Goal: Task Accomplishment & Management: Complete application form

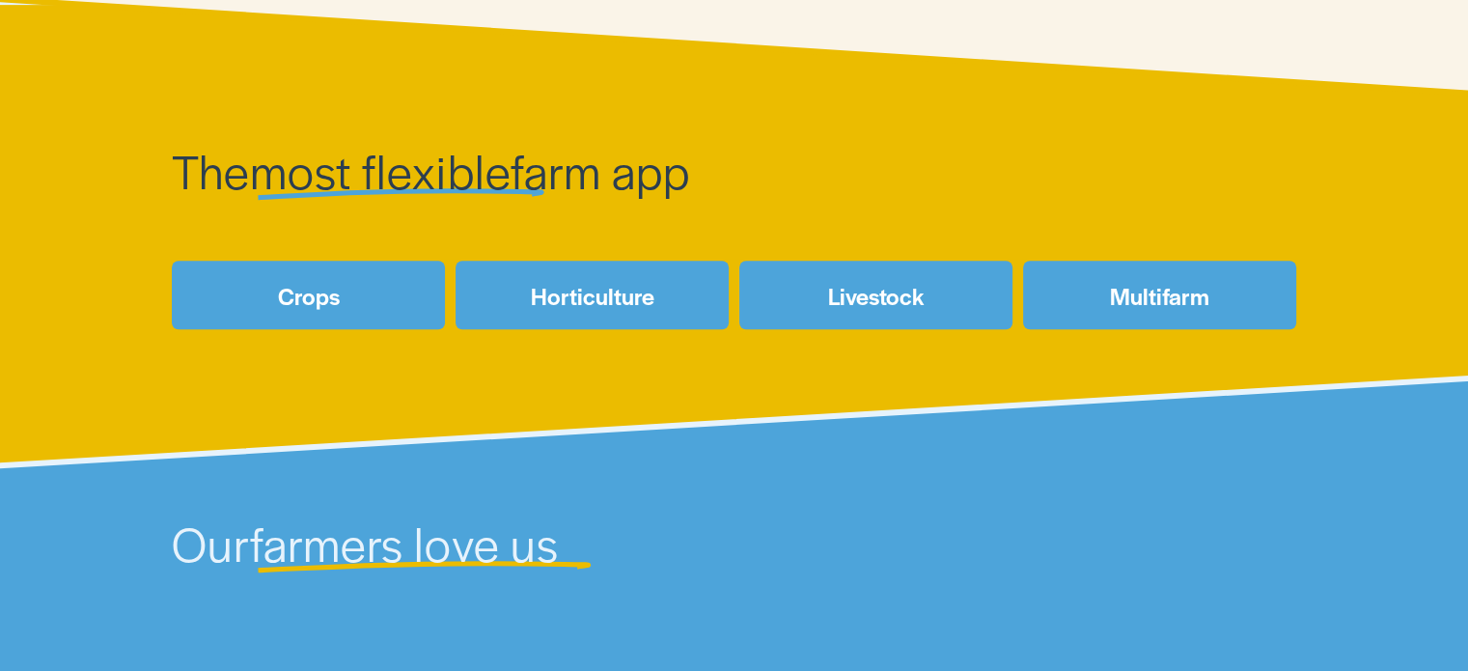
scroll to position [816, 0]
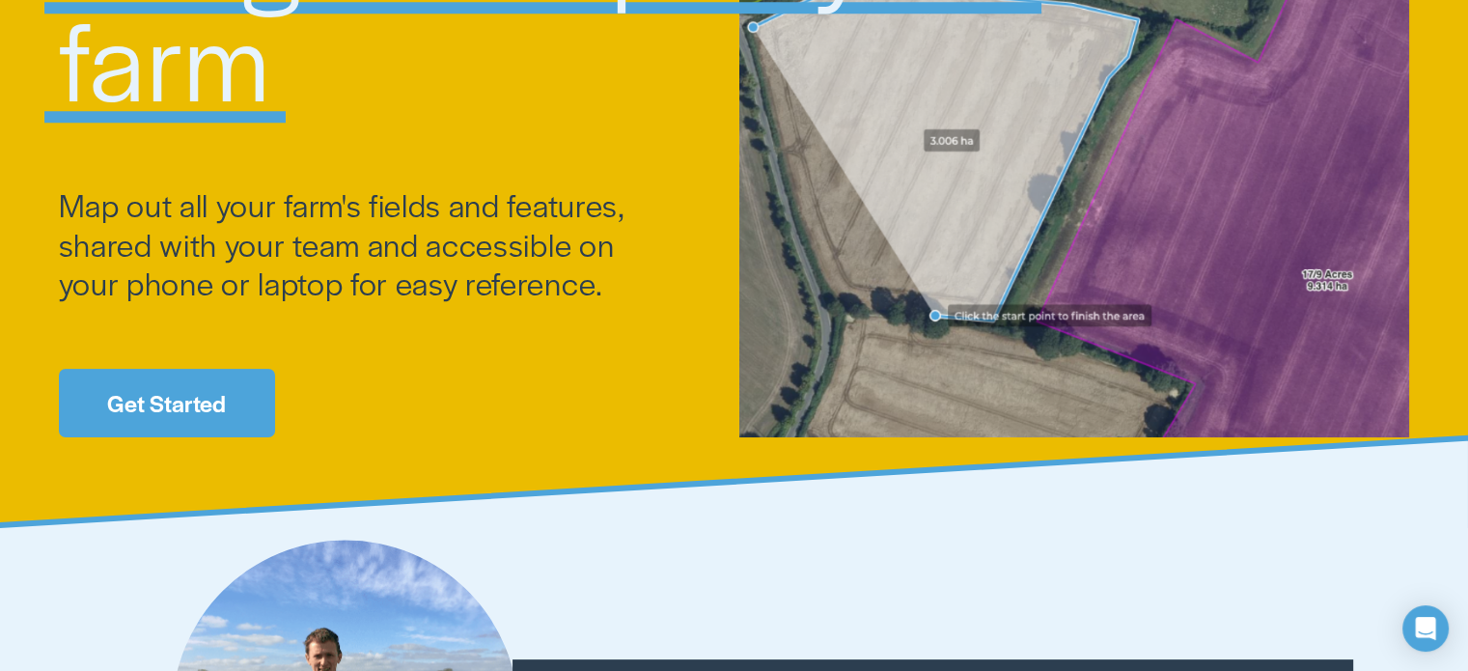
scroll to position [270, 0]
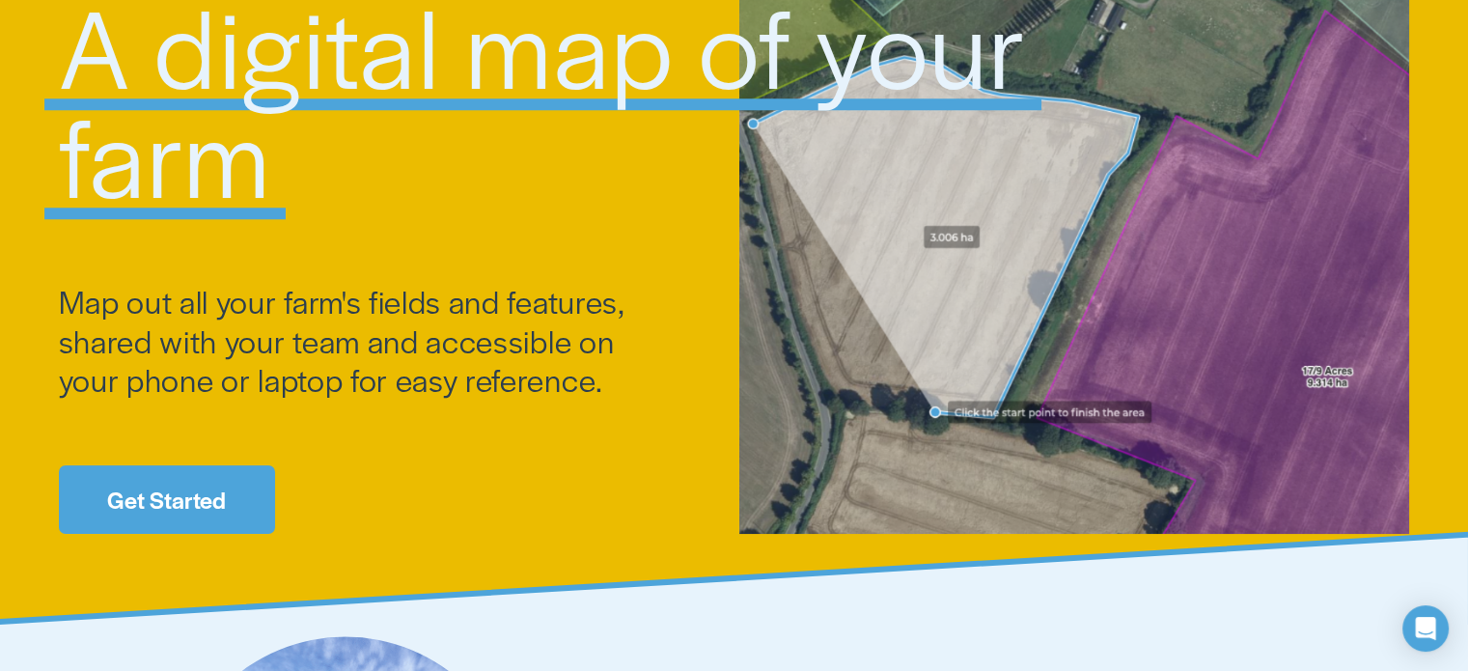
click at [197, 482] on link "Get Started" at bounding box center [167, 499] width 216 height 69
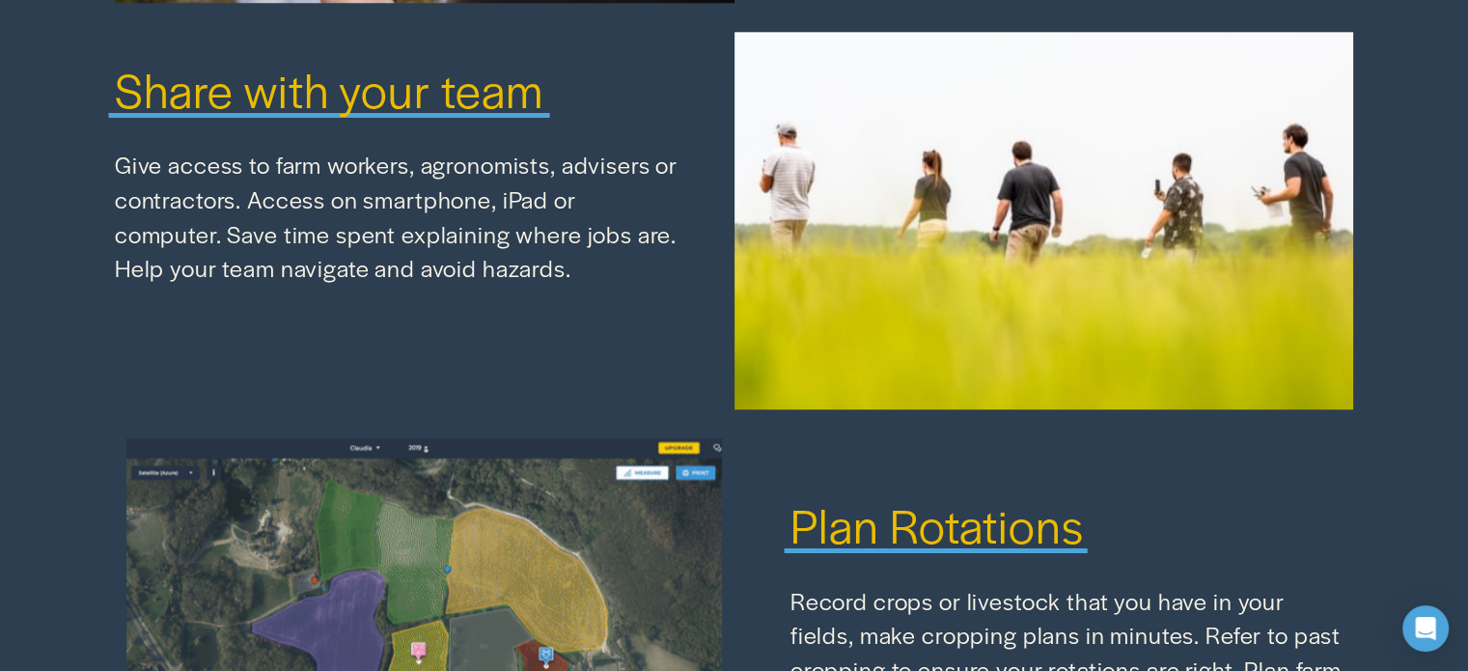
scroll to position [1634, 0]
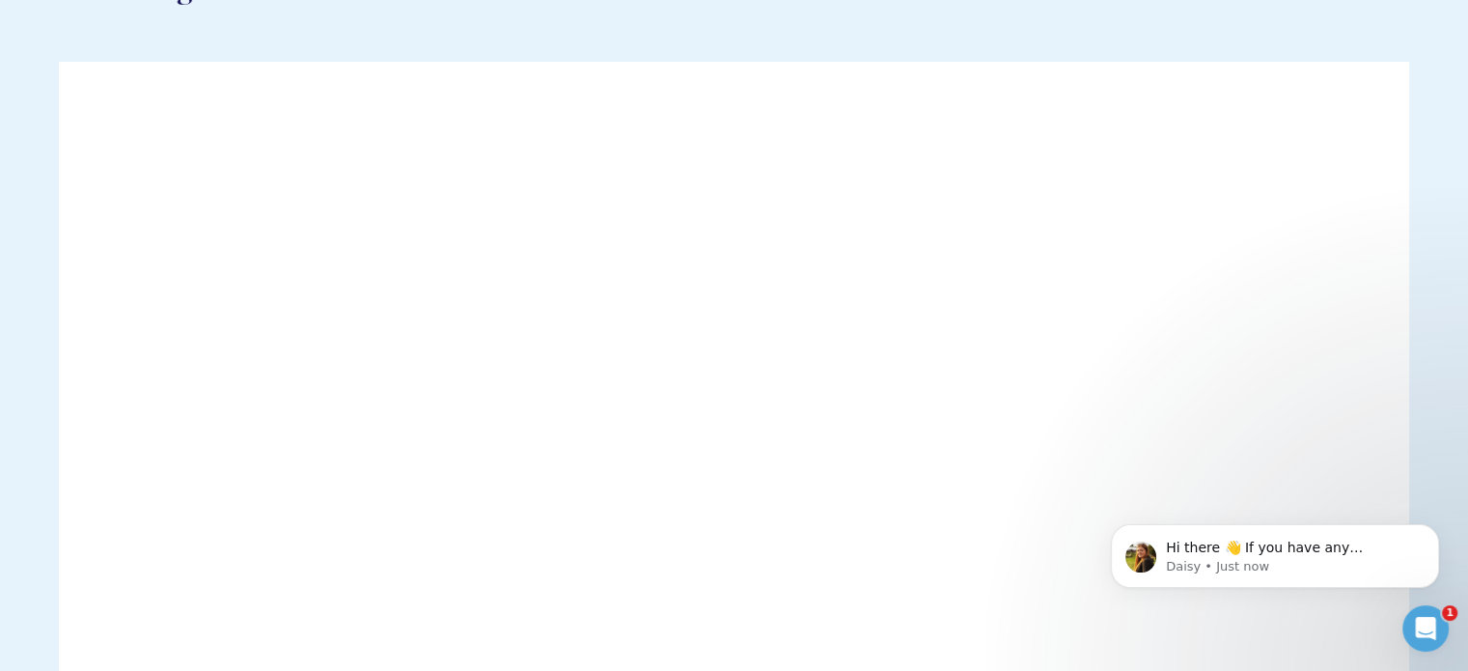
scroll to position [181, 0]
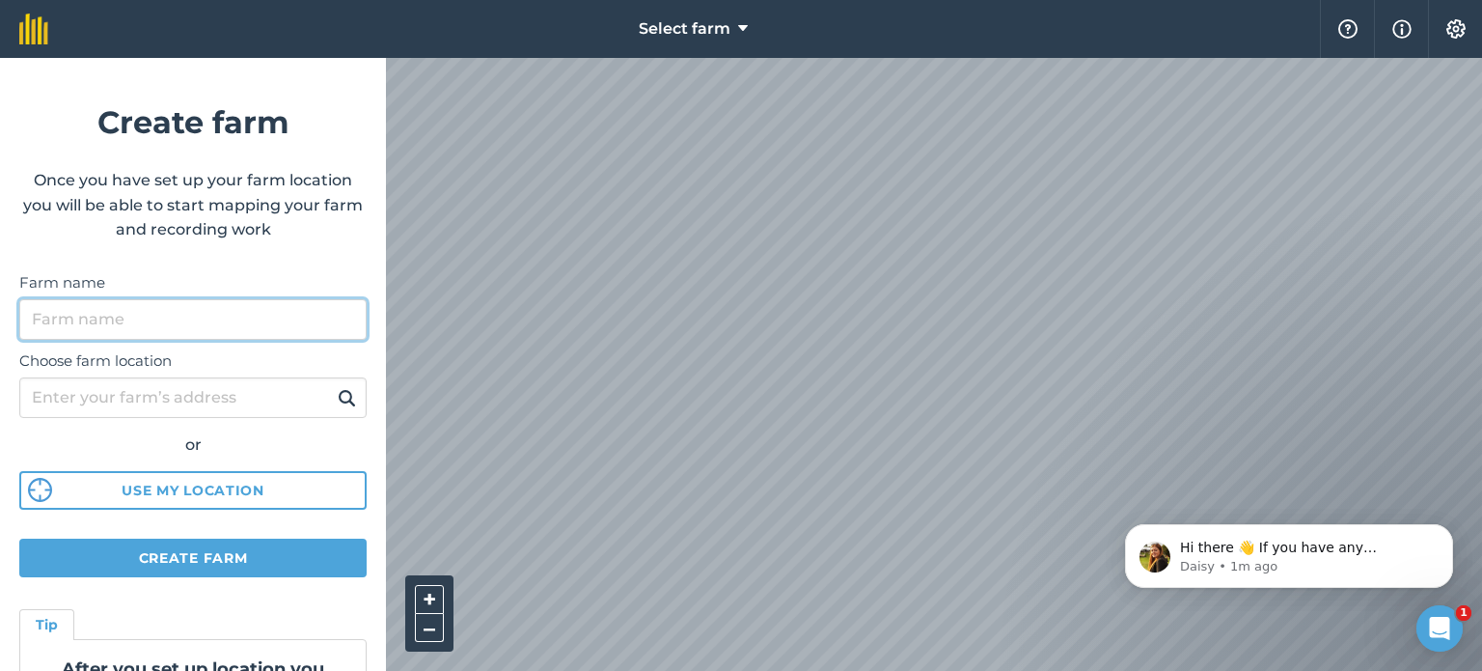
click at [144, 317] on input "Farm name" at bounding box center [192, 319] width 347 height 41
type input "Werona"
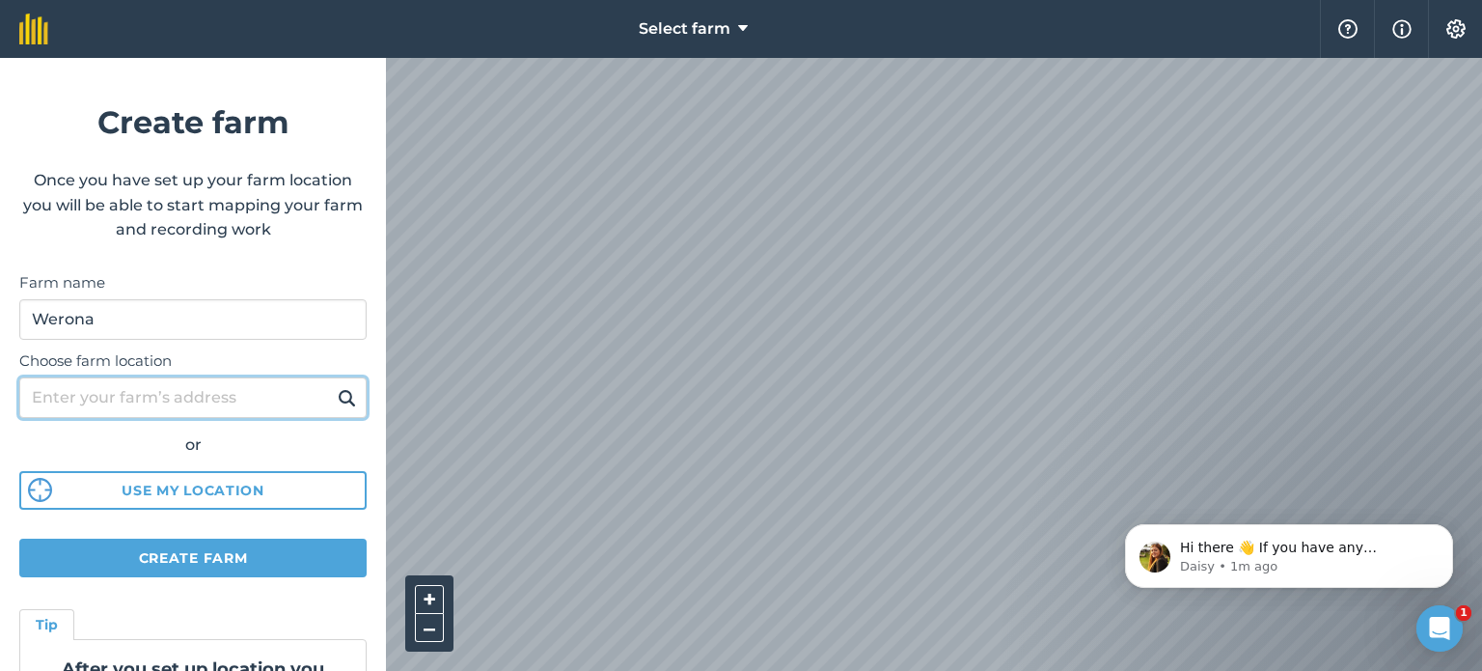
click at [152, 396] on input "Choose farm location" at bounding box center [192, 397] width 347 height 41
type input "[STREET_ADDRESS][PERSON_NAME]"
click at [338, 394] on img at bounding box center [347, 397] width 18 height 23
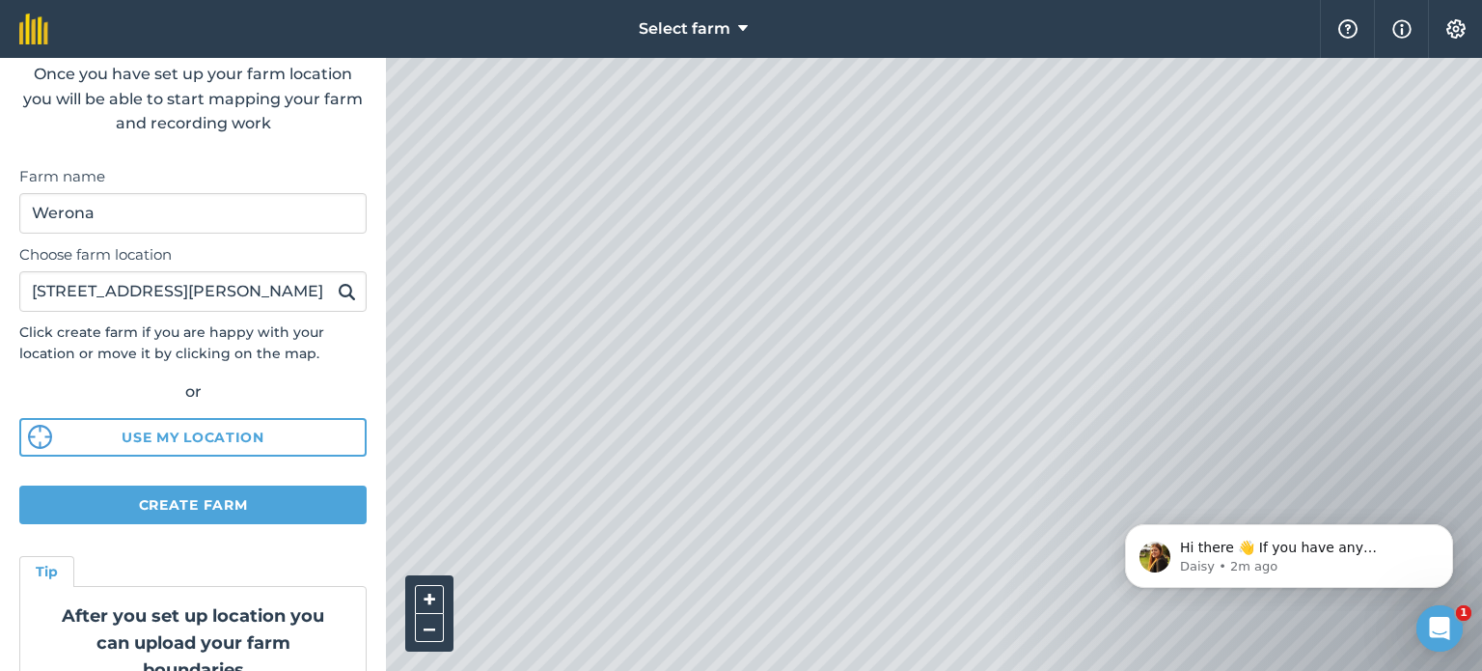
scroll to position [108, 0]
click at [201, 498] on button "Create farm" at bounding box center [192, 502] width 347 height 39
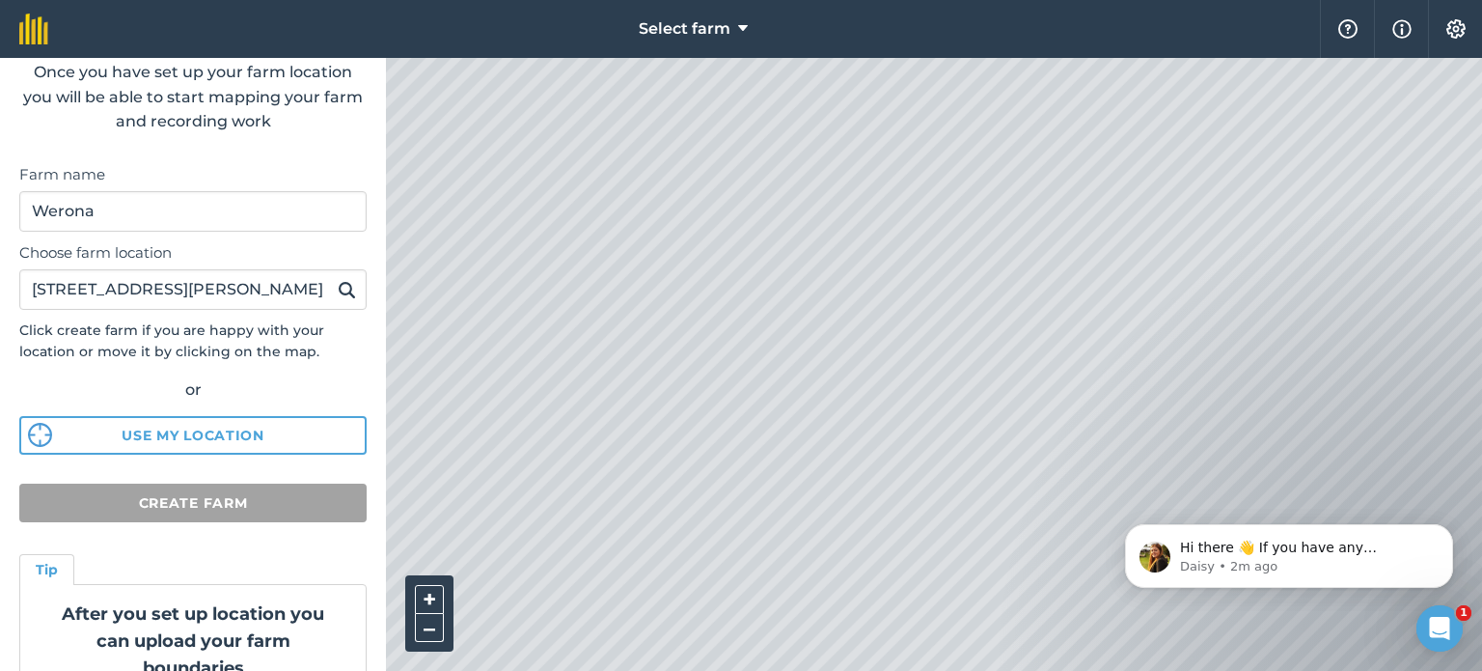
scroll to position [196, 0]
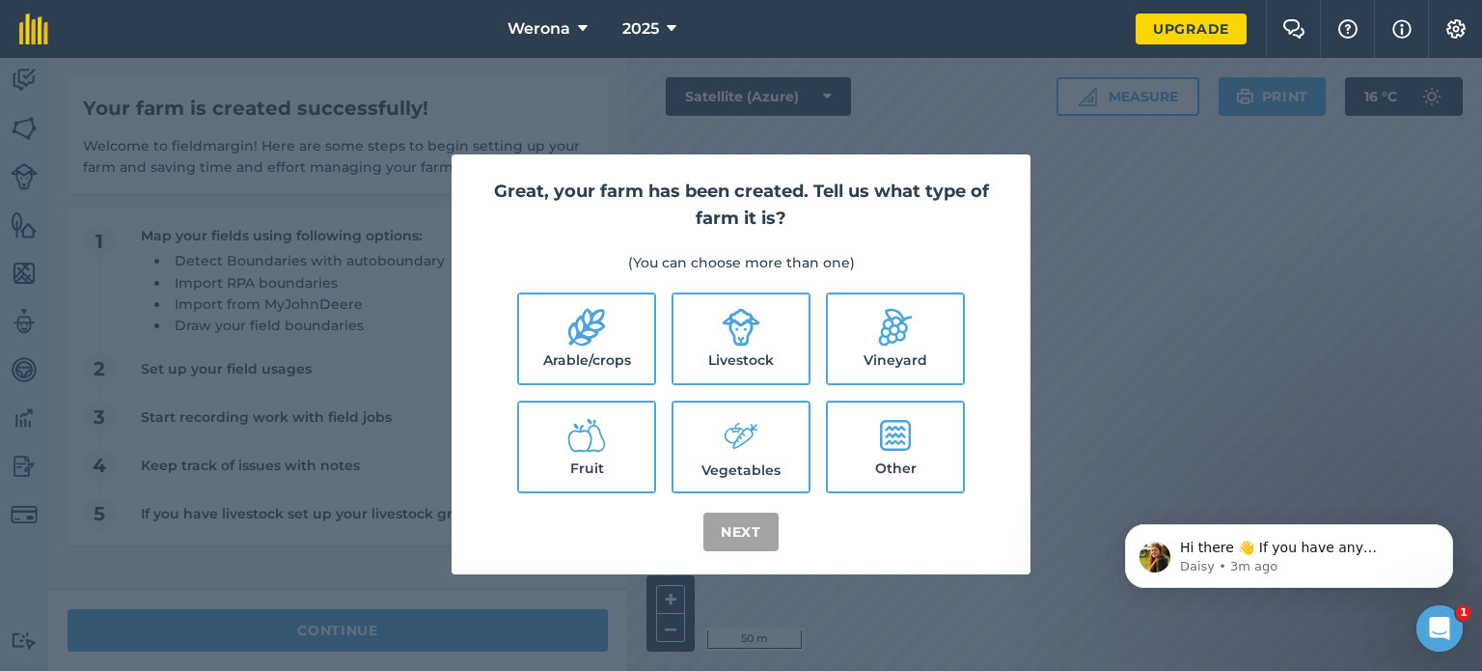
click at [599, 331] on icon at bounding box center [586, 328] width 37 height 38
checkbox input "true"
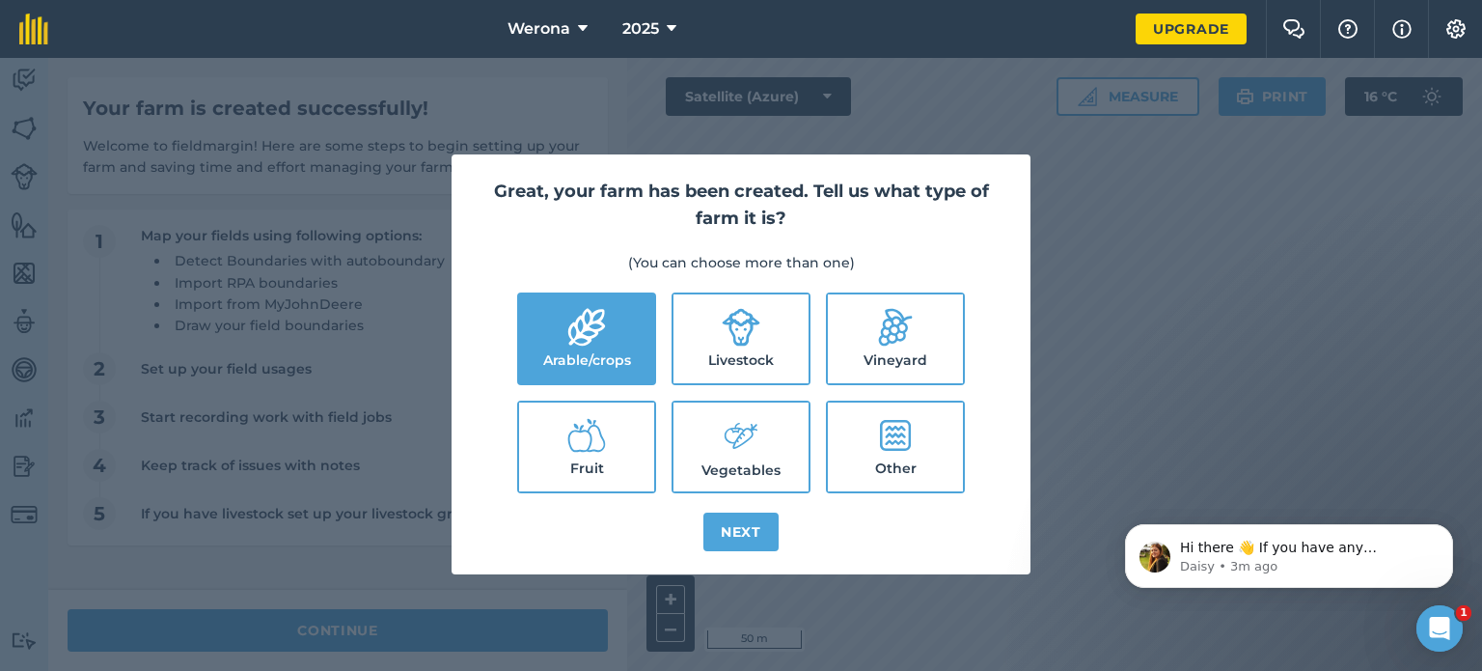
click at [753, 361] on label "Livestock" at bounding box center [741, 338] width 135 height 89
checkbox input "true"
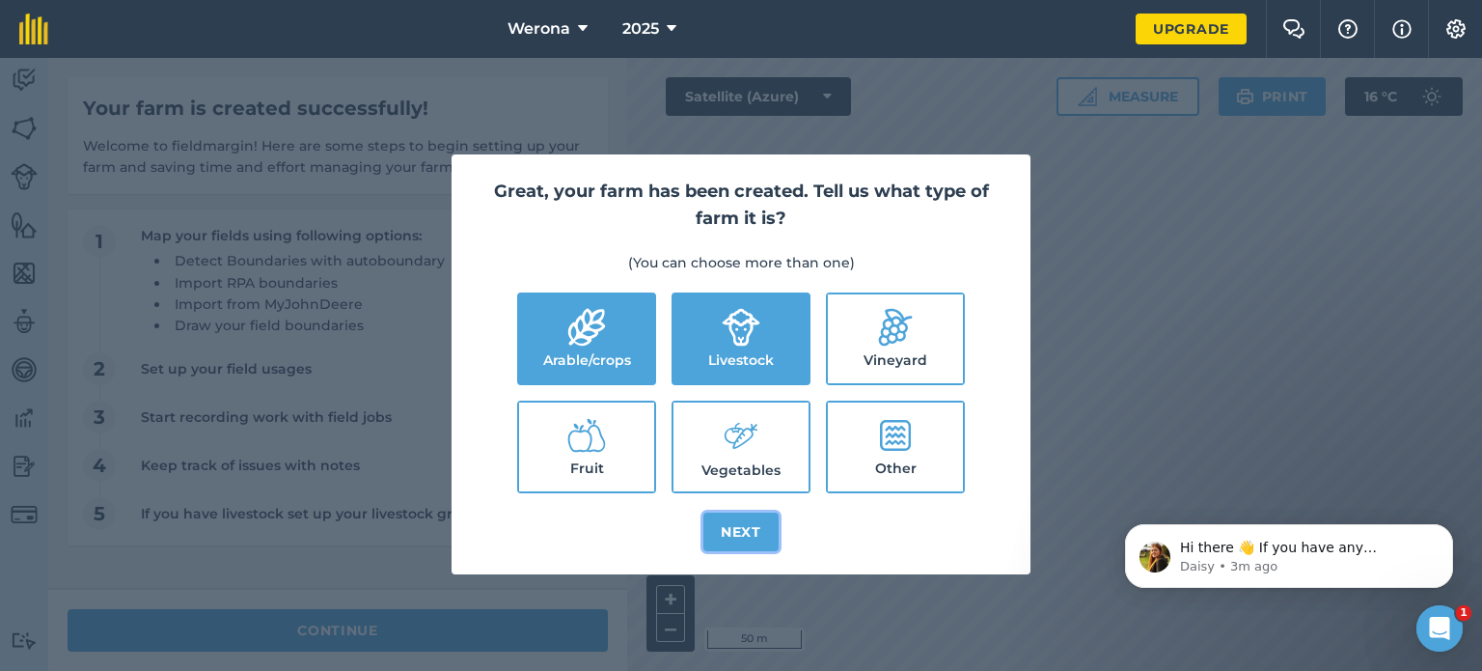
click at [735, 528] on button "Next" at bounding box center [740, 531] width 75 height 39
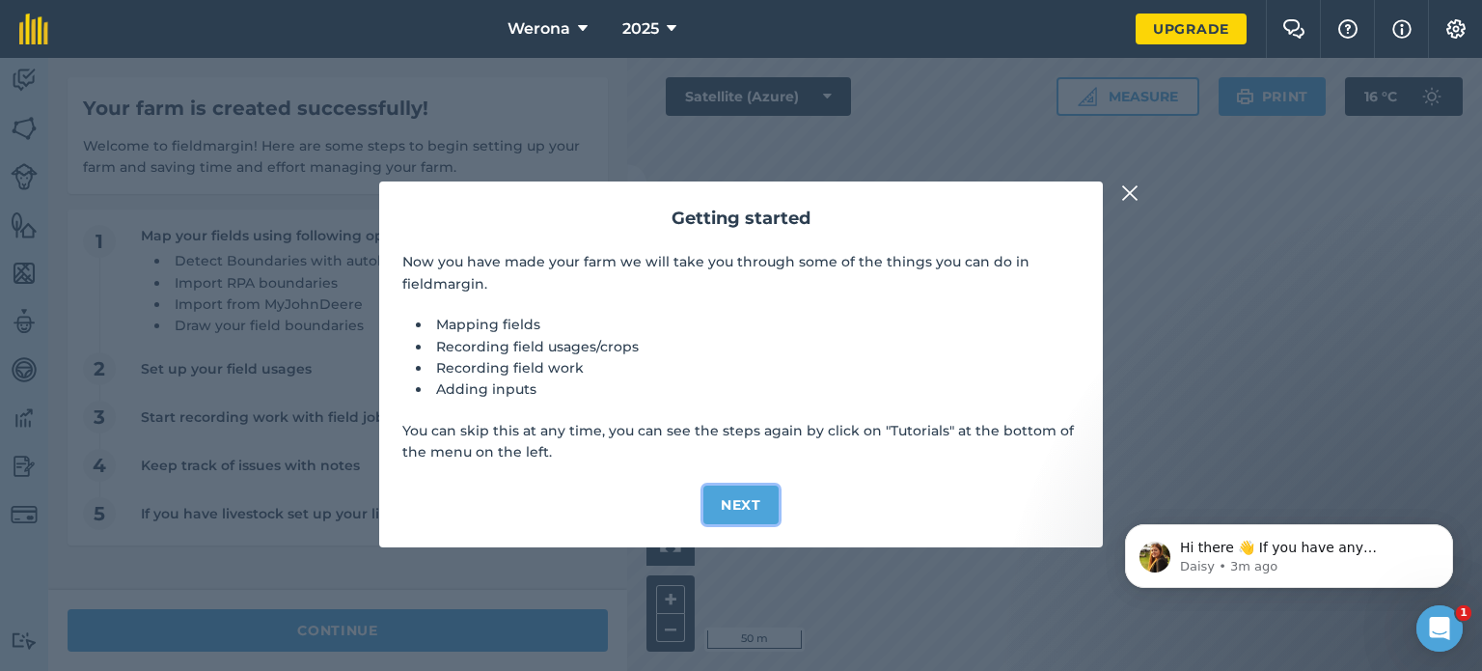
click at [733, 498] on button "Next" at bounding box center [740, 504] width 75 height 39
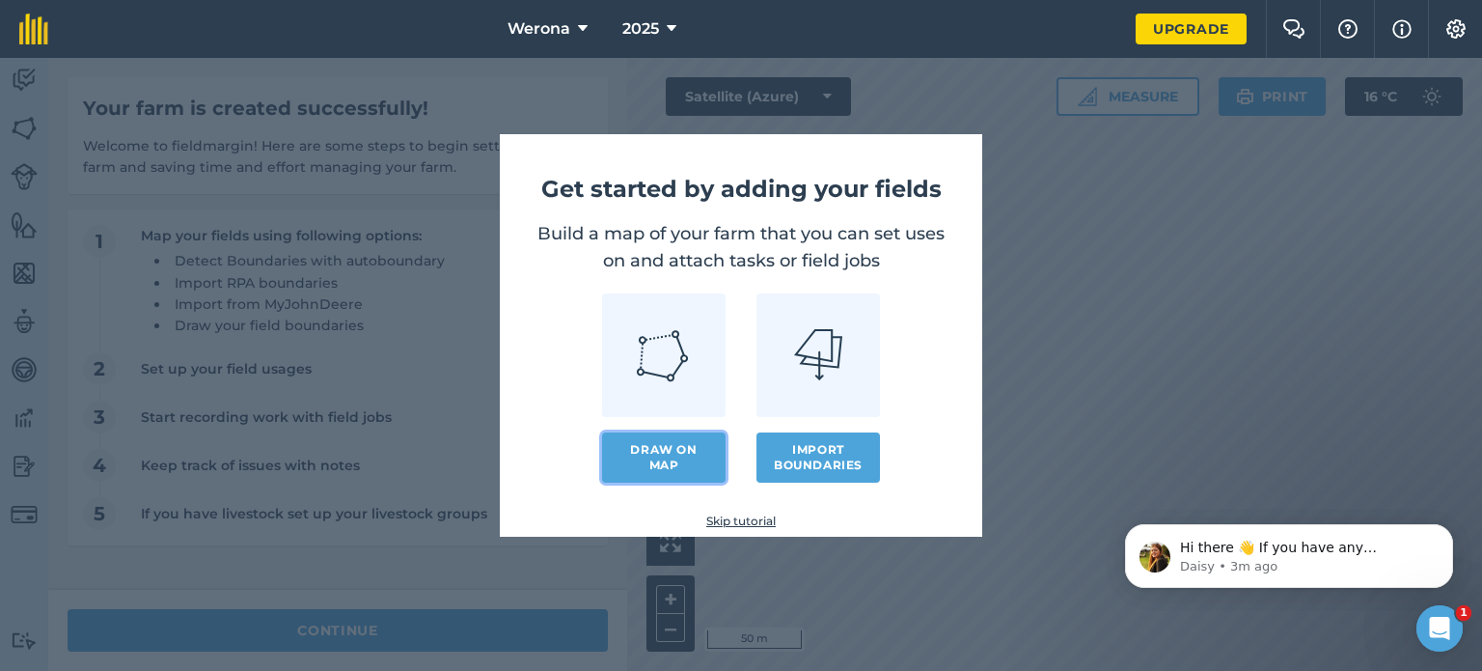
click at [677, 456] on link "Draw on map" at bounding box center [664, 457] width 124 height 50
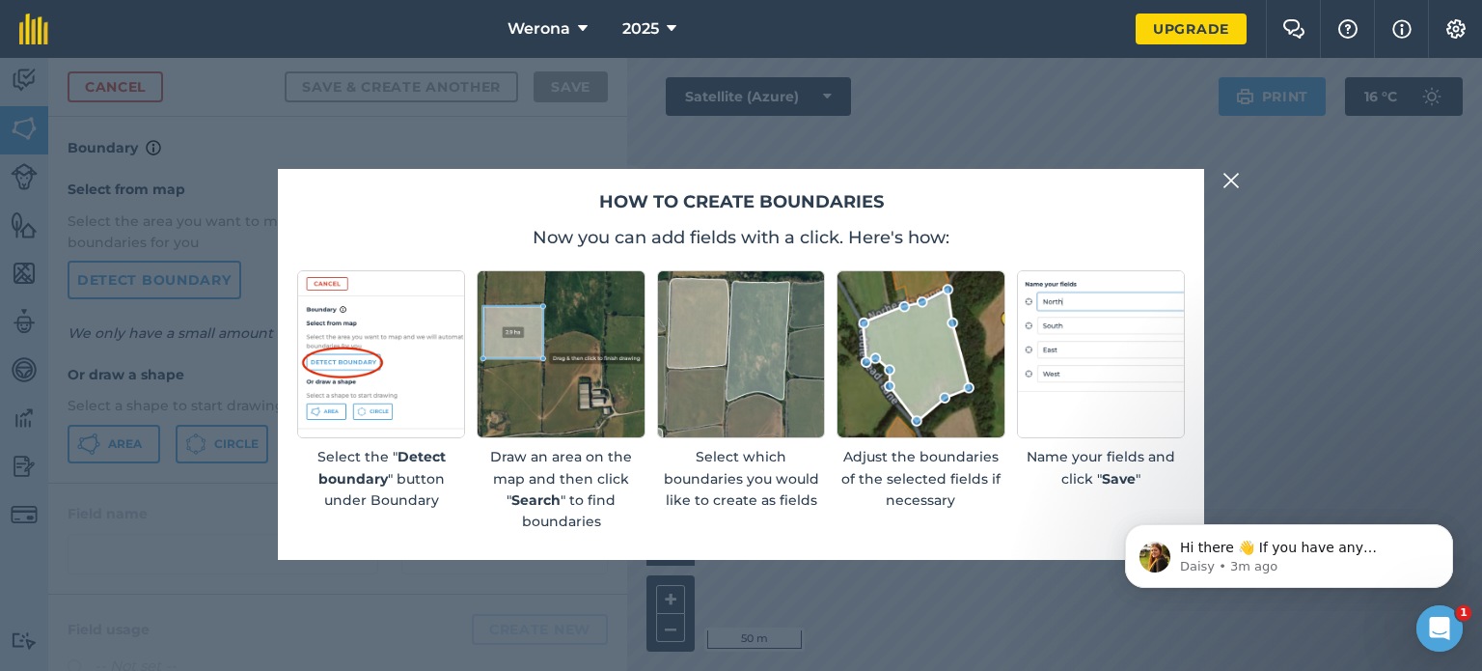
click at [1227, 177] on img at bounding box center [1231, 180] width 17 height 23
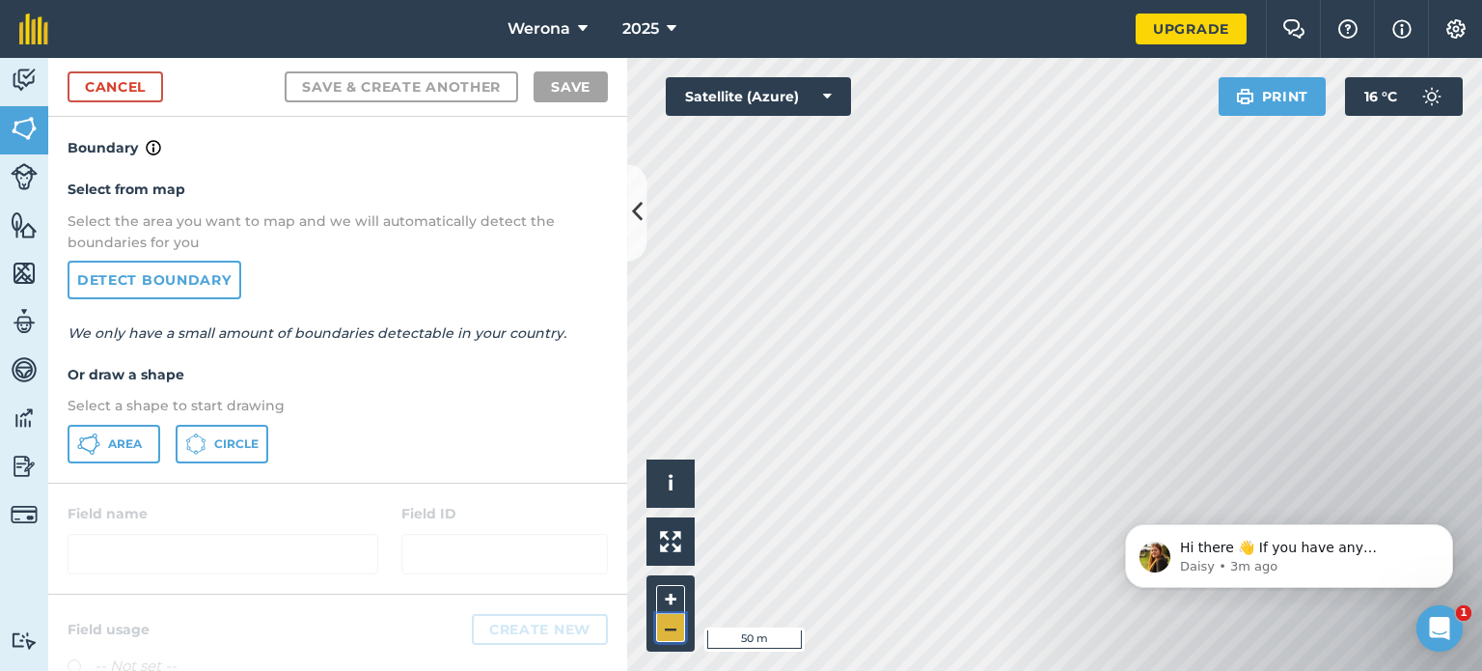
click at [667, 624] on button "–" at bounding box center [670, 628] width 29 height 28
click at [662, 632] on button "–" at bounding box center [670, 628] width 29 height 28
click at [155, 287] on link "Detect boundary" at bounding box center [155, 280] width 174 height 39
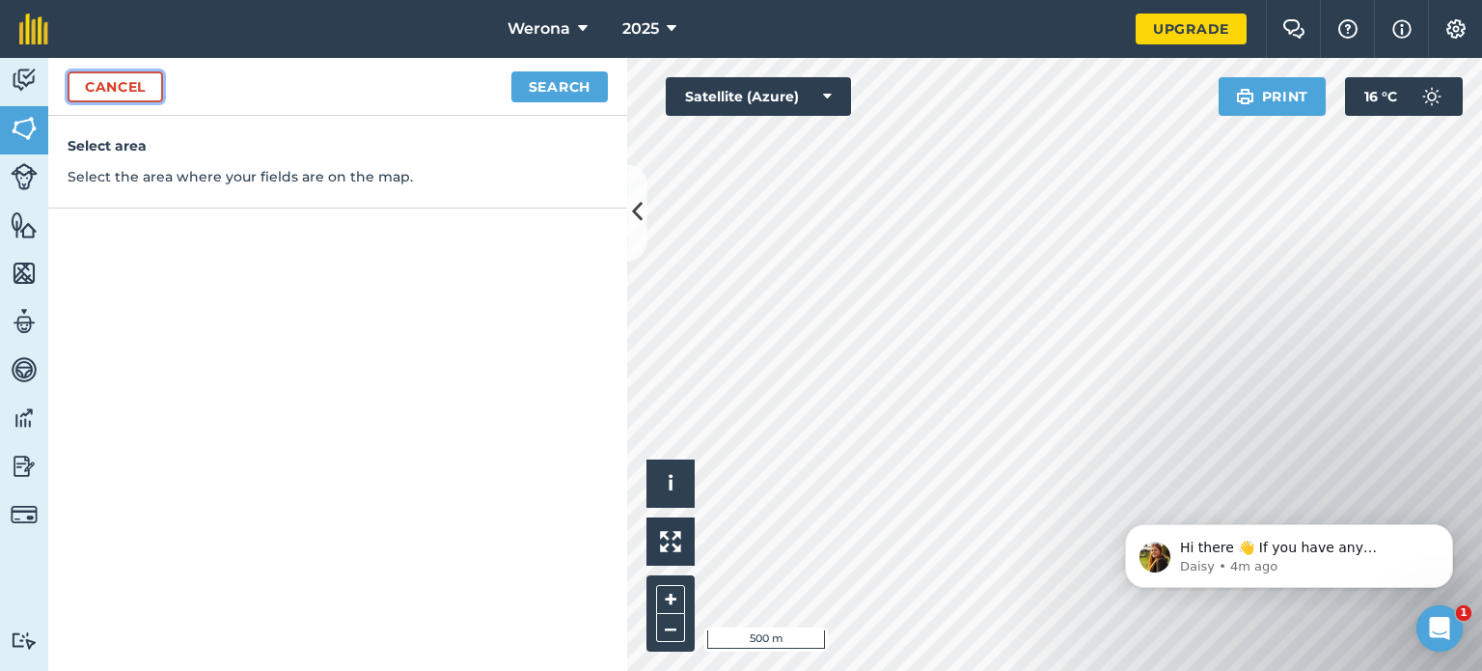
click at [141, 90] on link "Cancel" at bounding box center [116, 86] width 96 height 31
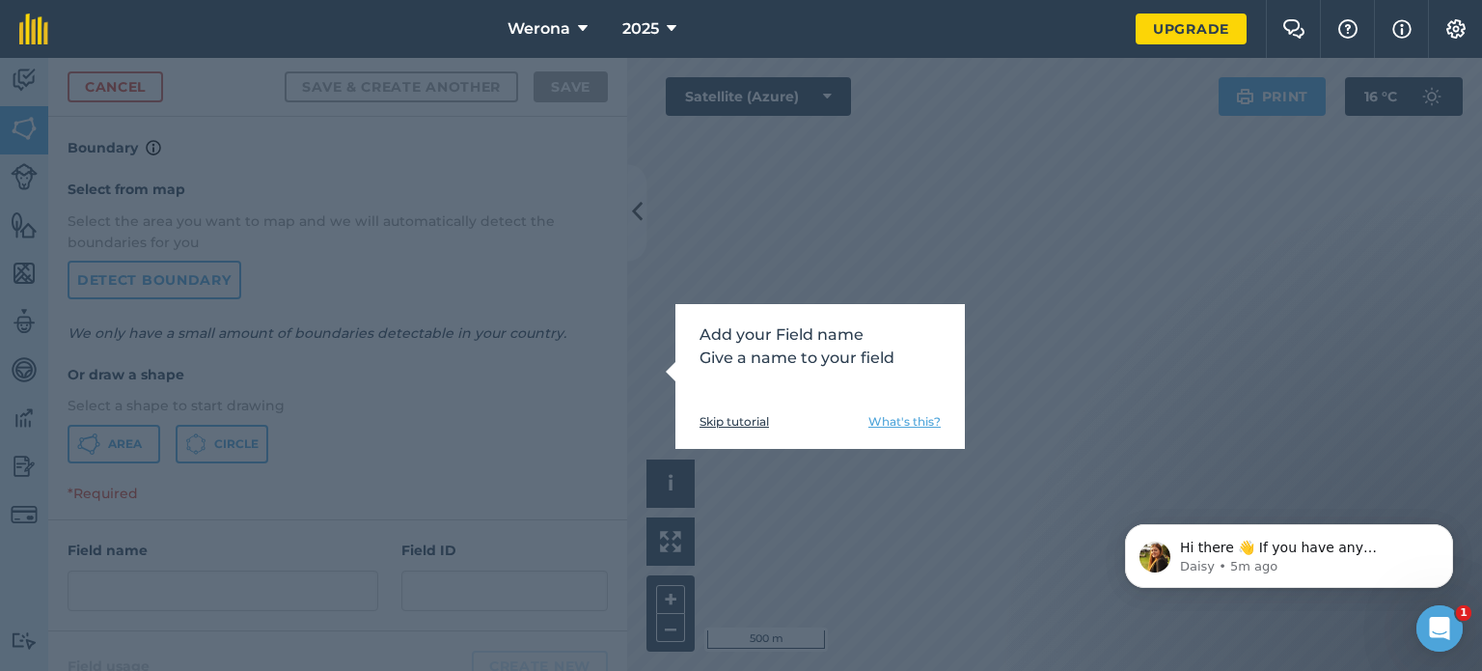
click at [724, 420] on link "Skip tutorial" at bounding box center [734, 421] width 69 height 15
click at [737, 423] on link "Skip tutorial" at bounding box center [734, 421] width 69 height 15
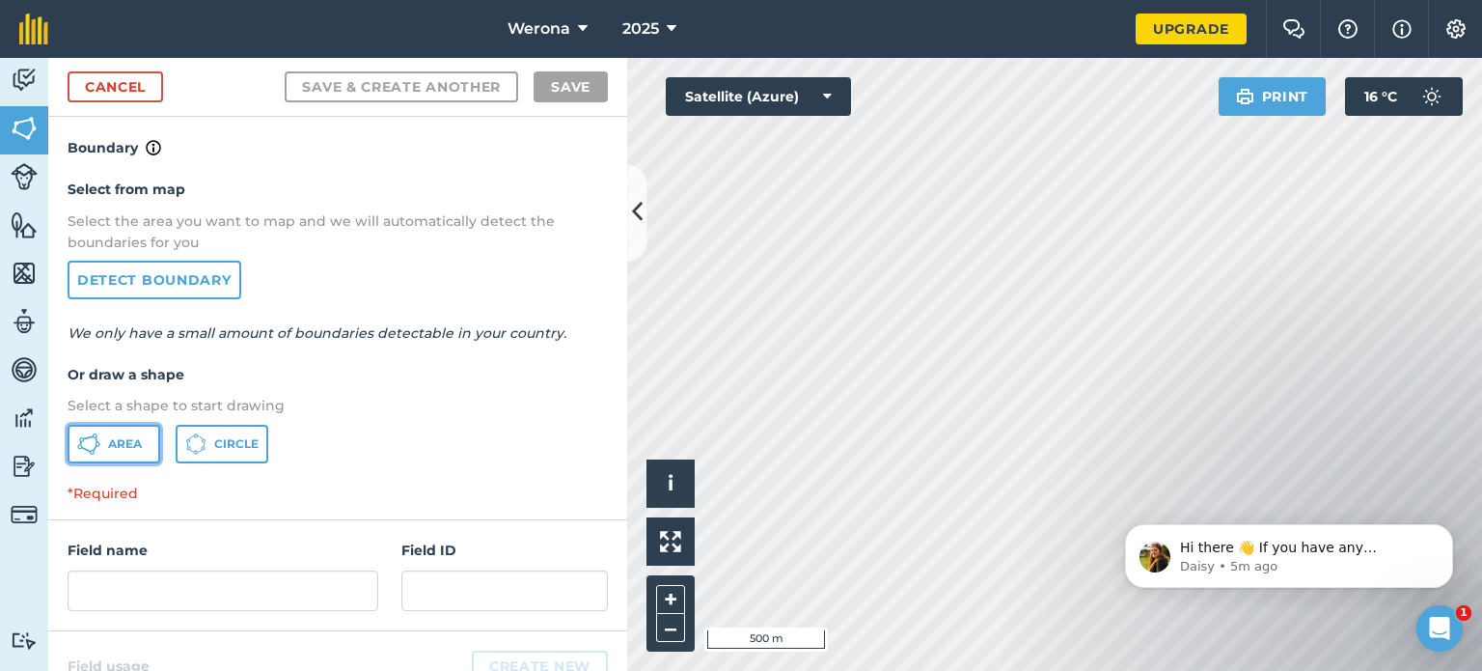
click at [122, 439] on span "Area" at bounding box center [125, 443] width 34 height 15
click at [116, 86] on link "Cancel" at bounding box center [116, 86] width 96 height 31
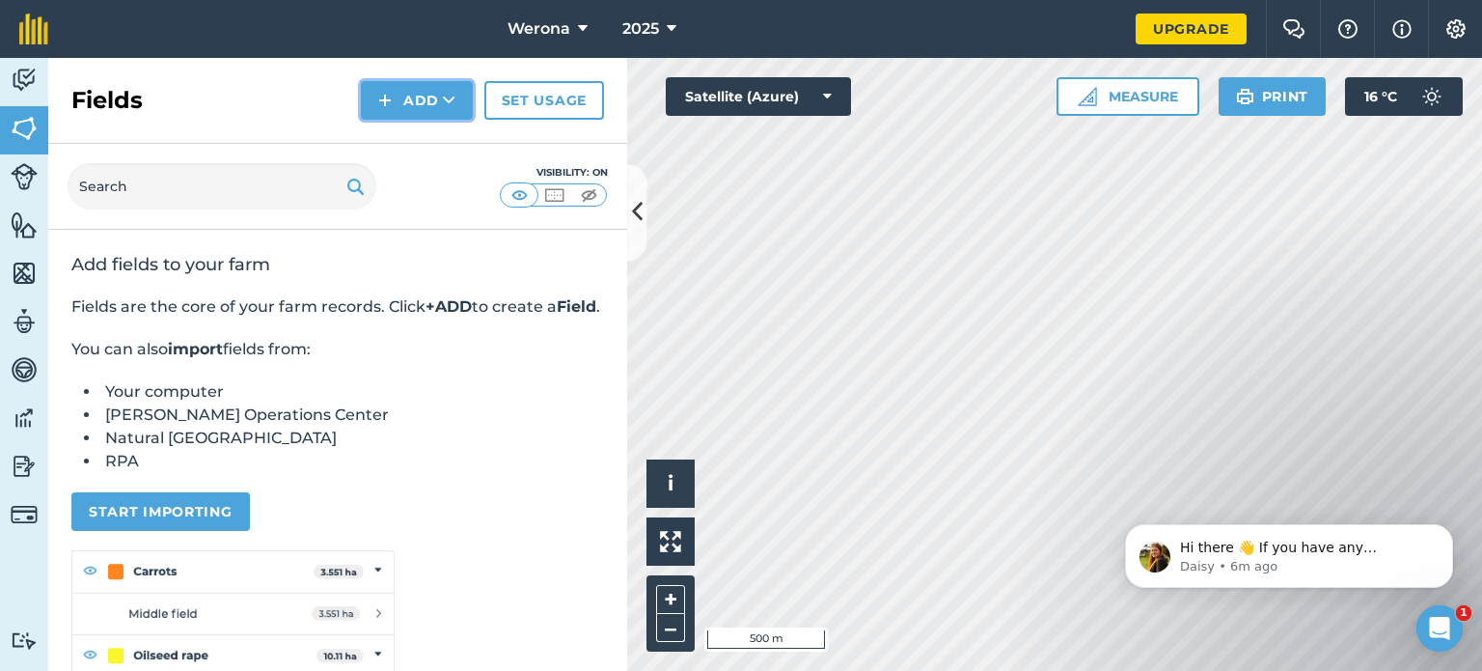
click at [430, 105] on button "Add" at bounding box center [417, 100] width 112 height 39
click at [436, 139] on link "Draw" at bounding box center [417, 144] width 106 height 42
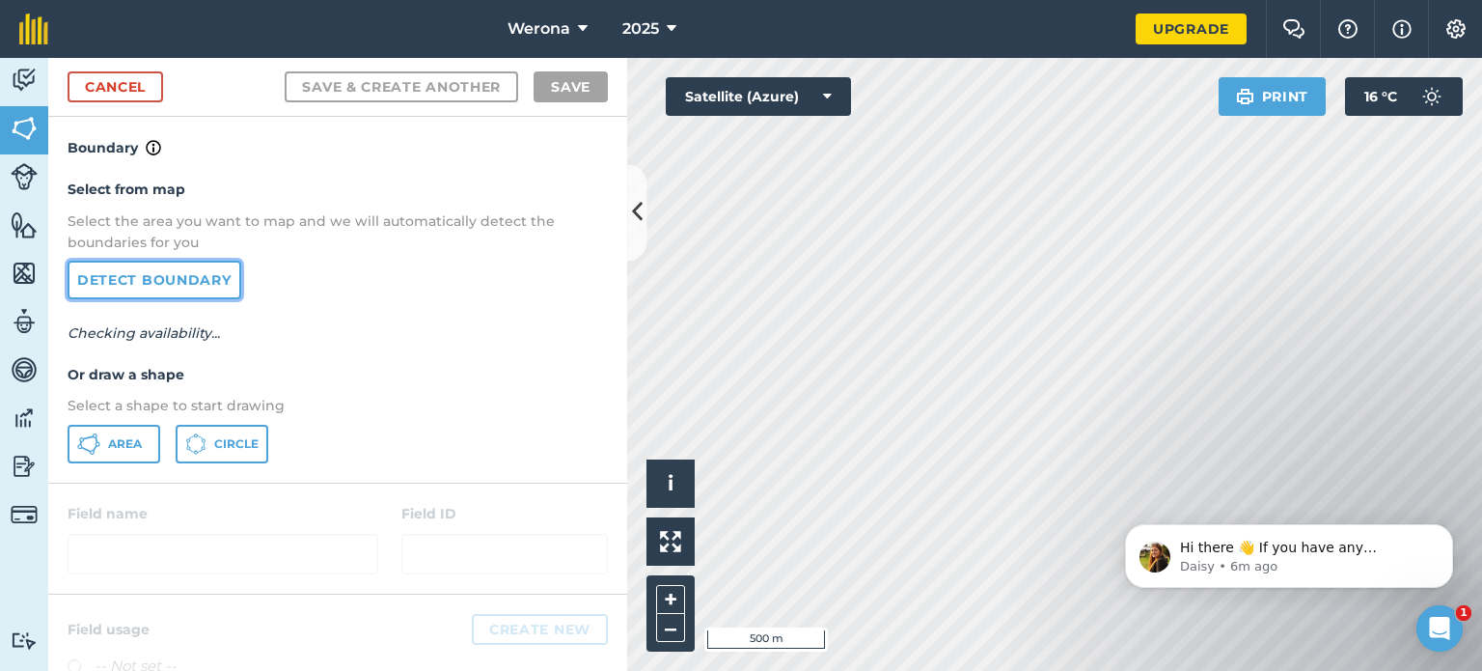
click at [215, 286] on link "Detect boundary" at bounding box center [155, 280] width 174 height 39
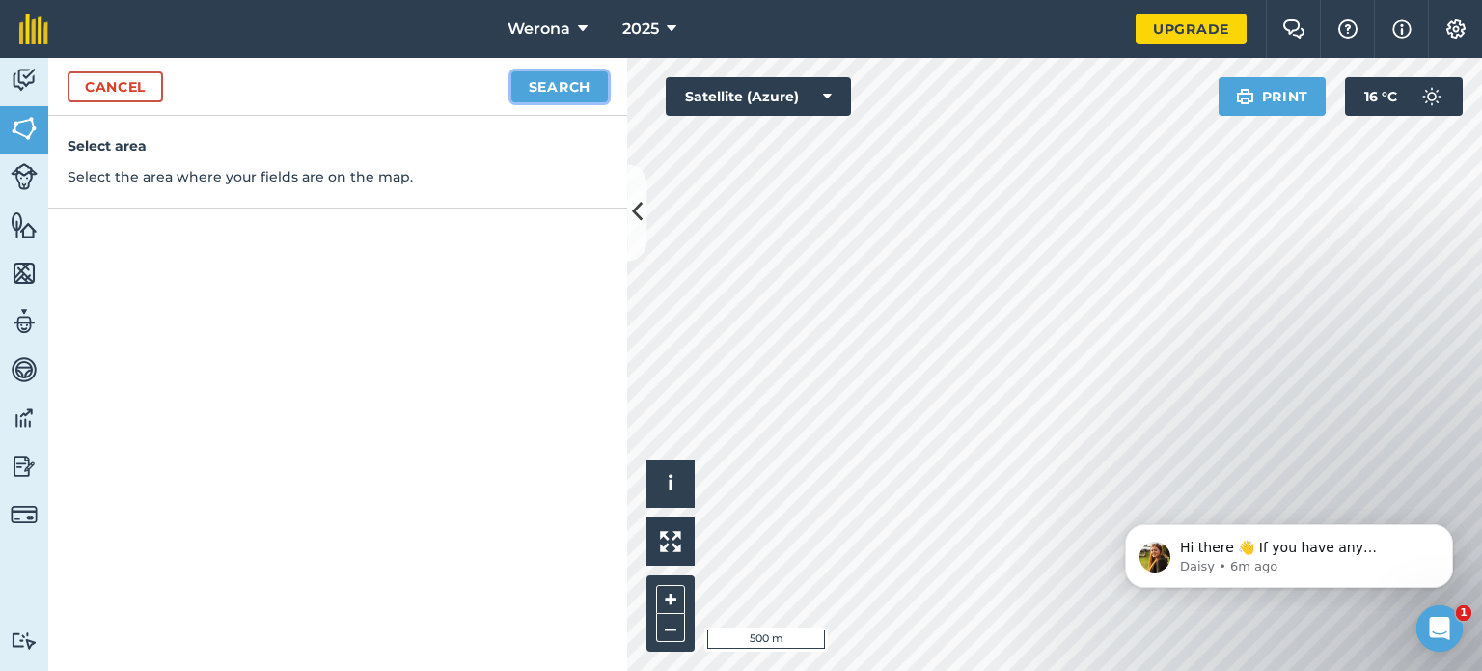
click at [549, 84] on button "Search" at bounding box center [559, 86] width 96 height 31
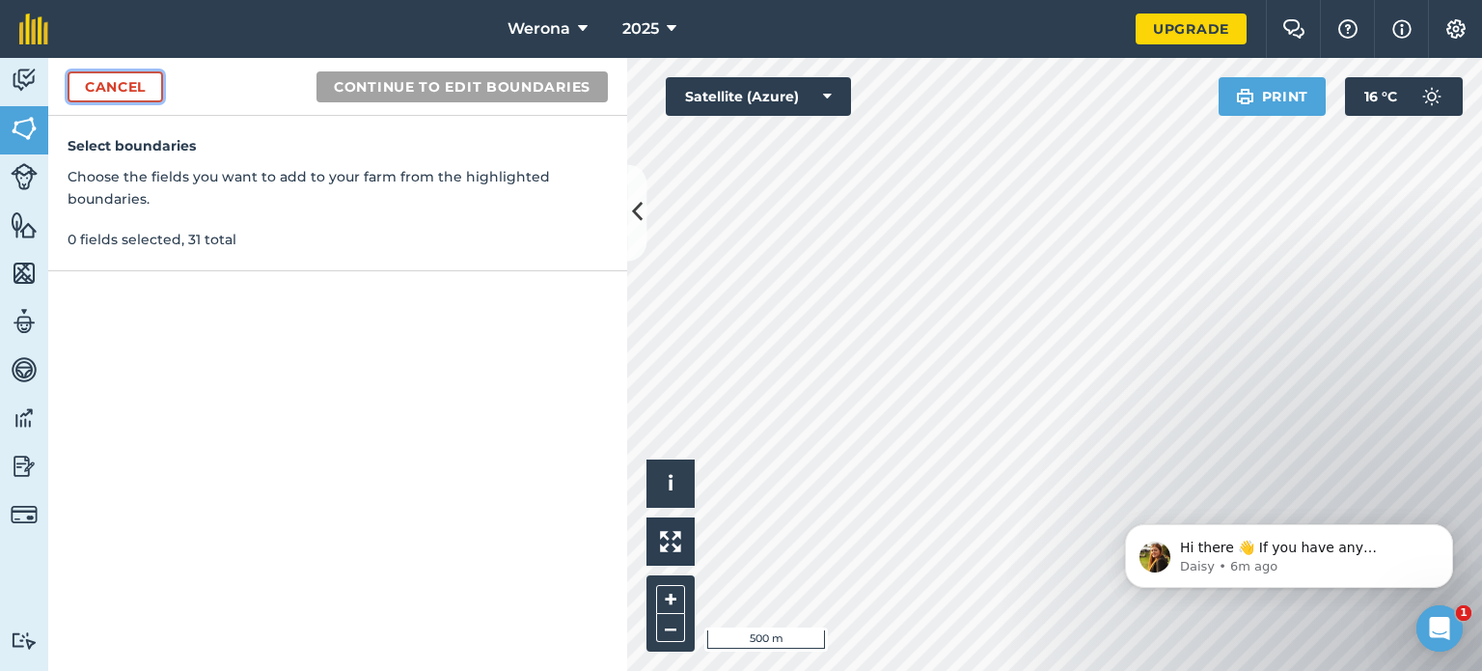
click at [103, 88] on link "Cancel" at bounding box center [116, 86] width 96 height 31
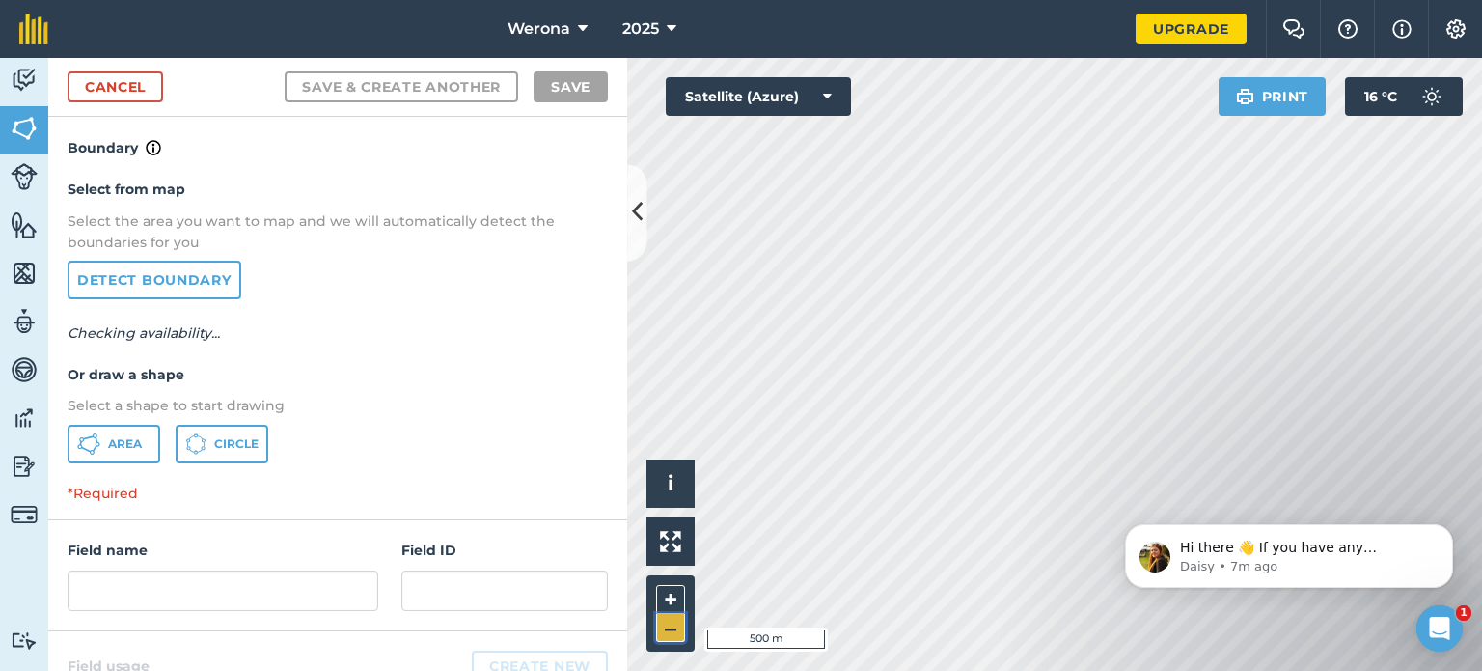
click at [668, 631] on button "–" at bounding box center [670, 628] width 29 height 28
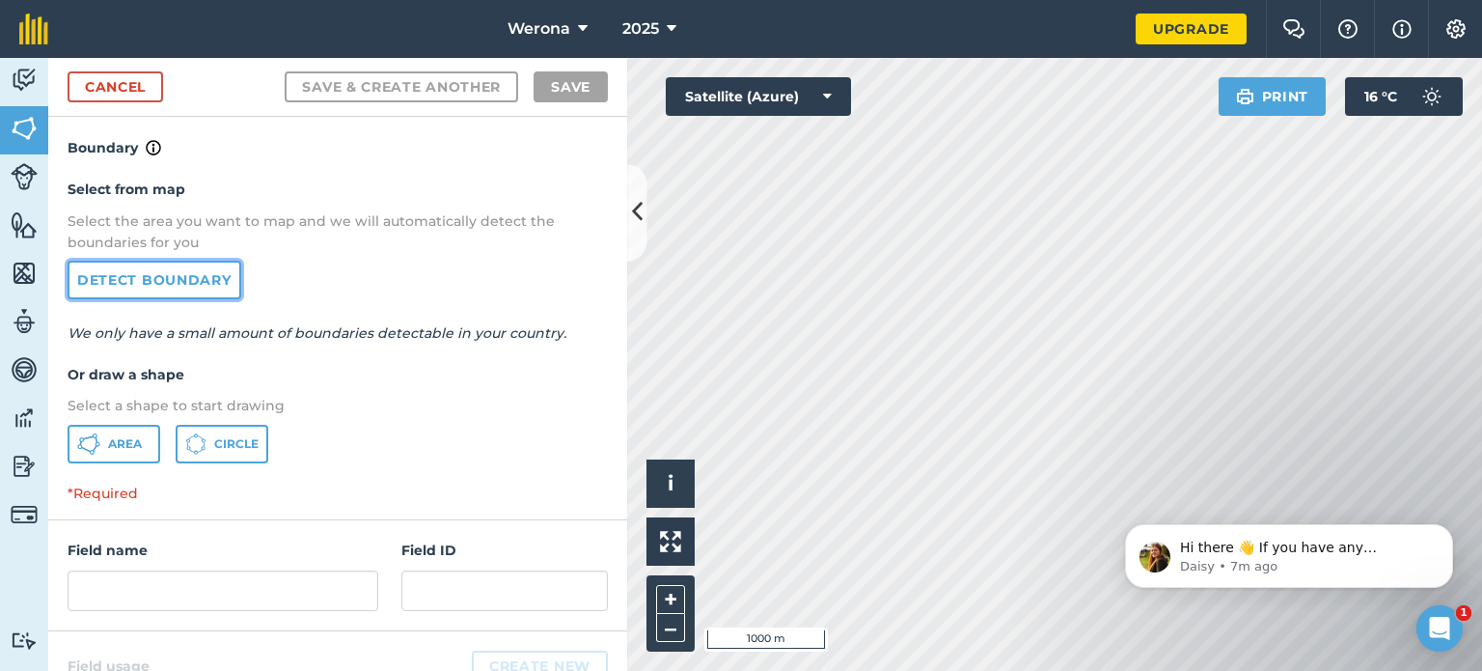
click at [124, 286] on link "Detect boundary" at bounding box center [155, 280] width 174 height 39
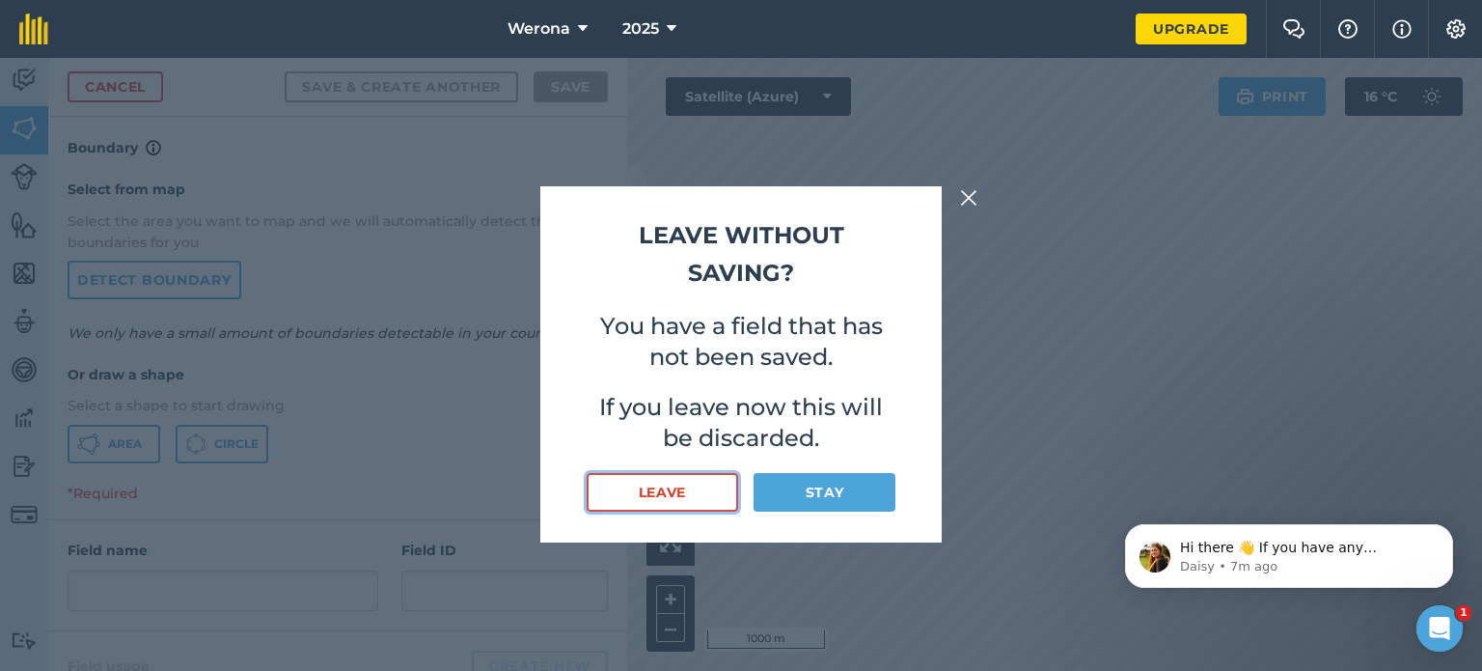
click at [683, 497] on button "Leave" at bounding box center [663, 492] width 152 height 39
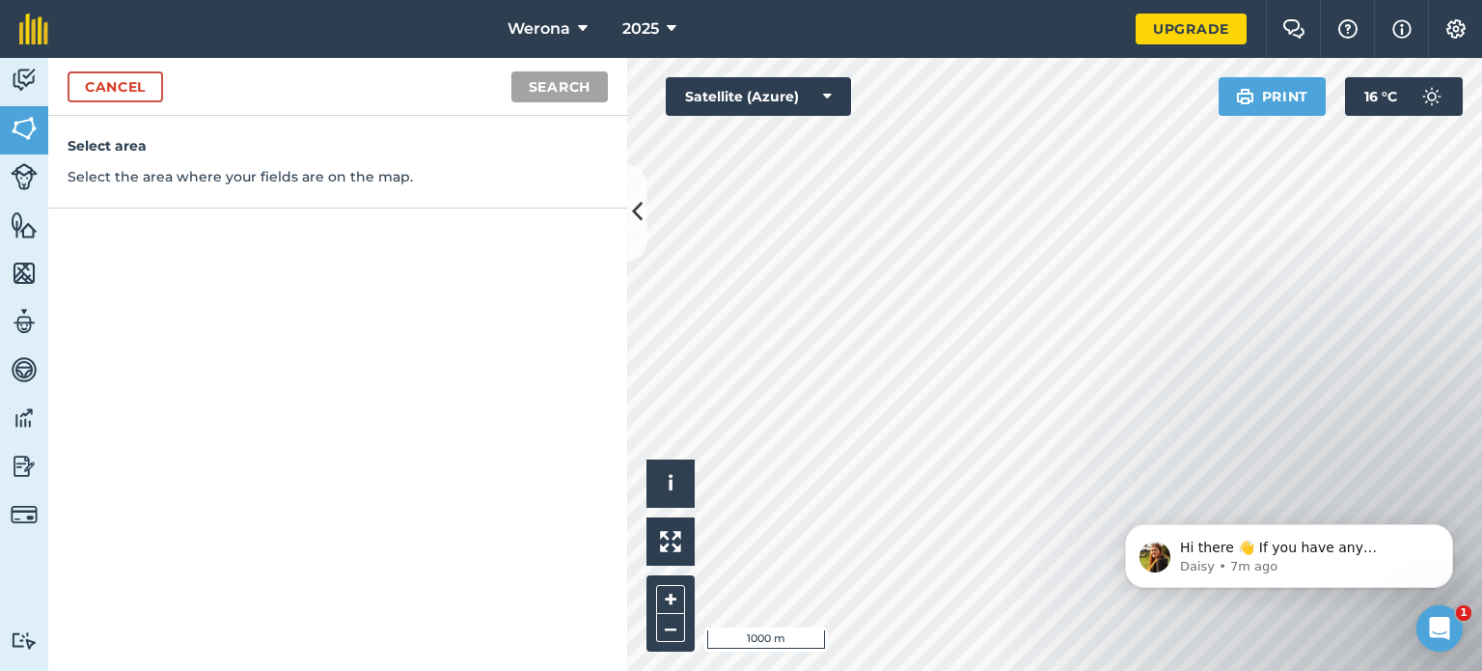
click at [1195, 607] on body "Hi there 👋 If you have any questions about our pricing or which plan is right f…" at bounding box center [1289, 551] width 371 height 120
click at [571, 77] on button "Search" at bounding box center [559, 86] width 96 height 31
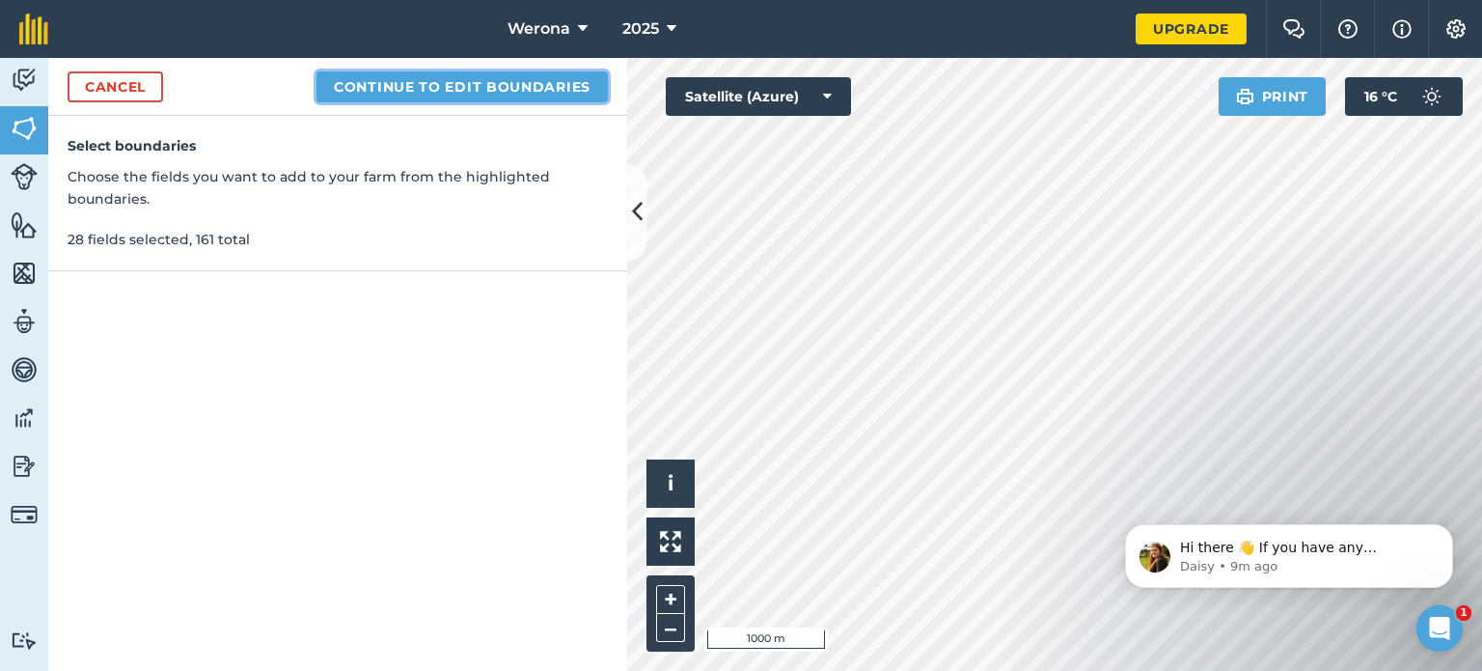
click at [394, 80] on button "Continue to edit boundaries" at bounding box center [462, 86] width 291 height 31
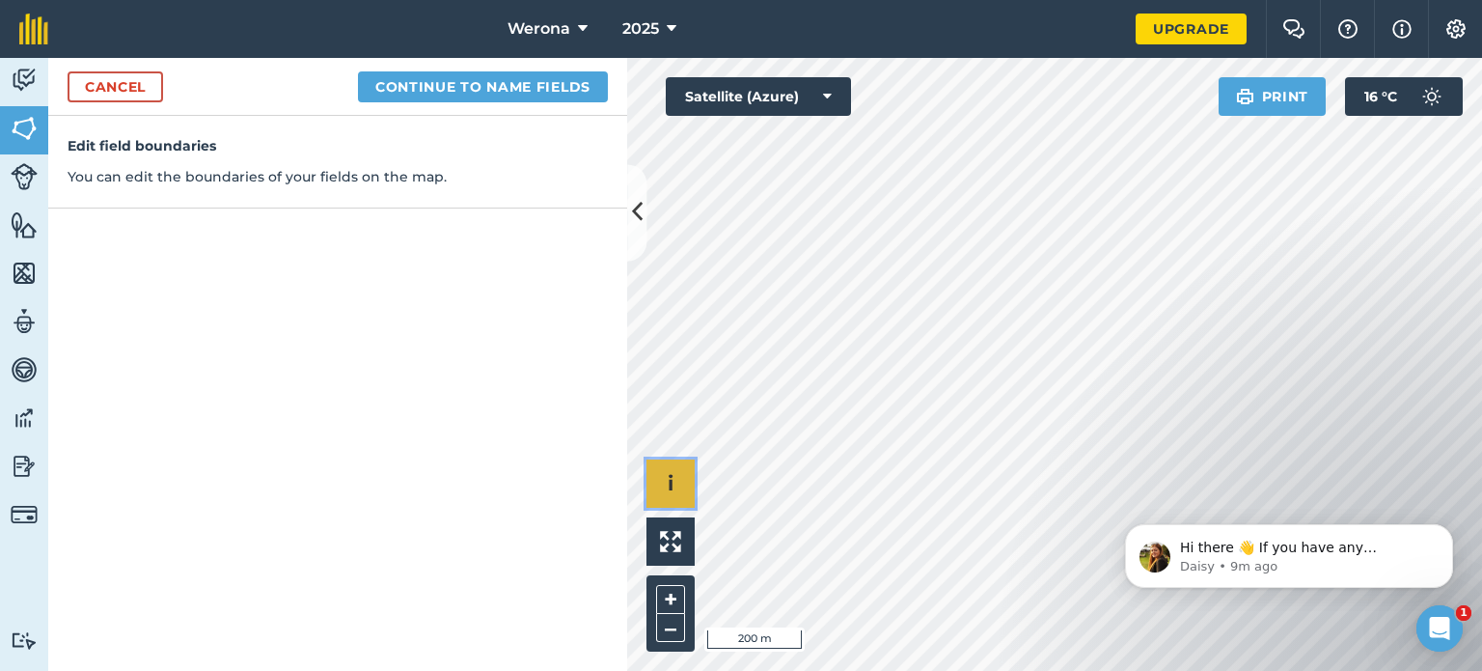
click at [674, 475] on button "i" at bounding box center [671, 483] width 48 height 48
click at [674, 475] on span "›" at bounding box center [671, 484] width 7 height 24
click at [101, 83] on link "Cancel" at bounding box center [116, 86] width 96 height 31
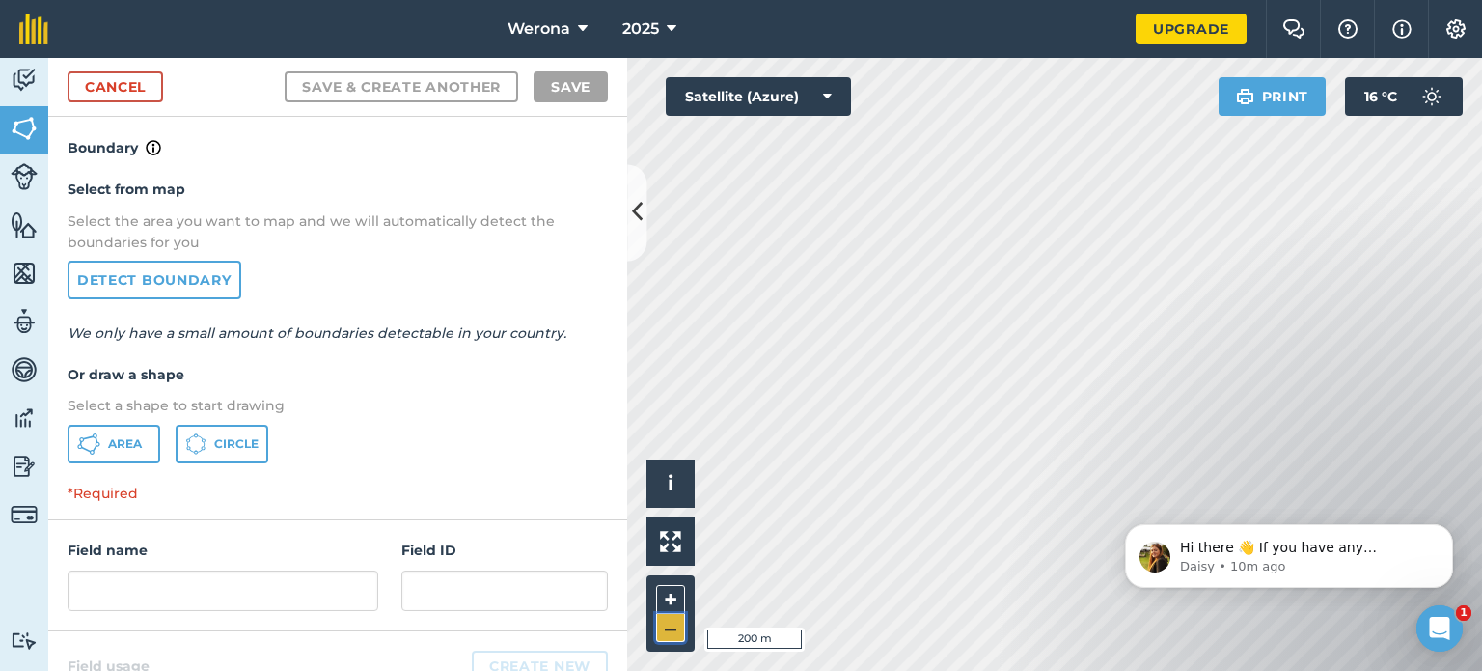
click at [672, 624] on button "–" at bounding box center [670, 628] width 29 height 28
click at [126, 92] on link "Cancel" at bounding box center [116, 86] width 96 height 31
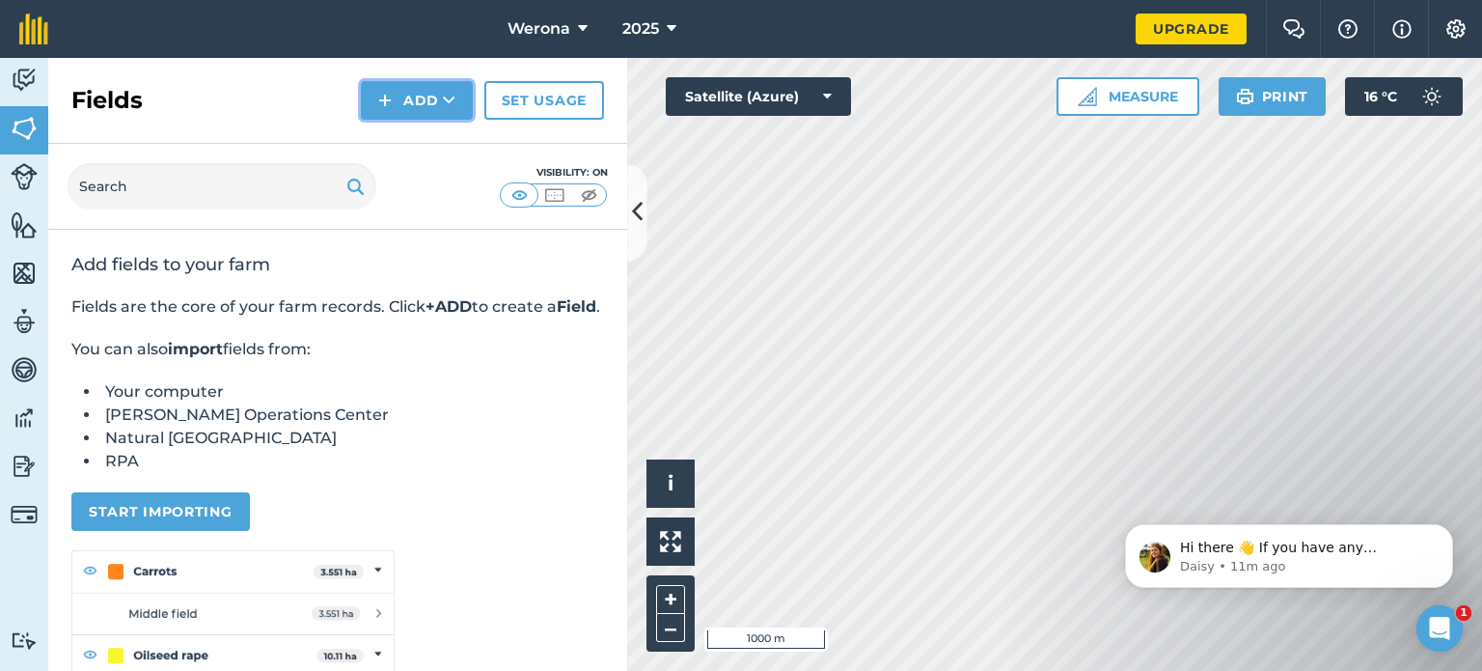
click at [425, 100] on button "Add" at bounding box center [417, 100] width 112 height 39
click at [431, 145] on link "Draw" at bounding box center [417, 144] width 106 height 42
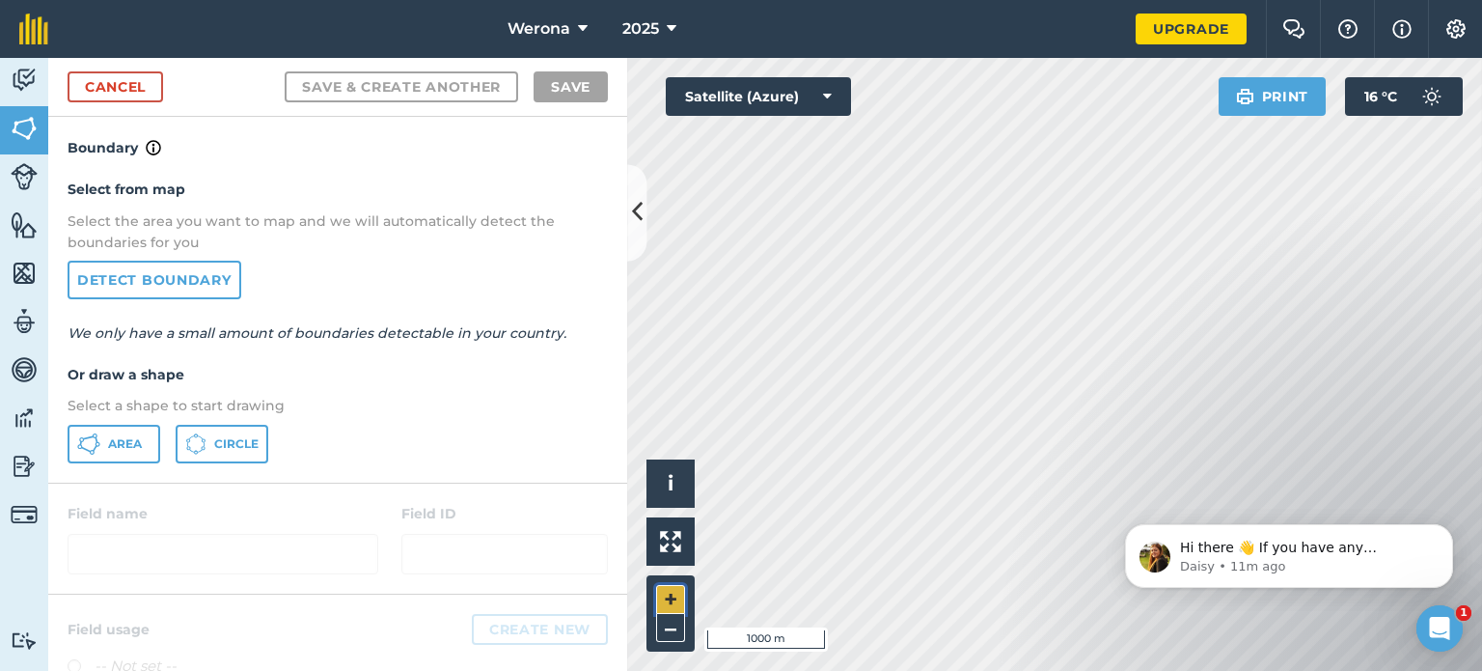
click at [666, 597] on button "+" at bounding box center [670, 599] width 29 height 29
click at [142, 440] on button "Area" at bounding box center [114, 444] width 93 height 39
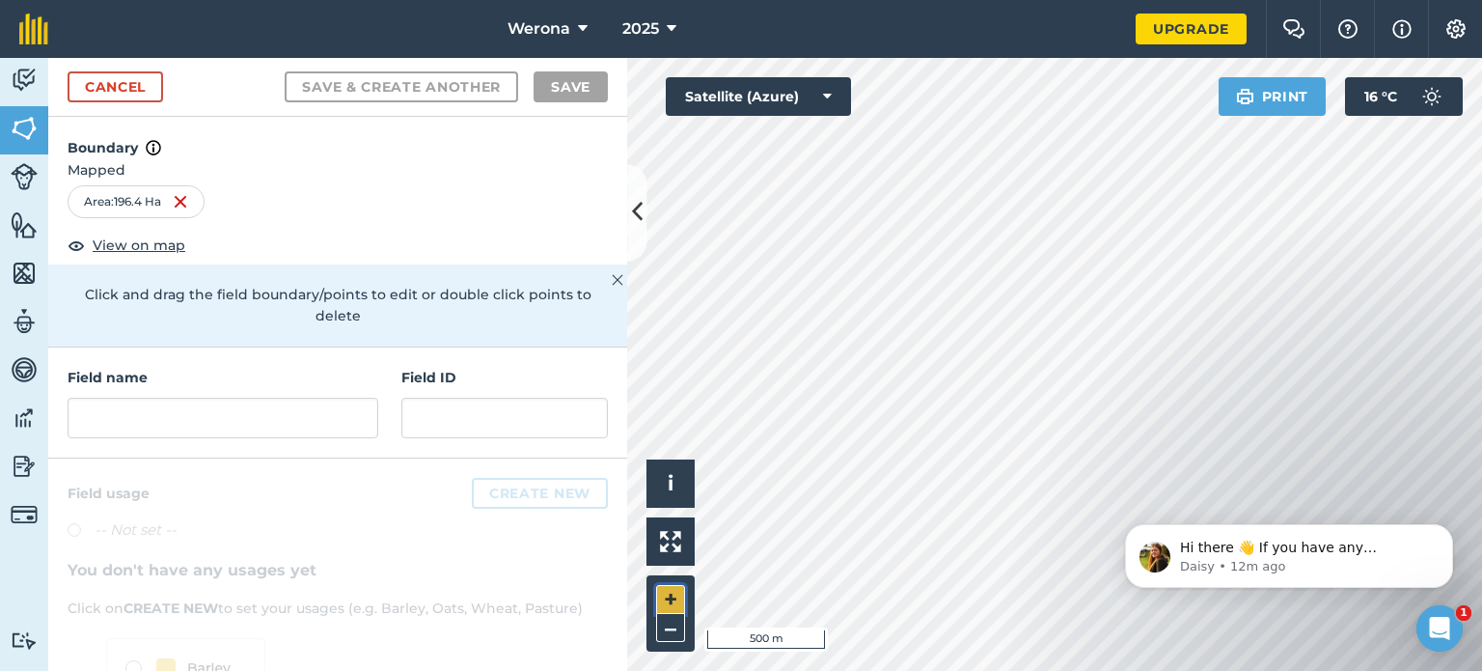
click at [675, 598] on button "+" at bounding box center [670, 599] width 29 height 29
click at [140, 422] on input "text" at bounding box center [223, 418] width 311 height 41
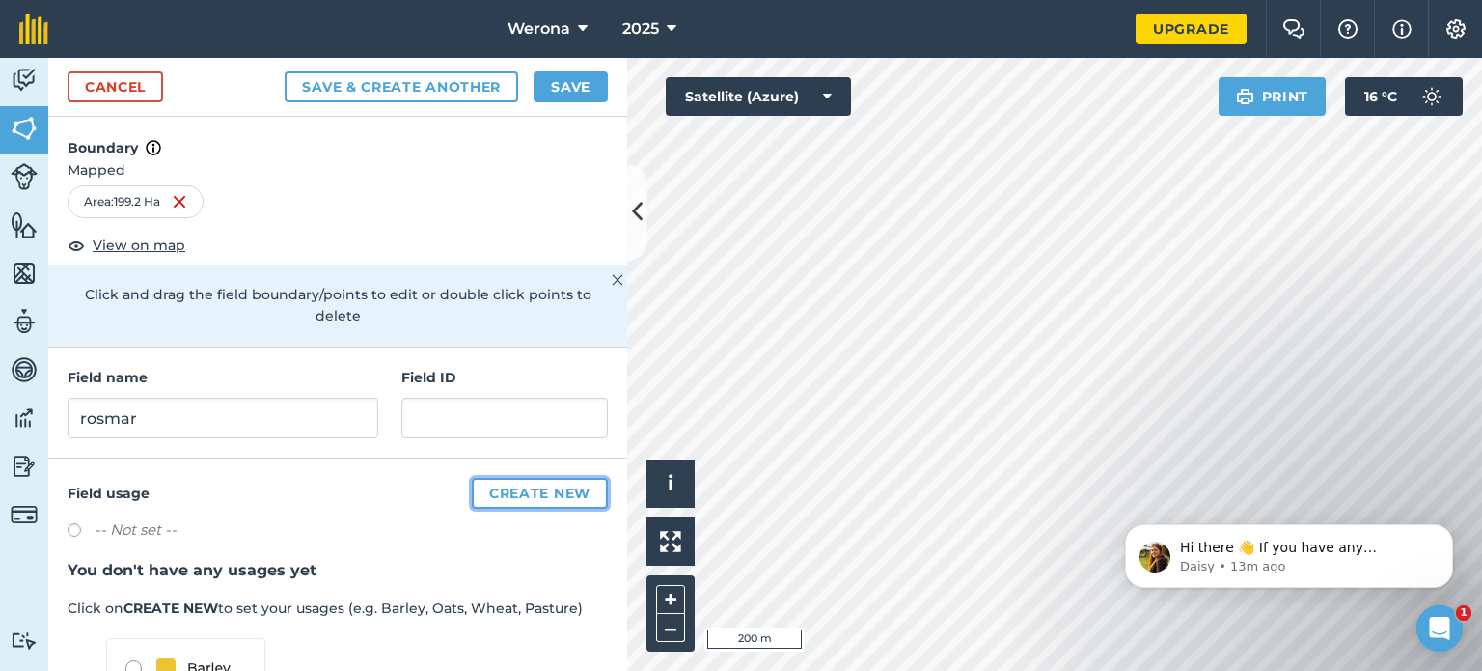
click at [511, 493] on button "Create new" at bounding box center [540, 493] width 136 height 31
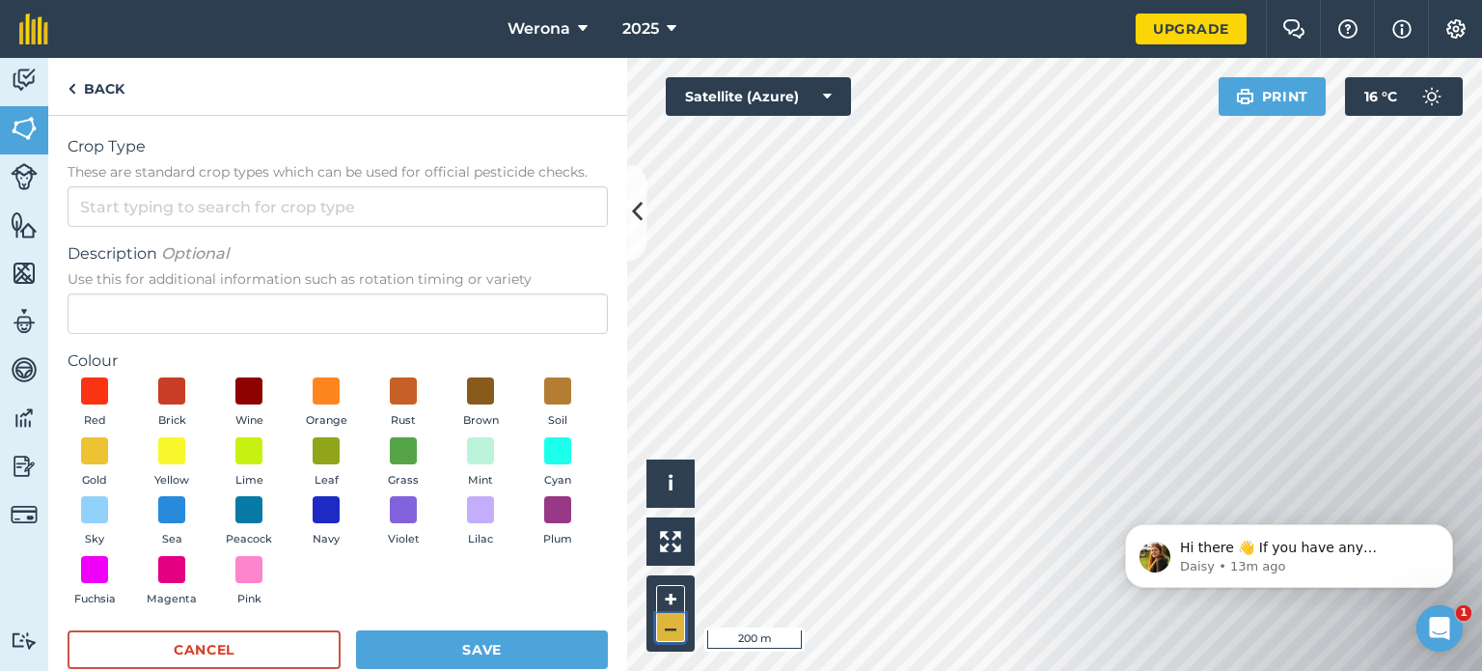
click at [668, 623] on button "–" at bounding box center [670, 628] width 29 height 28
click at [274, 654] on button "Cancel" at bounding box center [204, 649] width 273 height 39
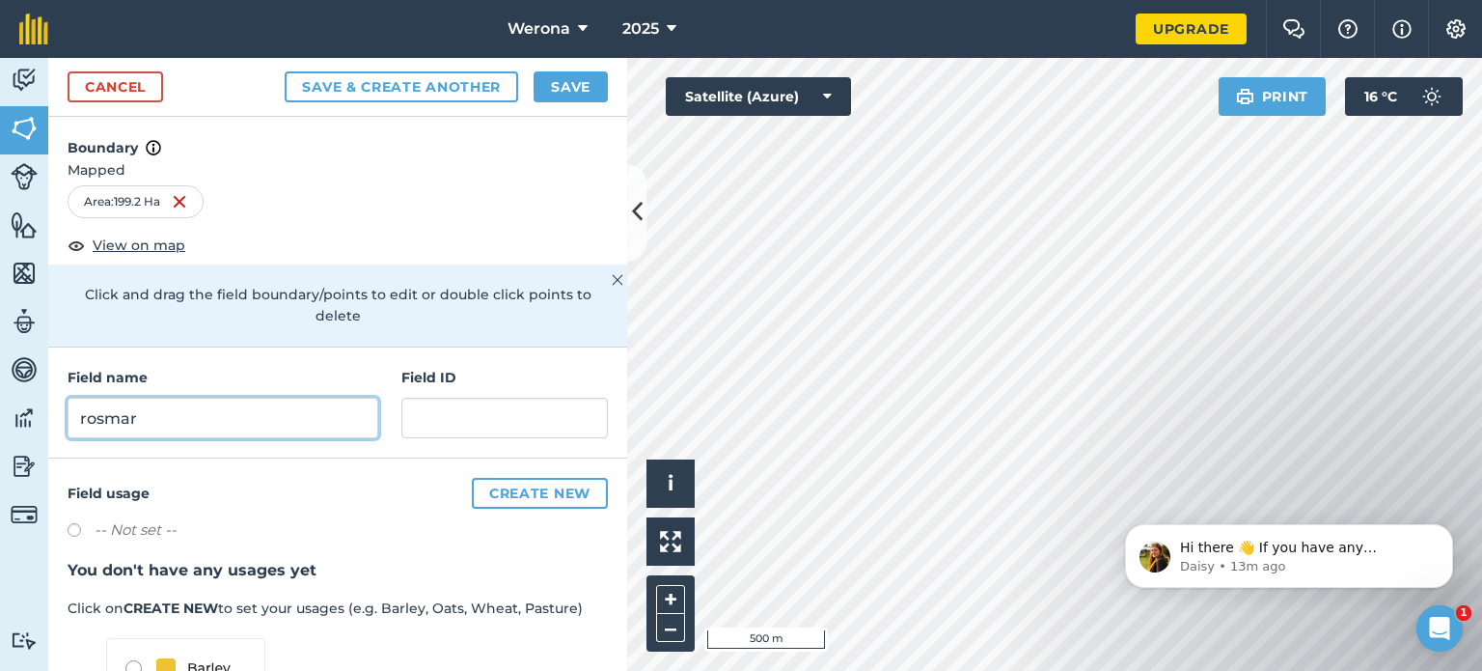
click at [86, 412] on input "rosmar" at bounding box center [223, 418] width 311 height 41
type input "Rosmar"
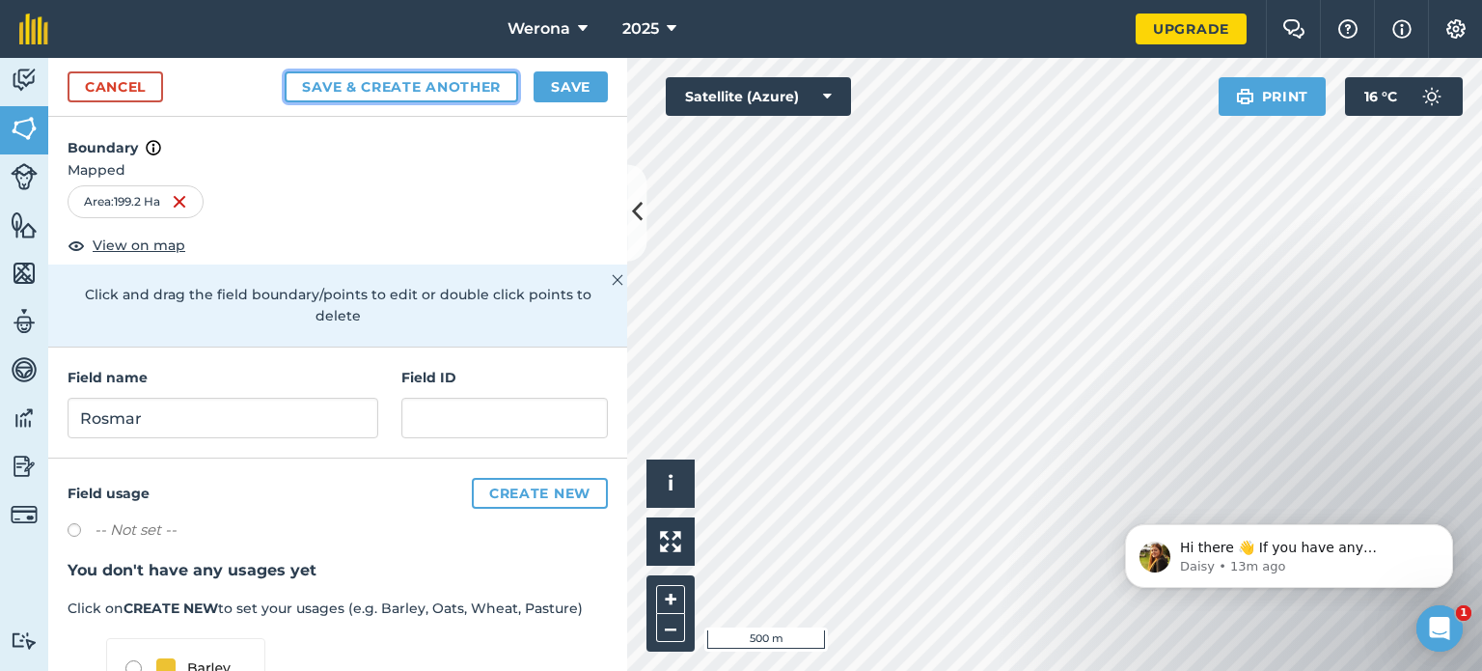
click at [423, 82] on button "Save & Create Another" at bounding box center [402, 86] width 234 height 31
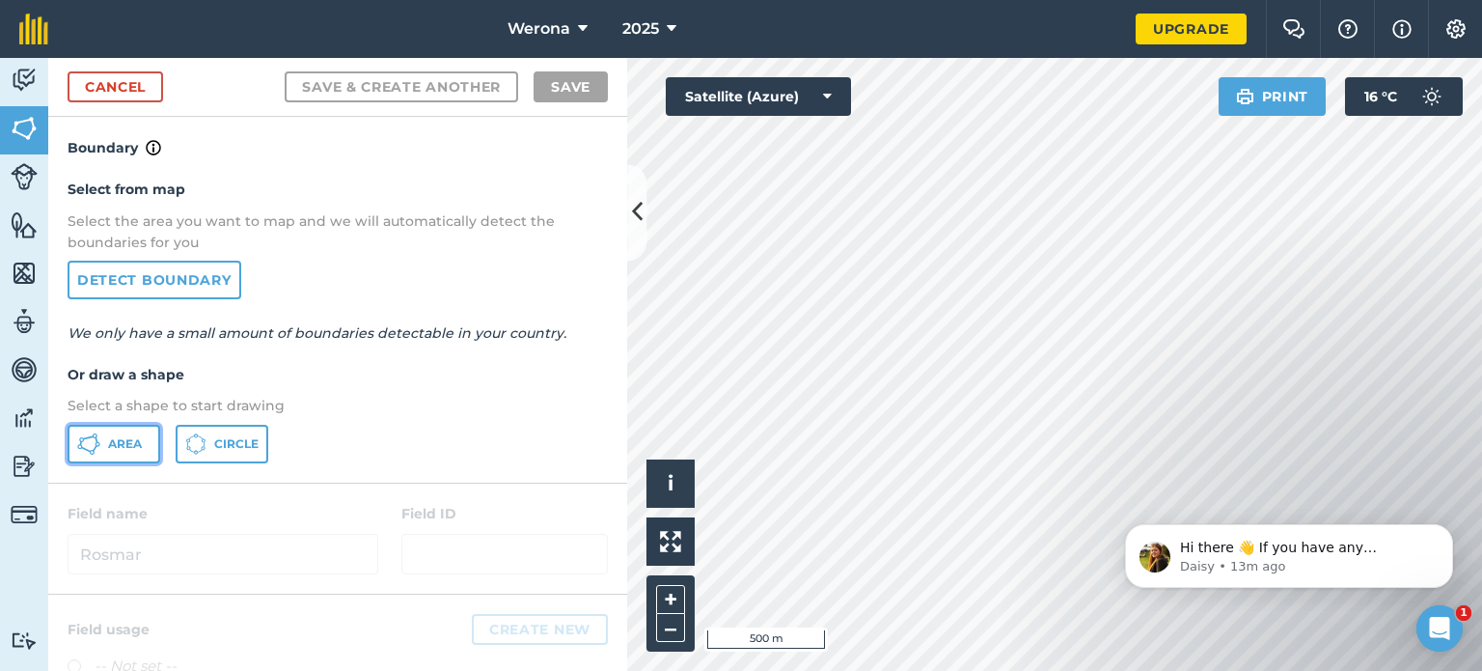
click at [105, 437] on button "Area" at bounding box center [114, 444] width 93 height 39
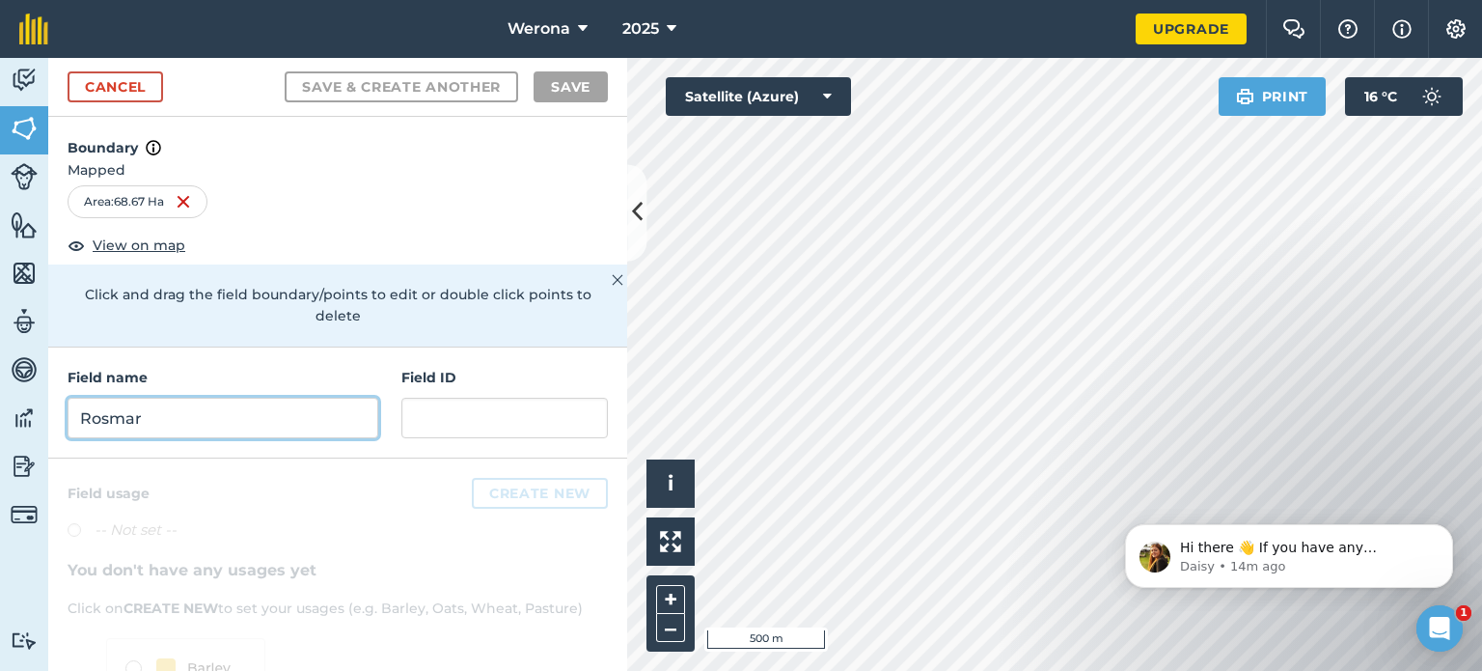
click at [162, 398] on input "Rosmar" at bounding box center [223, 418] width 311 height 41
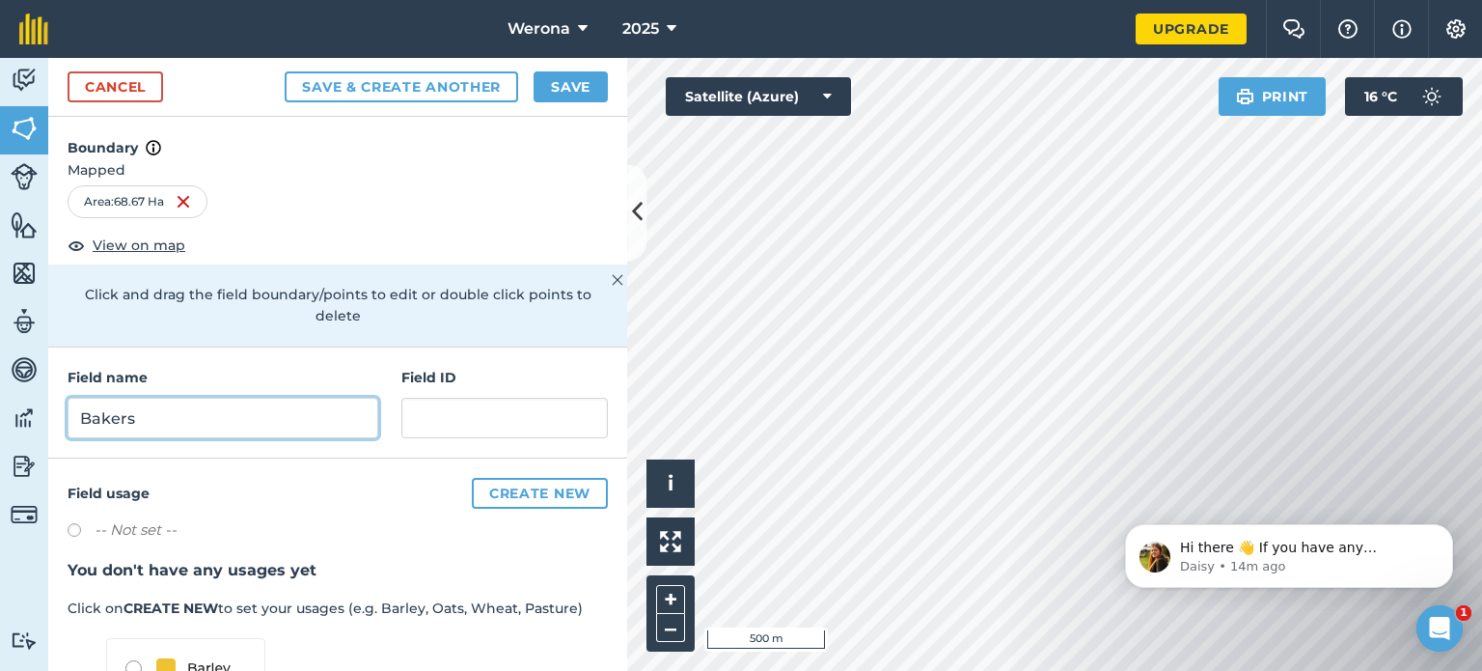
type input "Bakers"
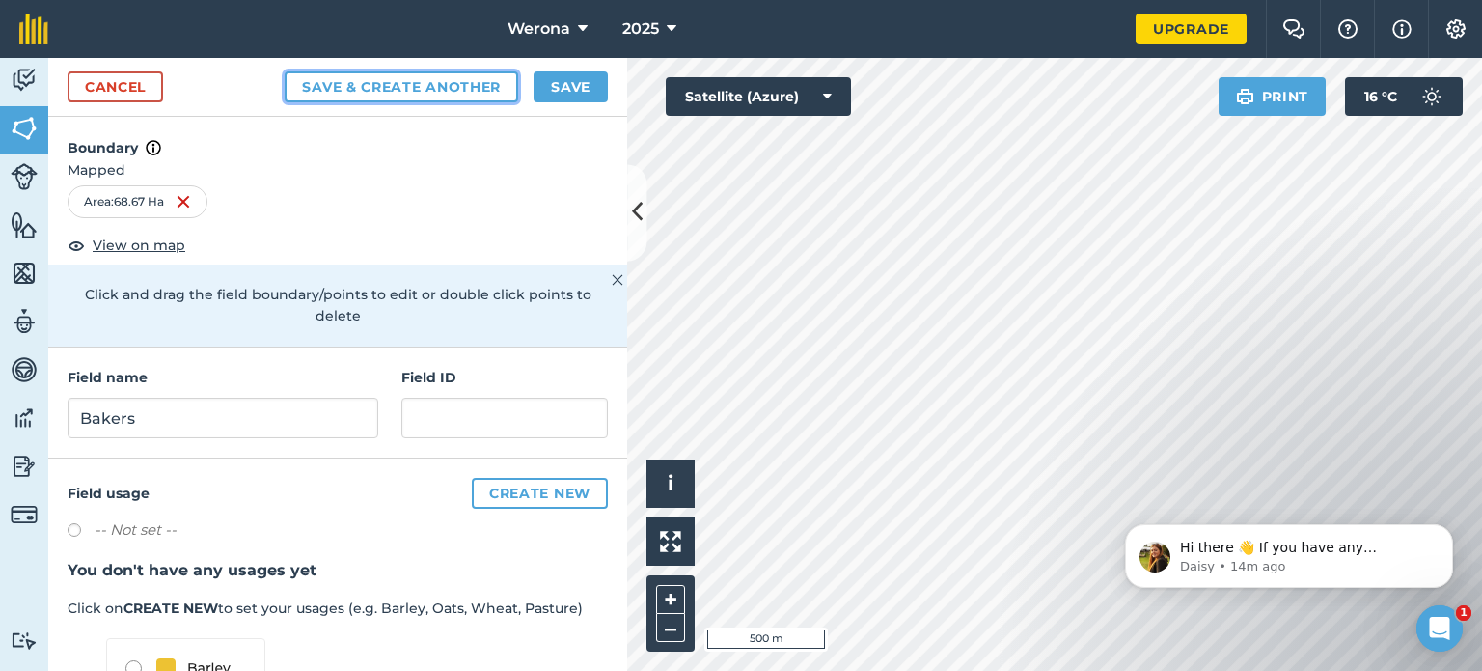
click at [452, 84] on button "Save & Create Another" at bounding box center [402, 86] width 234 height 31
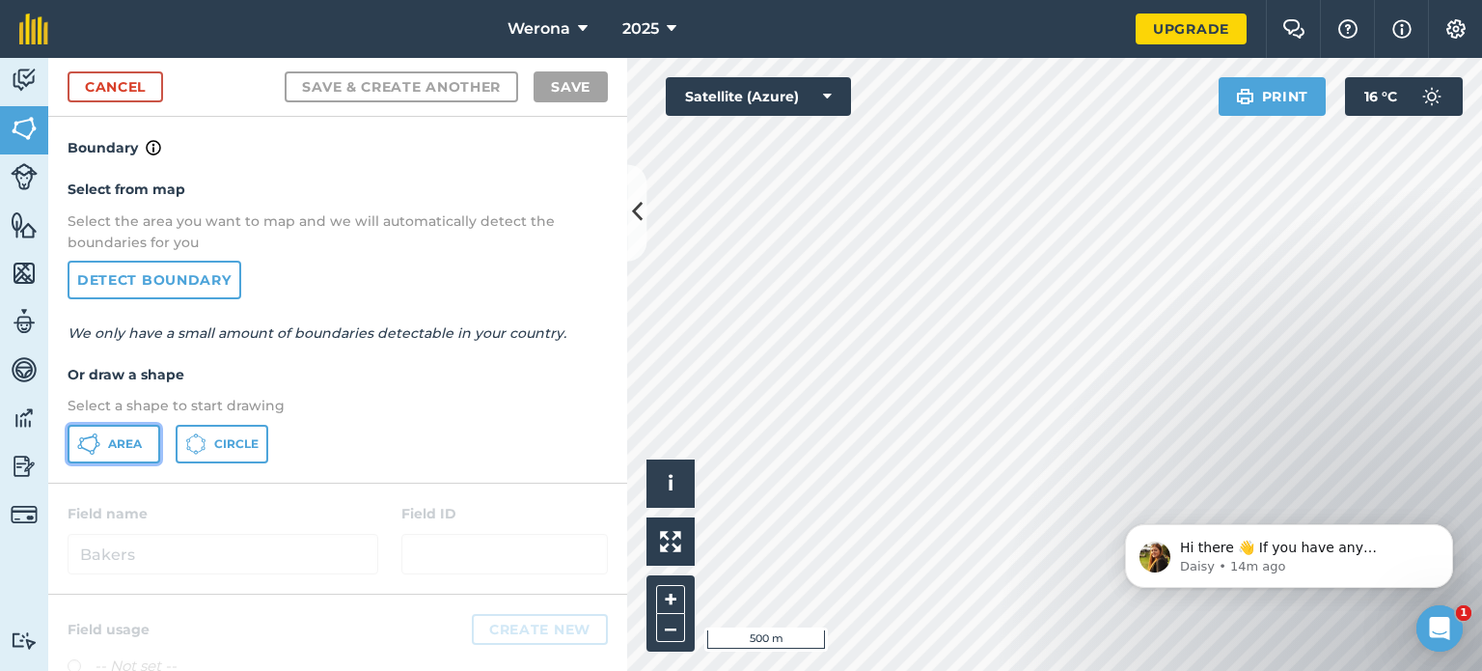
click at [113, 441] on span "Area" at bounding box center [125, 443] width 34 height 15
click at [122, 91] on link "Cancel" at bounding box center [116, 86] width 96 height 31
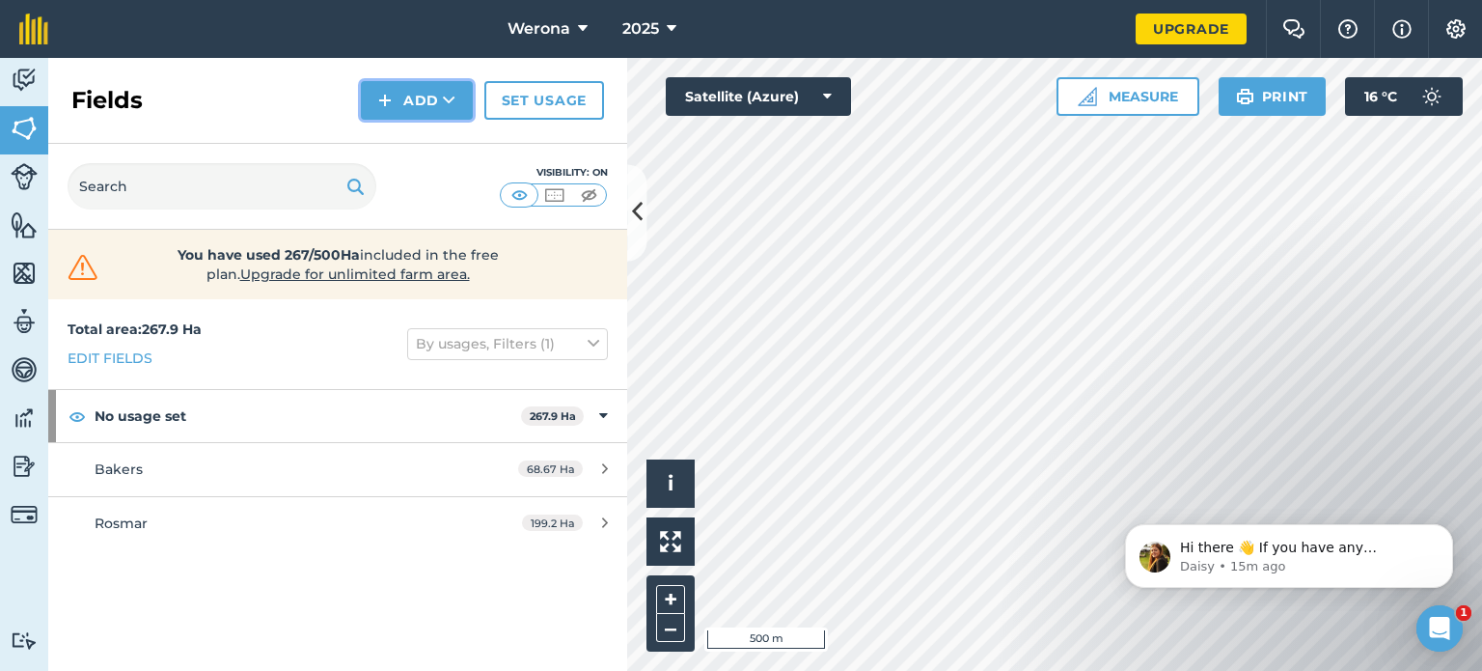
click at [438, 103] on button "Add" at bounding box center [417, 100] width 112 height 39
click at [416, 113] on button "Add" at bounding box center [417, 100] width 112 height 39
click at [425, 144] on link "Draw" at bounding box center [417, 144] width 106 height 42
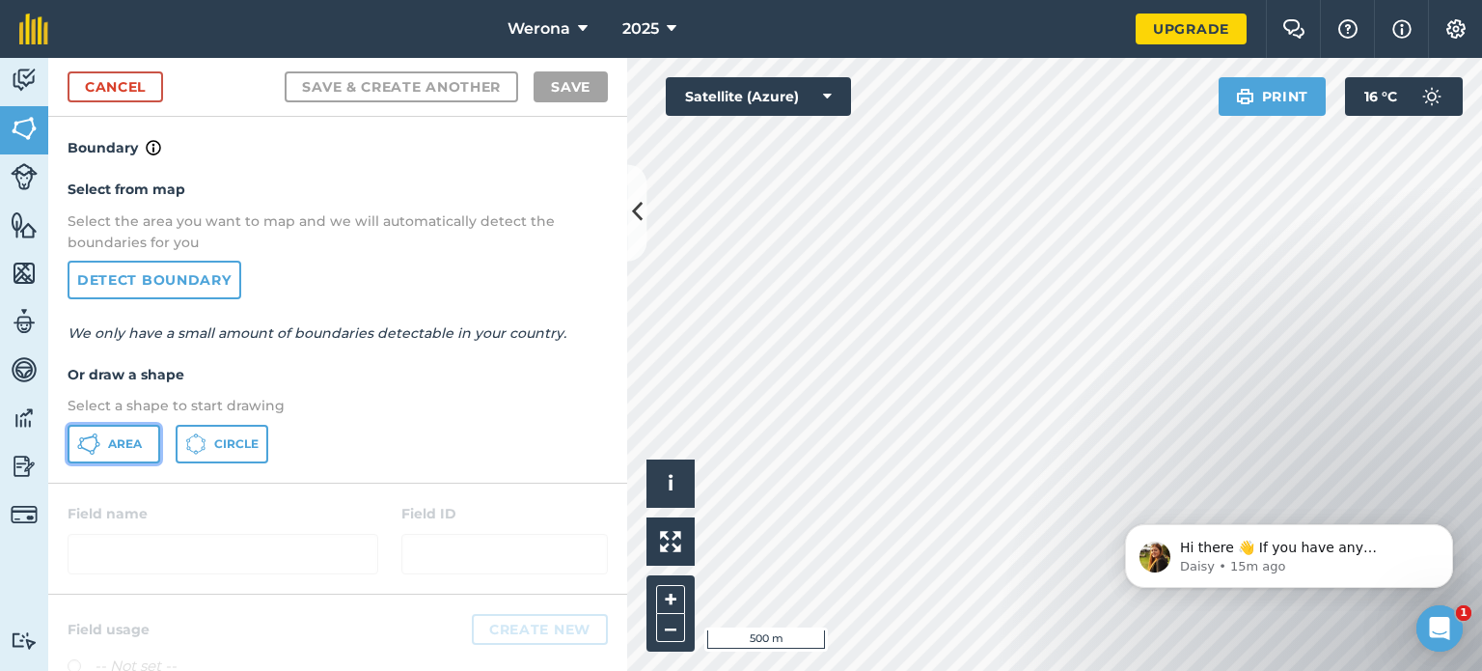
click at [116, 436] on span "Area" at bounding box center [125, 443] width 34 height 15
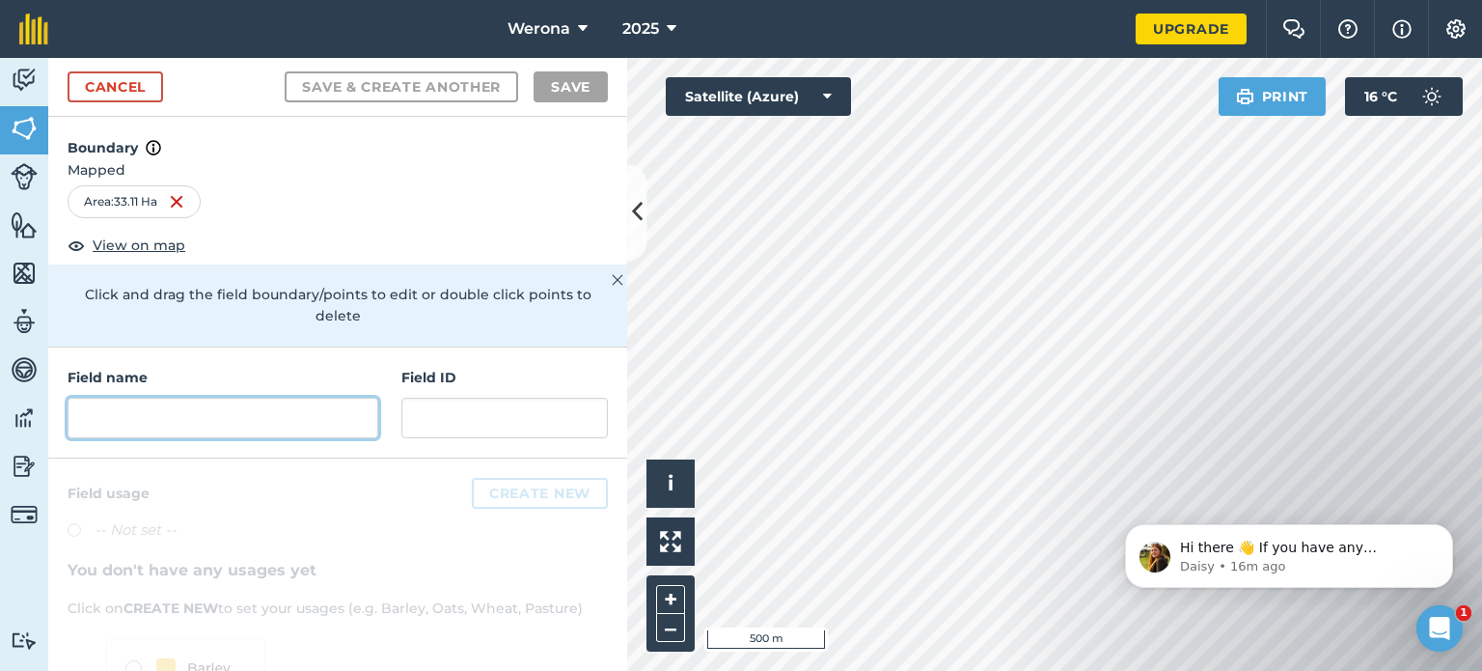
click at [123, 417] on input "text" at bounding box center [223, 418] width 311 height 41
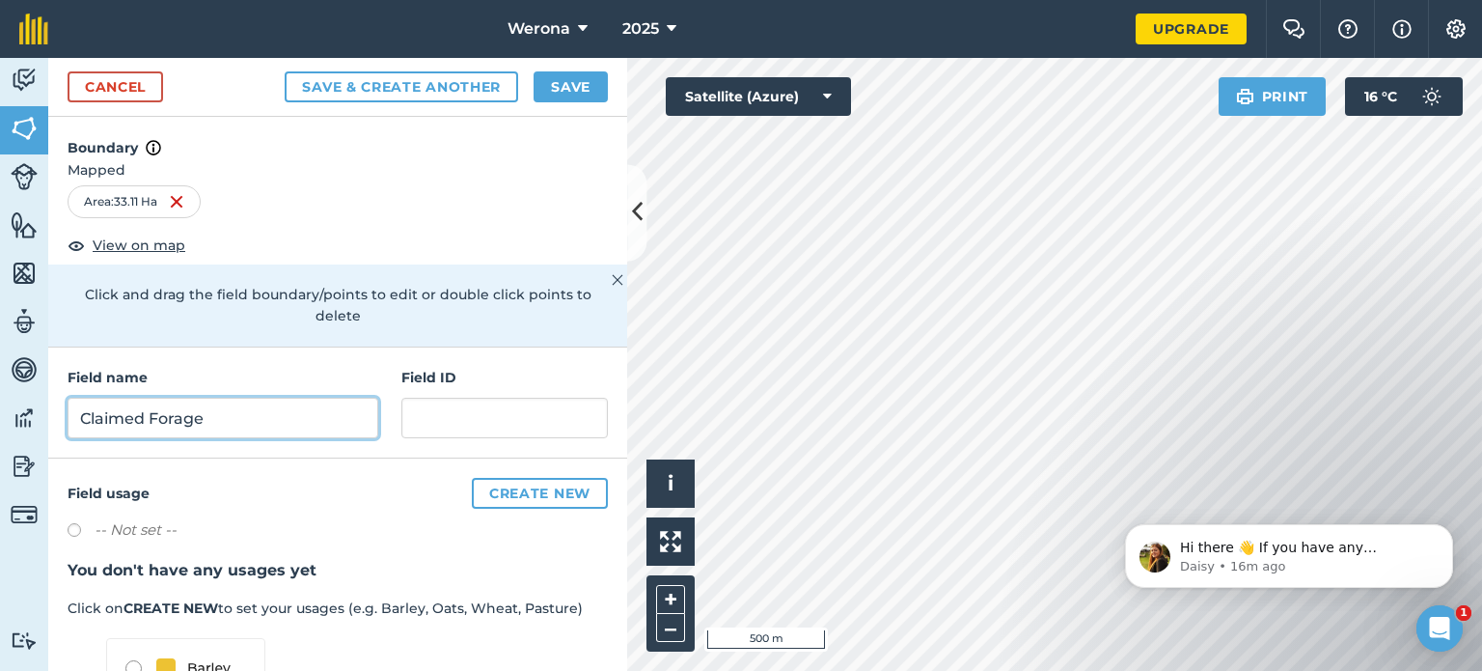
type input "Claimed Forage"
click at [571, 84] on button "Save" at bounding box center [571, 86] width 74 height 31
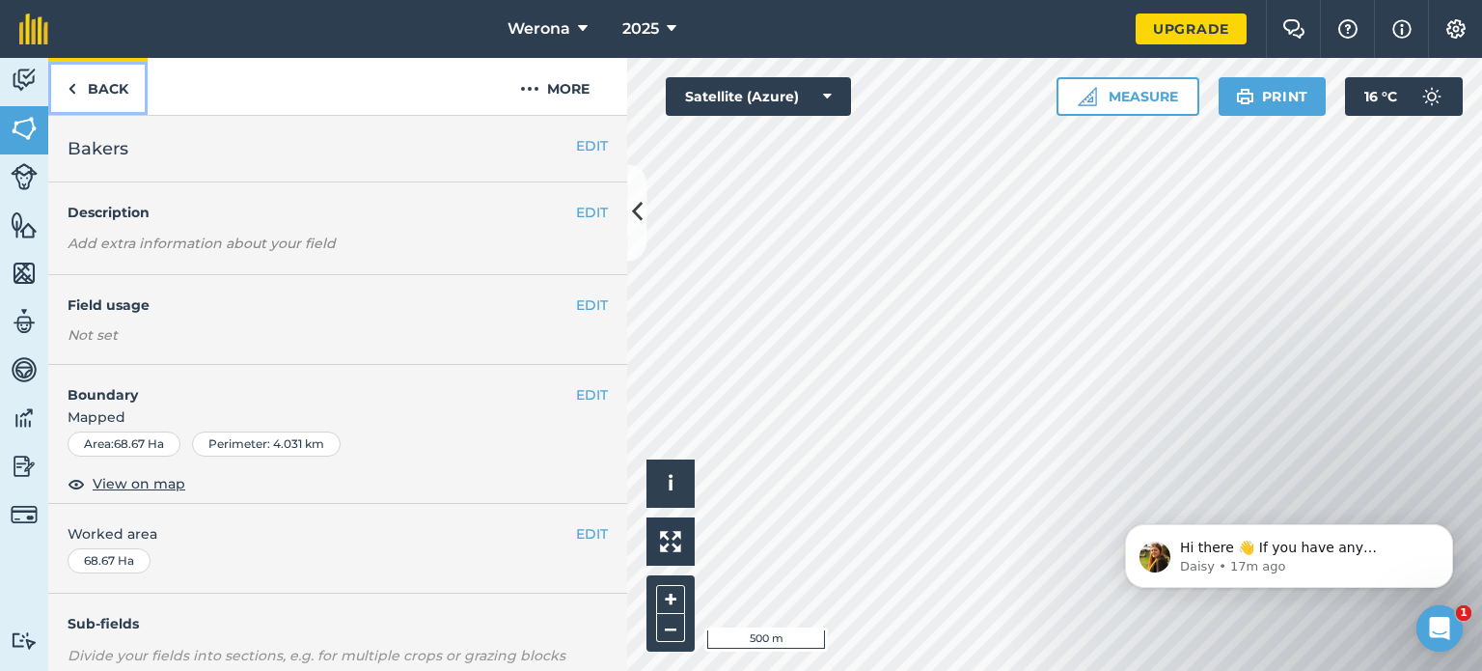
click at [108, 84] on link "Back" at bounding box center [97, 86] width 99 height 57
click at [77, 96] on link "Back" at bounding box center [97, 86] width 99 height 57
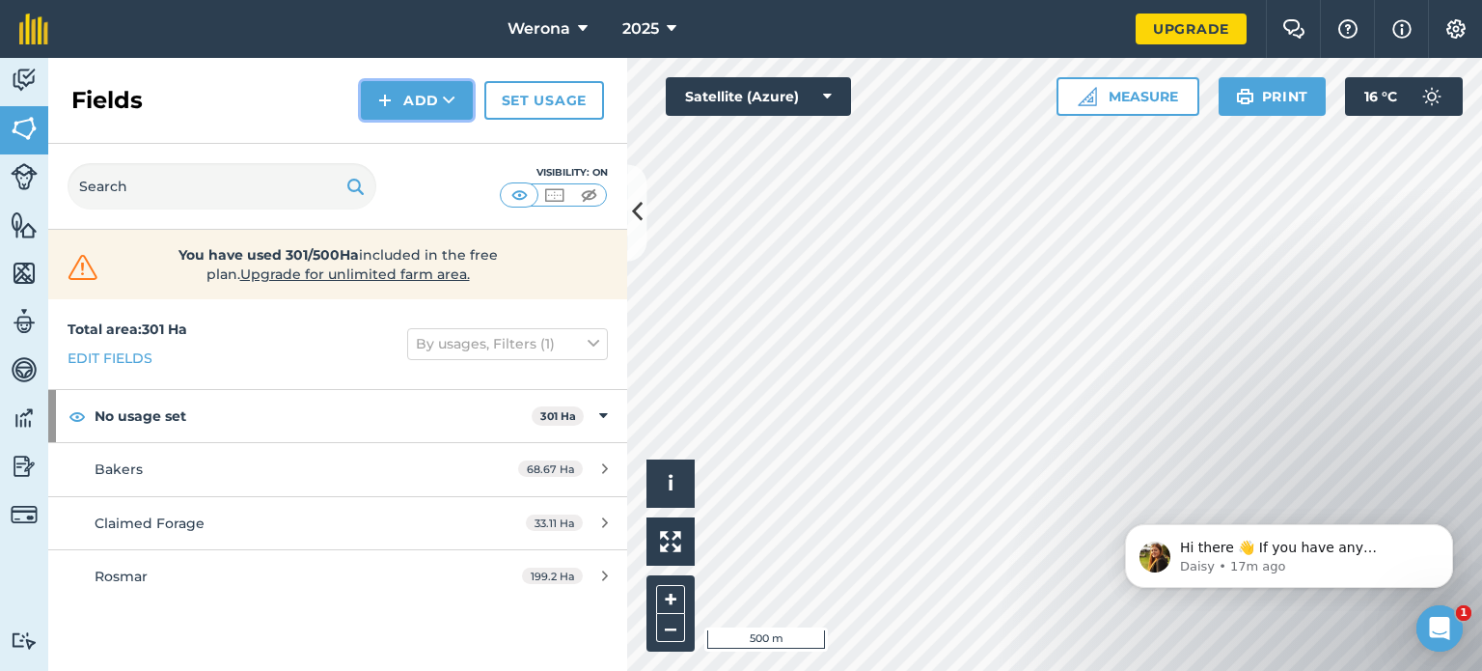
click at [436, 102] on button "Add" at bounding box center [417, 100] width 112 height 39
click at [433, 139] on link "Draw" at bounding box center [417, 144] width 106 height 42
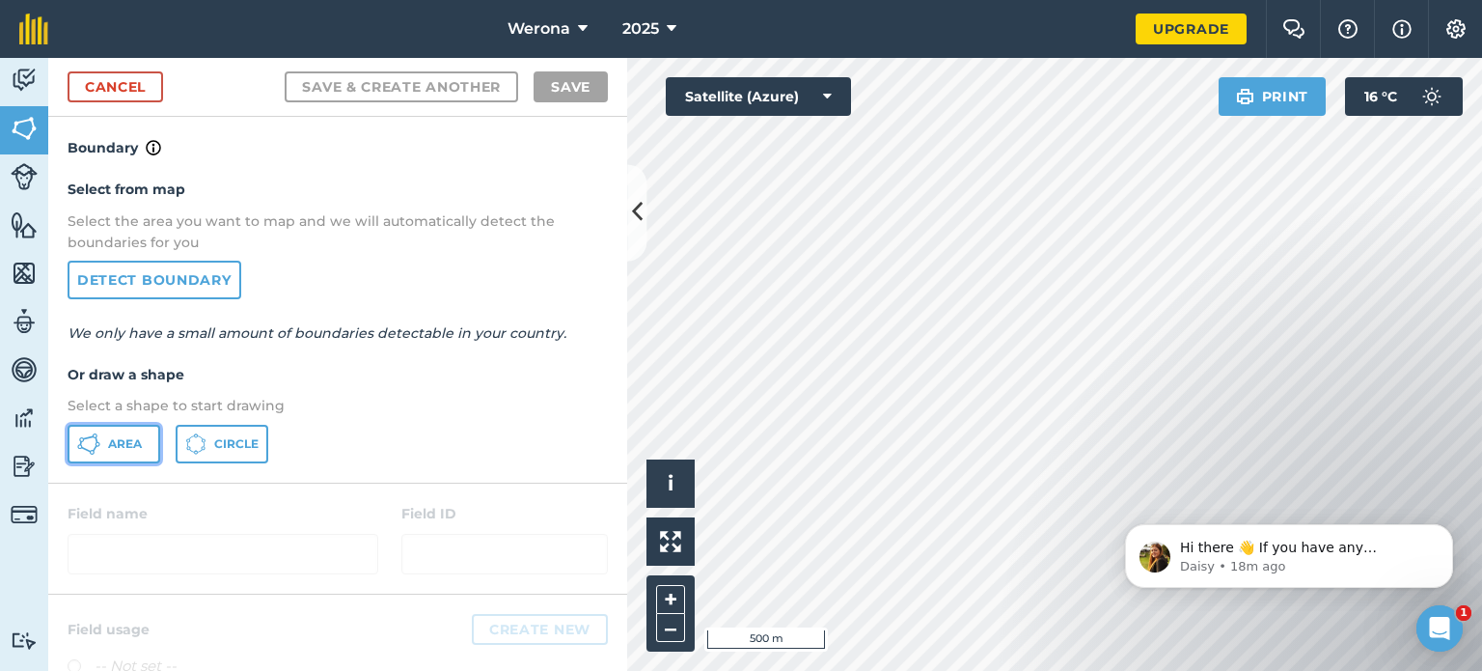
click at [109, 443] on span "Area" at bounding box center [125, 443] width 34 height 15
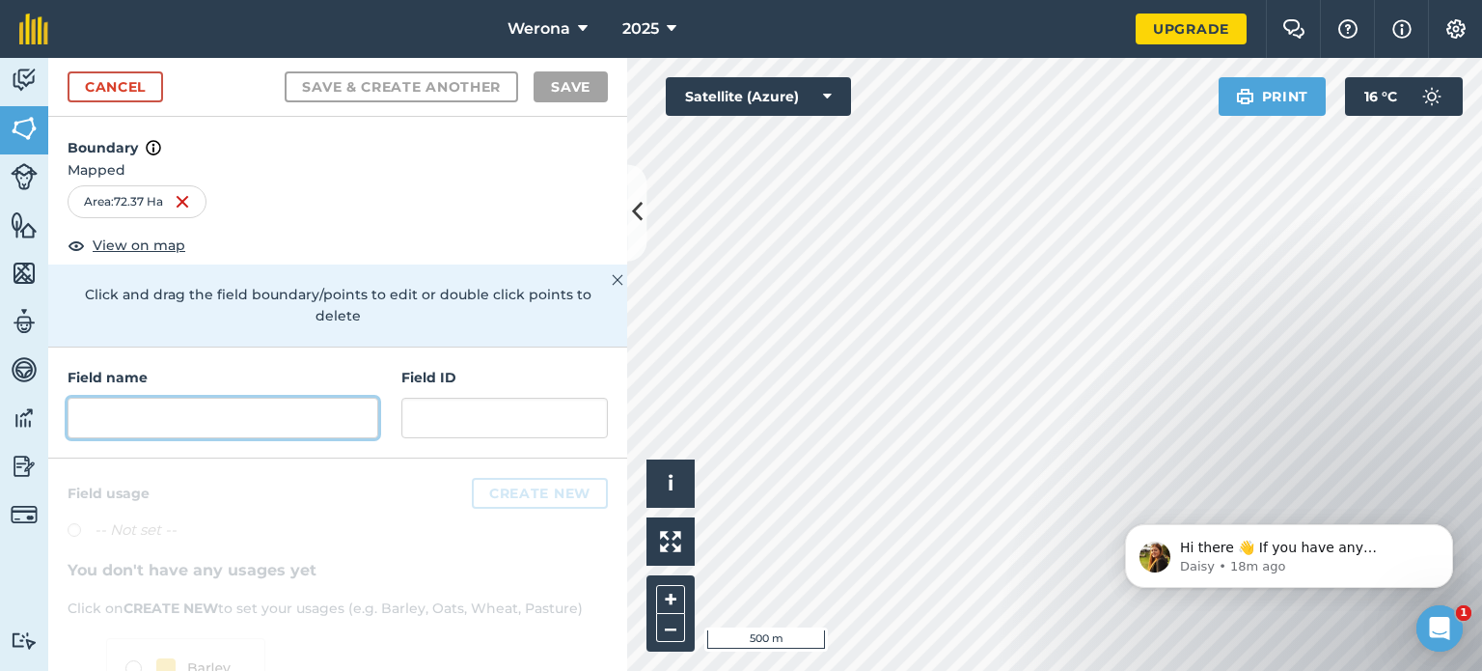
click at [200, 416] on input "text" at bounding box center [223, 418] width 311 height 41
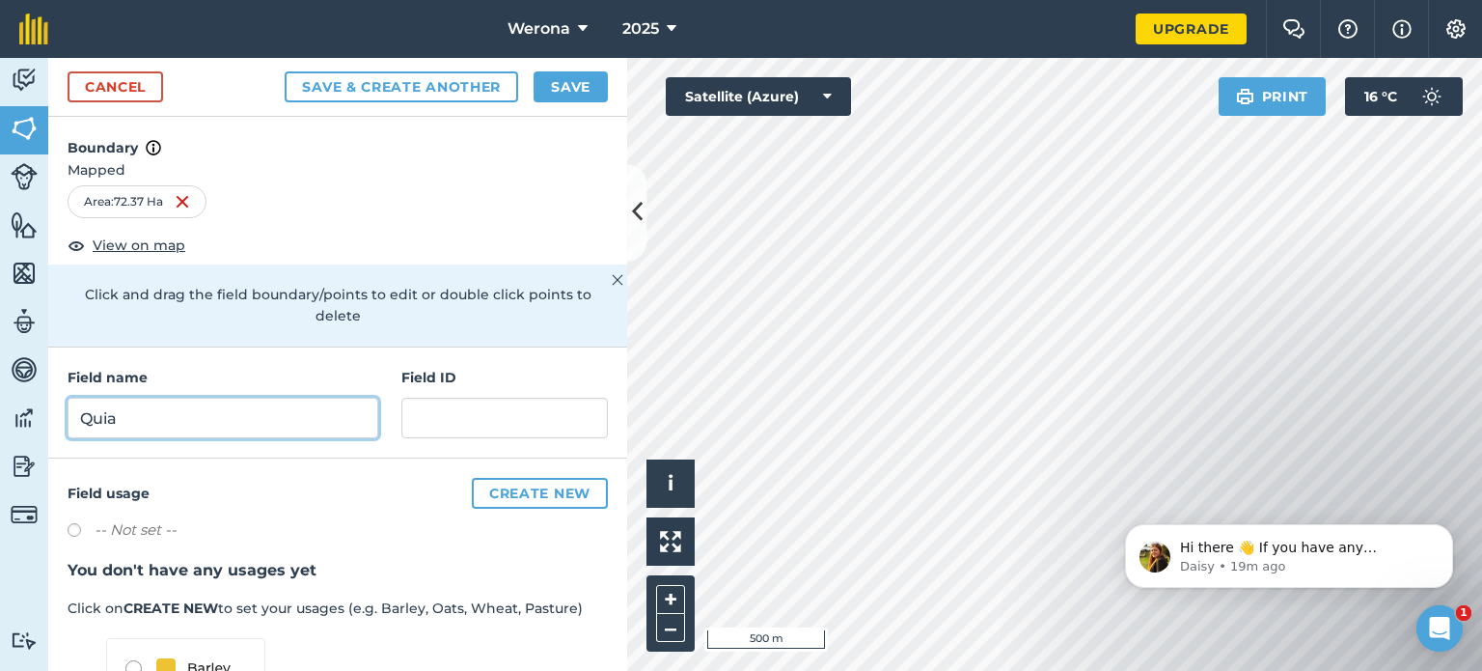
type input "Quia"
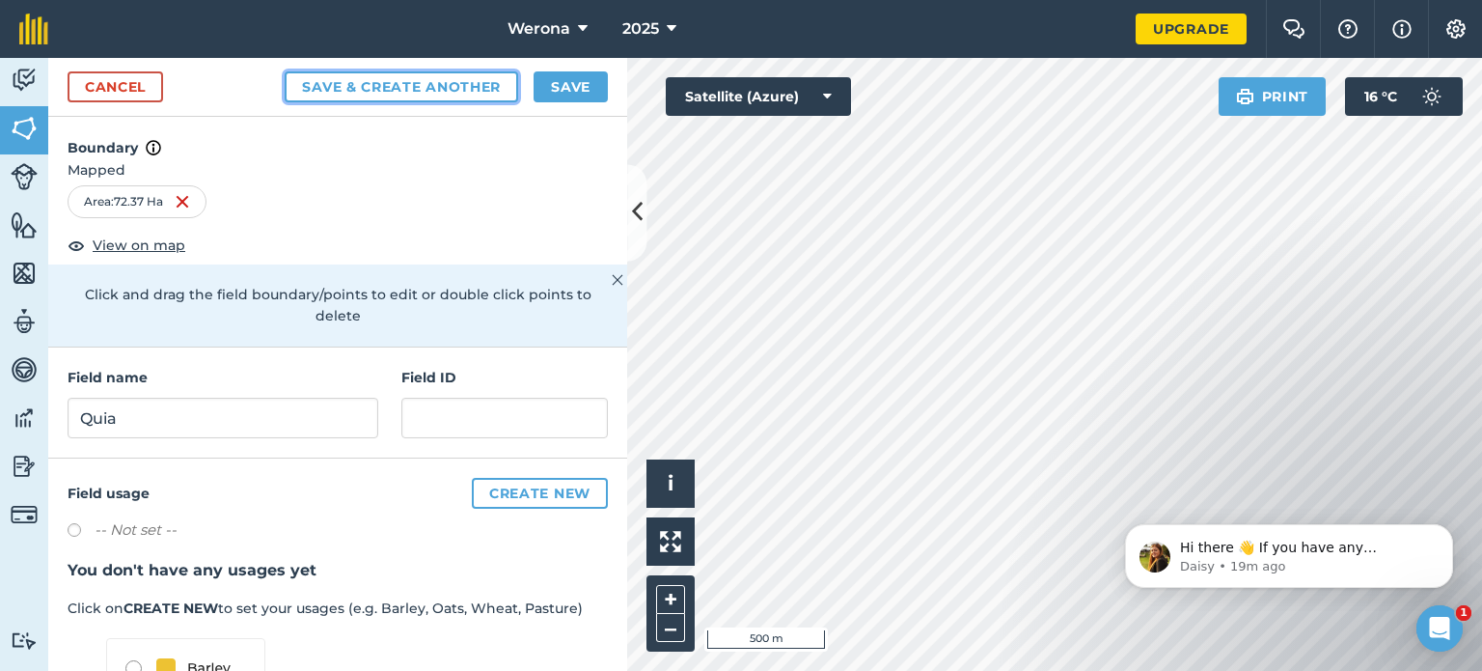
click at [421, 83] on button "Save & Create Another" at bounding box center [402, 86] width 234 height 31
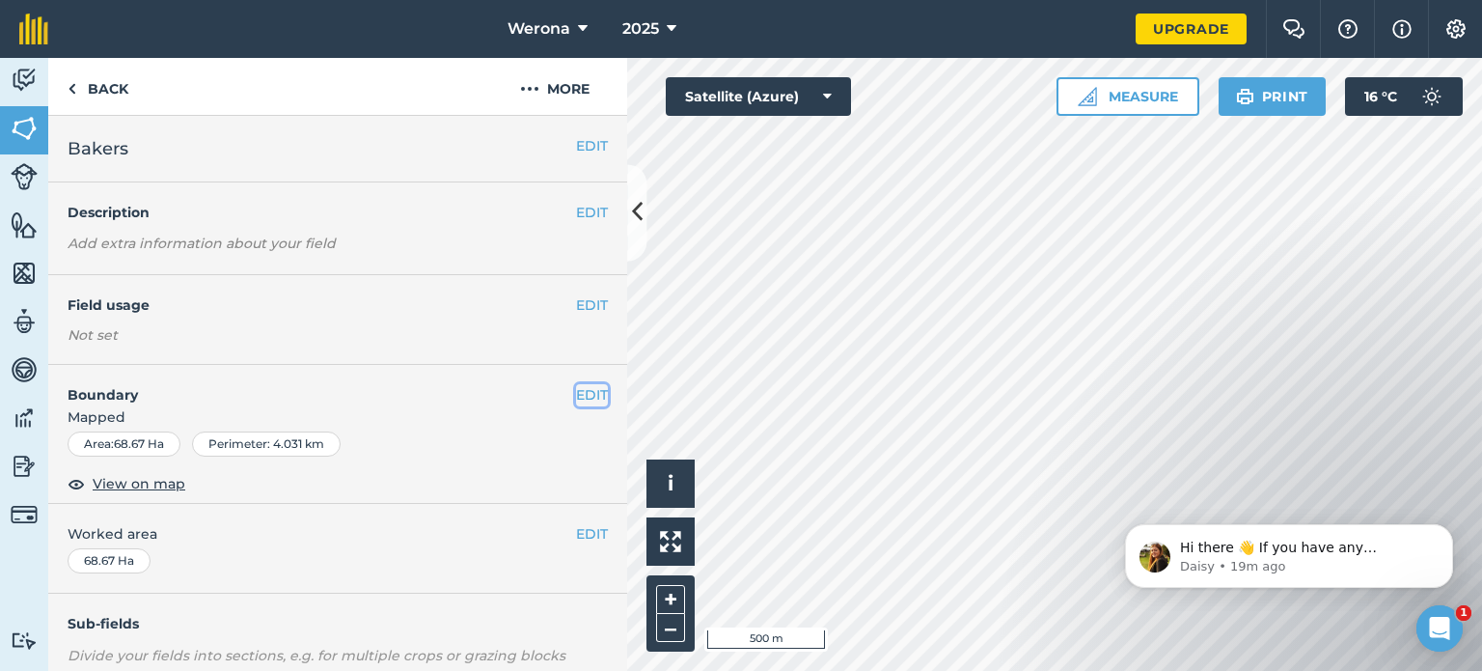
click at [583, 396] on button "EDIT" at bounding box center [592, 394] width 32 height 21
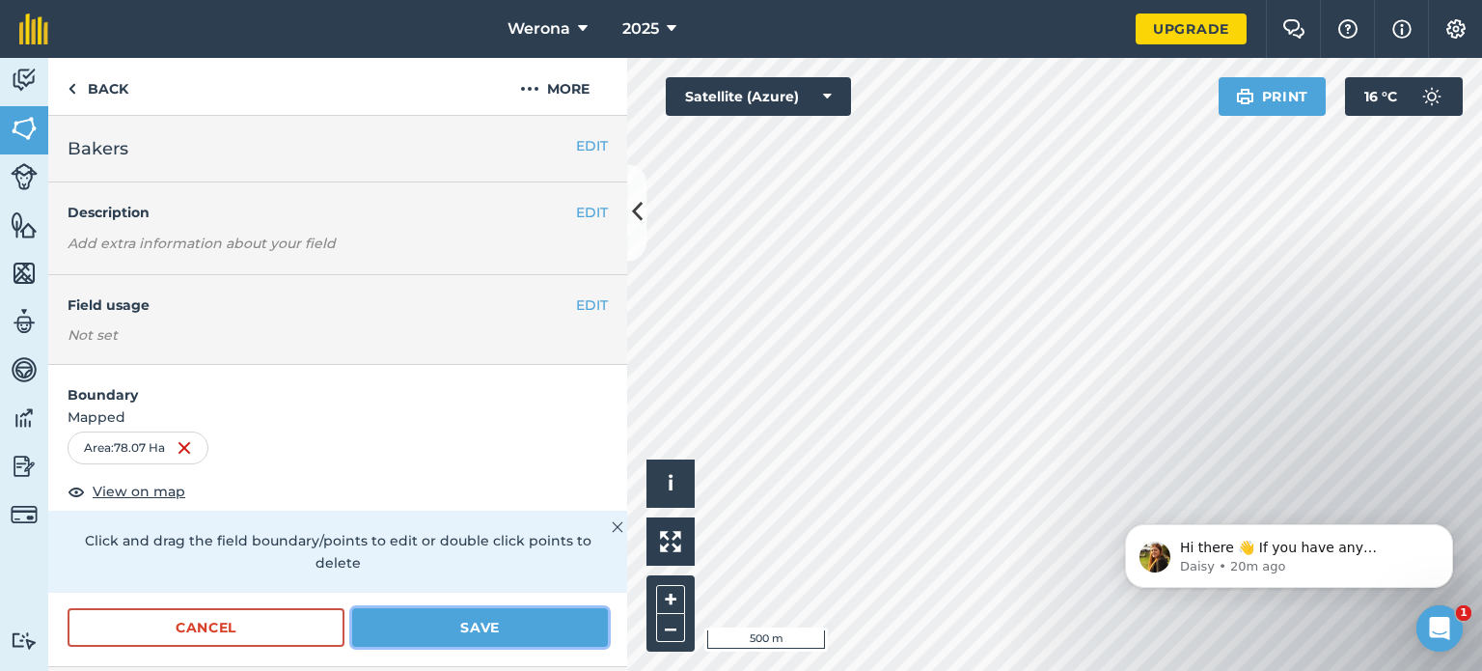
click at [498, 617] on button "Save" at bounding box center [480, 627] width 256 height 39
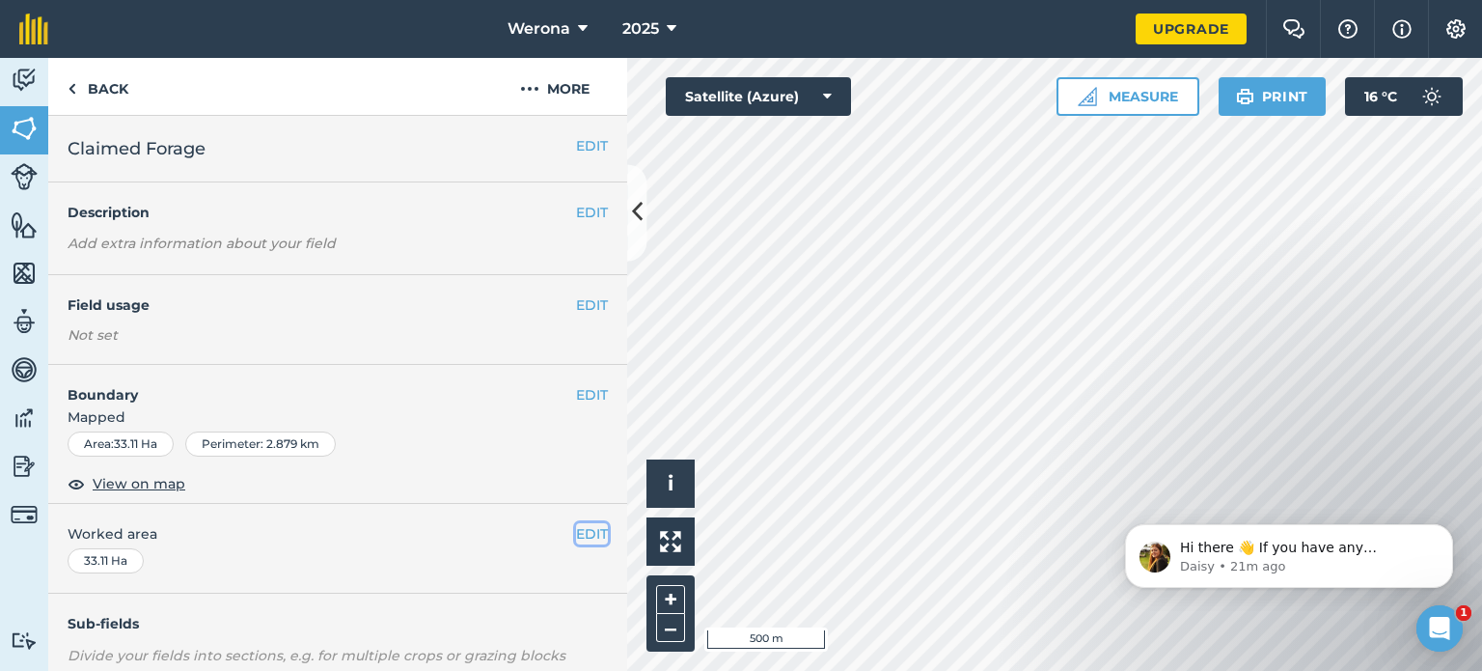
click at [579, 532] on button "EDIT" at bounding box center [592, 533] width 32 height 21
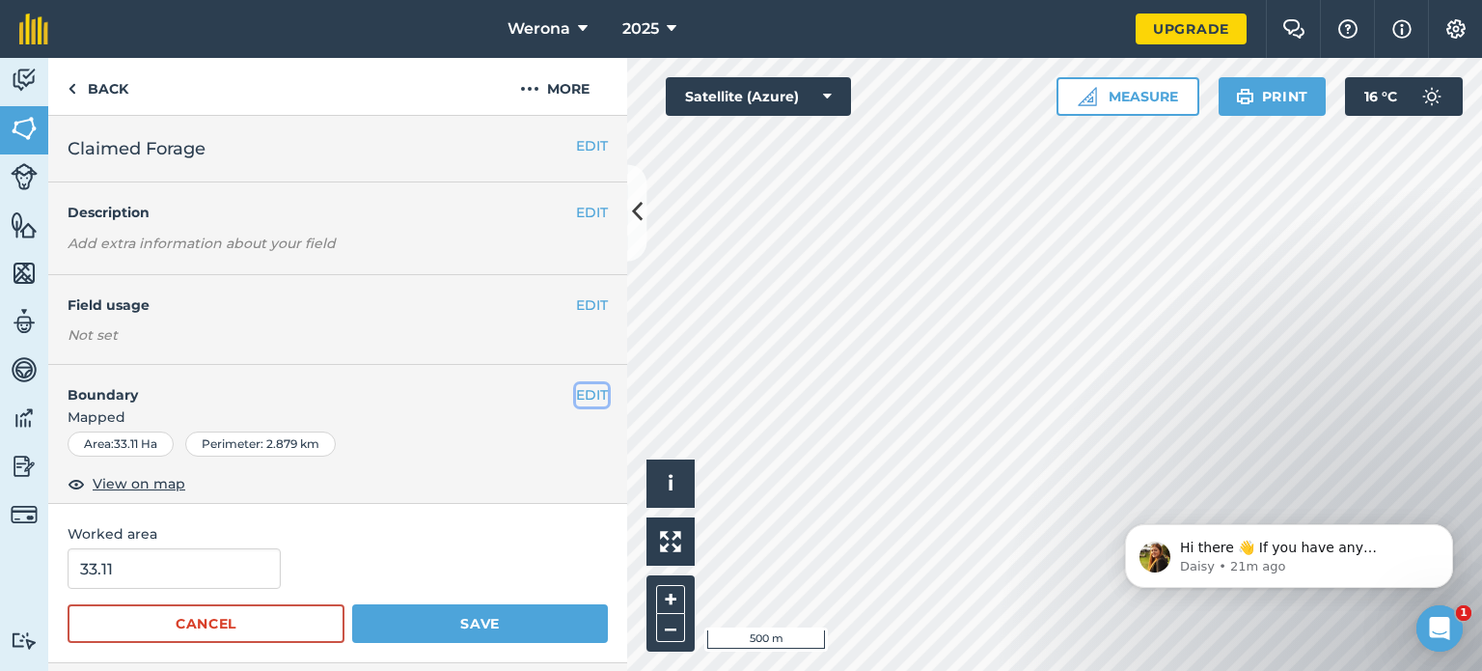
click at [576, 393] on button "EDIT" at bounding box center [592, 394] width 32 height 21
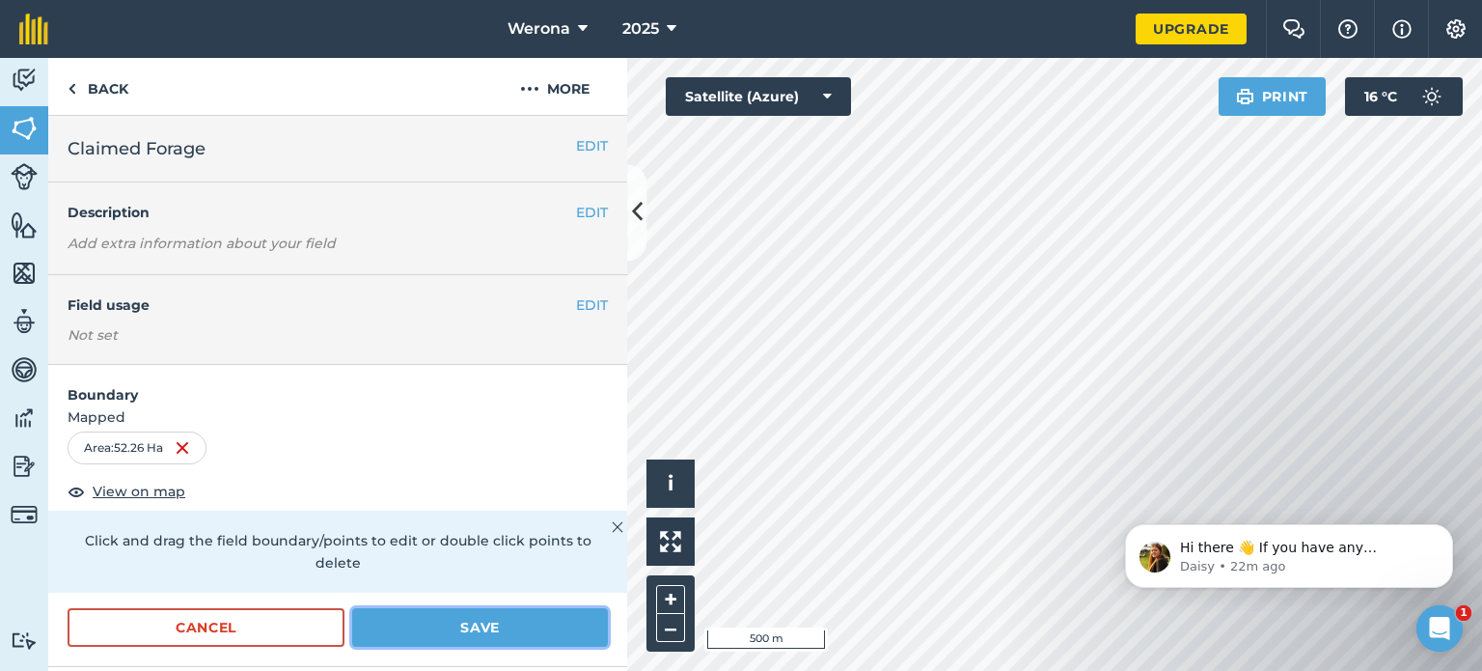
click at [472, 611] on button "Save" at bounding box center [480, 627] width 256 height 39
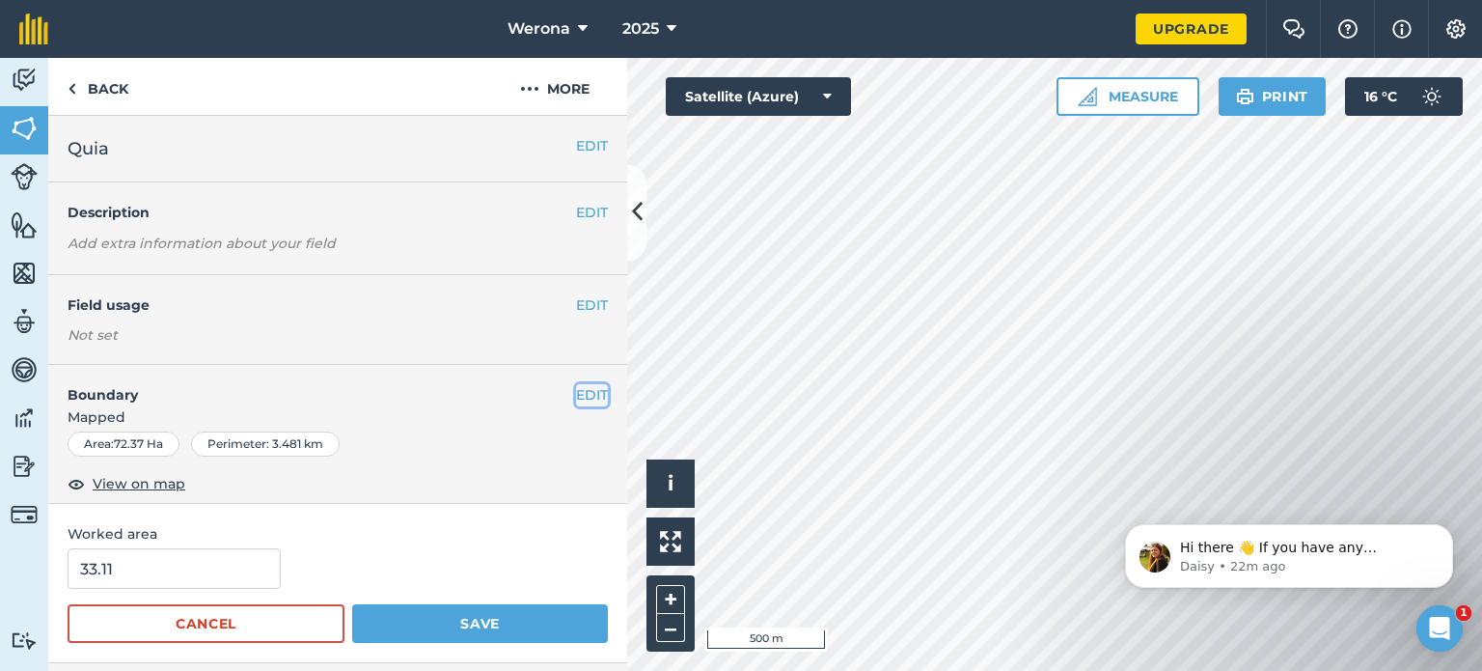
click at [576, 393] on button "EDIT" at bounding box center [592, 394] width 32 height 21
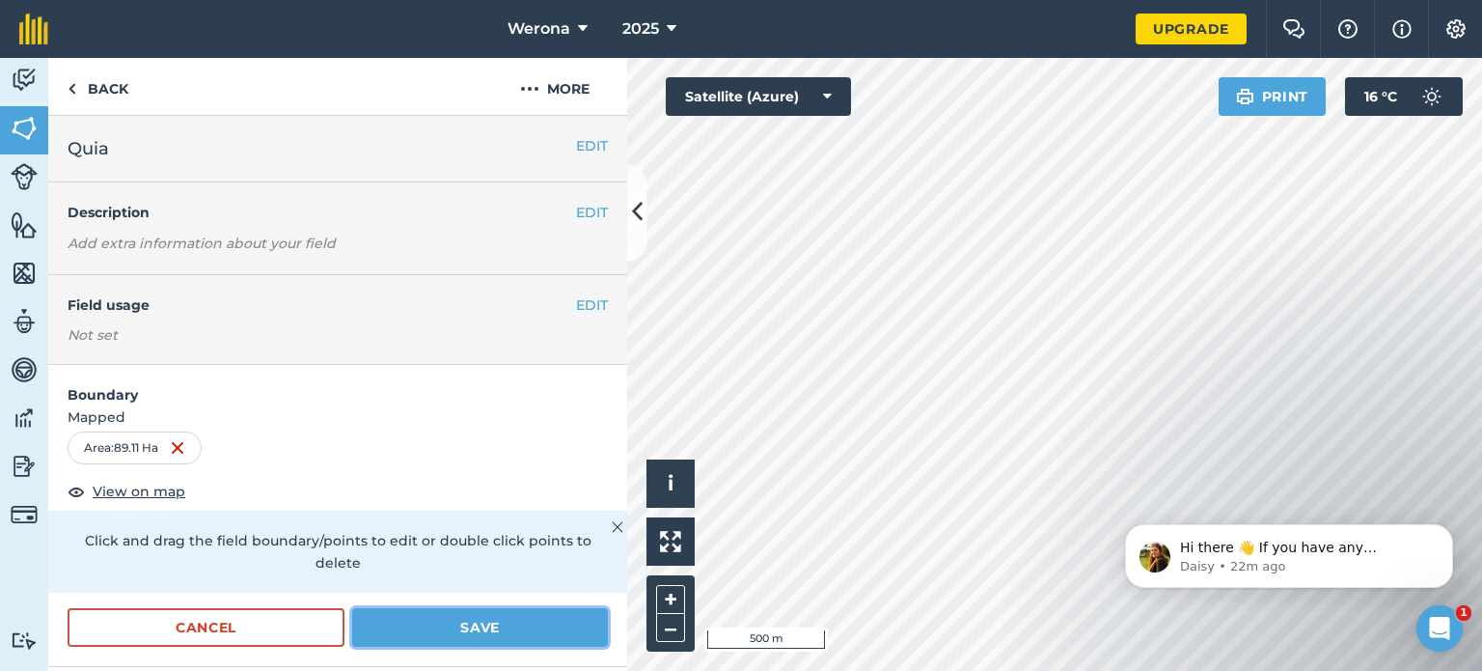
click at [562, 620] on button "Save" at bounding box center [480, 627] width 256 height 39
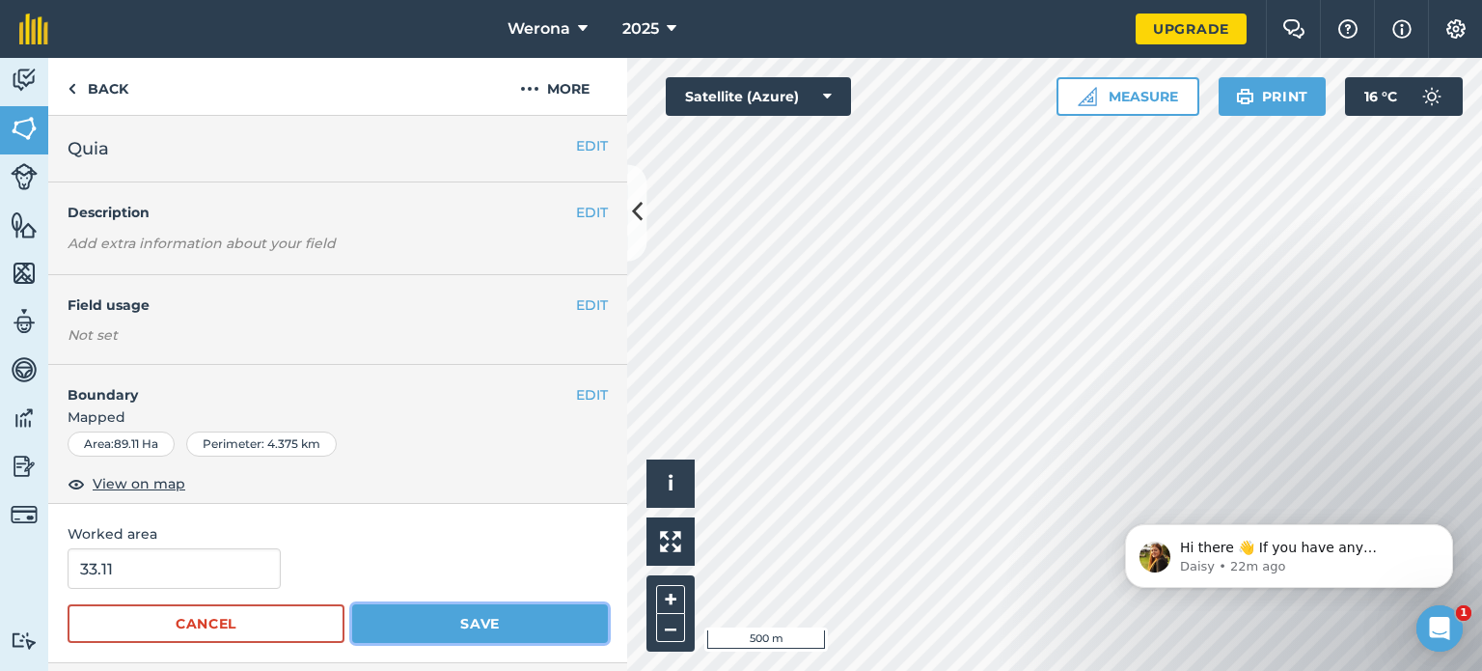
click at [457, 618] on button "Save" at bounding box center [480, 623] width 256 height 39
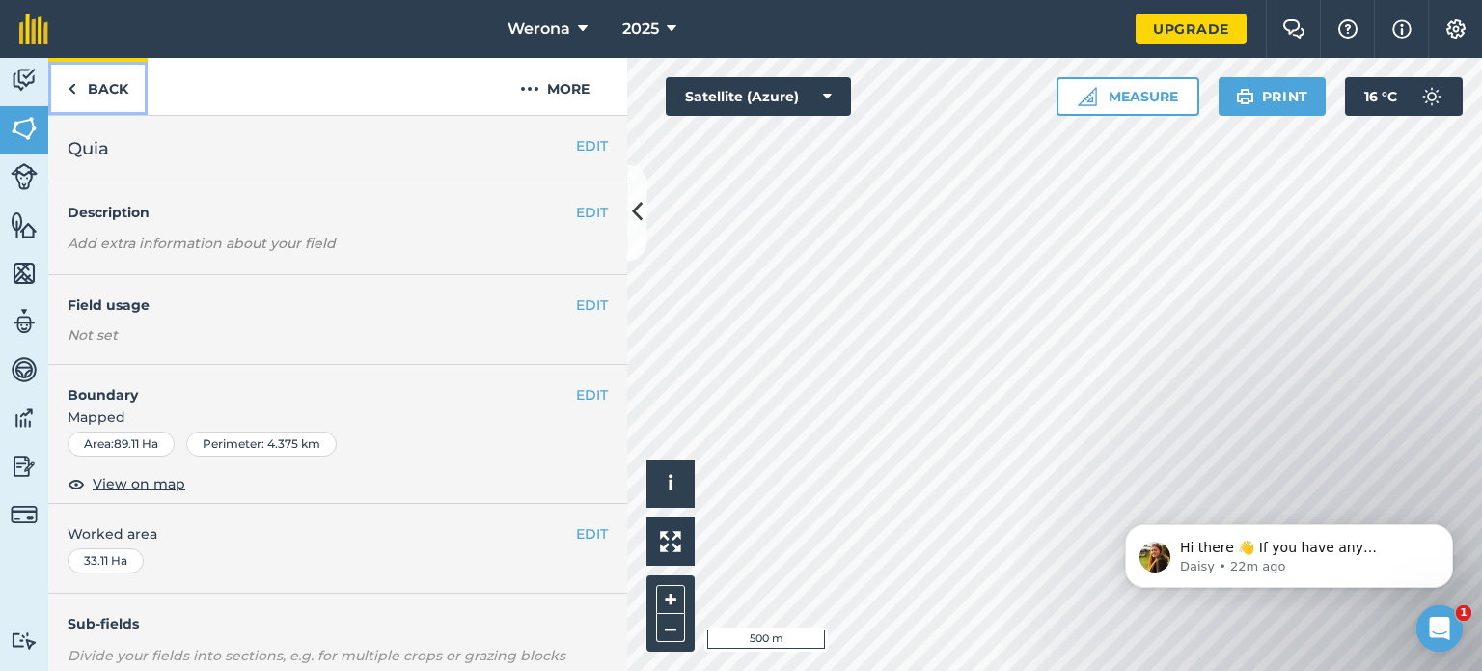
click at [108, 90] on link "Back" at bounding box center [97, 86] width 99 height 57
click at [69, 85] on img at bounding box center [72, 88] width 9 height 23
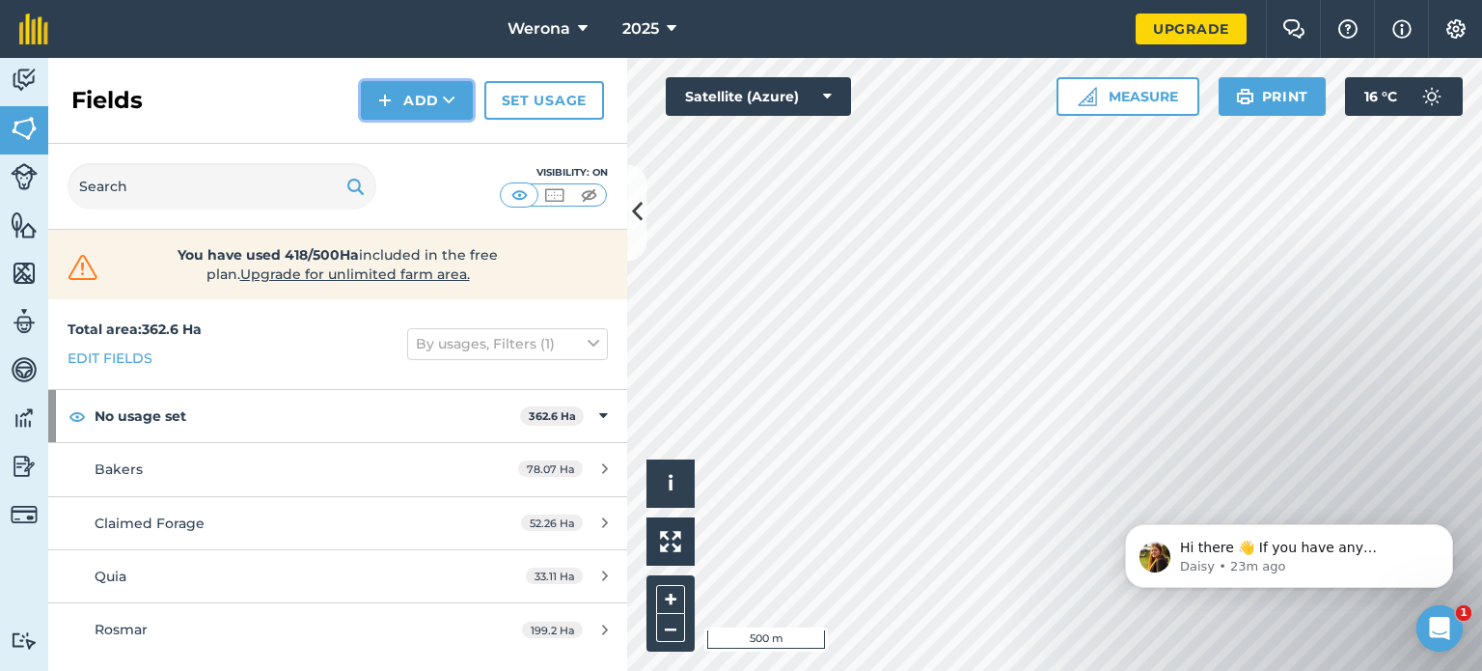
click at [452, 106] on icon at bounding box center [449, 100] width 13 height 19
click at [418, 143] on link "Draw" at bounding box center [417, 144] width 106 height 42
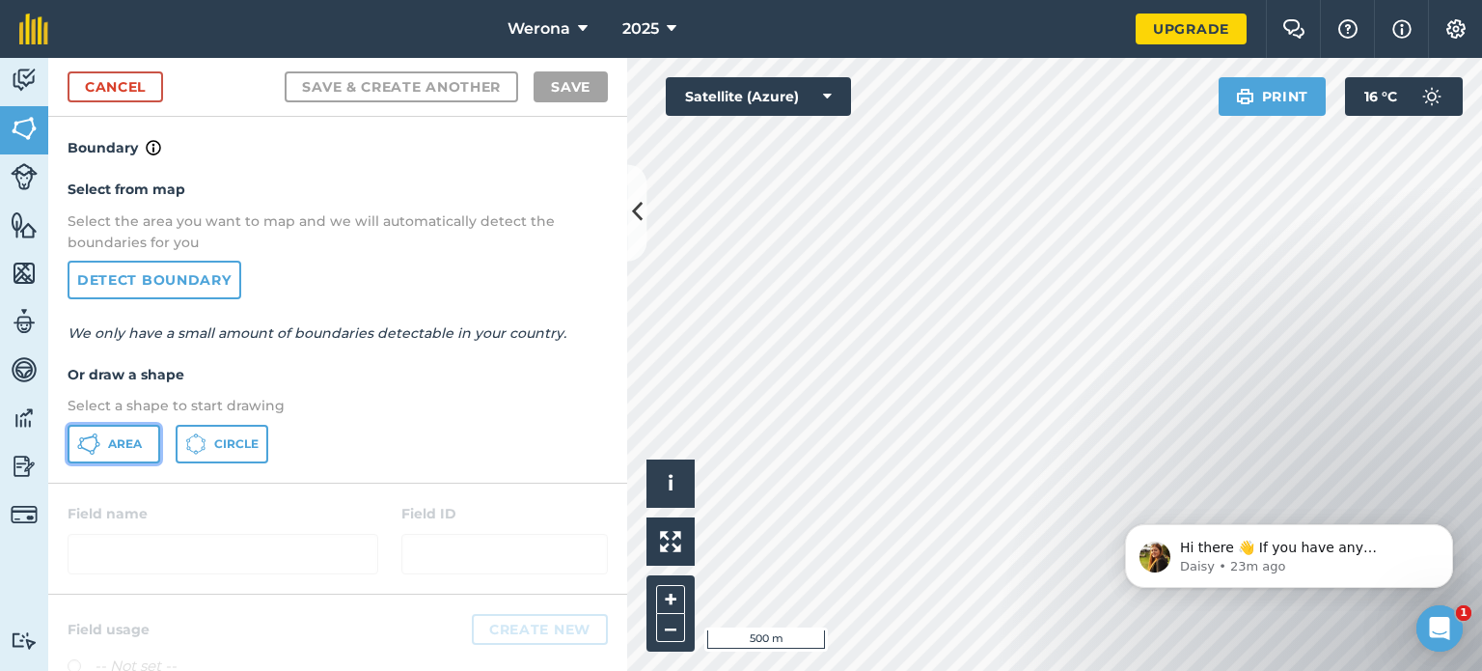
click at [123, 443] on span "Area" at bounding box center [125, 443] width 34 height 15
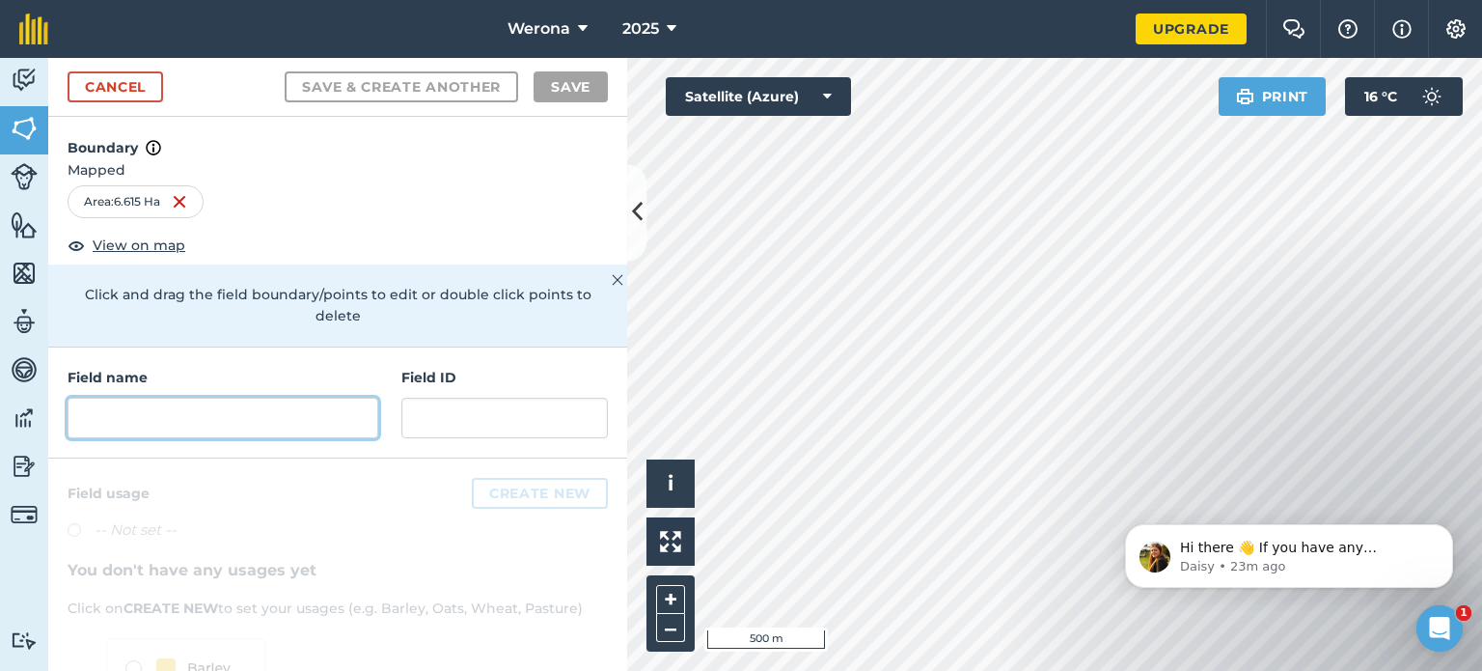
click at [154, 424] on input "text" at bounding box center [223, 418] width 311 height 41
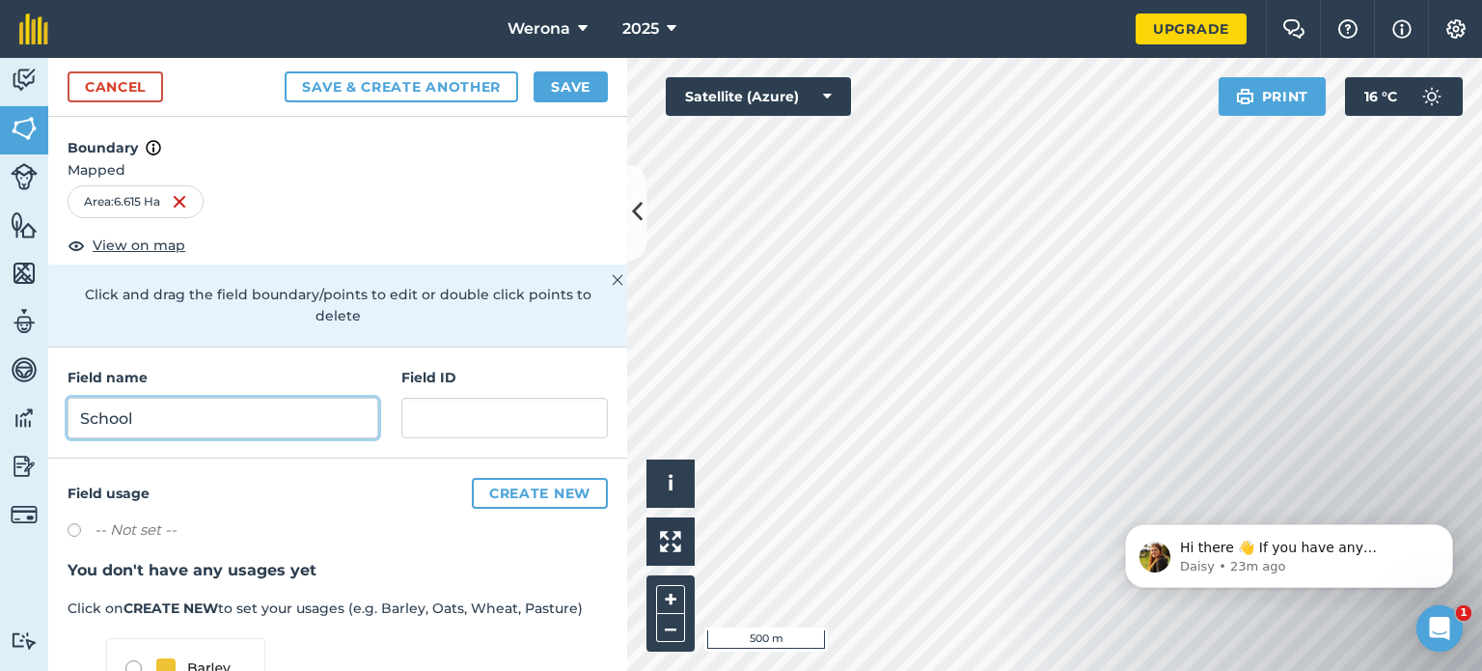
type input "School"
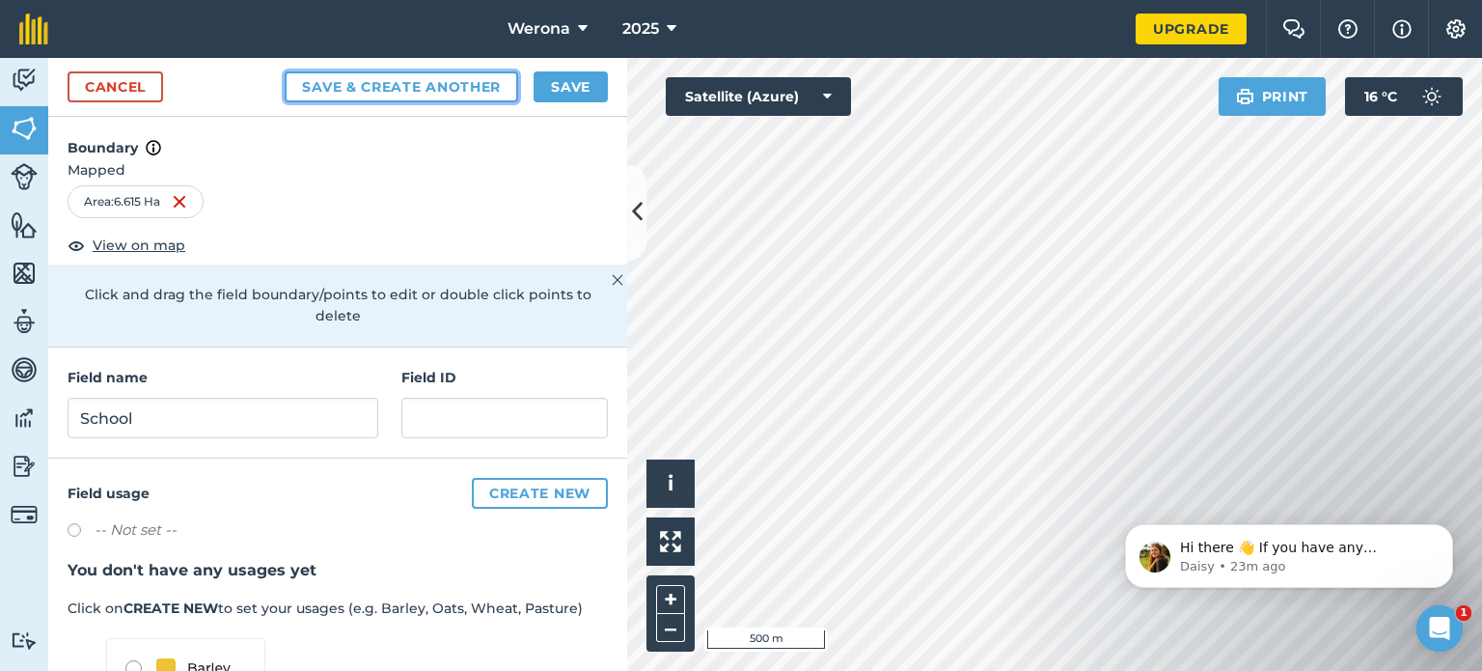
click at [456, 94] on button "Save & Create Another" at bounding box center [402, 86] width 234 height 31
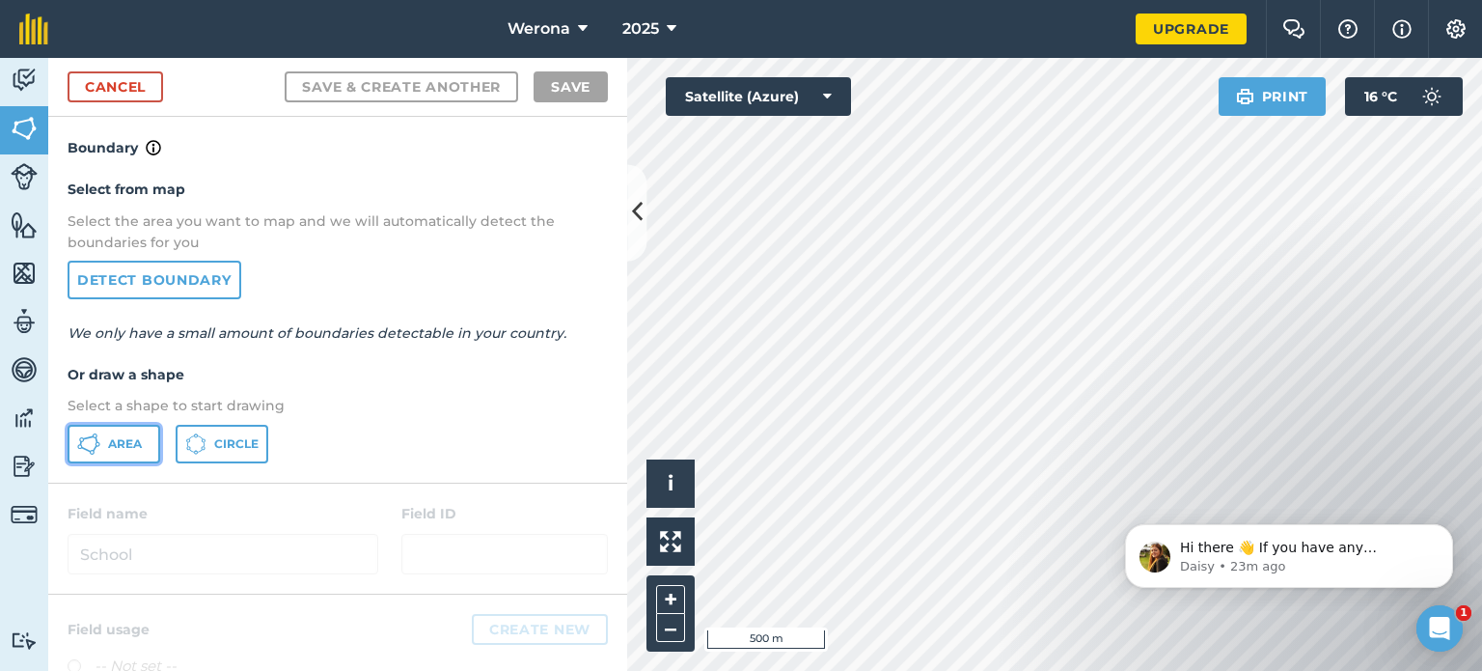
click at [131, 439] on span "Area" at bounding box center [125, 443] width 34 height 15
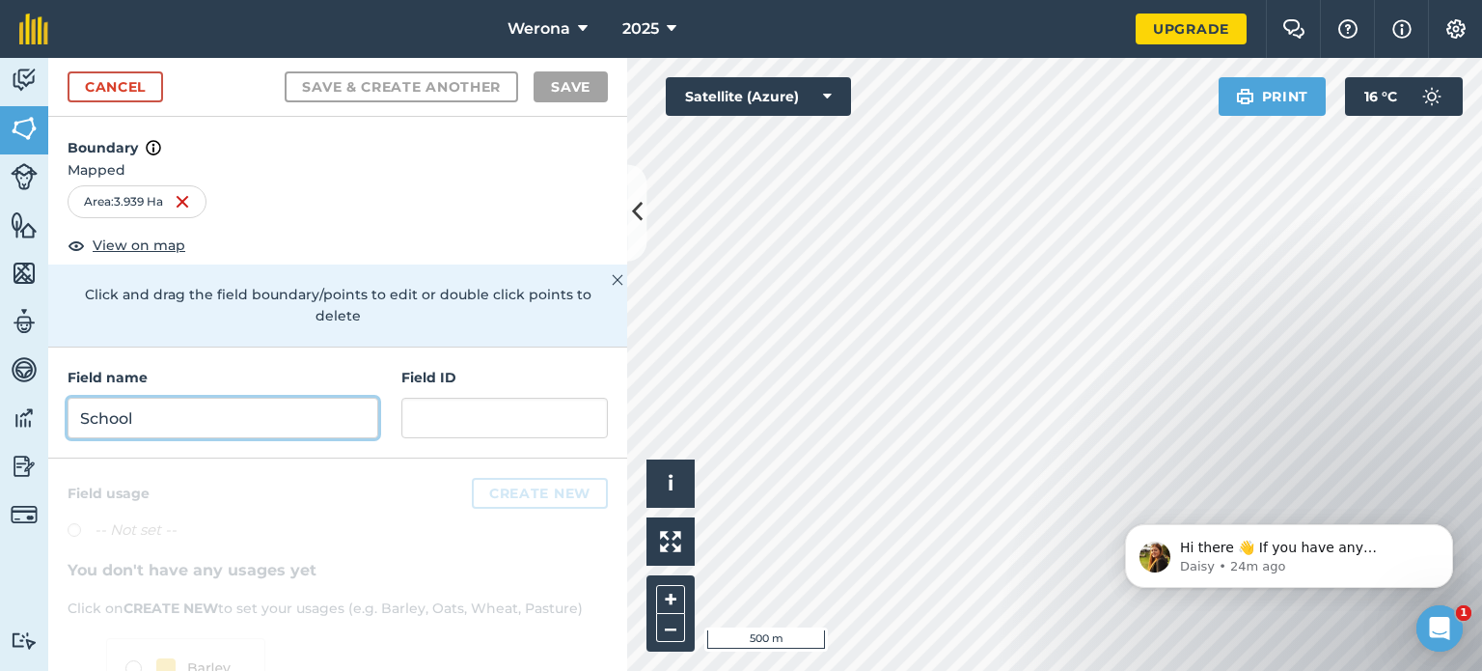
click at [250, 422] on input "School" at bounding box center [223, 418] width 311 height 41
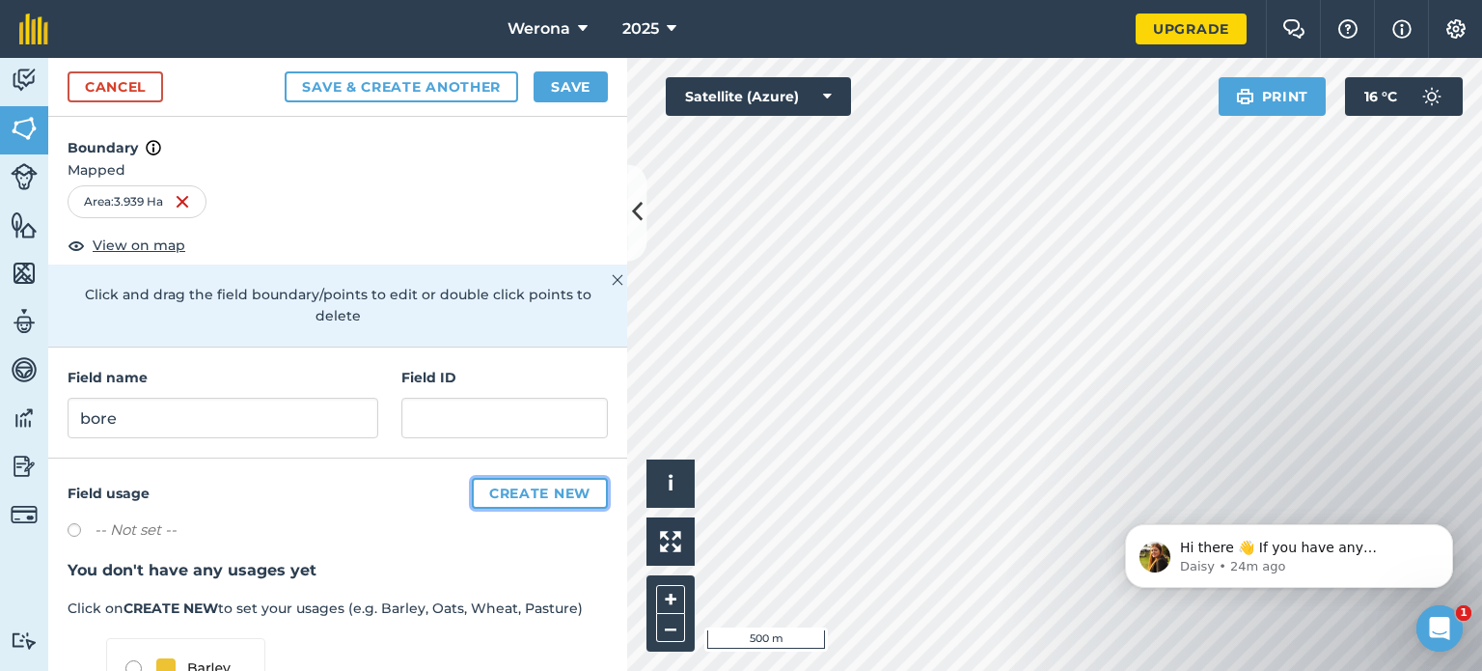
click at [540, 499] on button "Create new" at bounding box center [540, 493] width 136 height 31
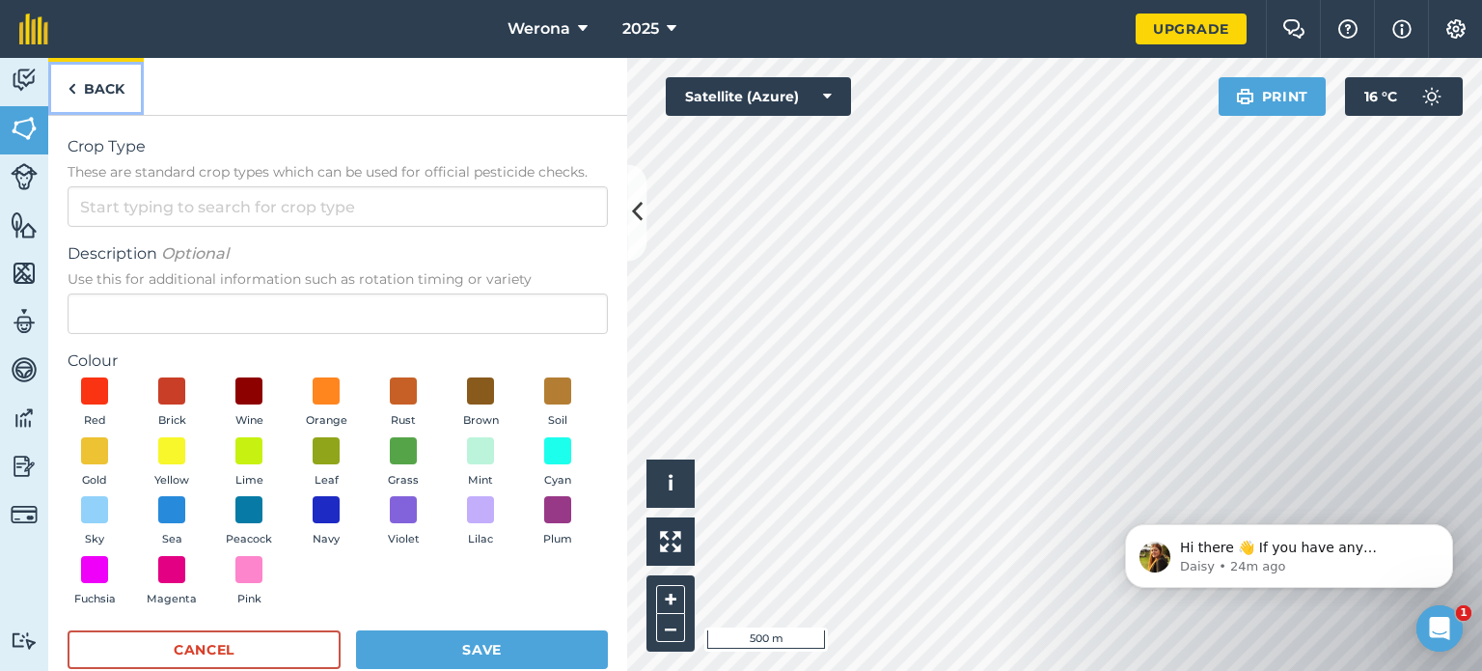
click at [101, 85] on link "Back" at bounding box center [96, 86] width 96 height 57
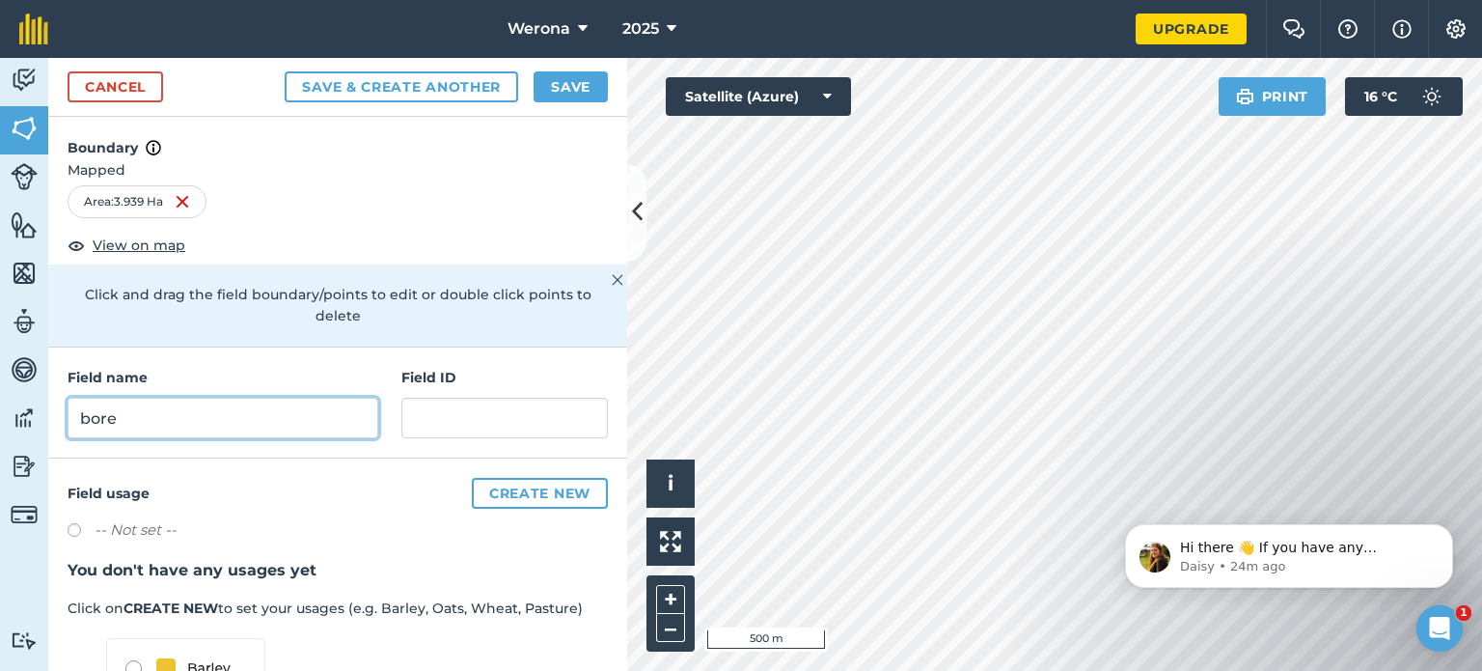
click at [89, 415] on input "bore" at bounding box center [223, 418] width 311 height 41
type input "Bore"
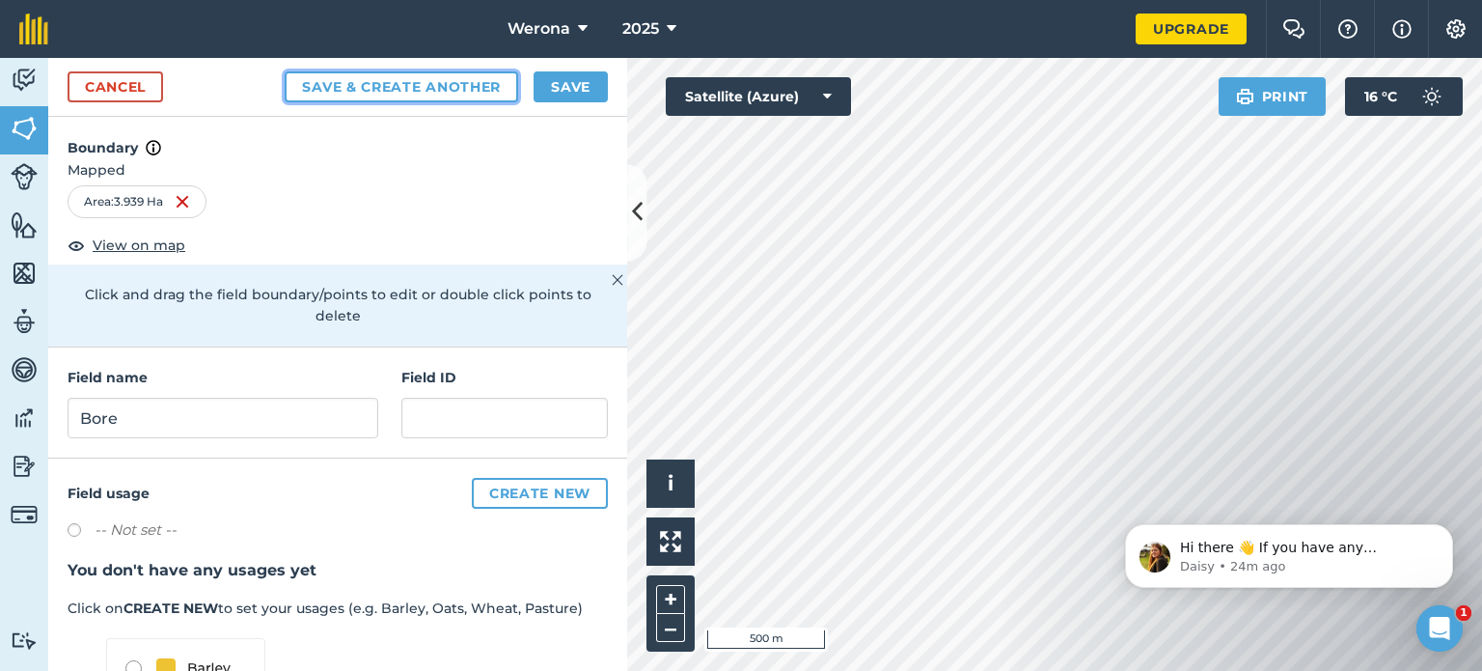
click at [444, 84] on button "Save & Create Another" at bounding box center [402, 86] width 234 height 31
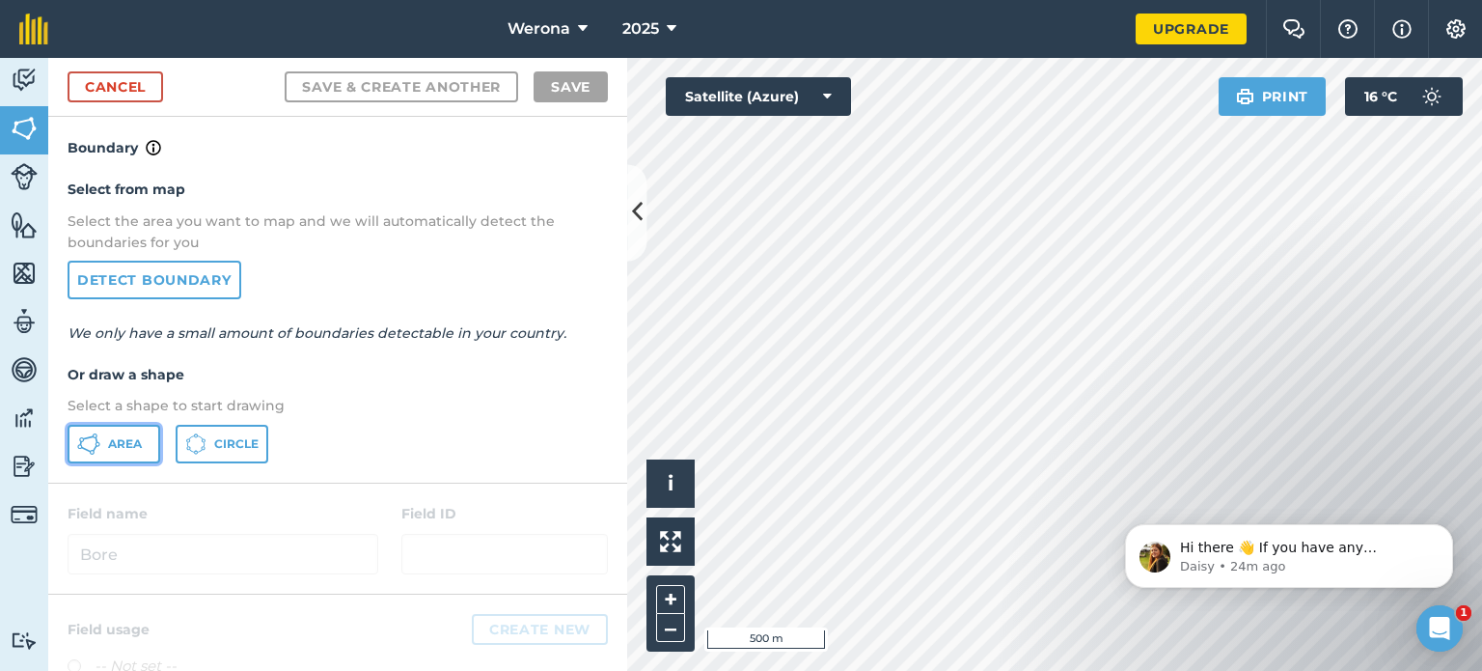
click at [108, 448] on span "Area" at bounding box center [125, 443] width 34 height 15
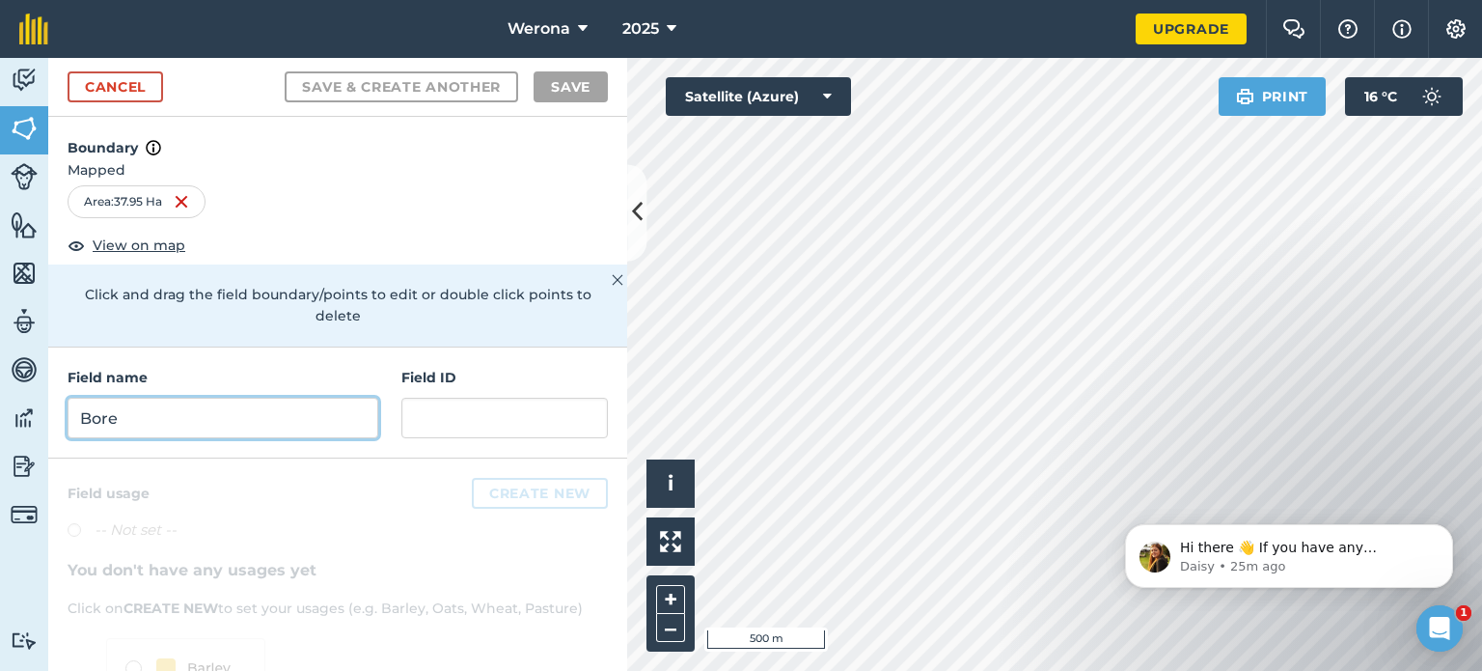
click at [116, 408] on input "Bore" at bounding box center [223, 418] width 311 height 41
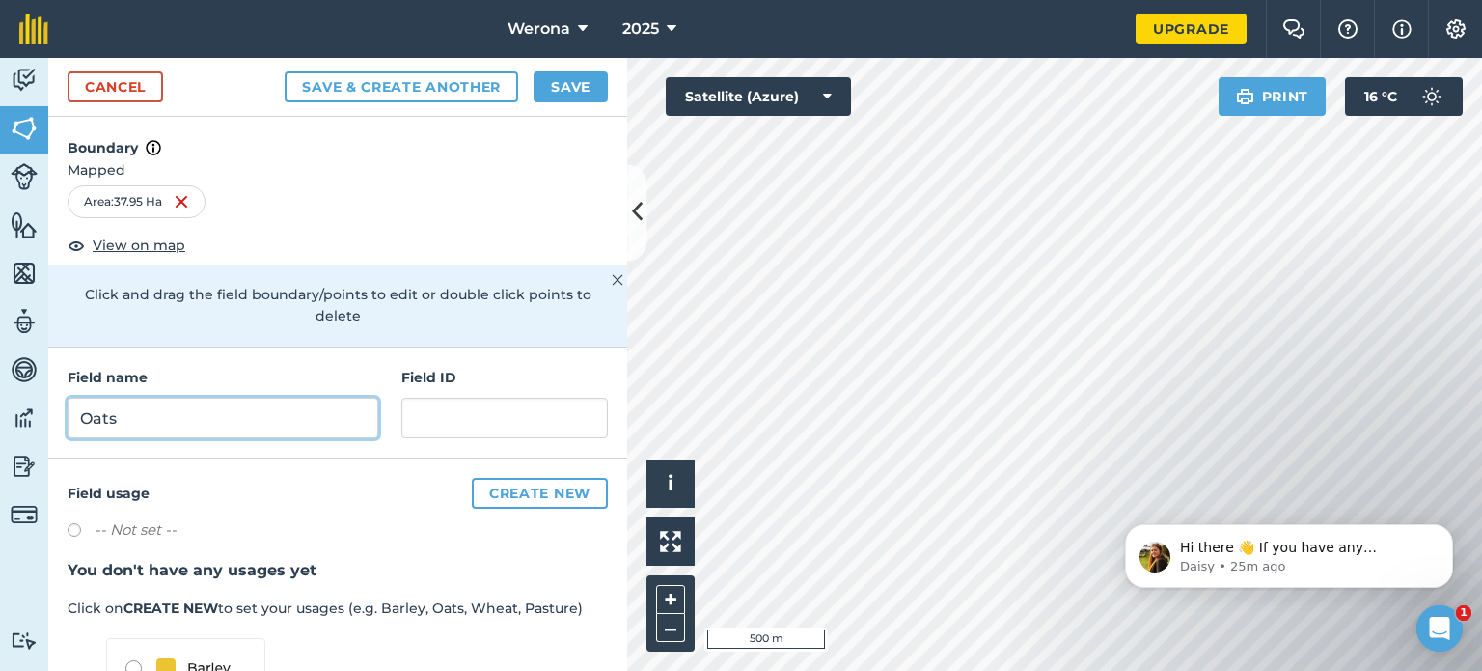
type input "Oats"
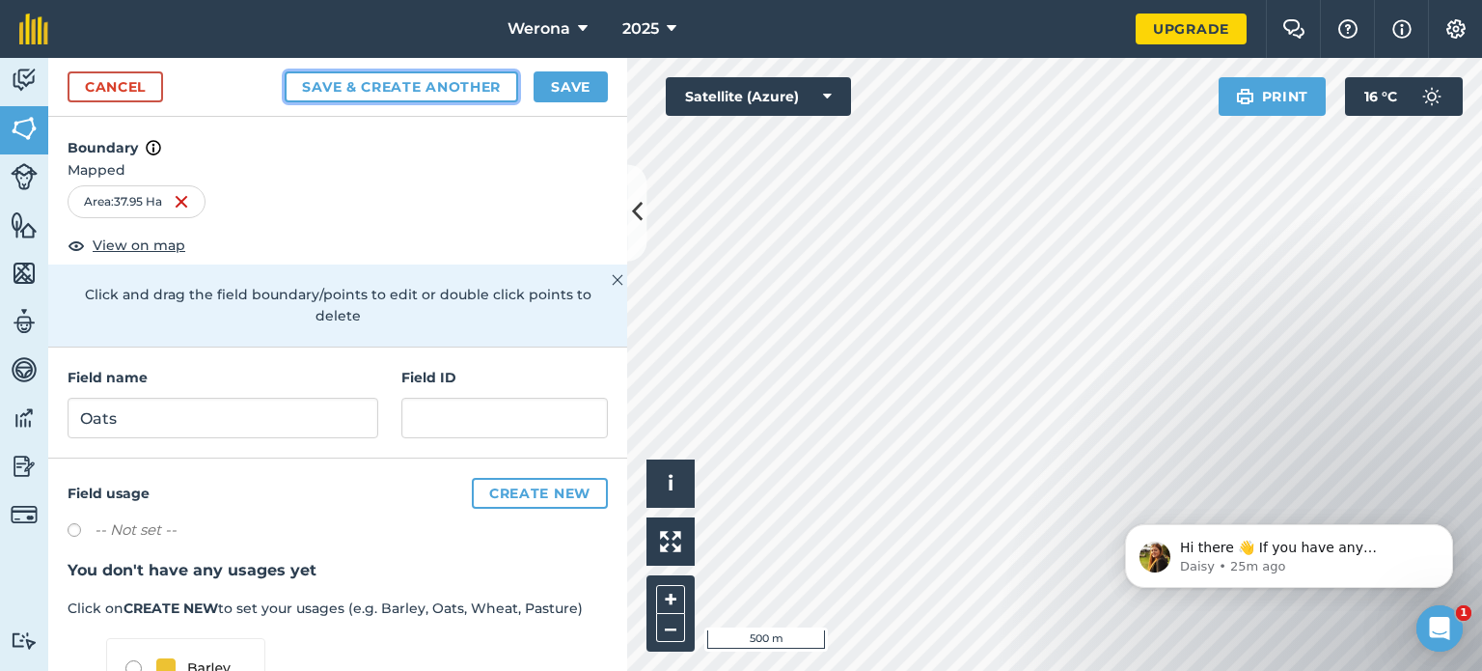
click at [432, 84] on button "Save & Create Another" at bounding box center [402, 86] width 234 height 31
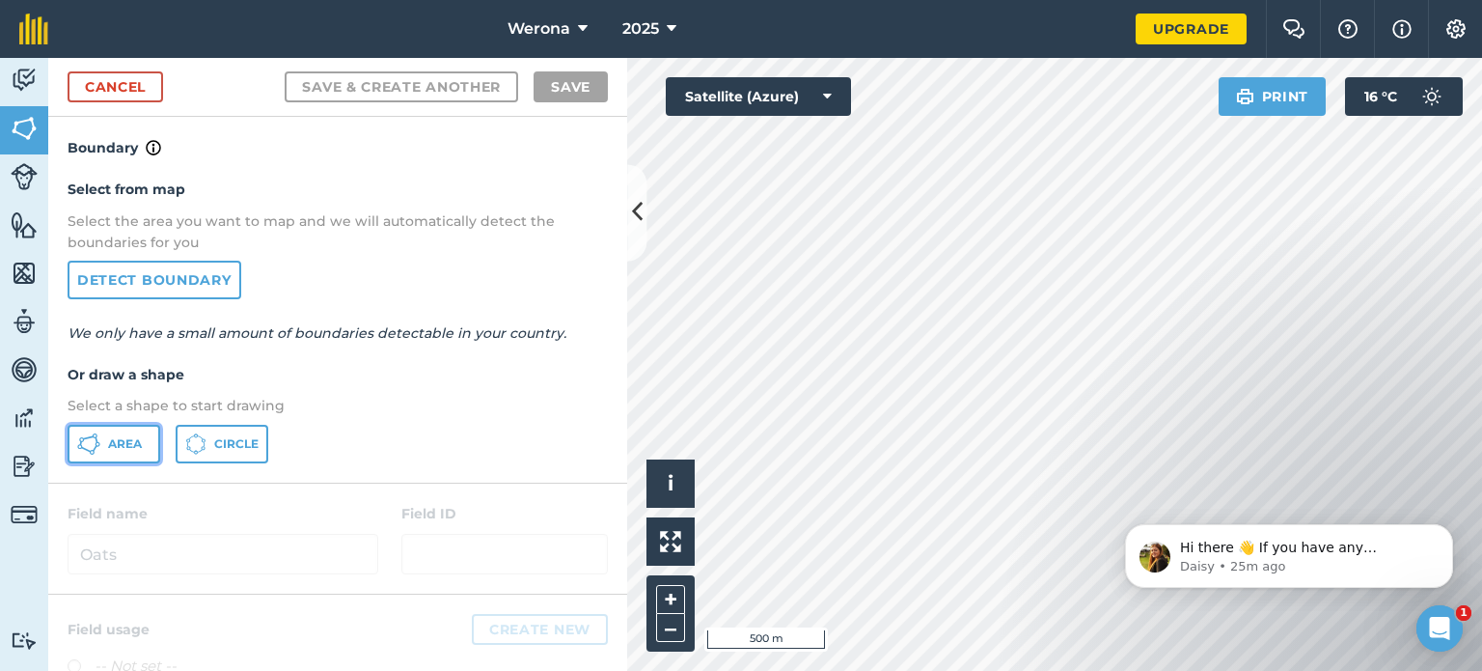
click at [118, 443] on span "Area" at bounding box center [125, 443] width 34 height 15
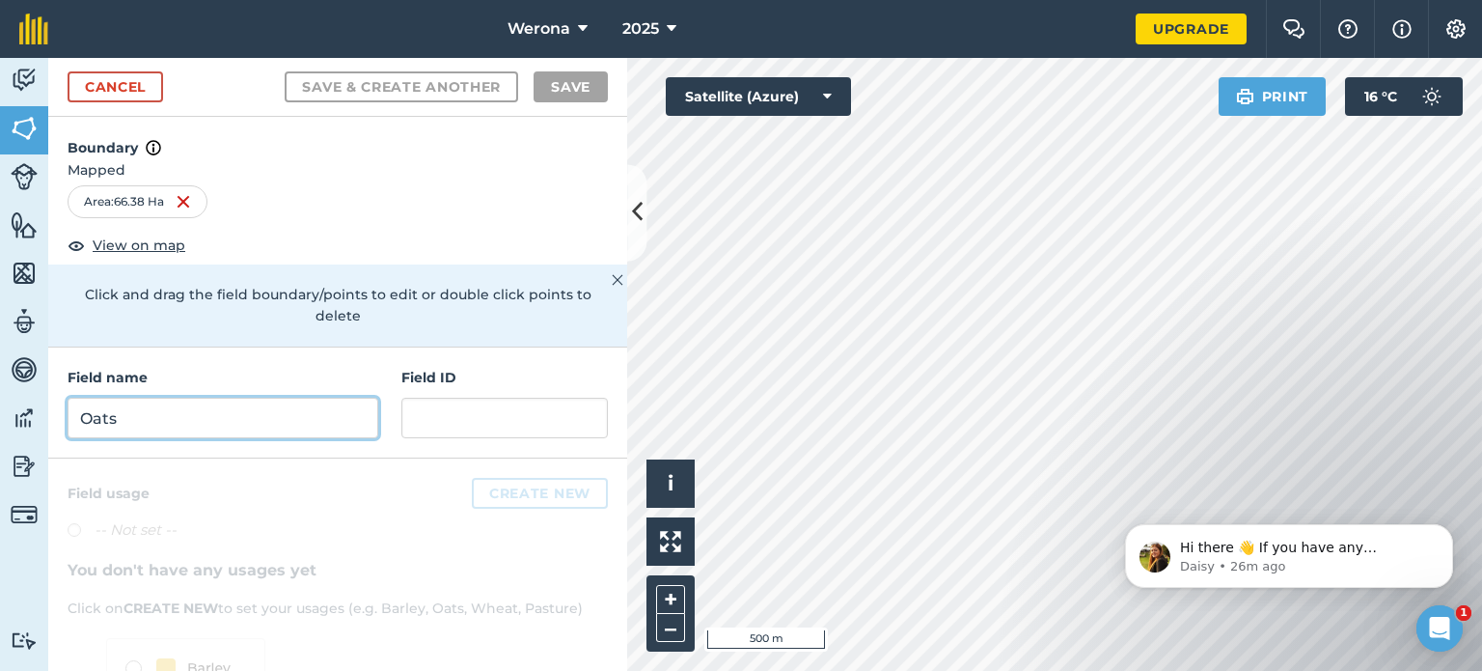
click at [227, 416] on input "Oats" at bounding box center [223, 418] width 311 height 41
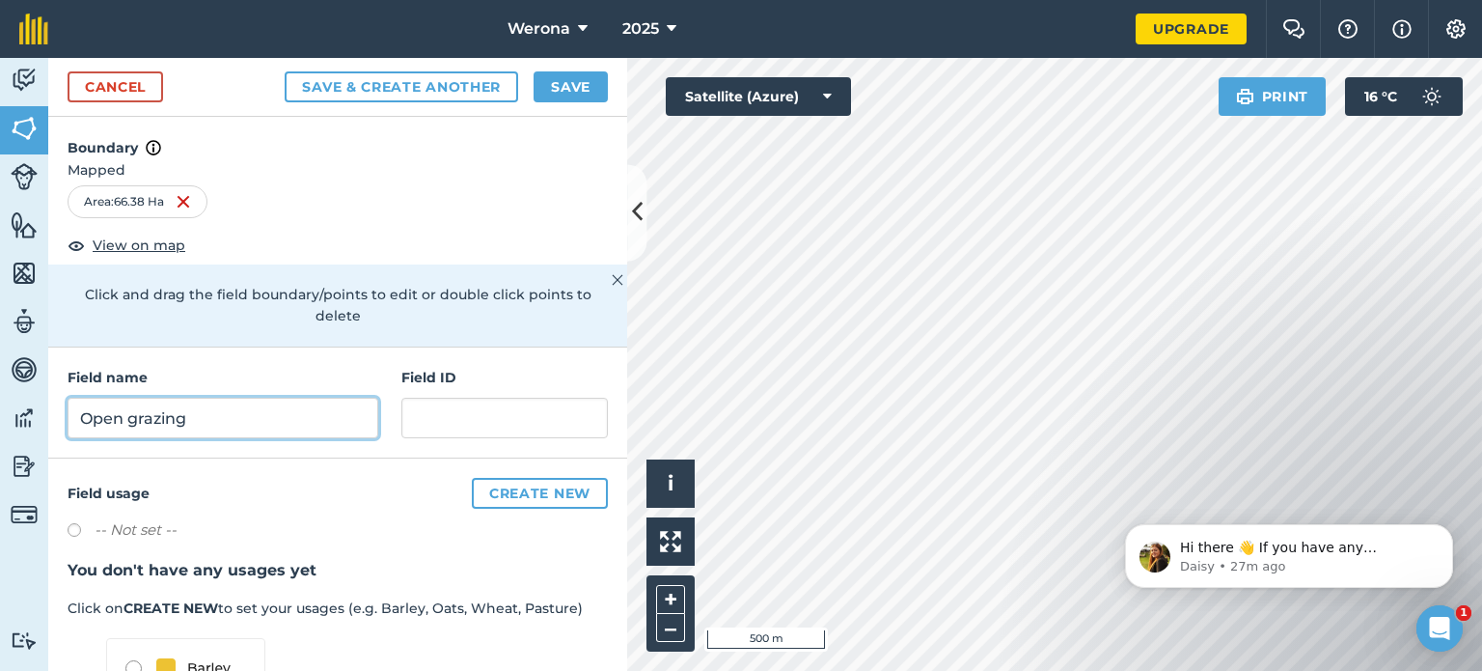
type input "Open grazing"
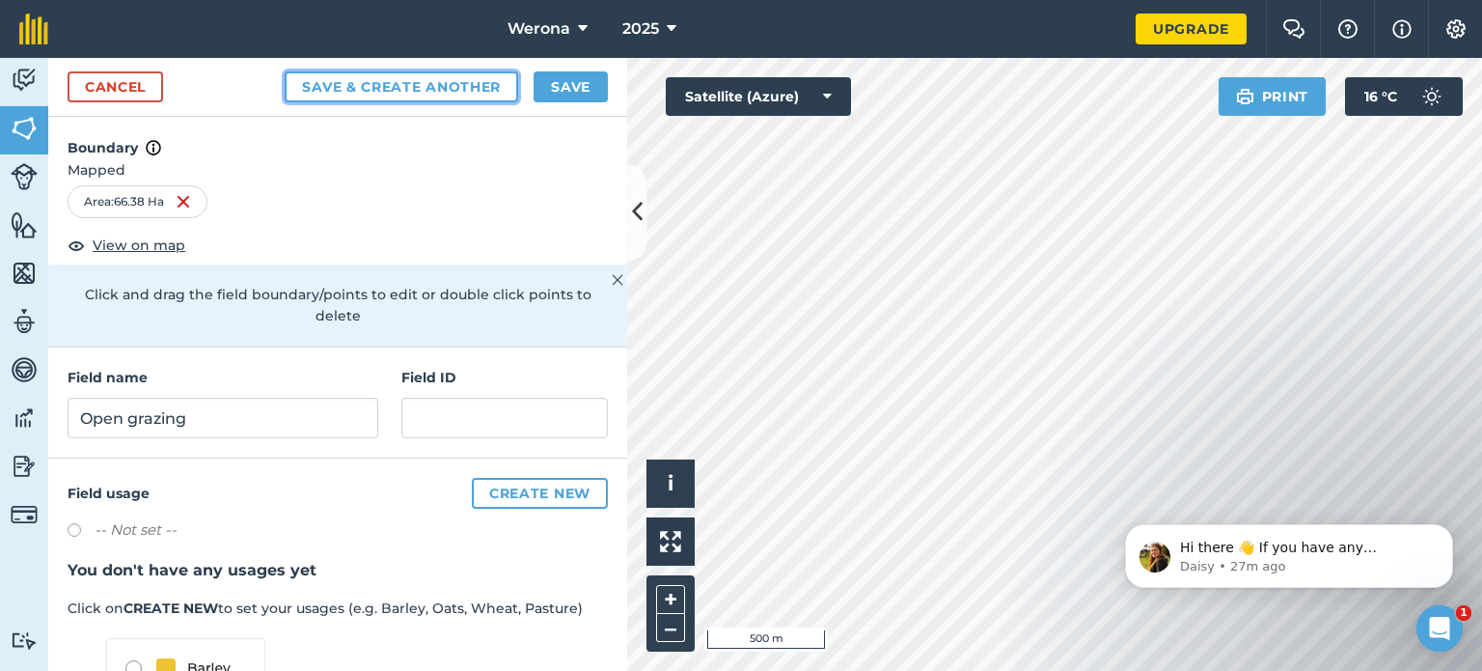
click at [444, 80] on button "Save & Create Another" at bounding box center [402, 86] width 234 height 31
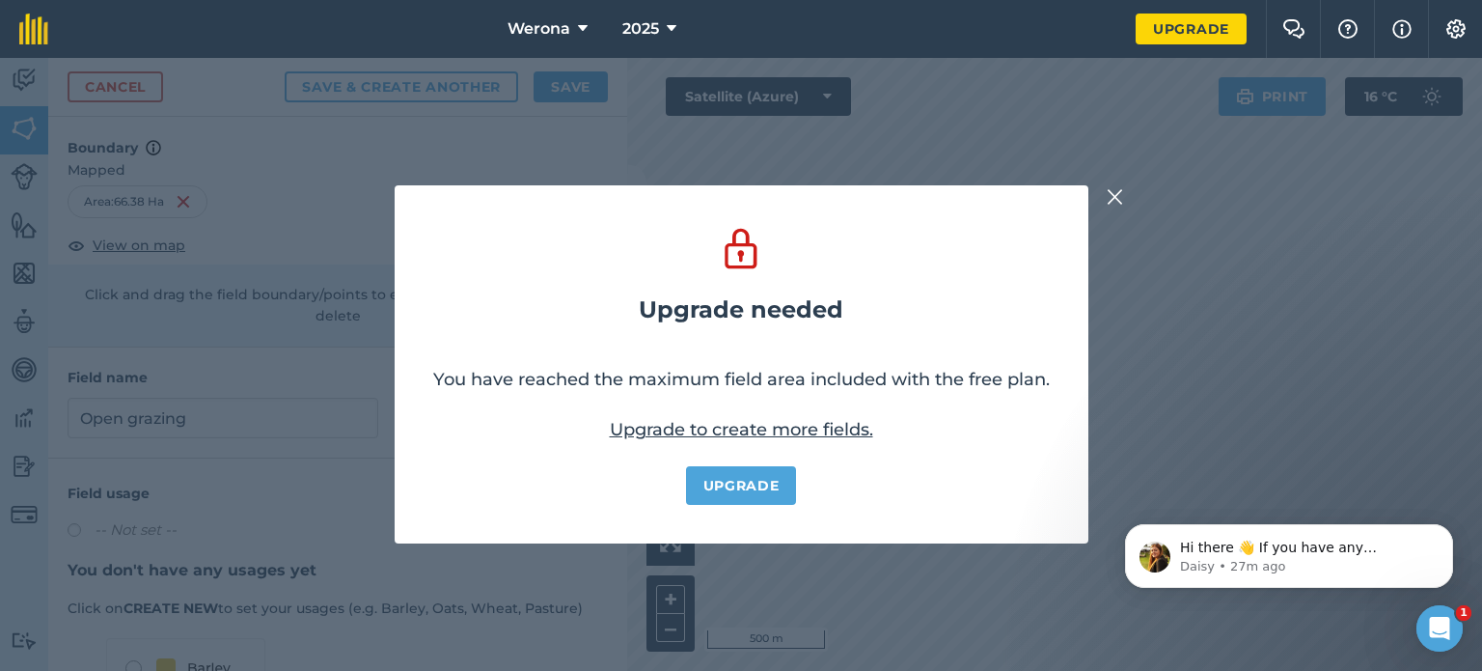
click at [1116, 196] on img at bounding box center [1115, 196] width 17 height 23
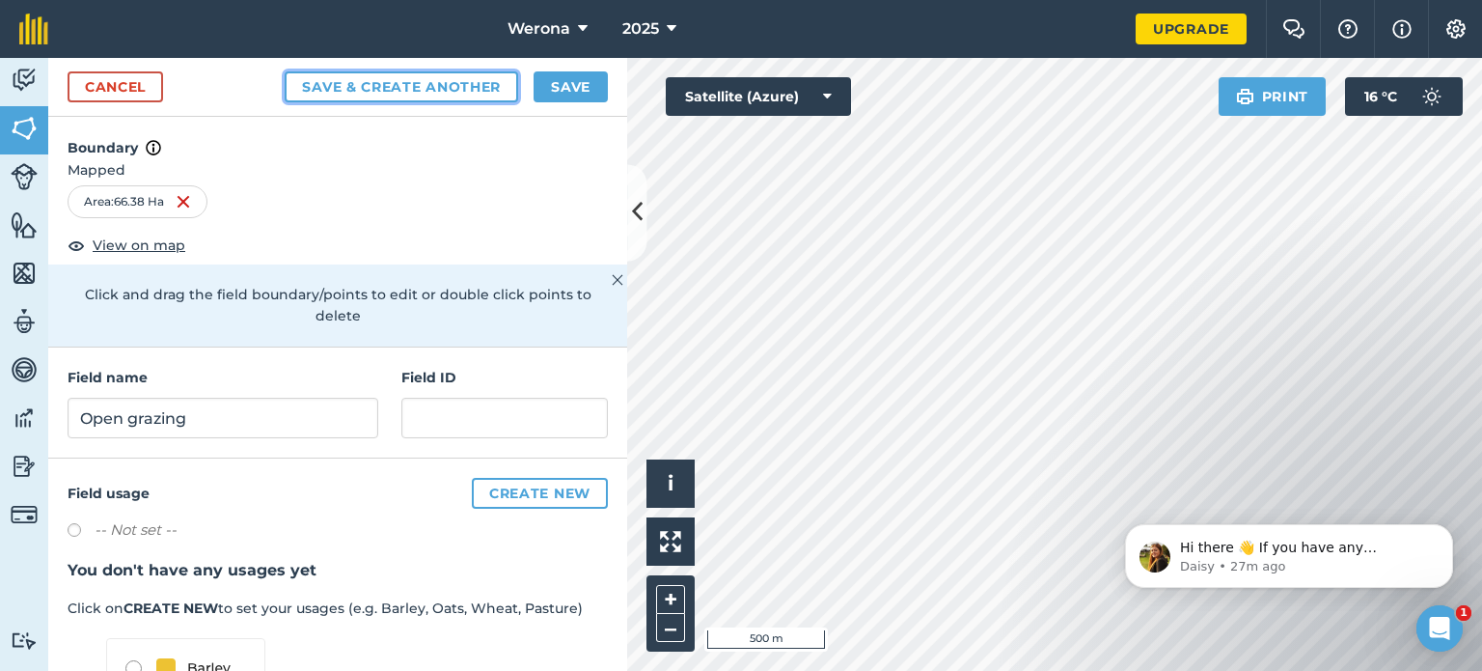
drag, startPoint x: 0, startPoint y: 20, endPoint x: 399, endPoint y: 83, distance: 403.4
click at [399, 83] on button "Save & Create Another" at bounding box center [402, 86] width 234 height 31
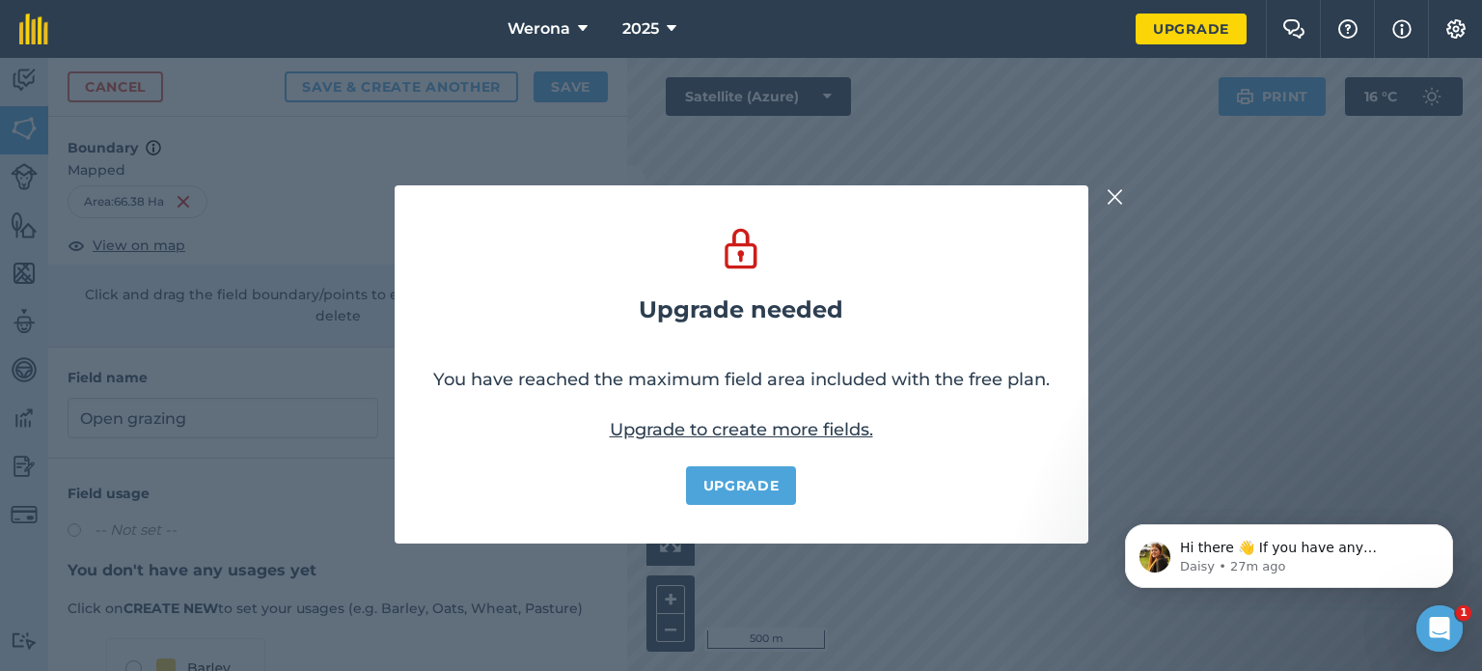
click at [1116, 194] on img at bounding box center [1115, 196] width 17 height 23
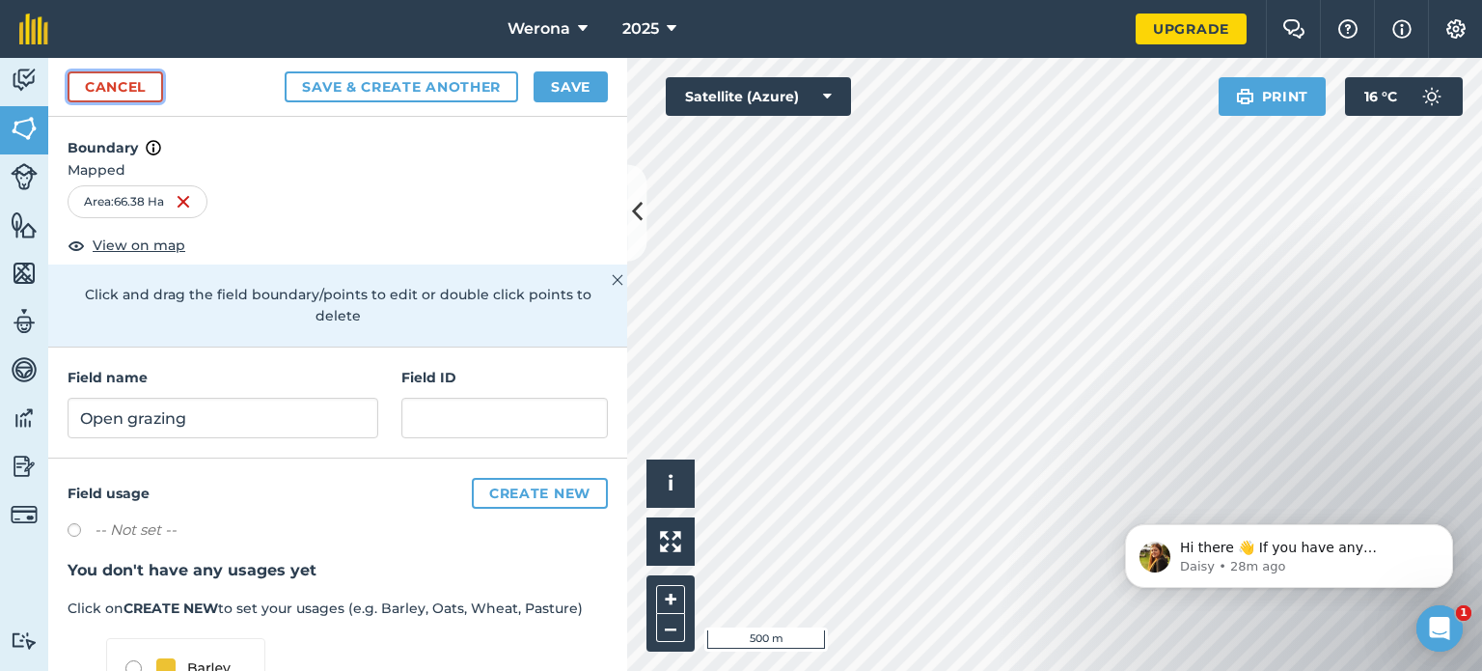
click at [130, 86] on link "Cancel" at bounding box center [116, 86] width 96 height 31
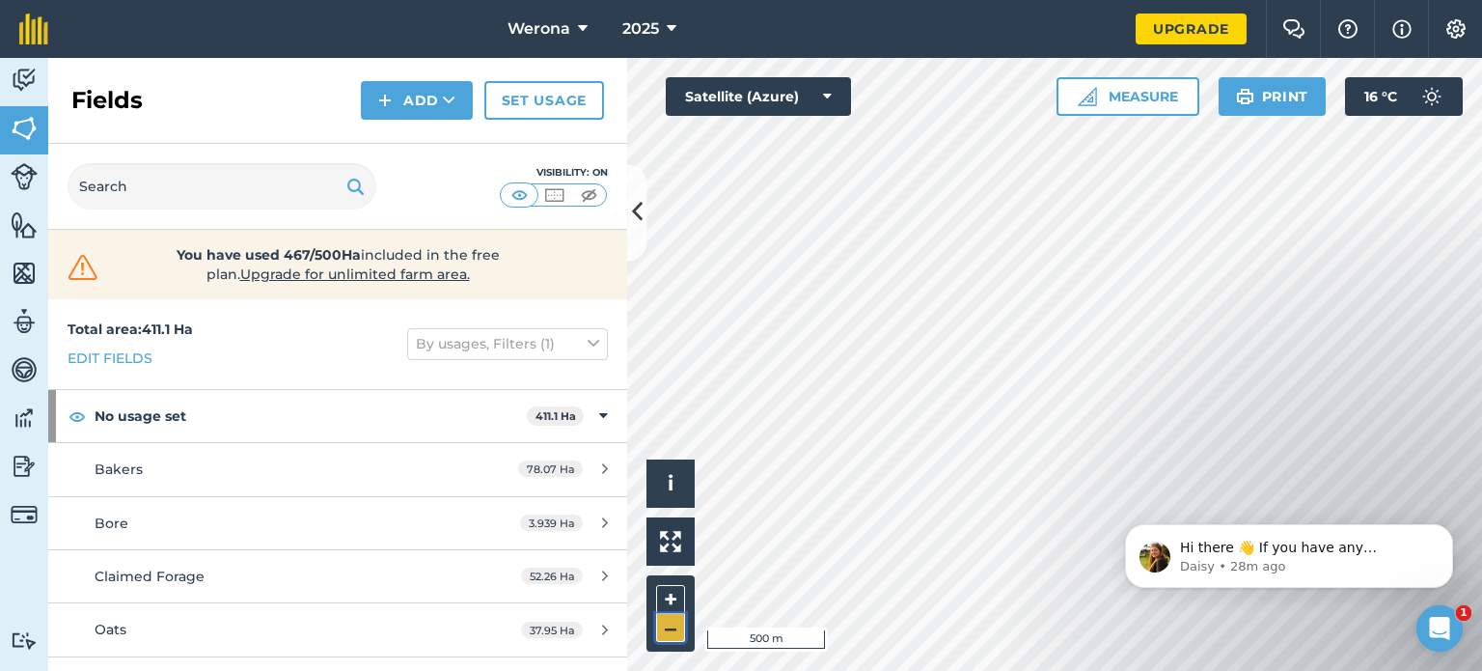
click at [666, 628] on button "–" at bounding box center [670, 628] width 29 height 28
click at [1282, 98] on button "Print" at bounding box center [1273, 96] width 108 height 39
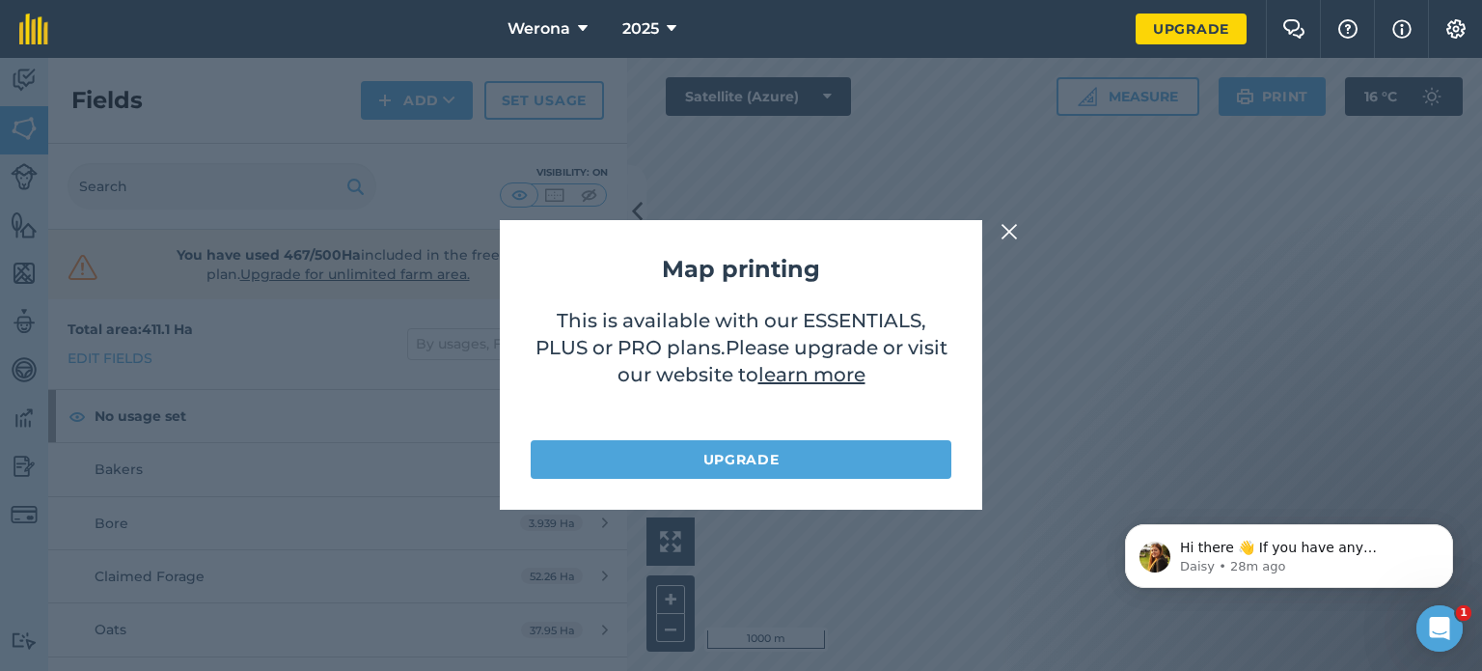
click at [1006, 235] on img at bounding box center [1009, 231] width 17 height 23
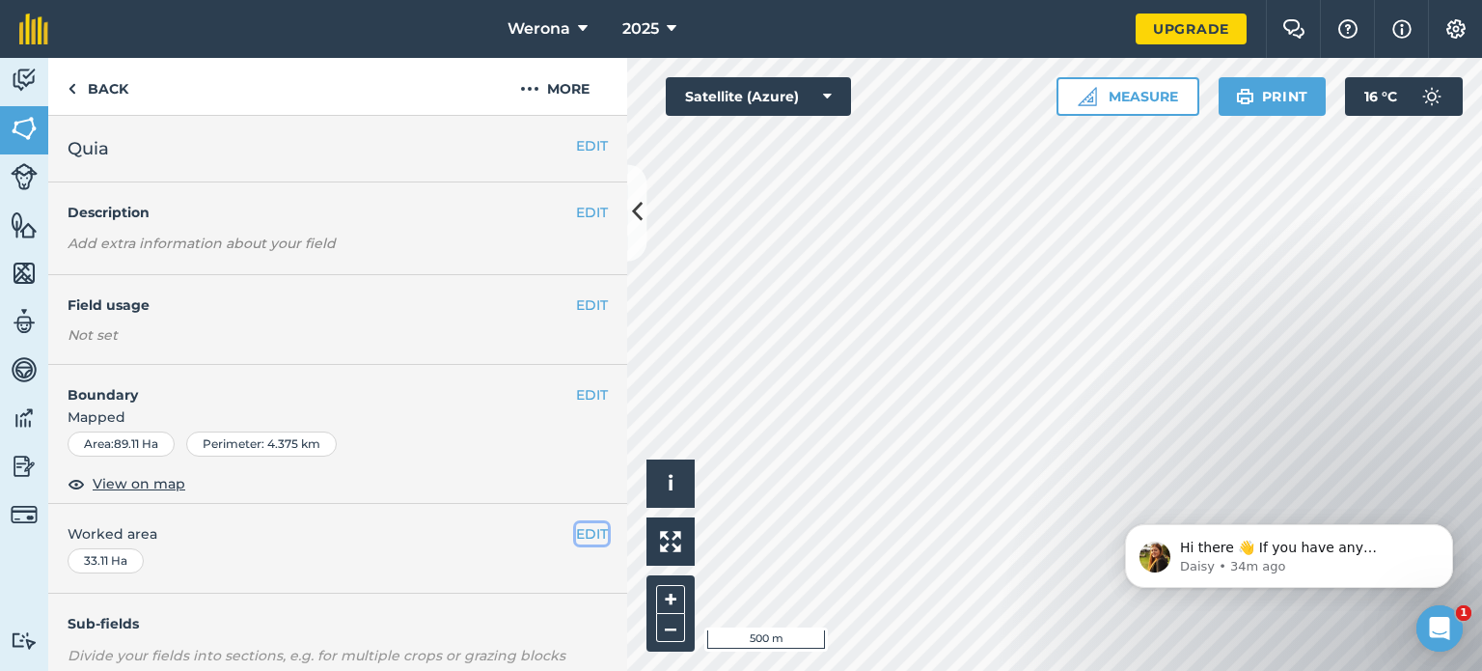
click at [585, 528] on button "EDIT" at bounding box center [592, 533] width 32 height 21
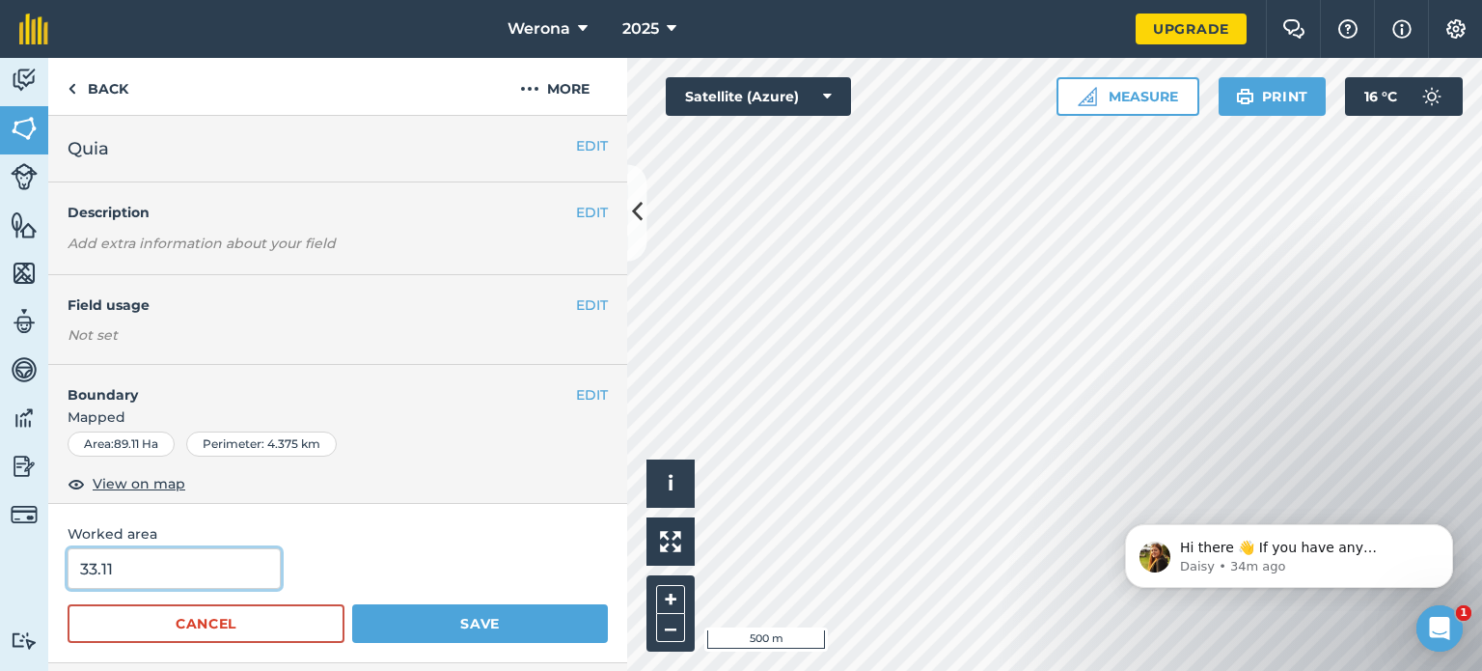
click at [232, 556] on input "33.11" at bounding box center [174, 568] width 213 height 41
type input "3"
type input "889.11"
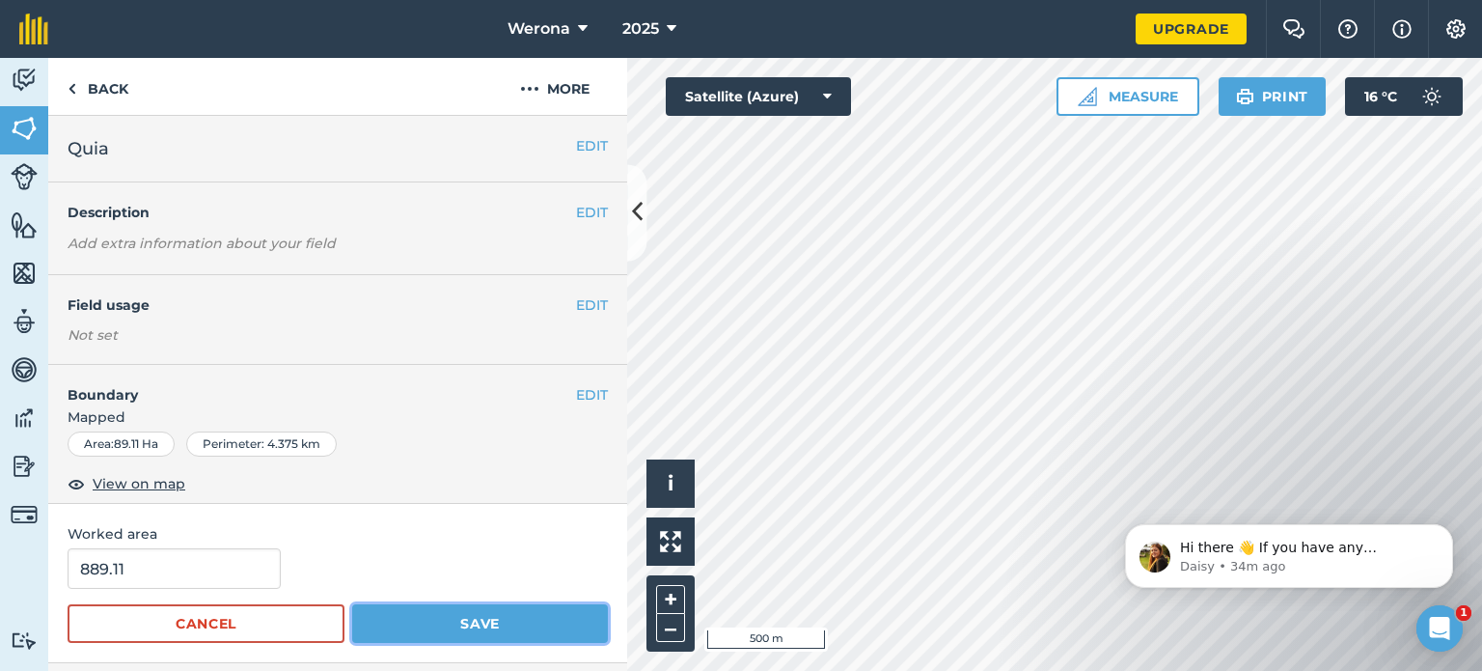
click at [427, 621] on button "Save" at bounding box center [480, 623] width 256 height 39
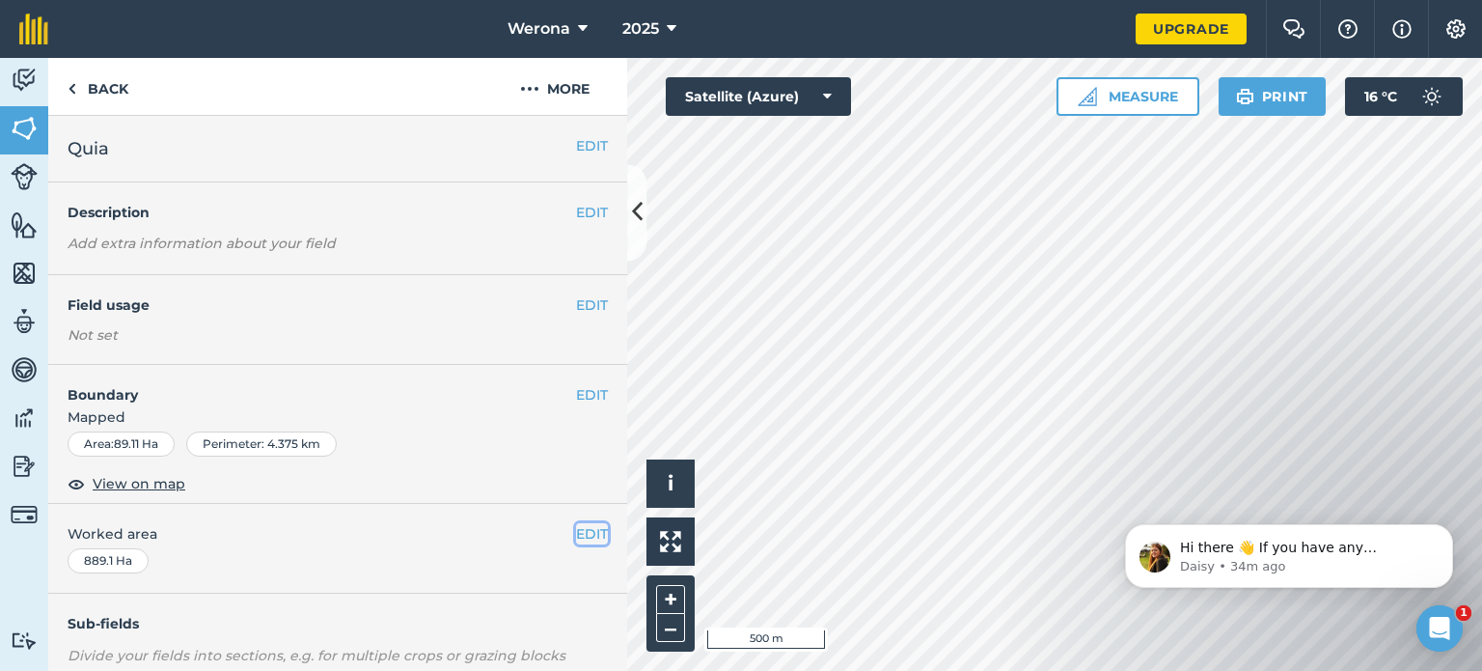
click at [576, 535] on button "EDIT" at bounding box center [592, 533] width 32 height 21
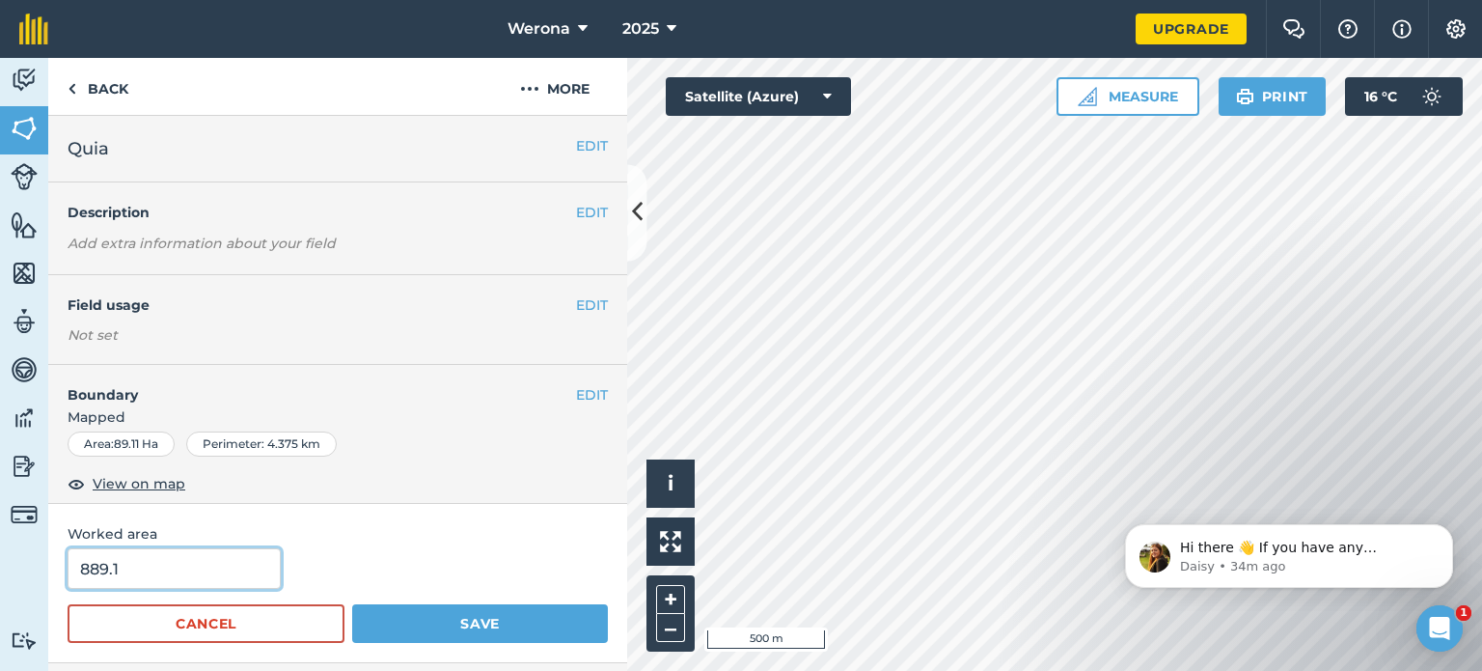
click at [88, 565] on input "889.1" at bounding box center [174, 568] width 213 height 41
type input "89.1"
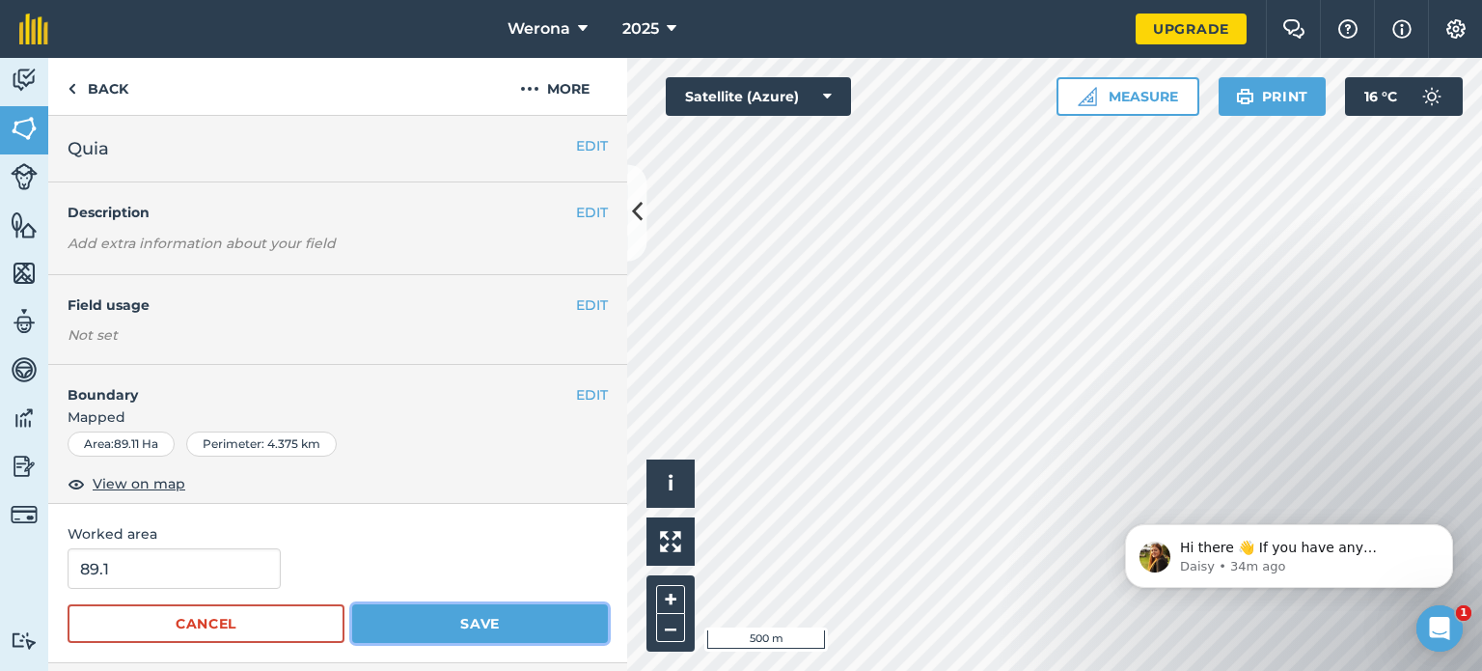
click at [410, 621] on button "Save" at bounding box center [480, 623] width 256 height 39
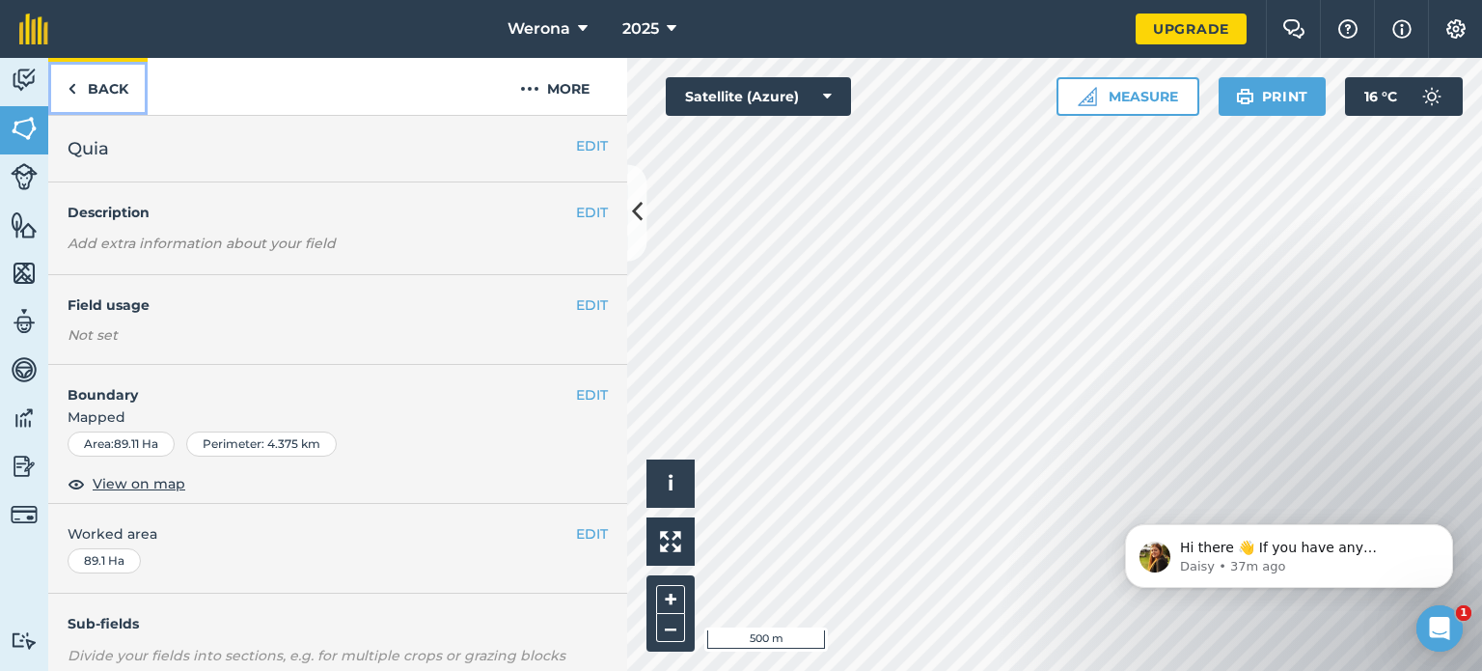
click at [106, 87] on link "Back" at bounding box center [97, 86] width 99 height 57
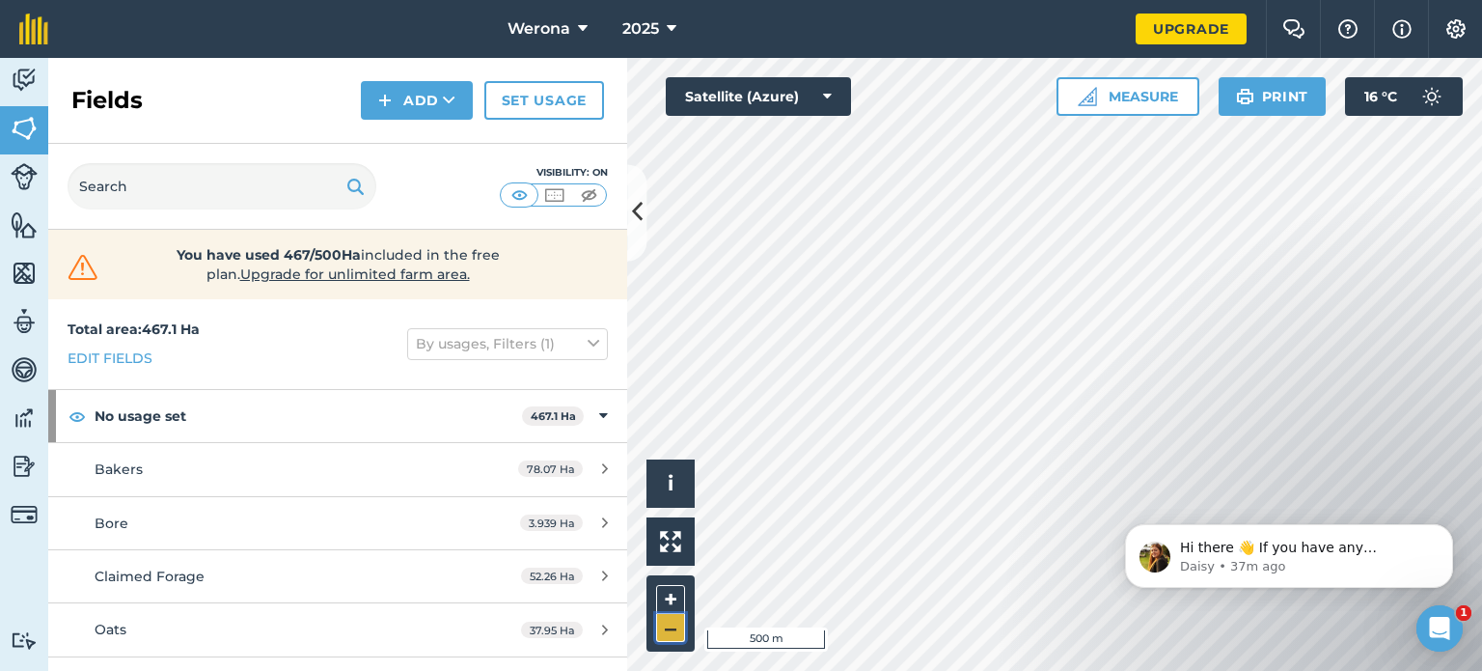
click at [671, 627] on button "–" at bounding box center [670, 628] width 29 height 28
drag, startPoint x: 1110, startPoint y: 527, endPoint x: 774, endPoint y: 401, distance: 358.5
click html "Hi there 👋 If you have any questions about our pricing or which plan is right f…"
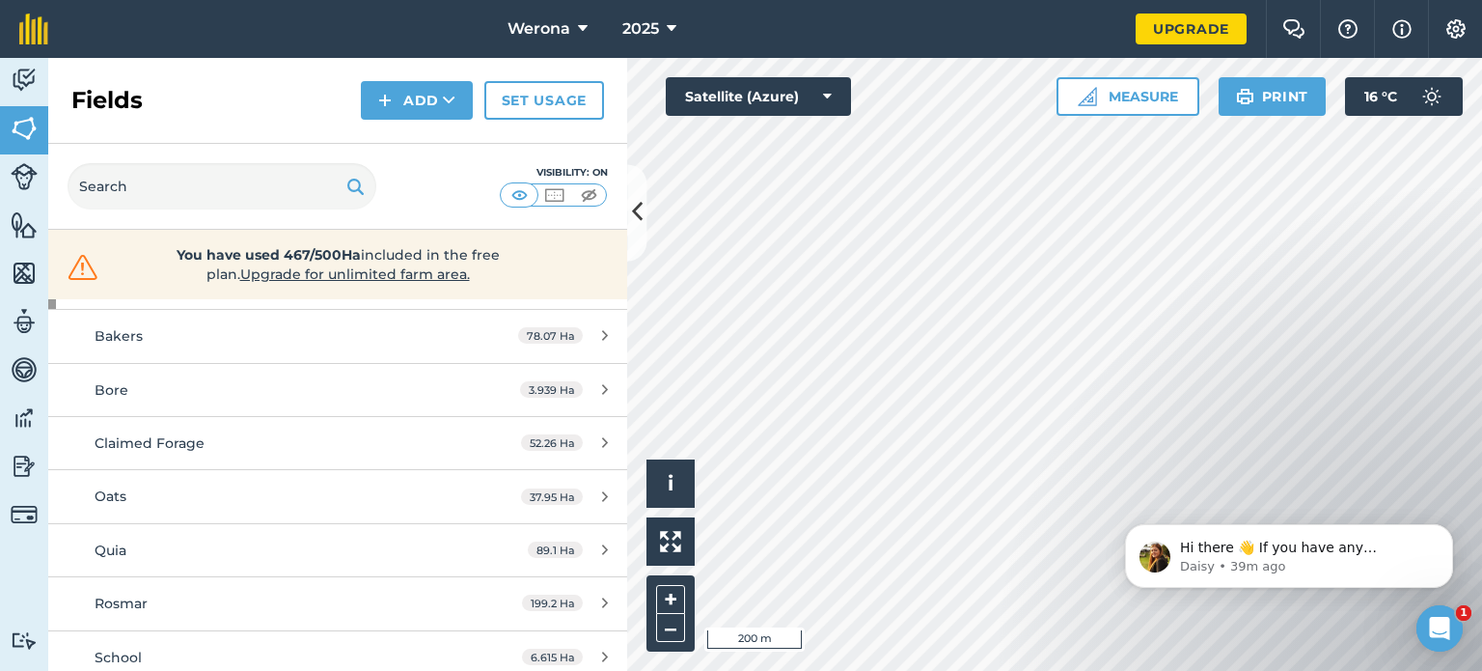
scroll to position [143, 0]
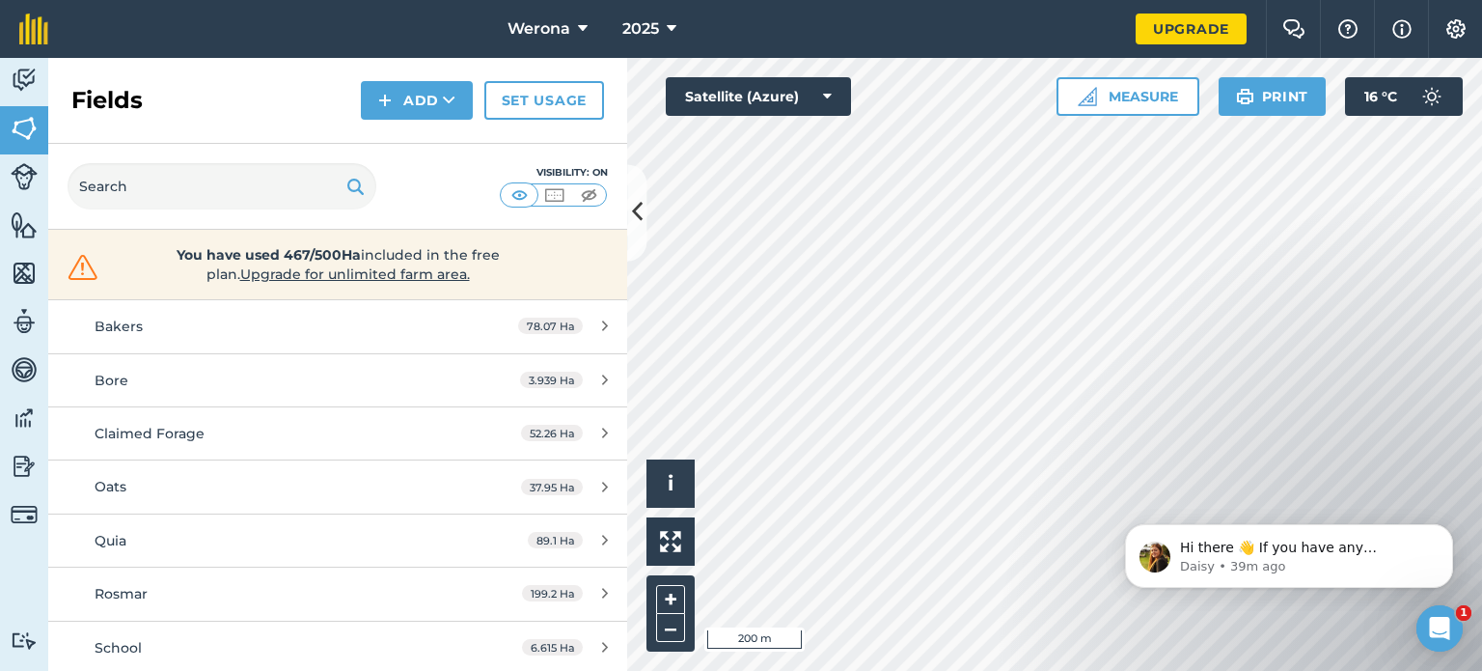
drag, startPoint x: 1106, startPoint y: 514, endPoint x: 840, endPoint y: 337, distance: 320.1
click html "Hi there 👋 If you have any questions about our pricing or which plan is right f…"
click at [560, 232] on div "Activity Fields Livestock Features Maps Team Vehicles Data Reporting Billing Tu…" at bounding box center [741, 364] width 1482 height 613
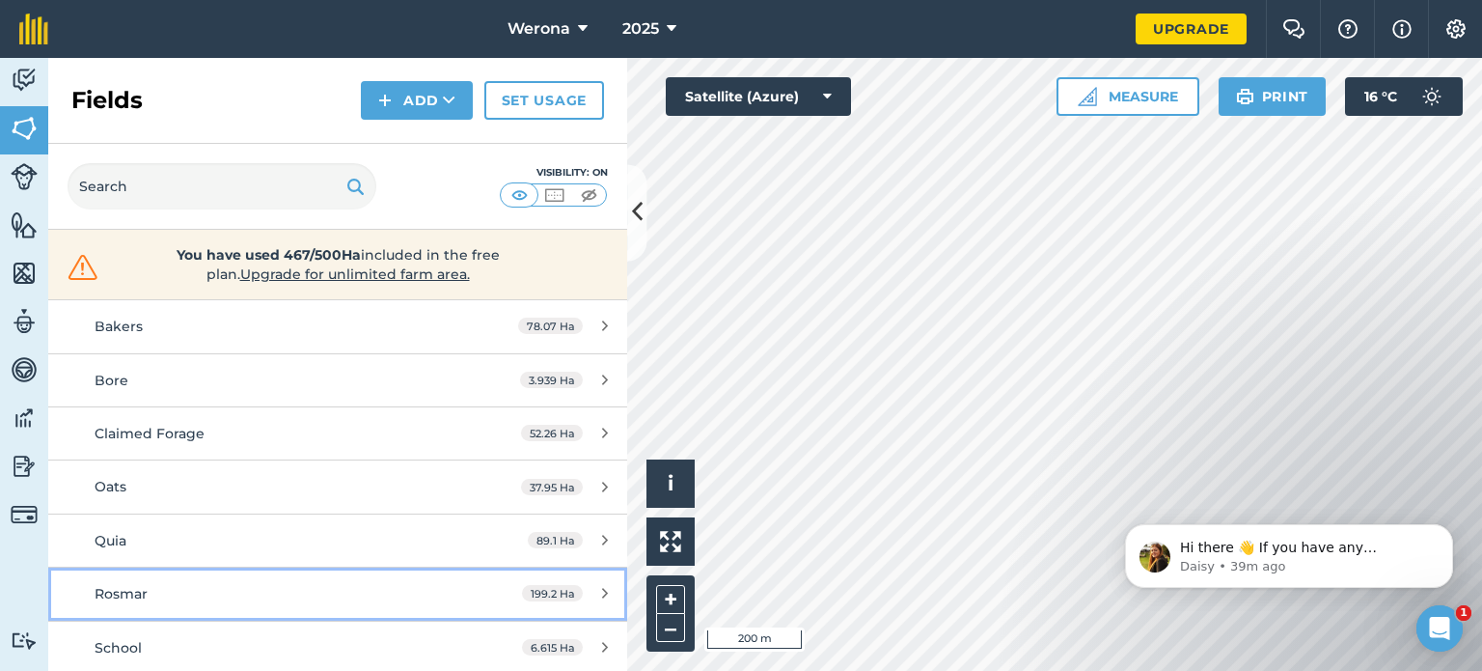
click at [602, 591] on icon at bounding box center [605, 593] width 6 height 14
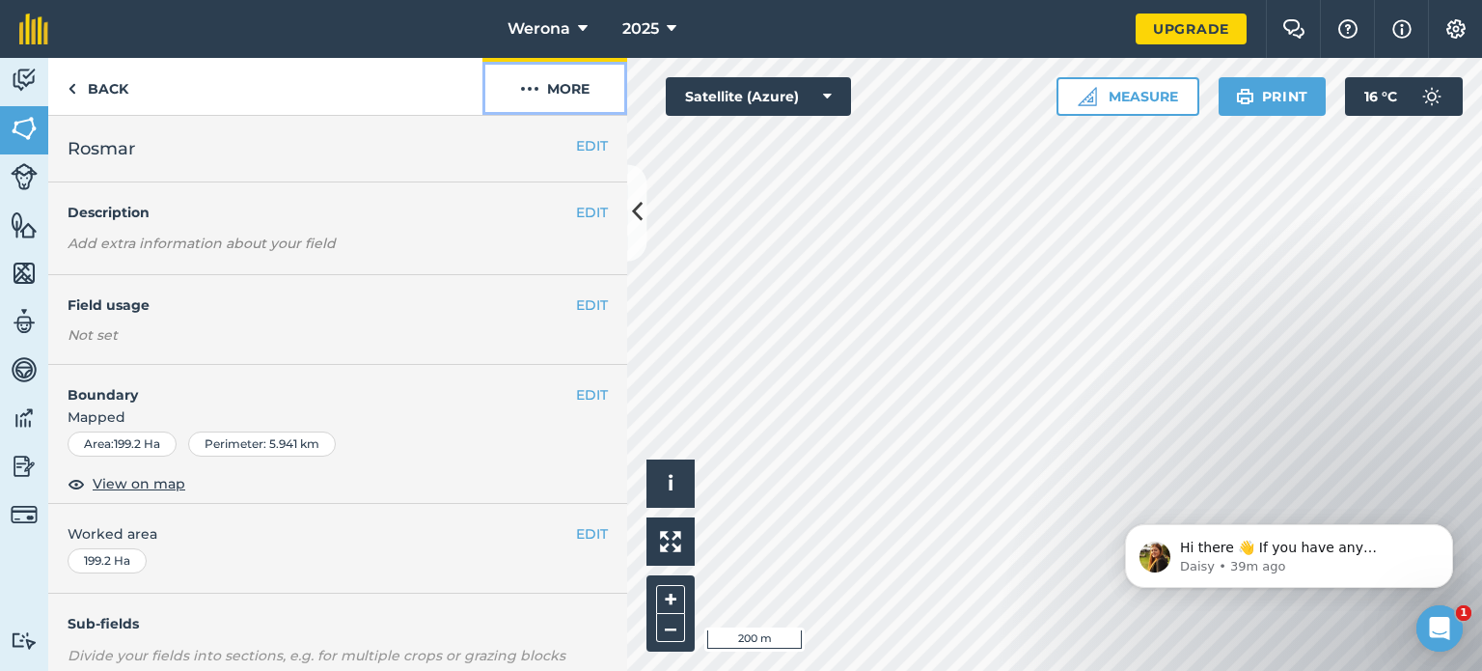
click at [536, 87] on img at bounding box center [529, 88] width 19 height 23
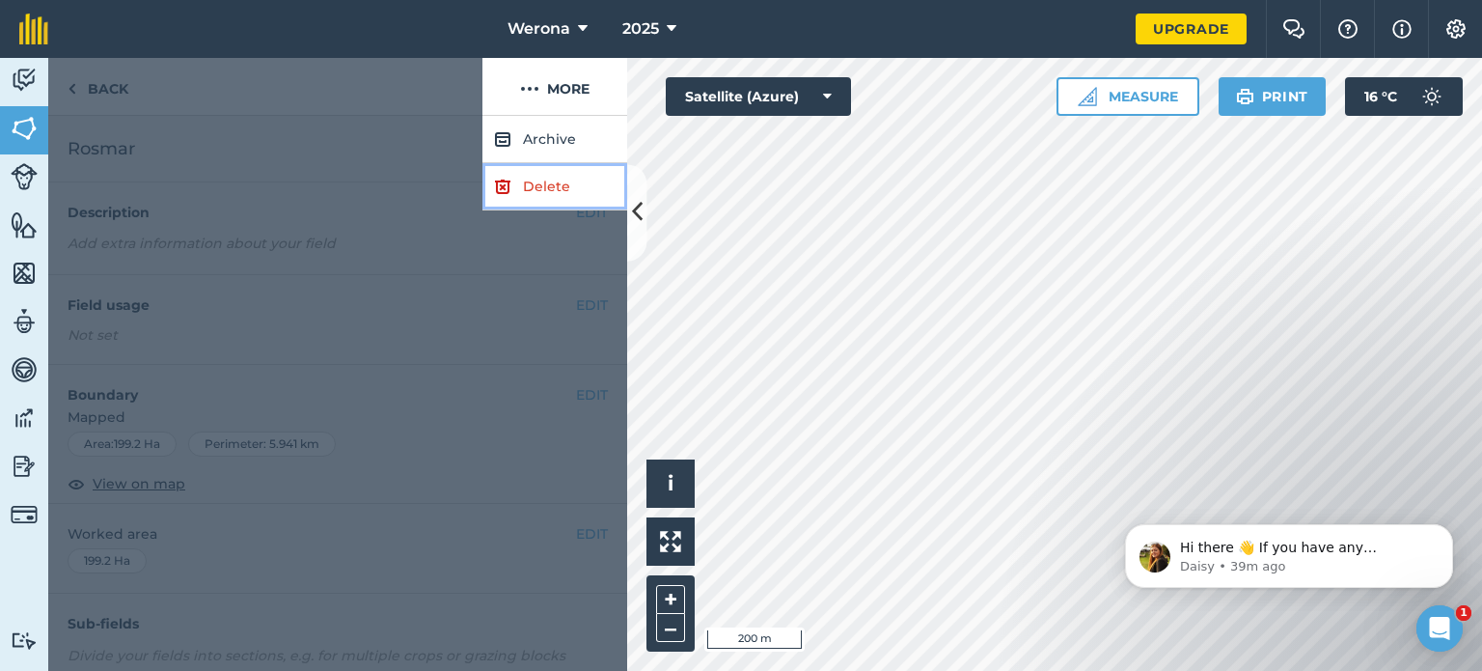
click at [550, 186] on link "Delete" at bounding box center [554, 186] width 145 height 47
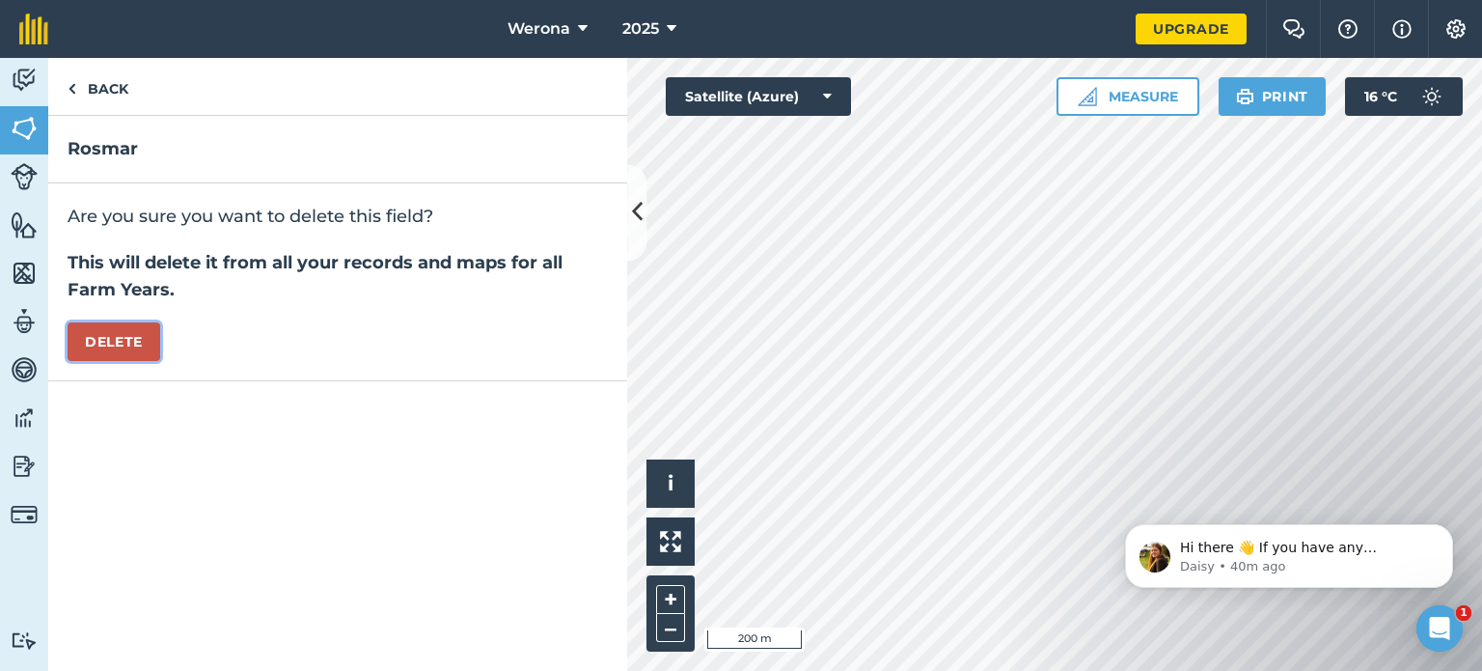
click at [115, 344] on button "Delete" at bounding box center [114, 341] width 93 height 39
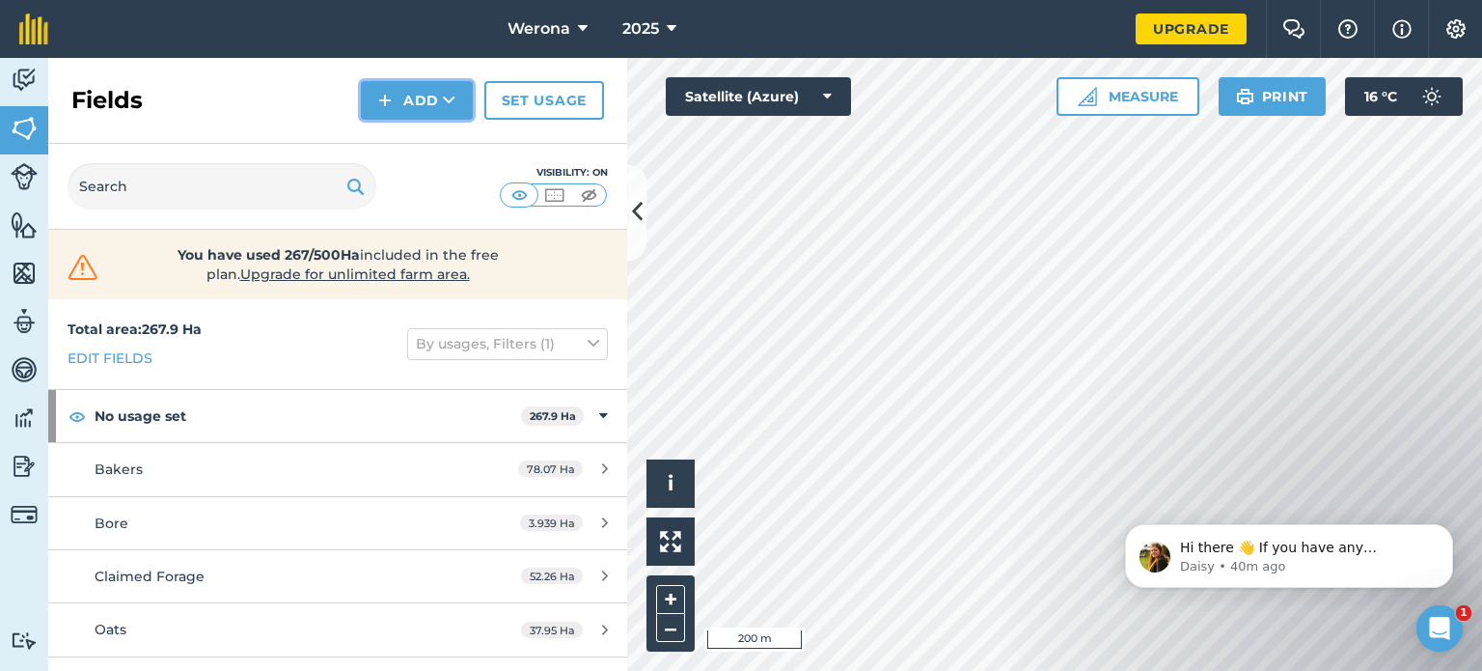
click at [439, 103] on button "Add" at bounding box center [417, 100] width 112 height 39
click at [422, 146] on link "Draw" at bounding box center [417, 144] width 106 height 42
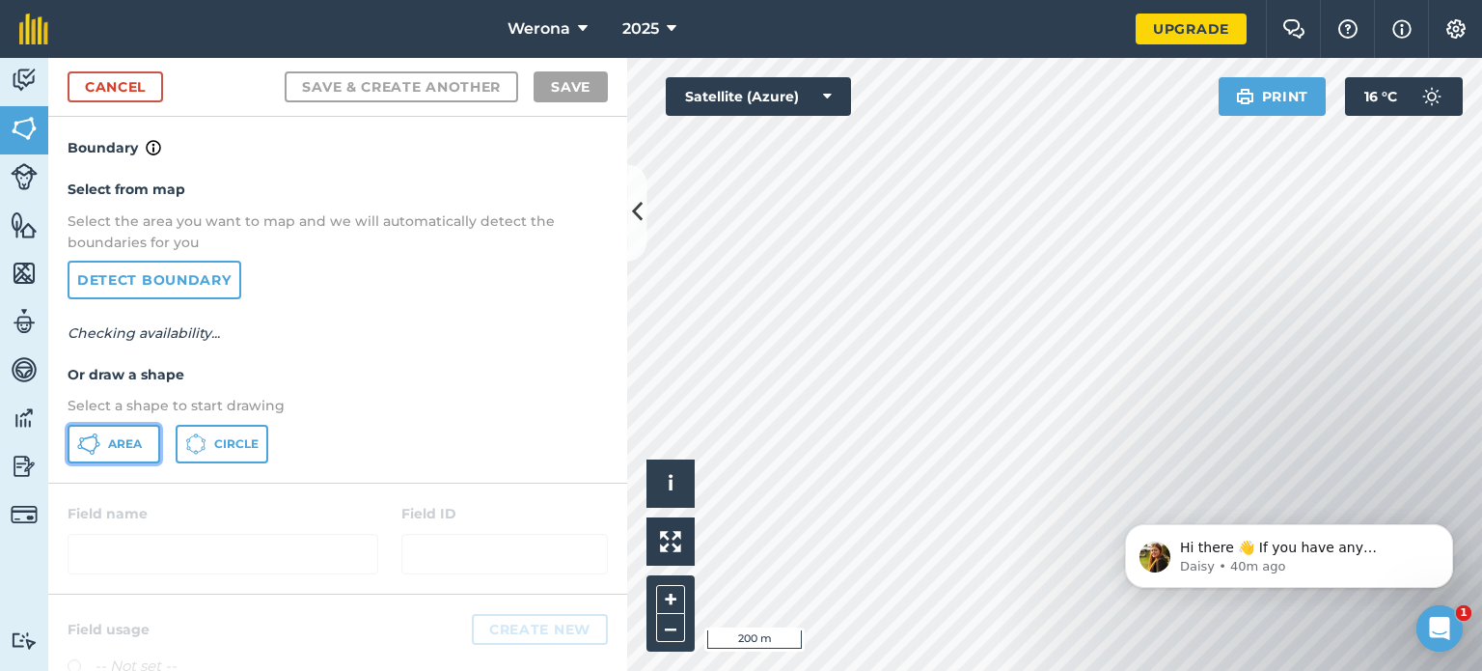
click at [127, 451] on button "Area" at bounding box center [114, 444] width 93 height 39
click html "Hi there 👋 If you have any questions about our pricing or which plan is right f…"
click at [1105, 602] on iframe at bounding box center [1289, 550] width 386 height 135
click html "Hi there 👋 If you have any questions about our pricing or which plan is right f…"
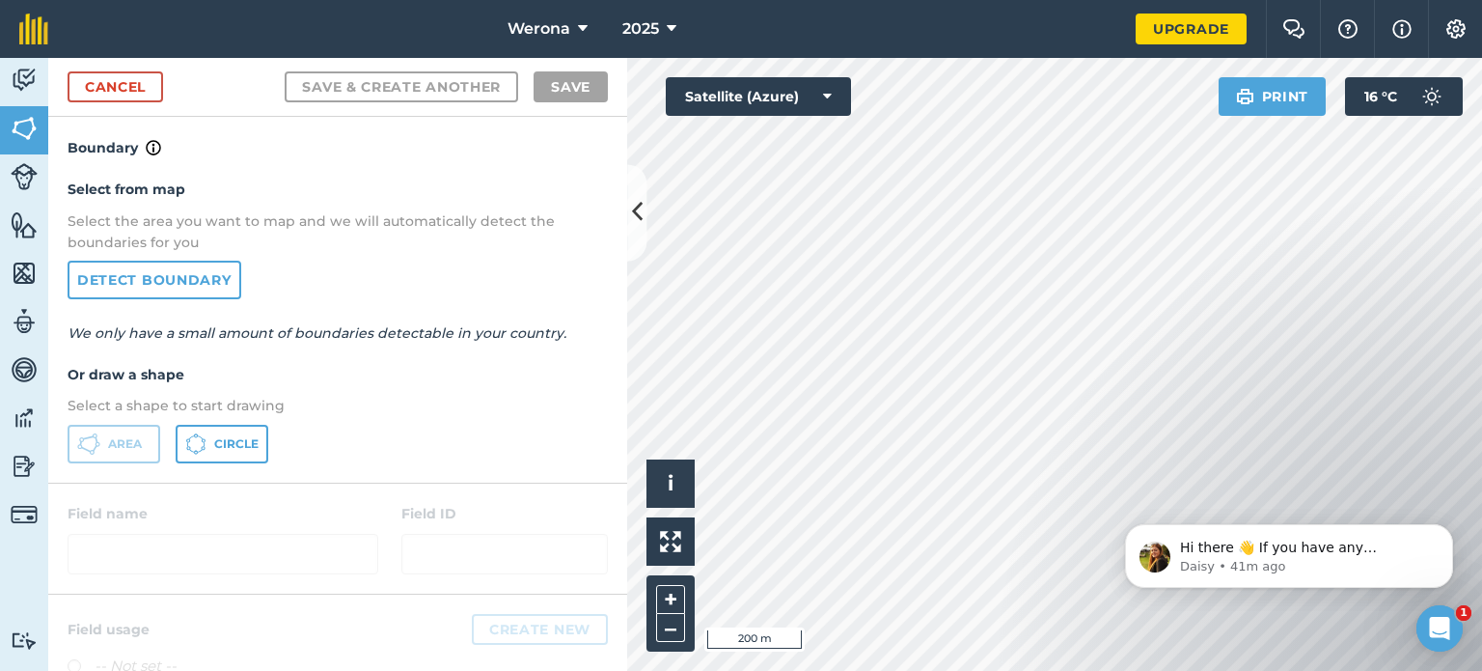
drag, startPoint x: 1097, startPoint y: 605, endPoint x: 1046, endPoint y: 510, distance: 108.4
click html "Hi there 👋 If you have any questions about our pricing or which plan is right f…"
click at [1039, 437] on body "Werona 2025 Upgrade Farm Chat Help Info Settings Map printing is not available …" at bounding box center [741, 335] width 1482 height 671
click html "Hi there 👋 If you have any questions about our pricing or which plan is right f…"
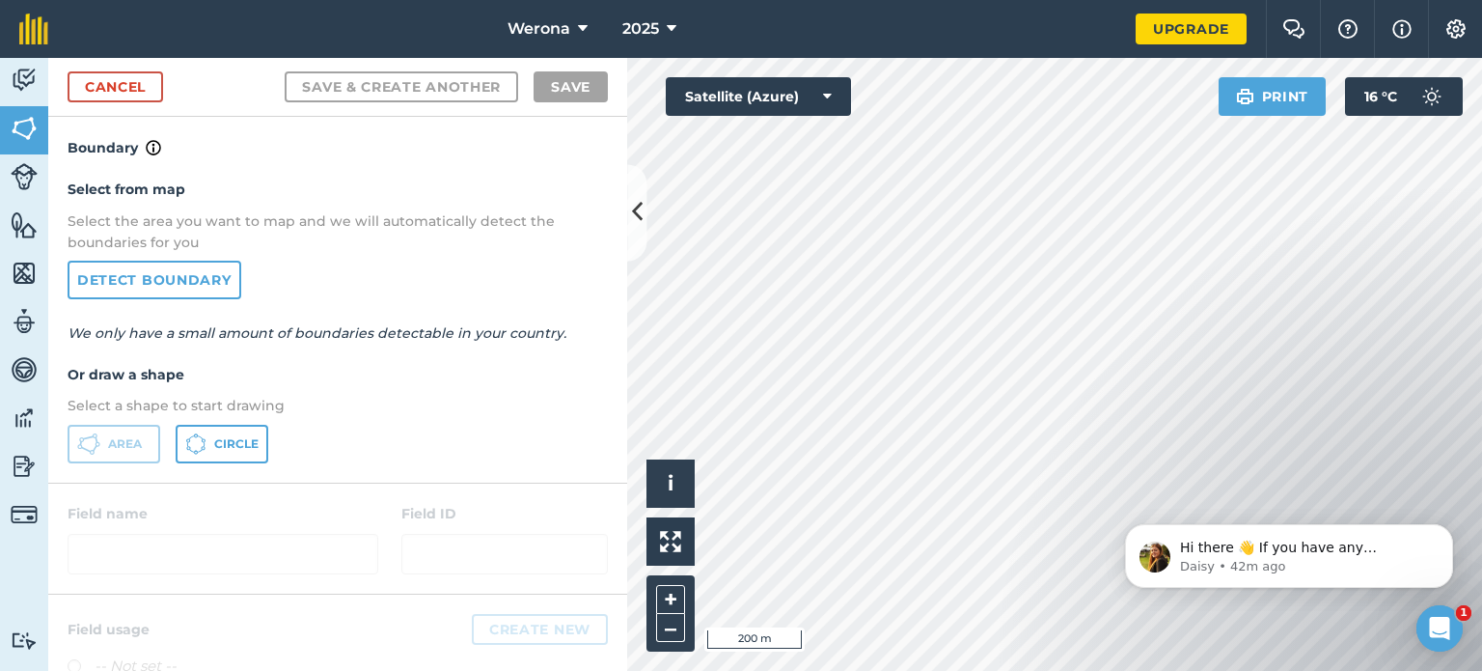
click at [1105, 603] on iframe at bounding box center [1289, 550] width 386 height 135
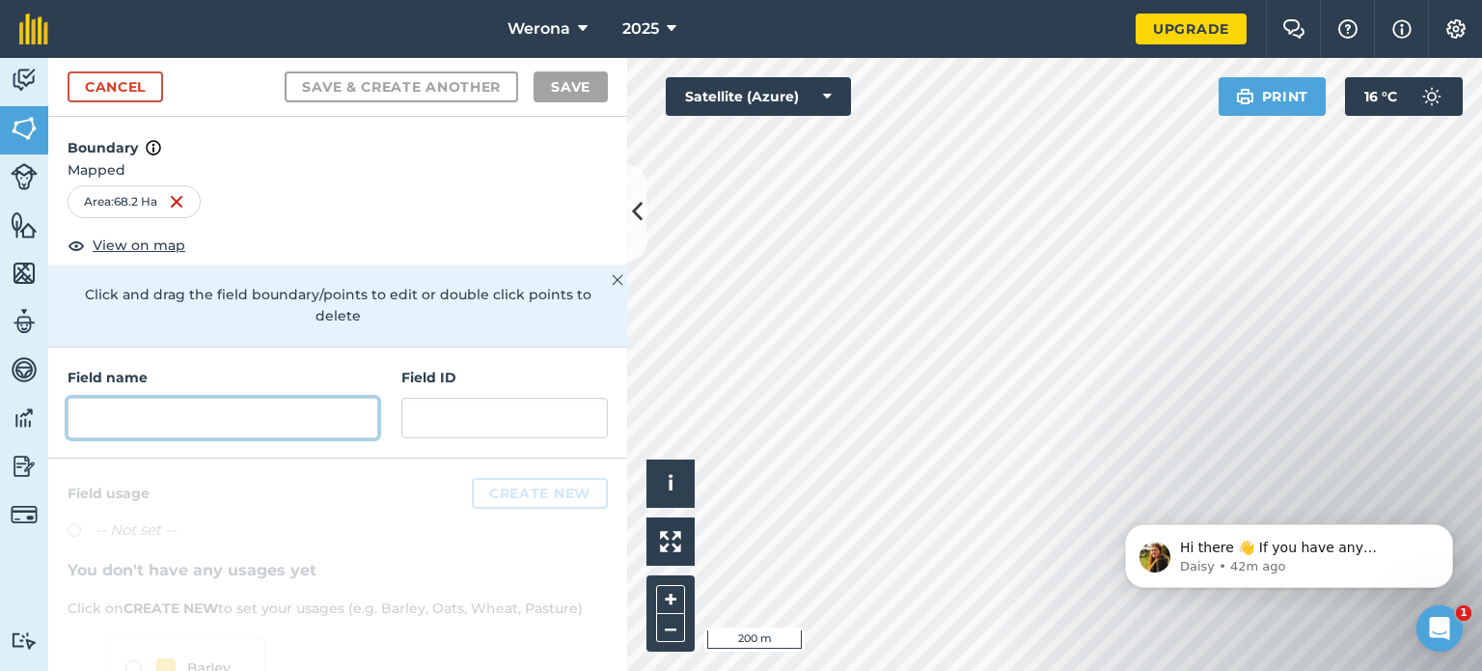
click at [113, 429] on input "text" at bounding box center [223, 418] width 311 height 41
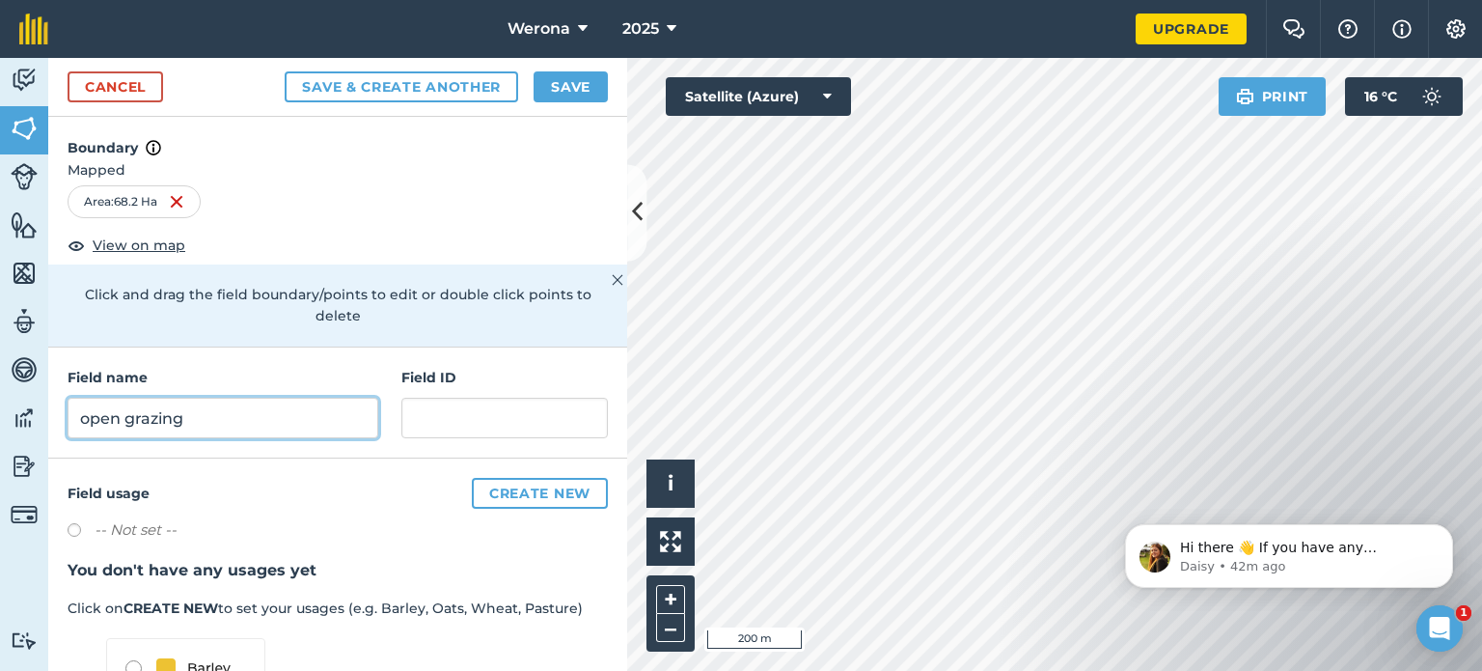
scroll to position [203, 0]
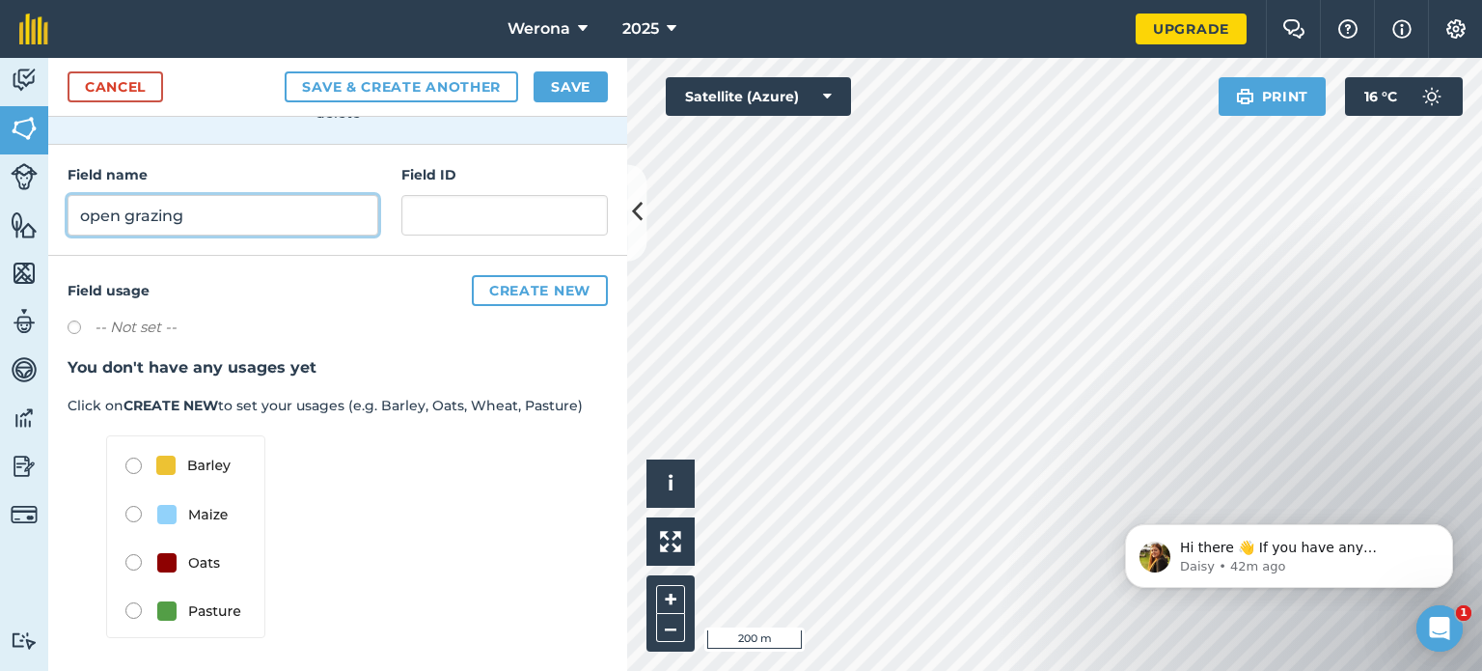
type input "open grazing"
click at [135, 606] on img at bounding box center [185, 536] width 159 height 203
click at [133, 605] on img at bounding box center [185, 536] width 159 height 203
click at [132, 609] on img at bounding box center [185, 536] width 159 height 203
click at [131, 651] on div "Field usage Create new -- Not set -- You don't have any usages yet Click on CRE…" at bounding box center [337, 465] width 579 height 418
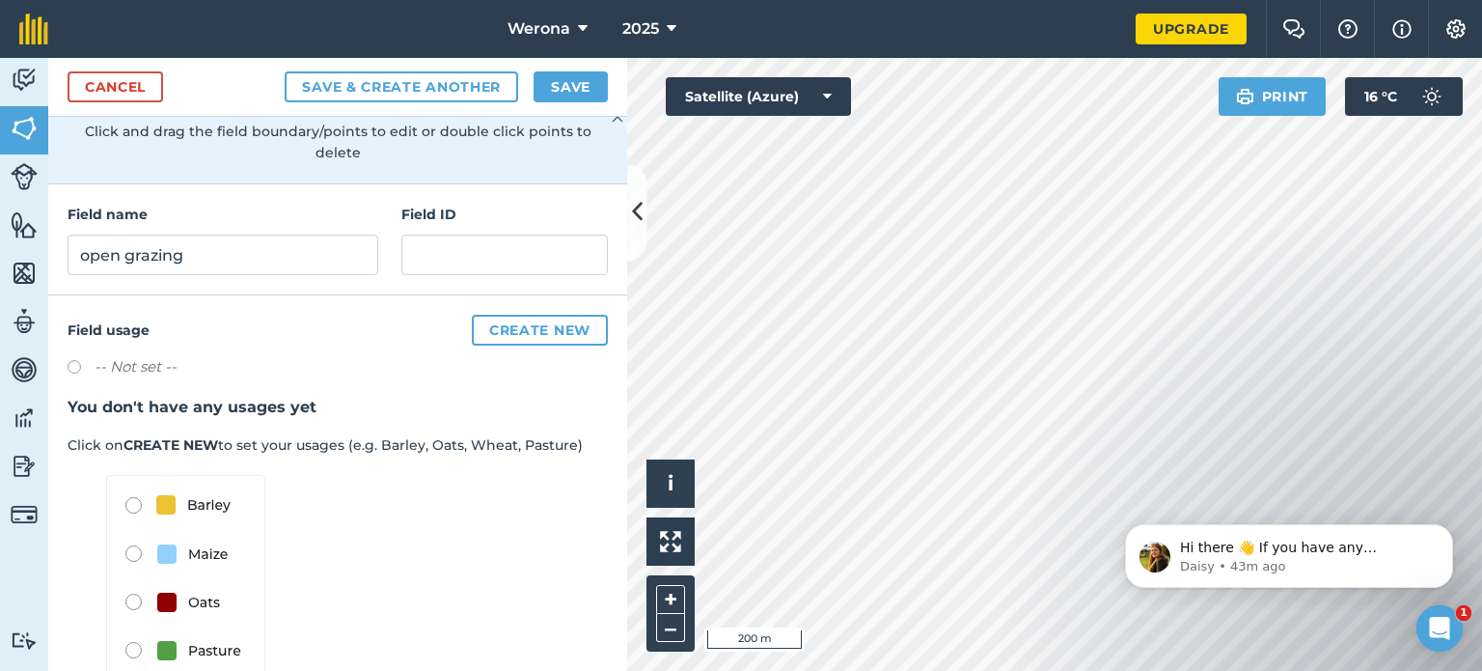
scroll to position [164, 0]
click at [74, 363] on label at bounding box center [81, 368] width 27 height 19
radio input "true"
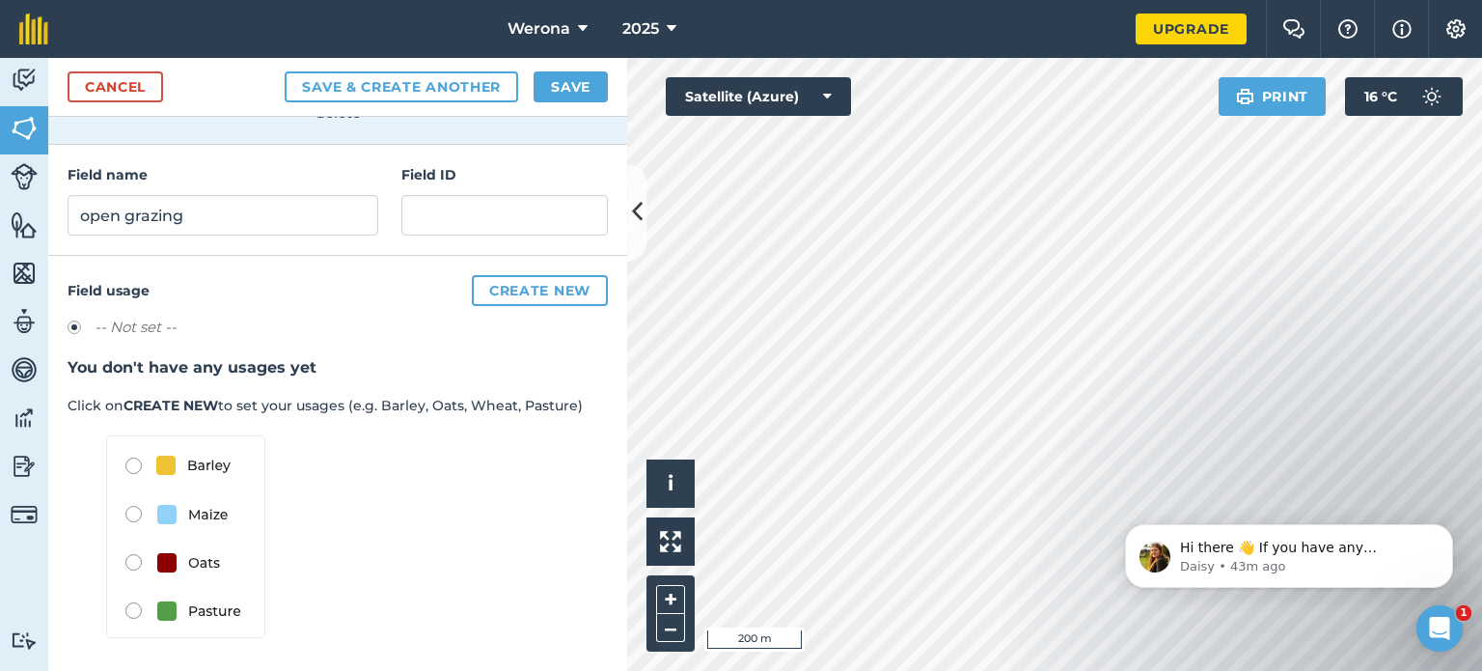
click at [131, 608] on img at bounding box center [185, 536] width 159 height 203
click at [77, 320] on label at bounding box center [81, 329] width 27 height 19
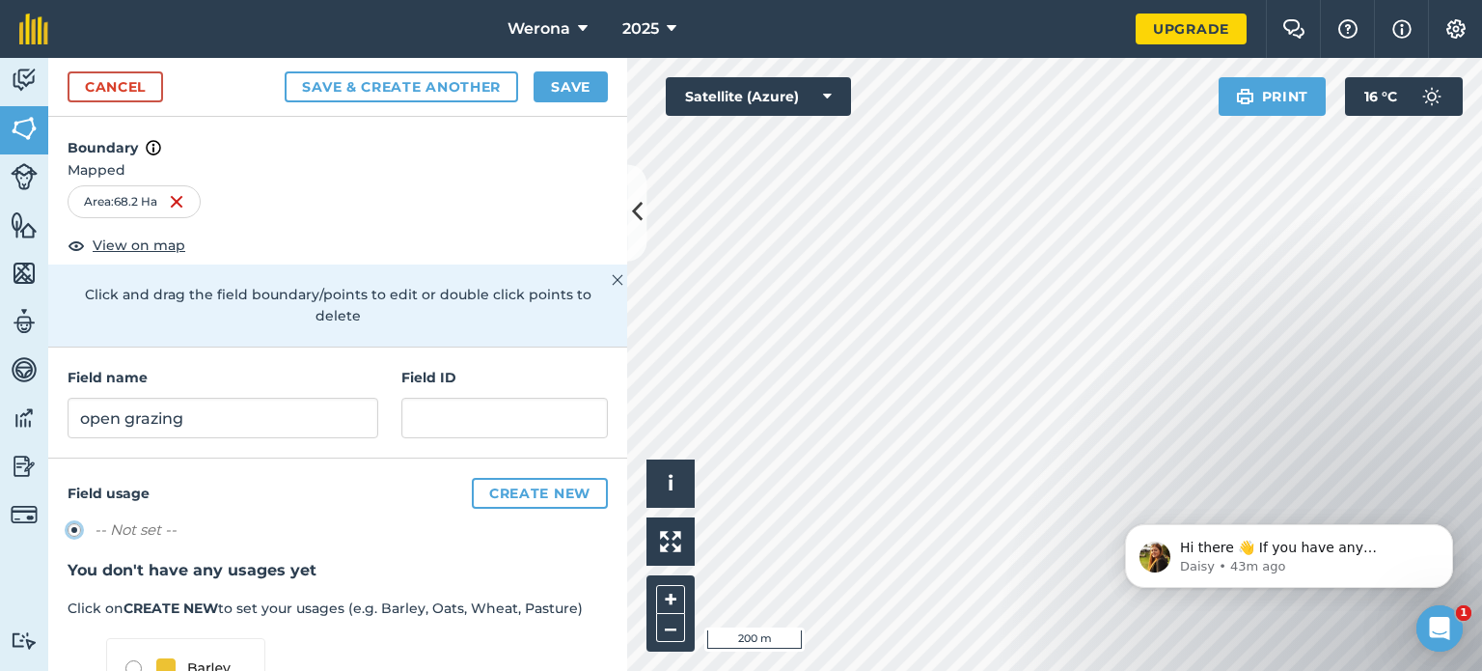
scroll to position [0, 0]
click at [420, 85] on button "Save & Create Another" at bounding box center [402, 86] width 234 height 31
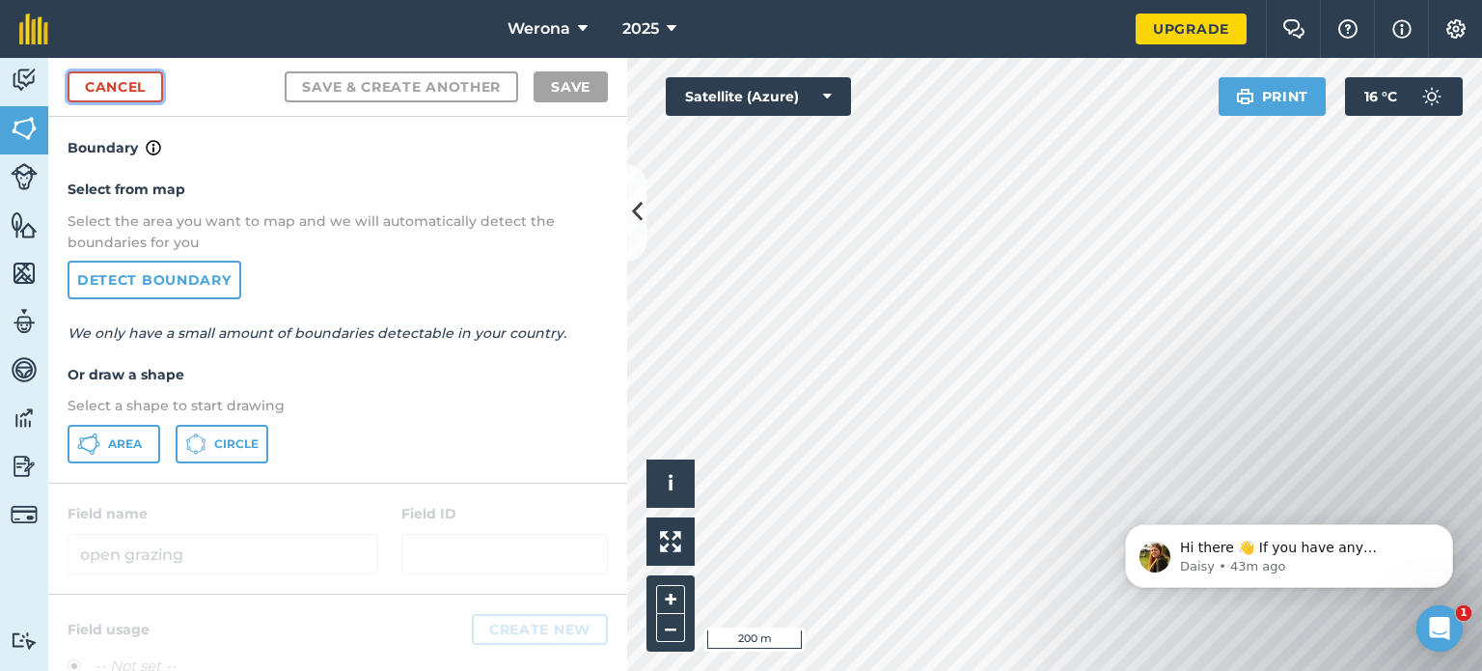
click at [132, 88] on link "Cancel" at bounding box center [116, 86] width 96 height 31
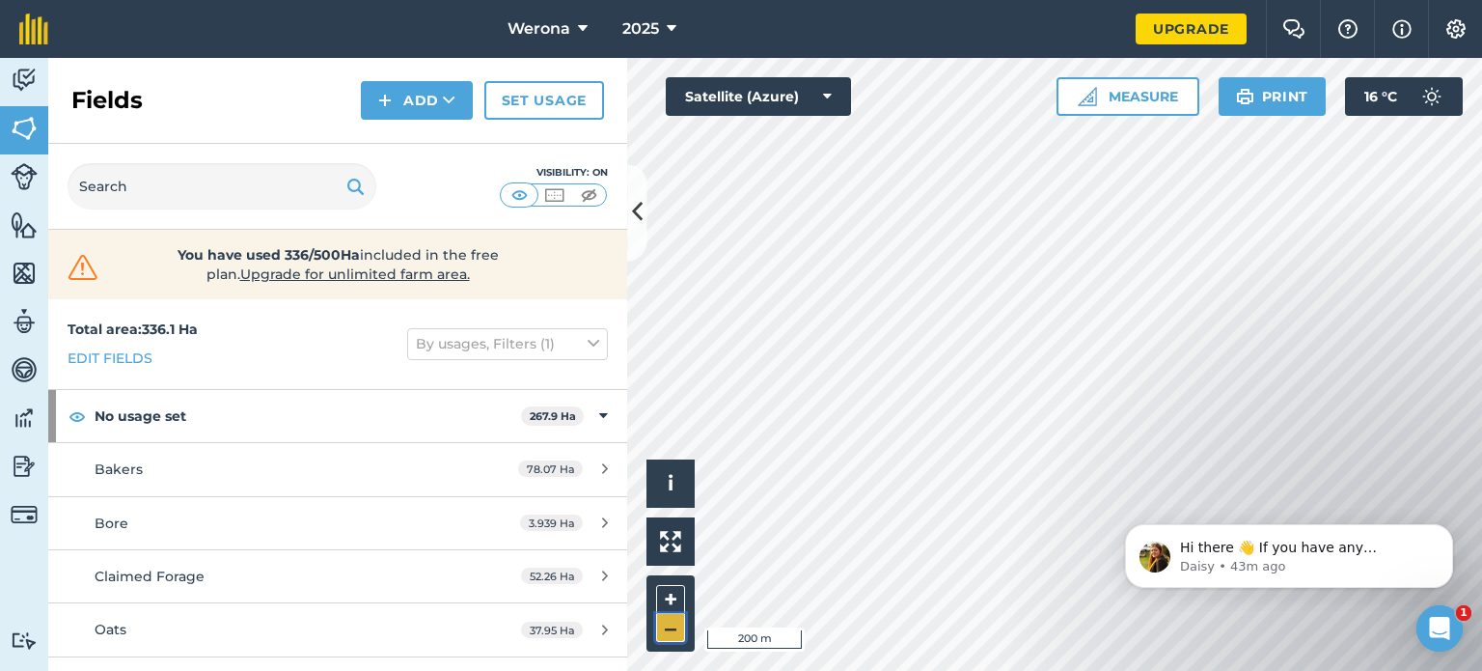
click at [667, 637] on button "–" at bounding box center [670, 628] width 29 height 28
click at [666, 594] on button "+" at bounding box center [670, 599] width 29 height 29
click at [673, 627] on button "–" at bounding box center [670, 628] width 29 height 28
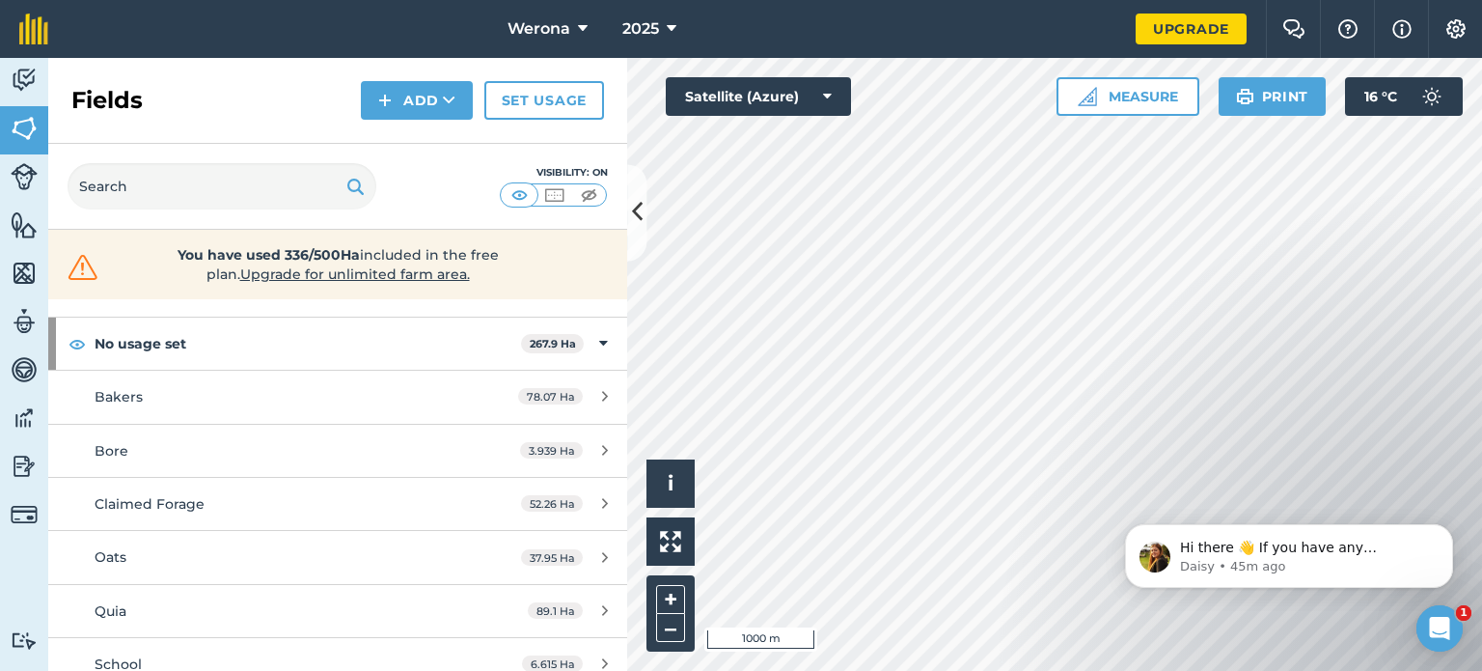
scroll to position [90, 0]
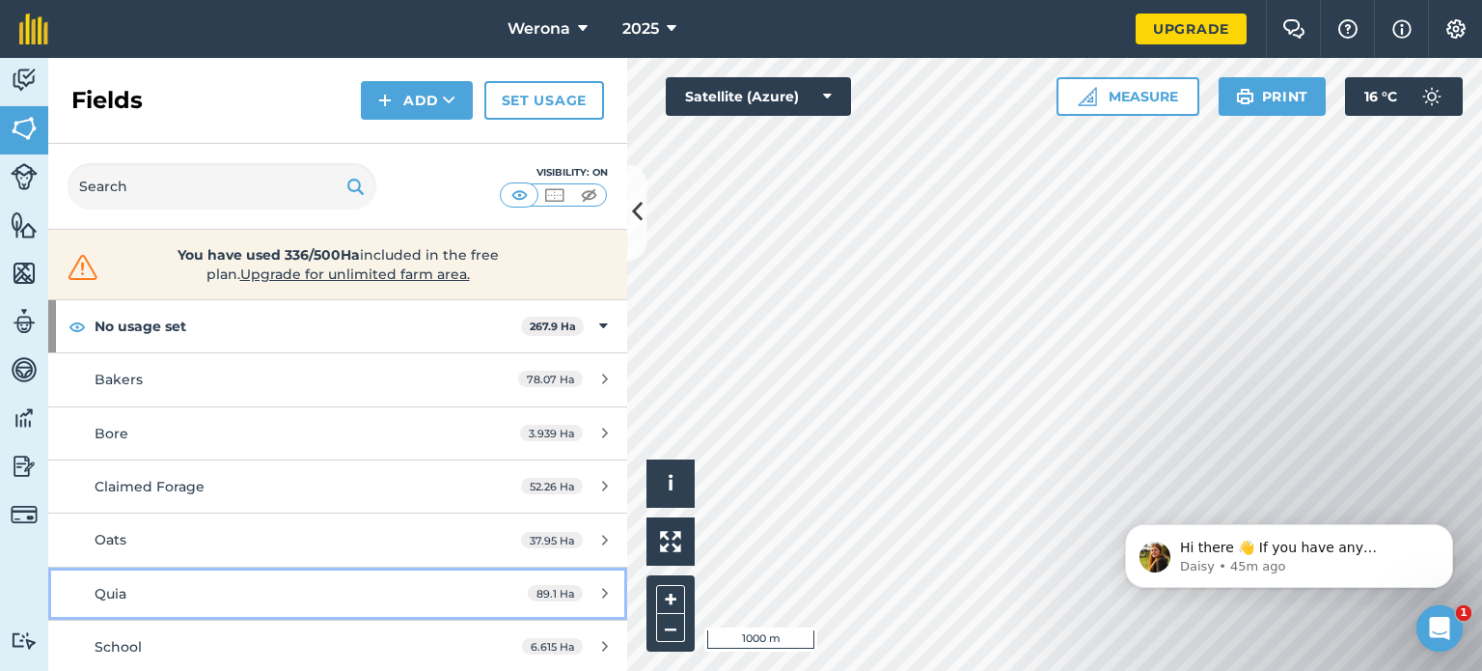
drag, startPoint x: 3, startPoint y: 144, endPoint x: 592, endPoint y: 589, distance: 737.8
click at [602, 589] on icon at bounding box center [605, 593] width 6 height 14
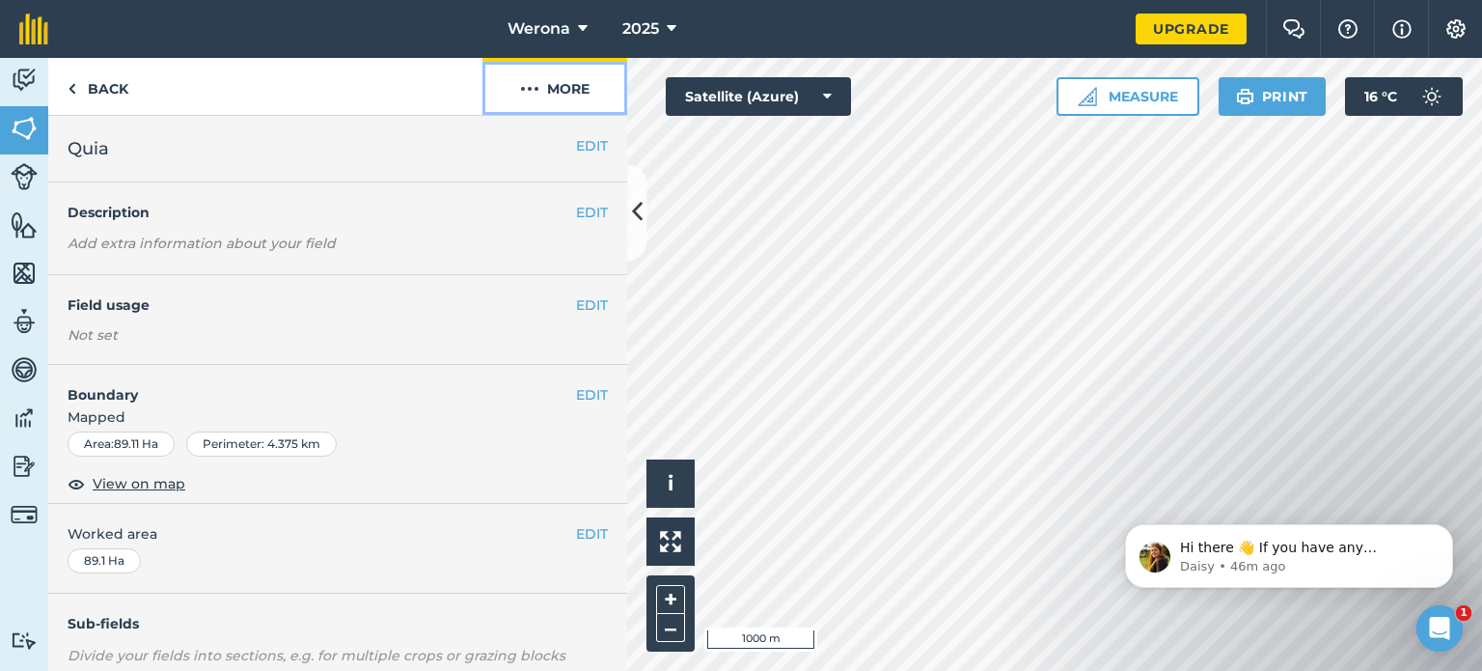
click at [581, 87] on button "More" at bounding box center [554, 86] width 145 height 57
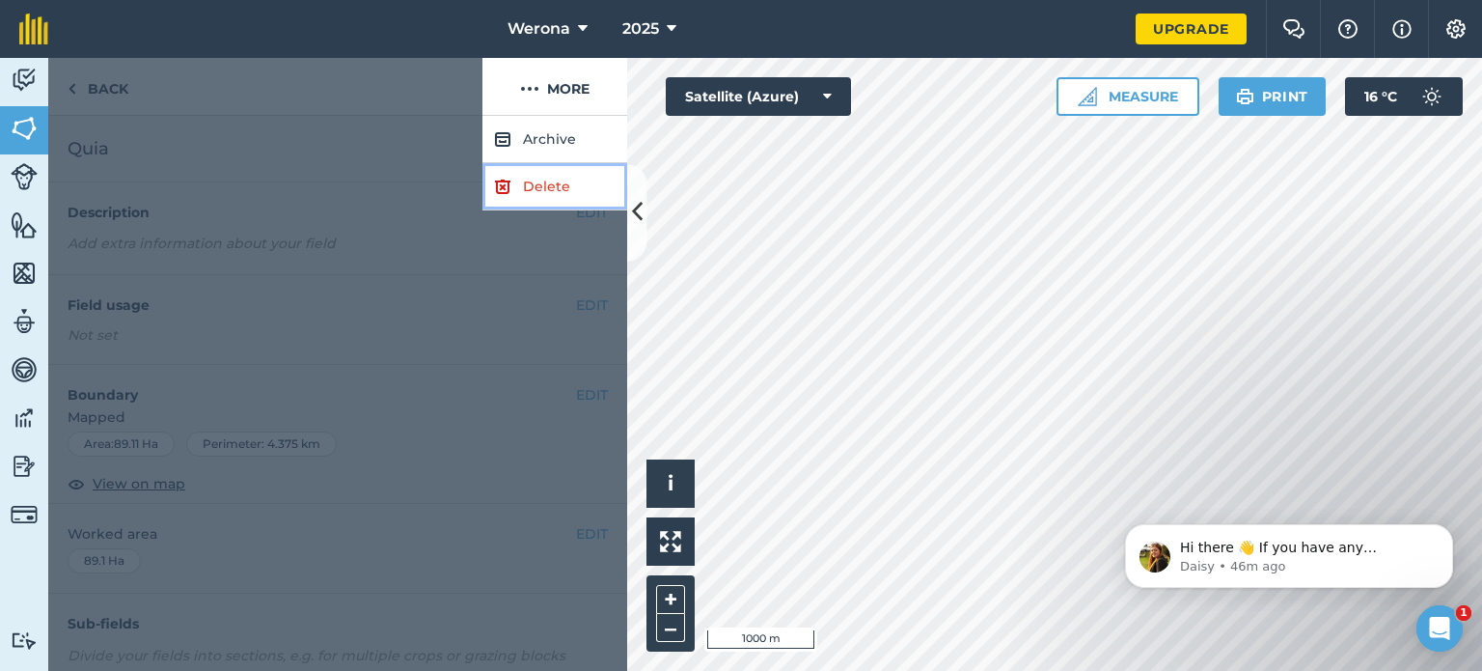
click at [537, 188] on link "Delete" at bounding box center [554, 186] width 145 height 47
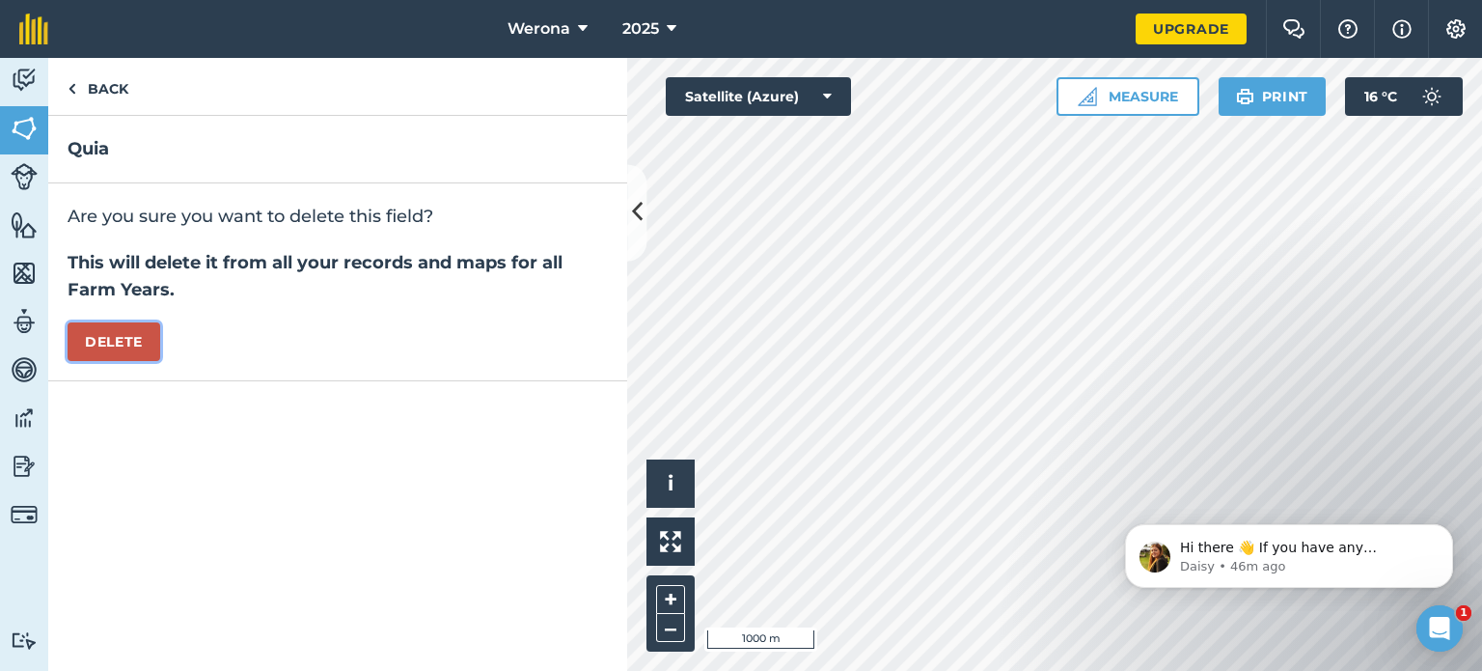
click at [112, 342] on button "Delete" at bounding box center [114, 341] width 93 height 39
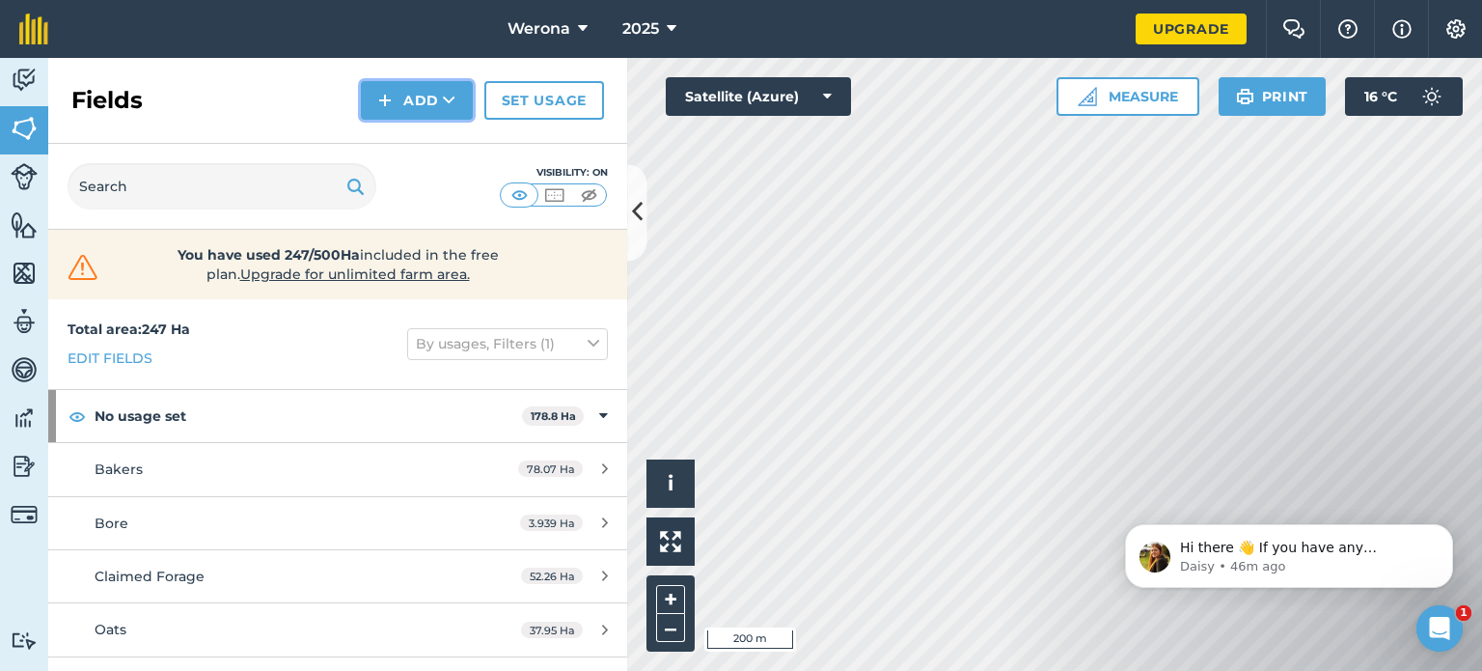
click at [425, 95] on button "Add" at bounding box center [417, 100] width 112 height 39
click at [431, 151] on link "Draw" at bounding box center [417, 144] width 106 height 42
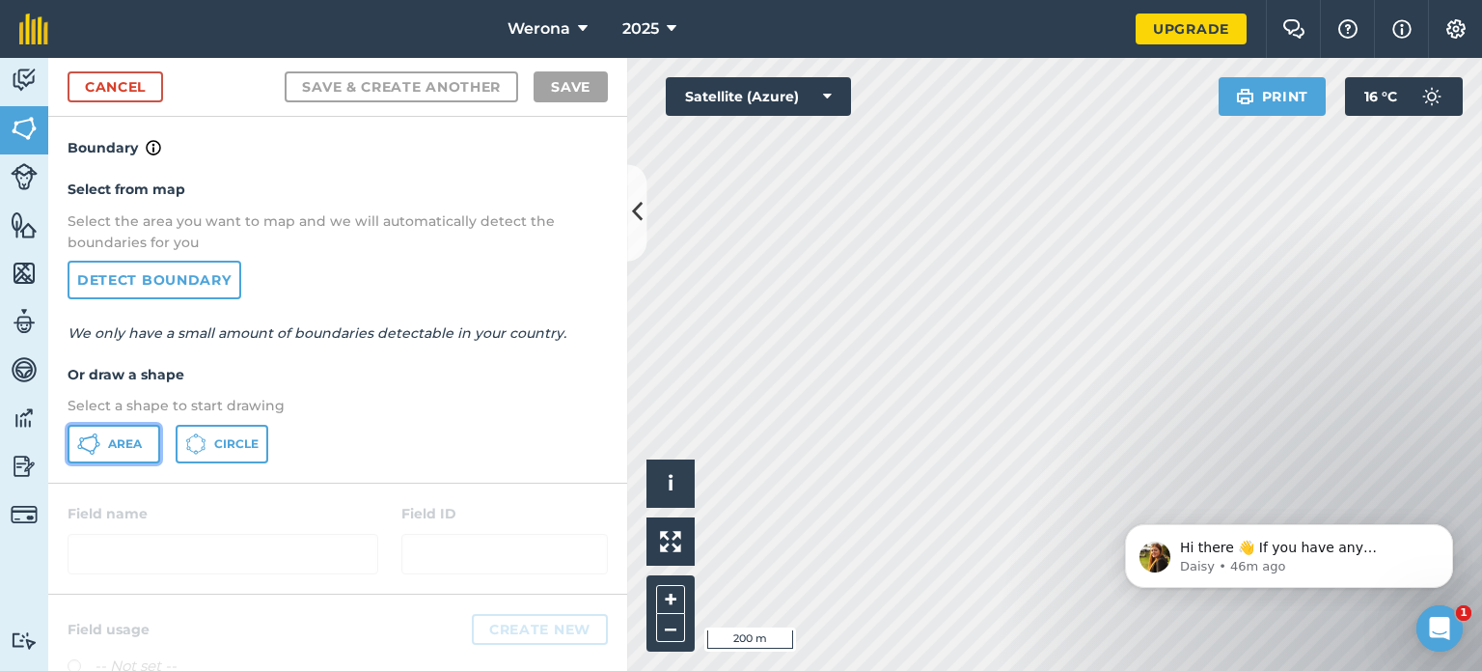
click at [119, 440] on span "Area" at bounding box center [125, 443] width 34 height 15
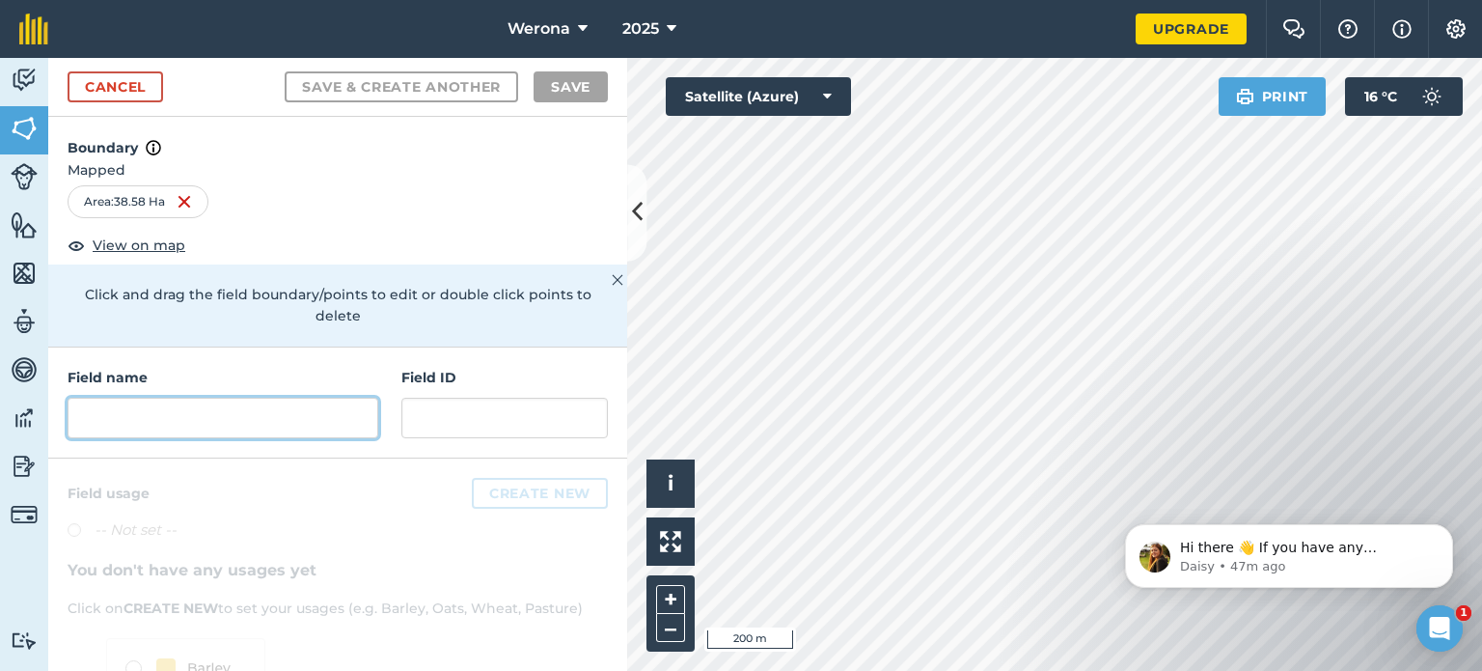
click at [202, 405] on input "text" at bounding box center [223, 418] width 311 height 41
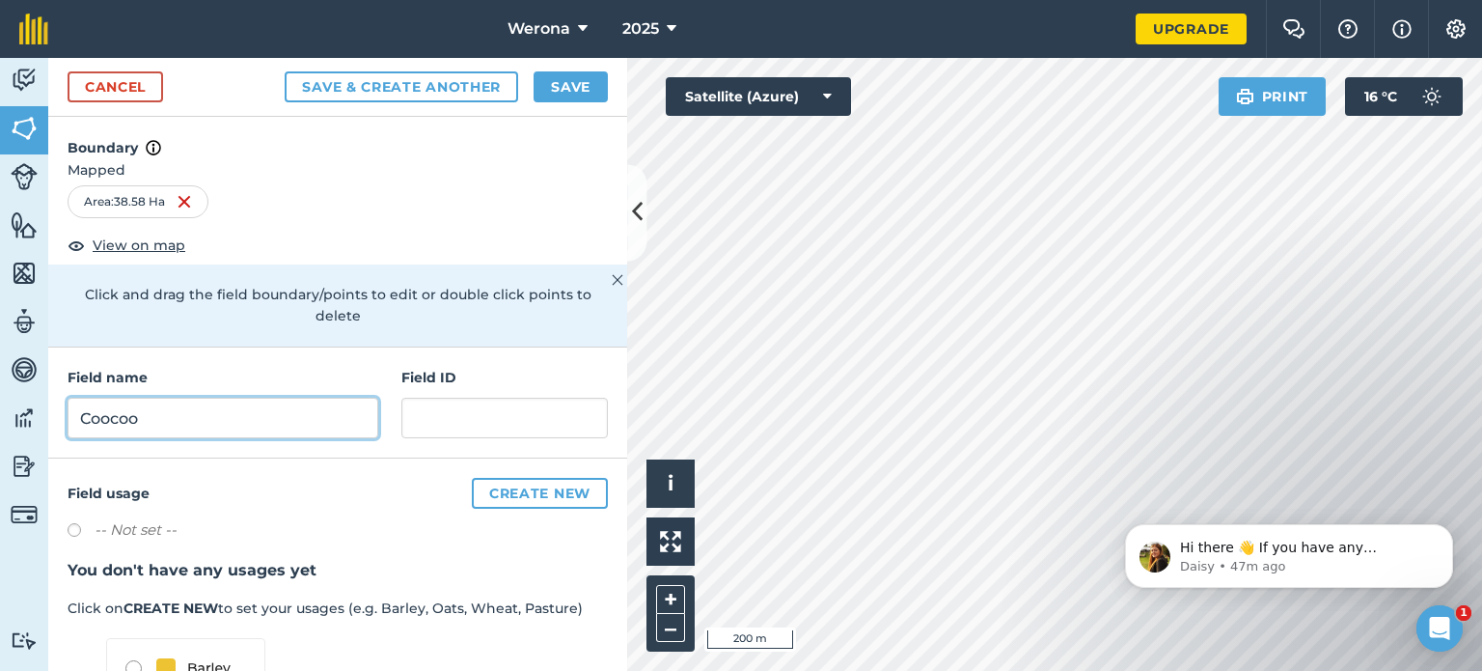
type input "Coocoo"
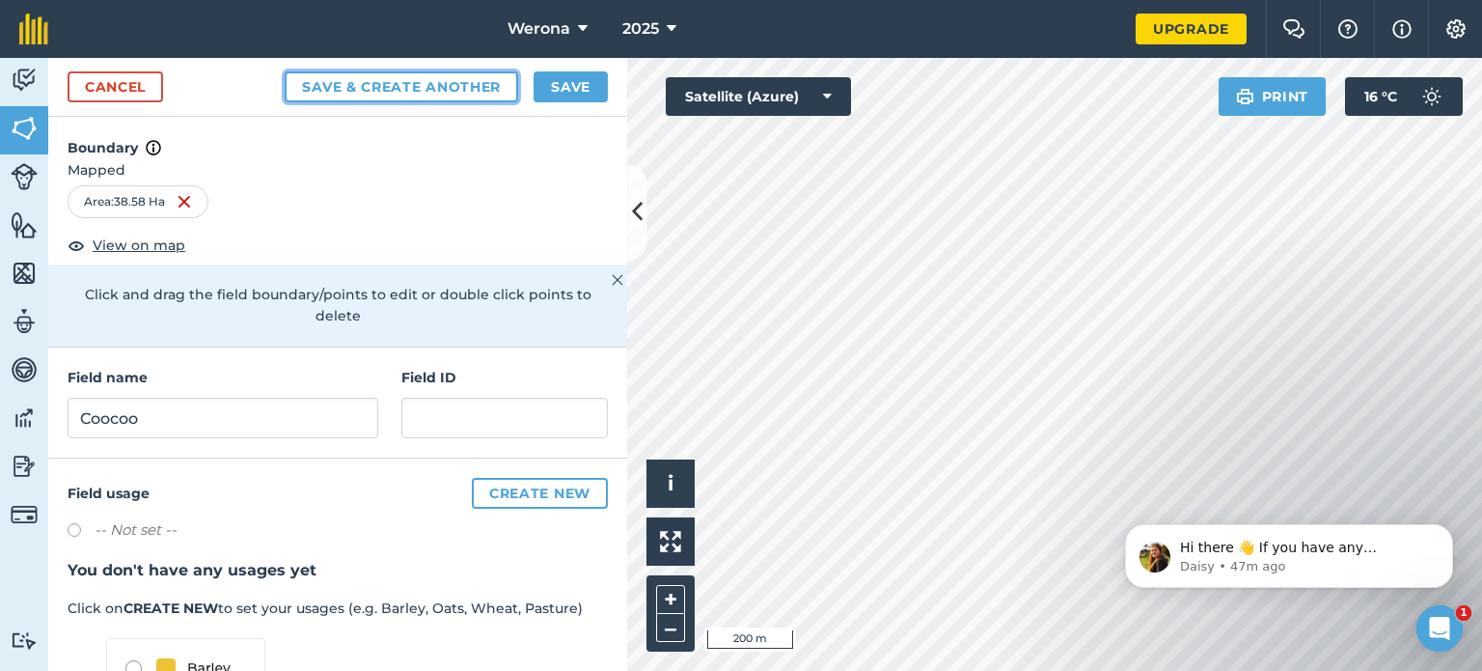
click at [414, 87] on button "Save & Create Another" at bounding box center [402, 86] width 234 height 31
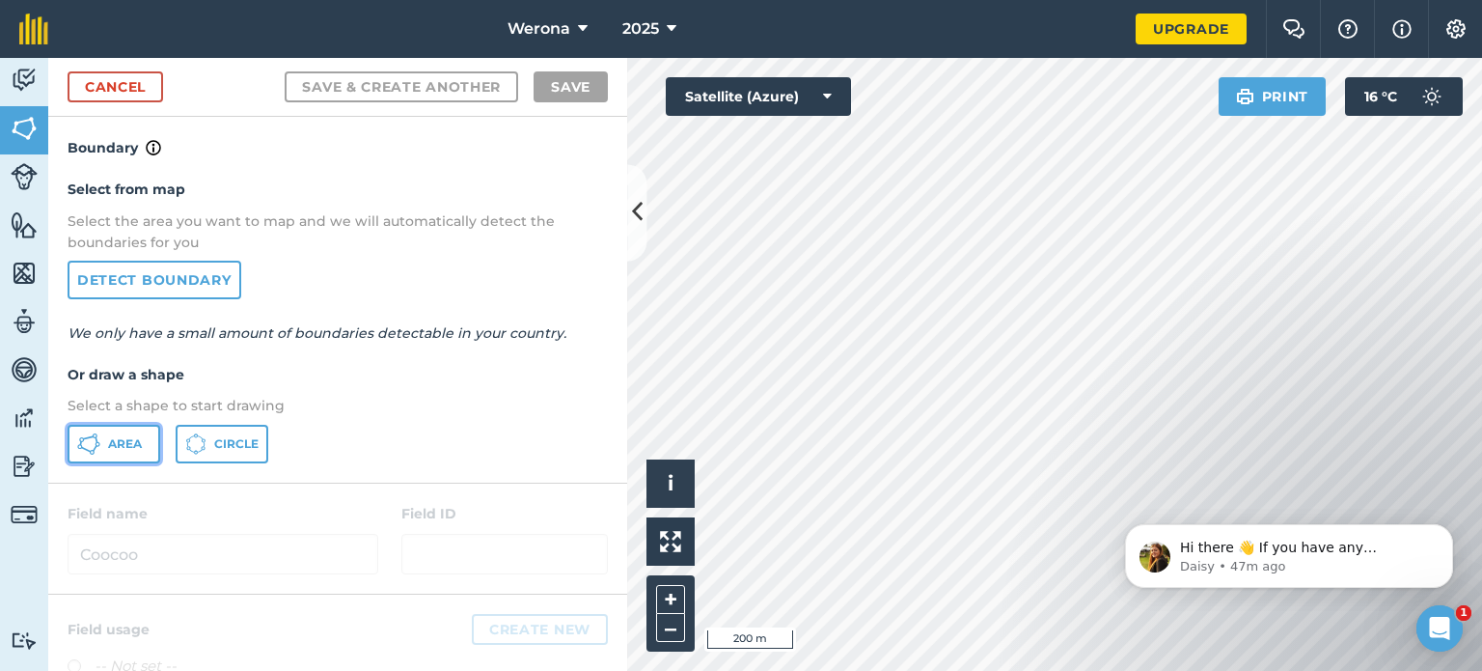
click at [117, 436] on span "Area" at bounding box center [125, 443] width 34 height 15
drag, startPoint x: 1120, startPoint y: 492, endPoint x: 1145, endPoint y: 278, distance: 215.7
click html "Hi there 👋 If you have any questions about our pricing or which plan is right f…"
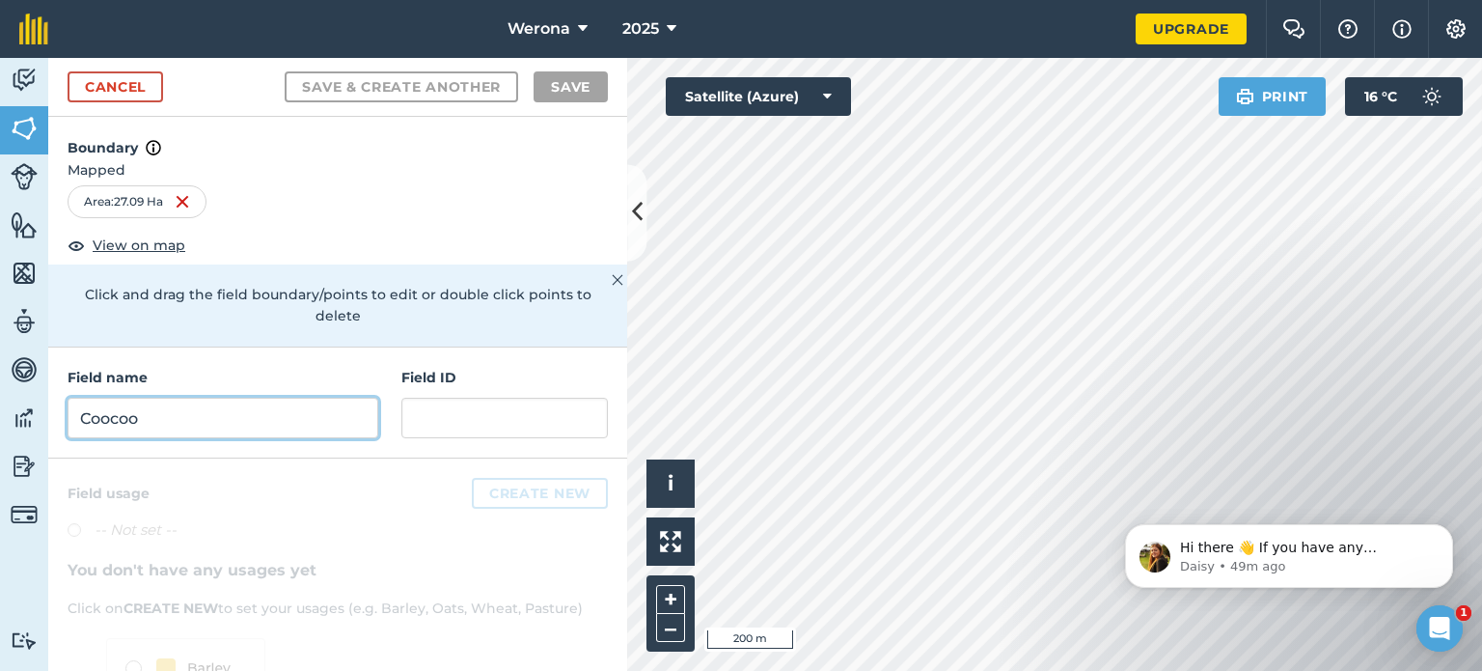
click at [170, 425] on input "Coocoo" at bounding box center [223, 418] width 311 height 41
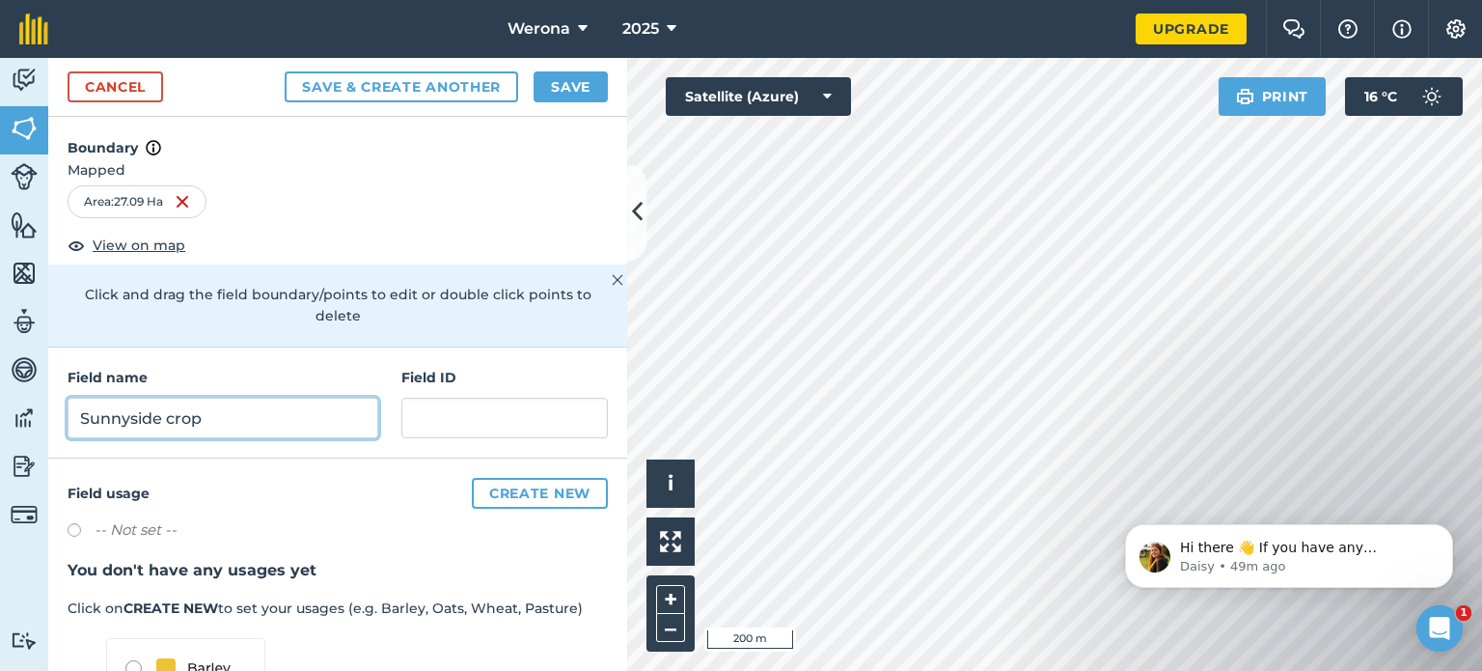
type input "Sunnyside crop"
click at [75, 527] on label at bounding box center [81, 532] width 27 height 19
radio input "true"
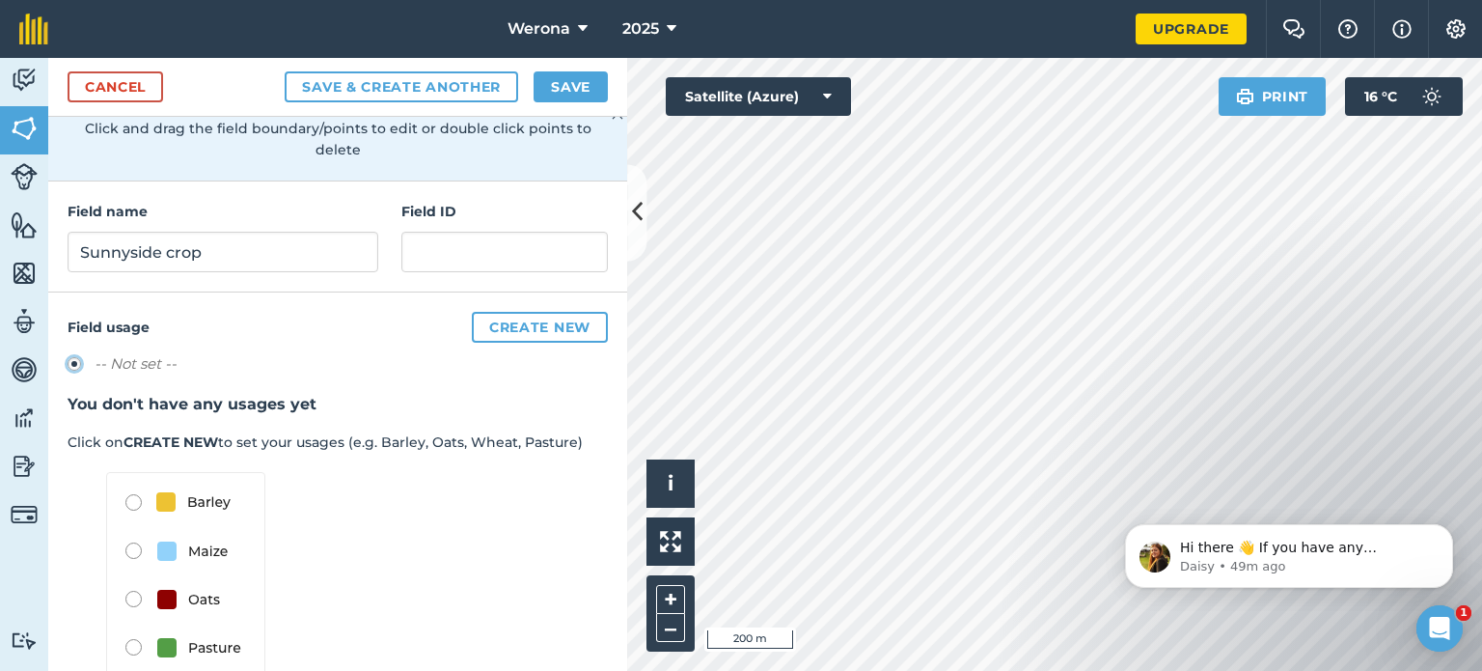
scroll to position [203, 0]
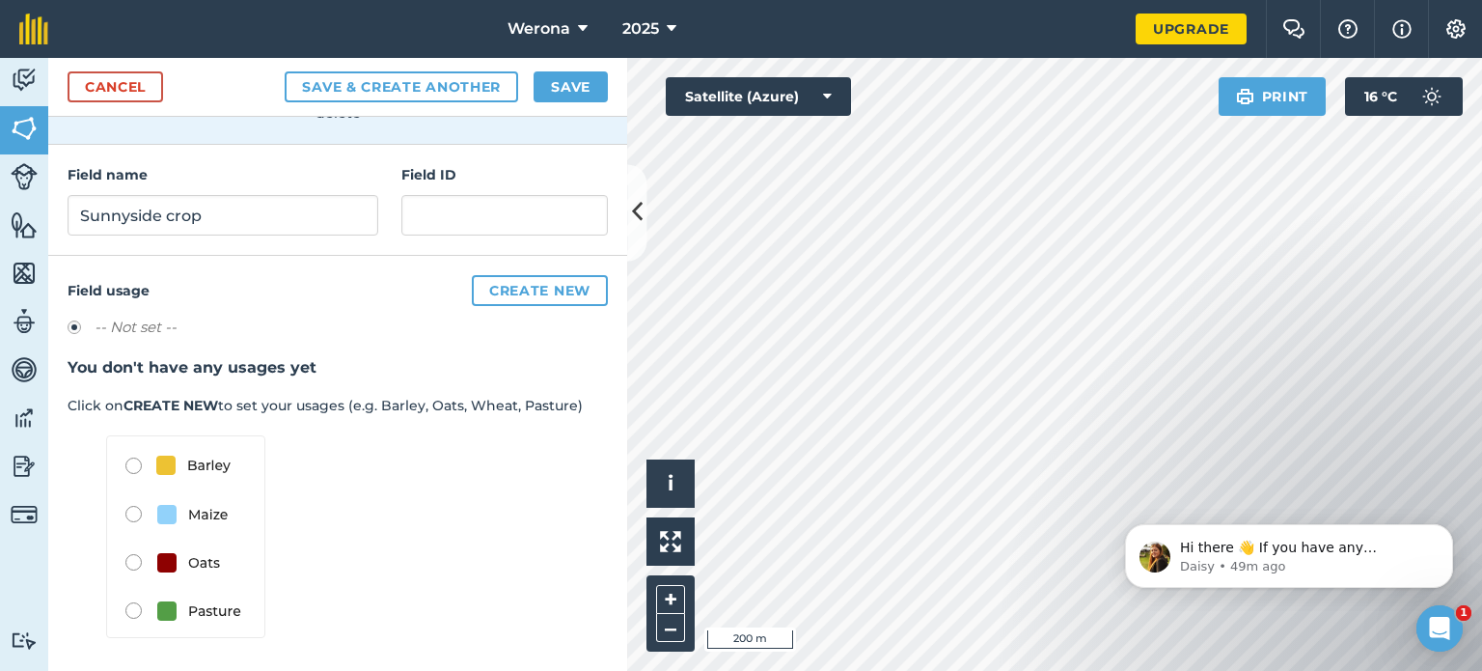
click at [132, 466] on img at bounding box center [185, 536] width 159 height 203
click at [135, 458] on img at bounding box center [185, 536] width 159 height 203
click at [513, 289] on button "Create new" at bounding box center [540, 290] width 136 height 31
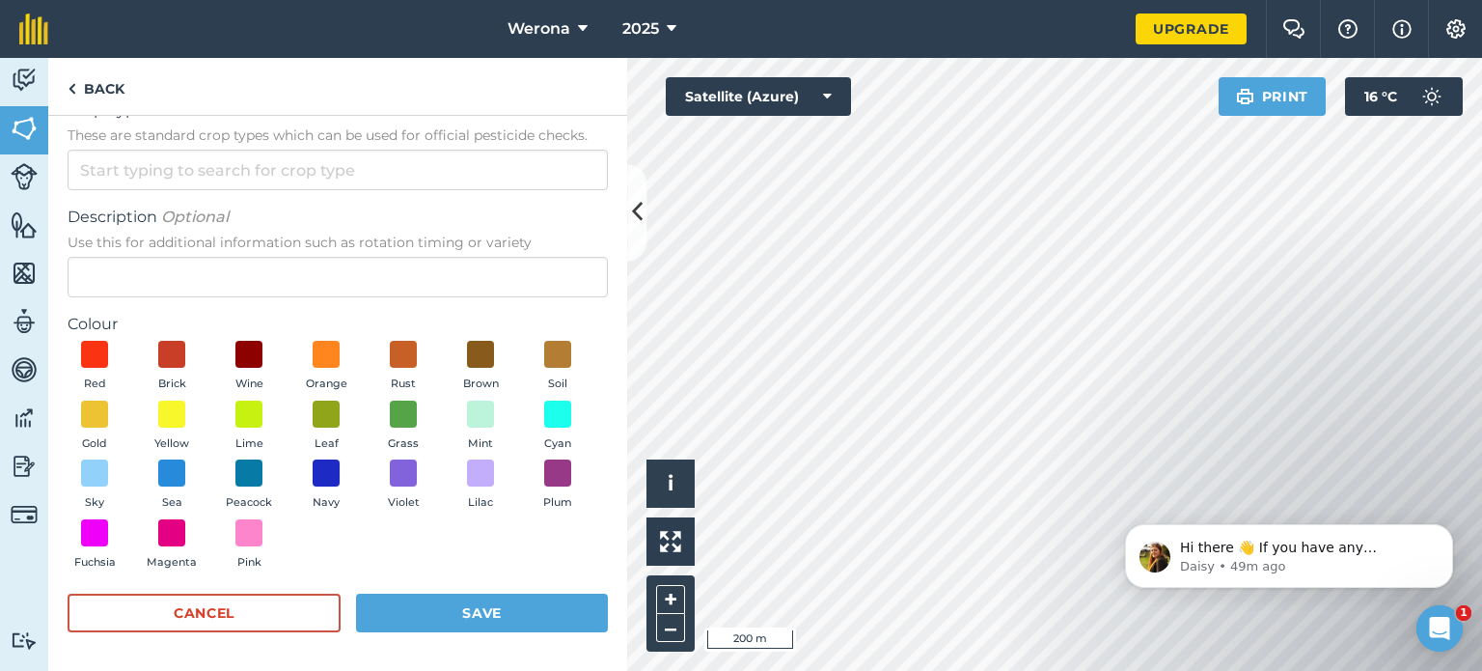
scroll to position [0, 0]
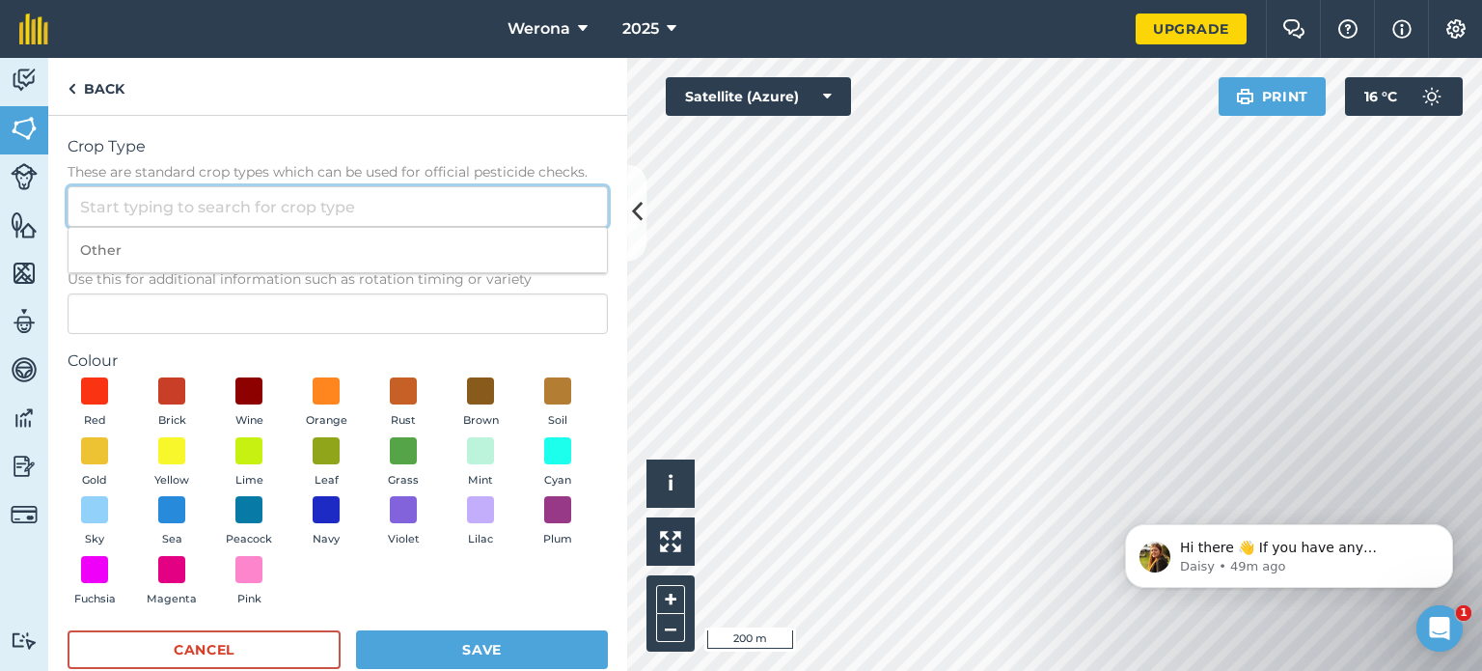
click at [253, 209] on input "Crop Type These are standard crop types which can be used for official pesticid…" at bounding box center [338, 206] width 540 height 41
type input "a"
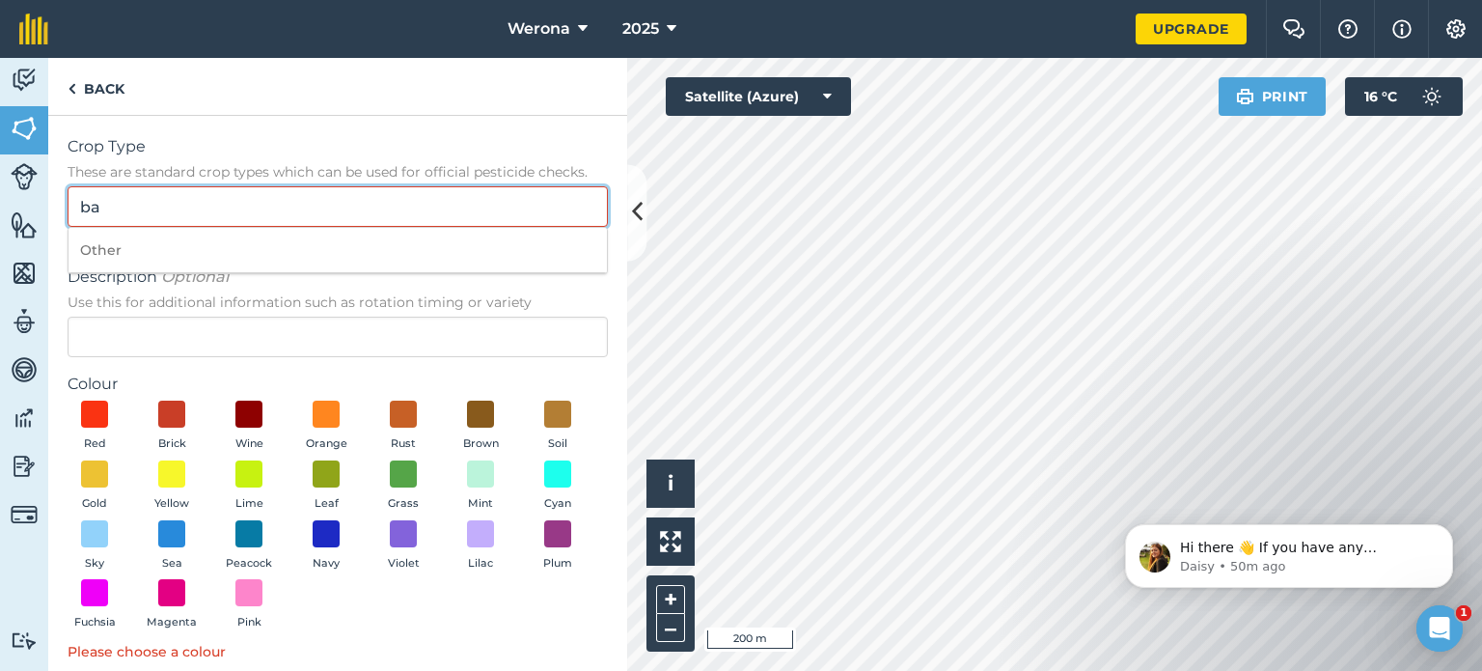
type input "b"
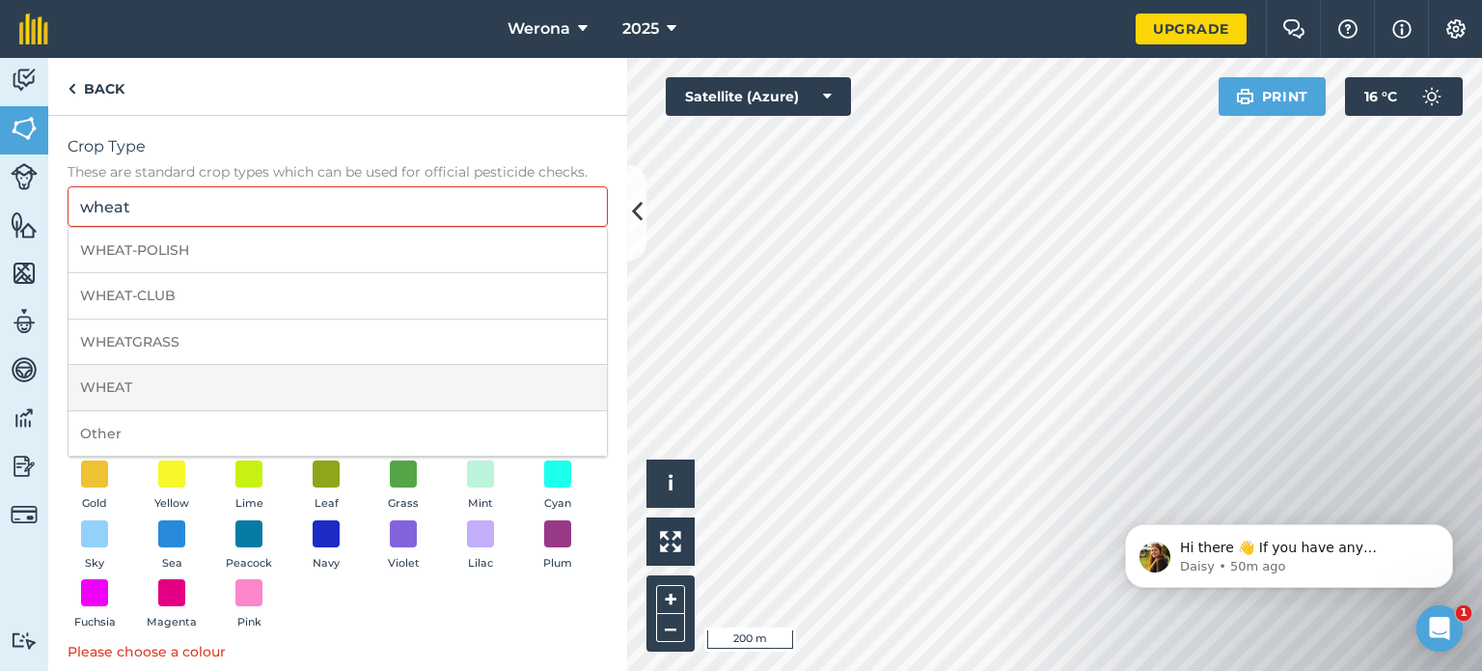
click at [148, 373] on li "WHEAT" at bounding box center [338, 387] width 538 height 45
type input "WHEAT"
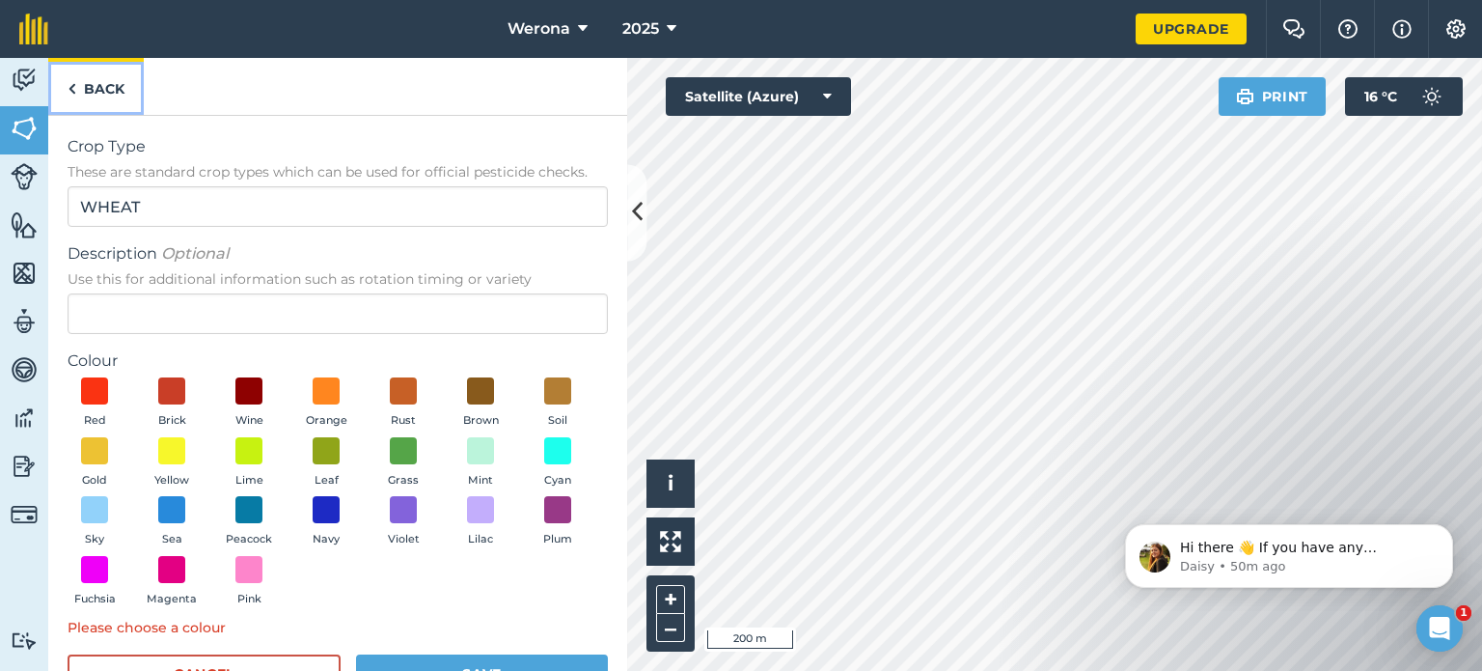
click at [96, 88] on link "Back" at bounding box center [96, 86] width 96 height 57
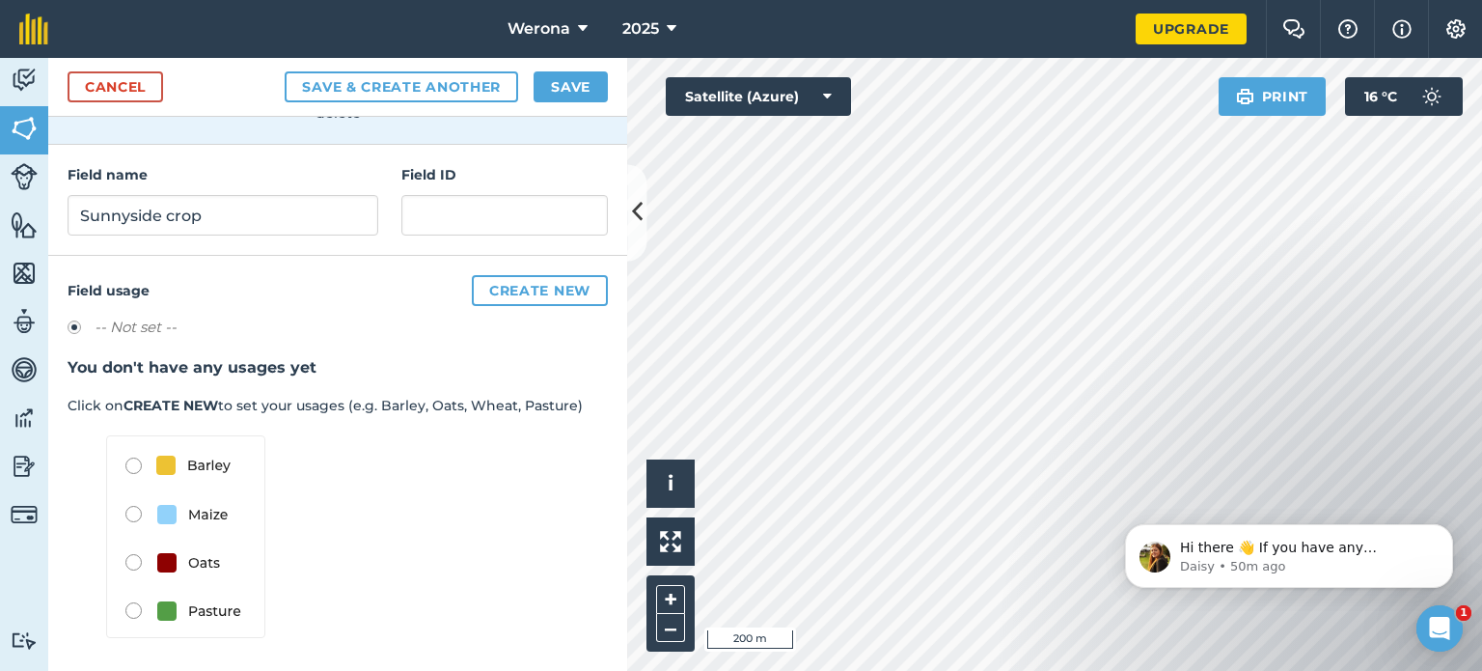
click at [135, 458] on img at bounding box center [185, 536] width 159 height 203
click at [509, 288] on button "Create new" at bounding box center [540, 290] width 136 height 31
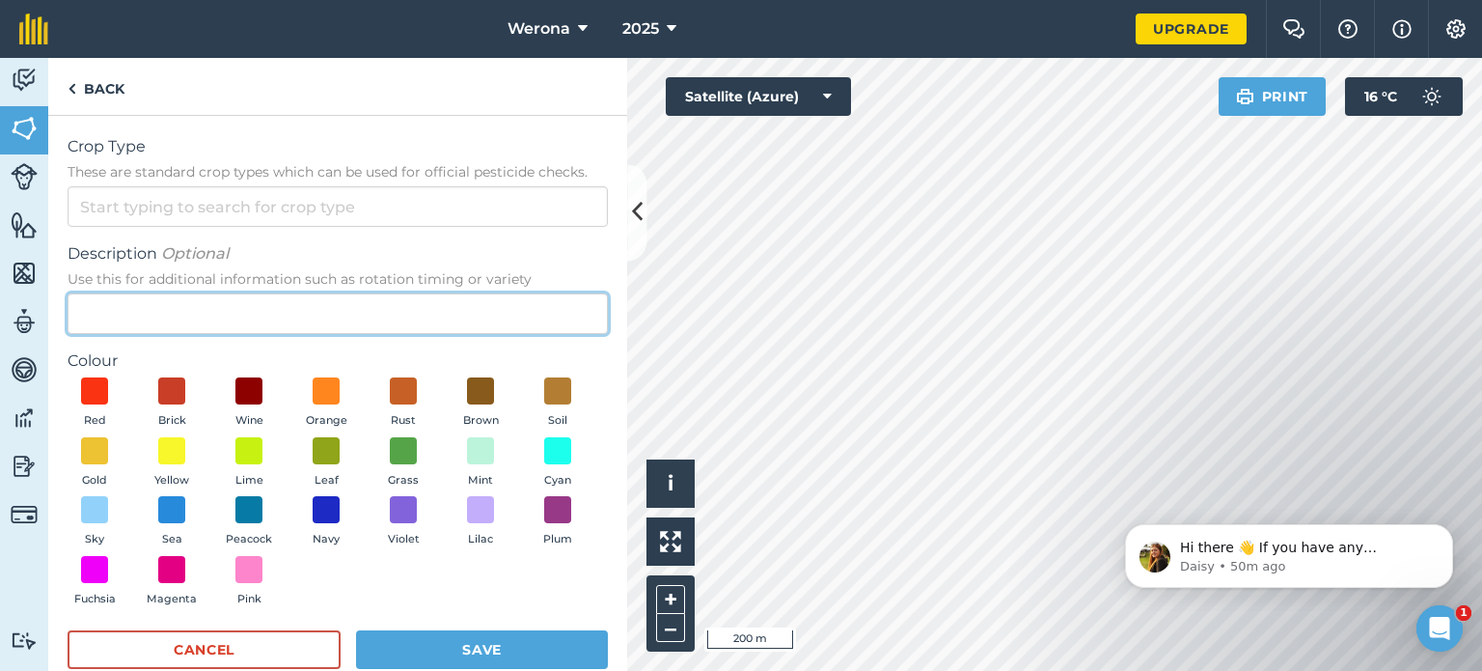
click at [266, 307] on input "Description Optional Use this for additional information such as rotation timin…" at bounding box center [338, 313] width 540 height 41
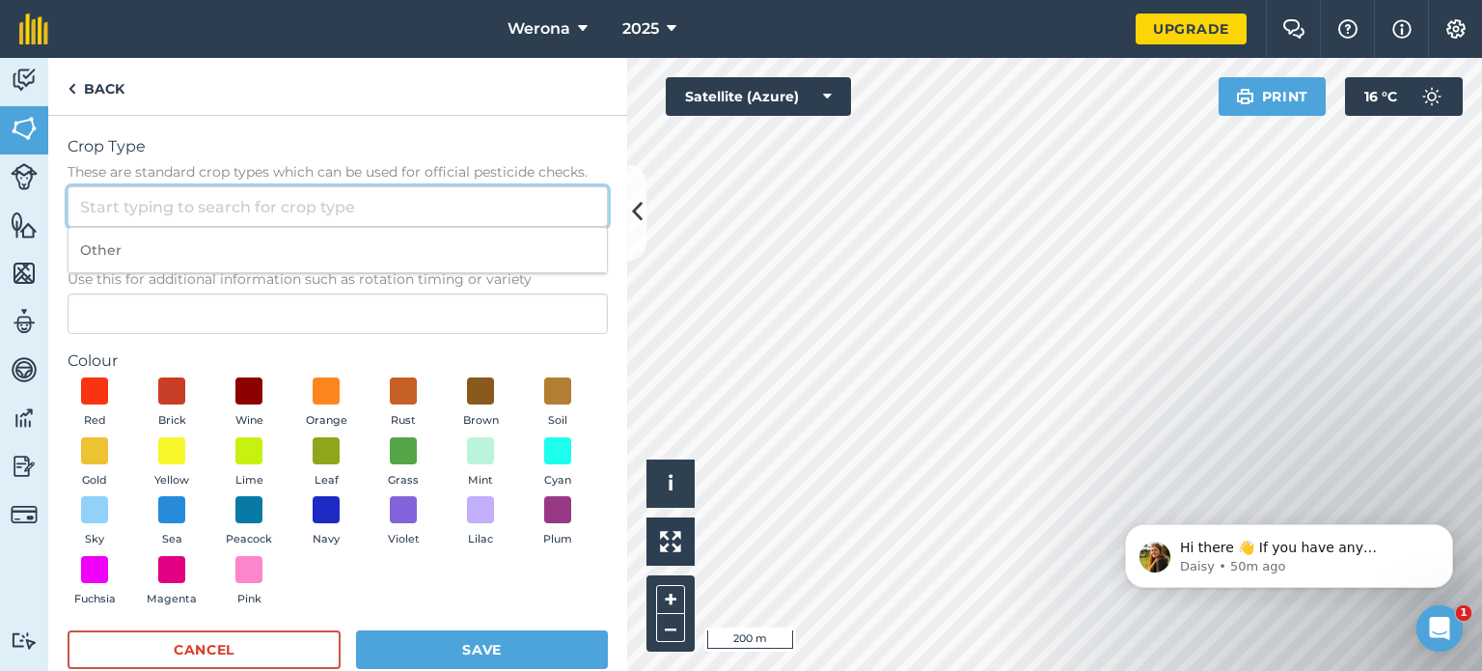
click at [277, 209] on input "Crop Type These are standard crop types which can be used for official pesticid…" at bounding box center [338, 206] width 540 height 41
click at [542, 358] on label "Colour" at bounding box center [338, 360] width 540 height 23
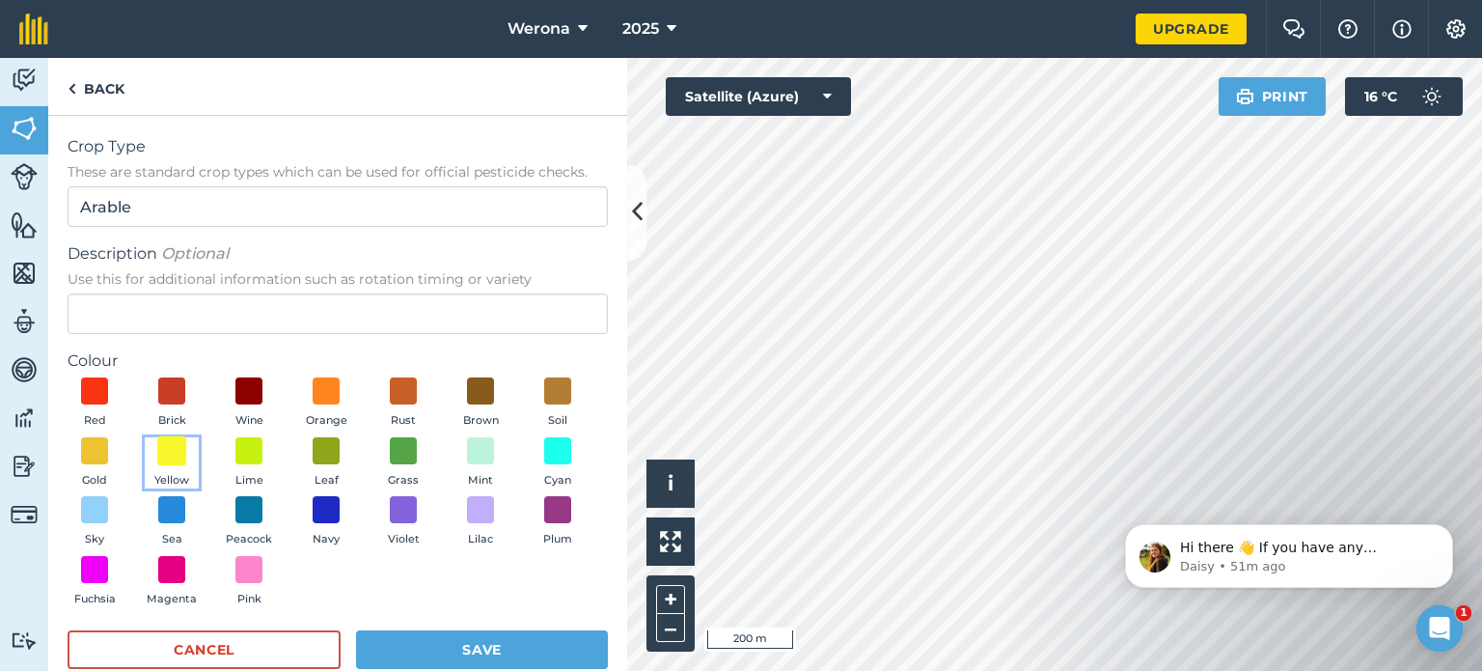
click at [187, 450] on span at bounding box center [172, 450] width 30 height 30
click at [489, 390] on span at bounding box center [481, 391] width 30 height 30
click at [187, 451] on span at bounding box center [172, 450] width 30 height 30
click at [543, 406] on span at bounding box center [558, 391] width 30 height 30
click at [479, 640] on button "Save" at bounding box center [482, 649] width 252 height 39
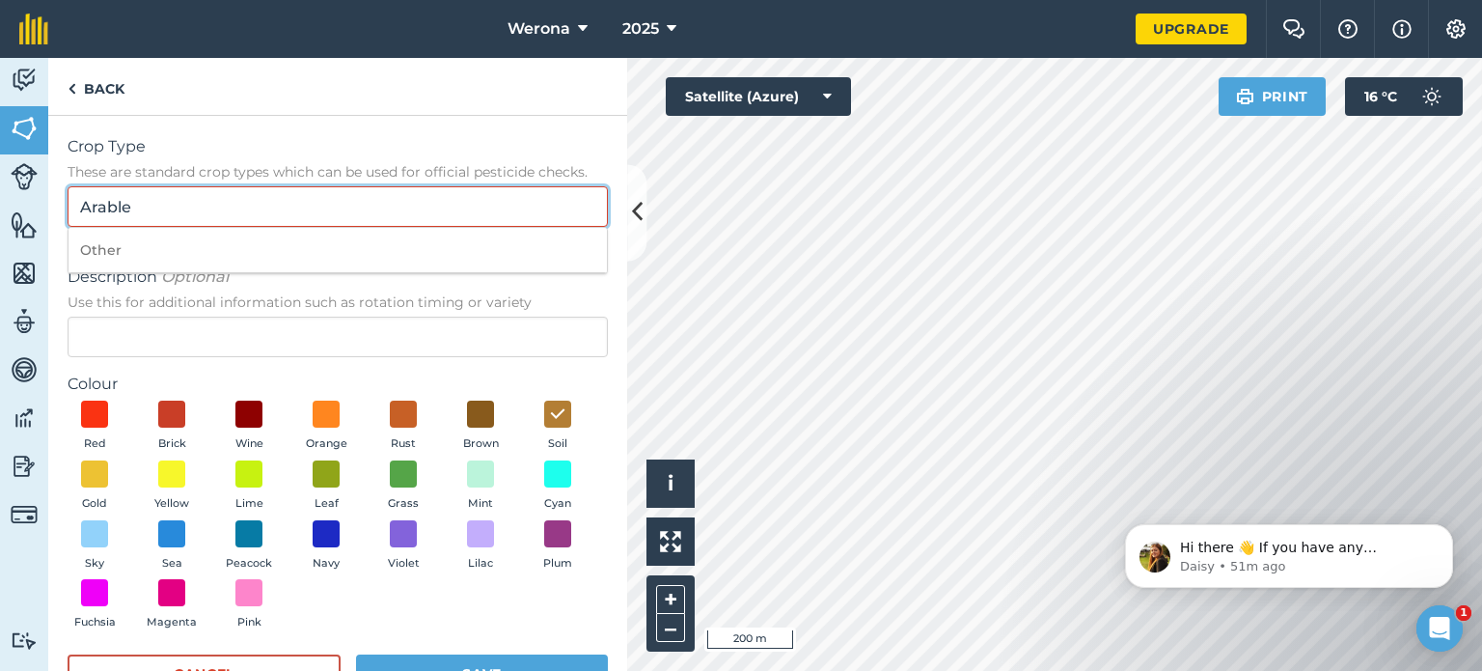
click at [257, 200] on input "Arable" at bounding box center [338, 206] width 540 height 41
type input "A"
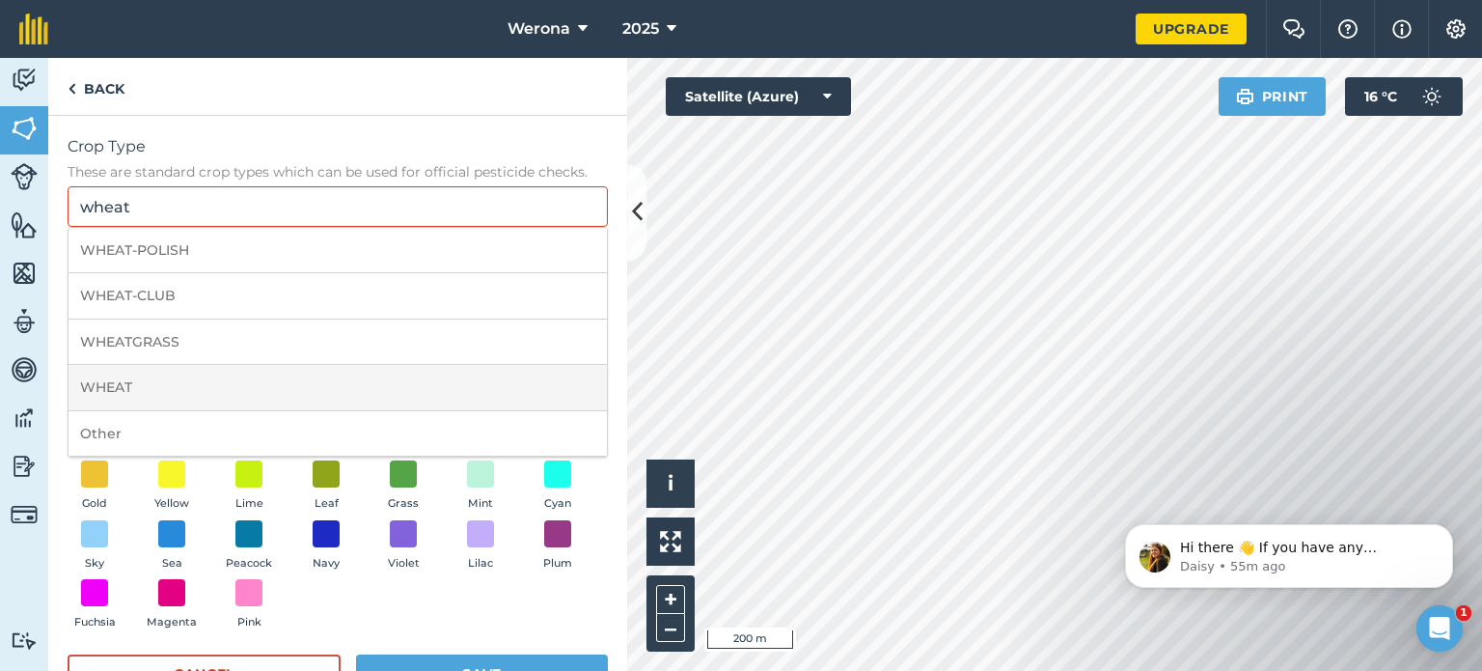
click at [218, 389] on li "WHEAT" at bounding box center [338, 387] width 538 height 45
type input "WHEAT"
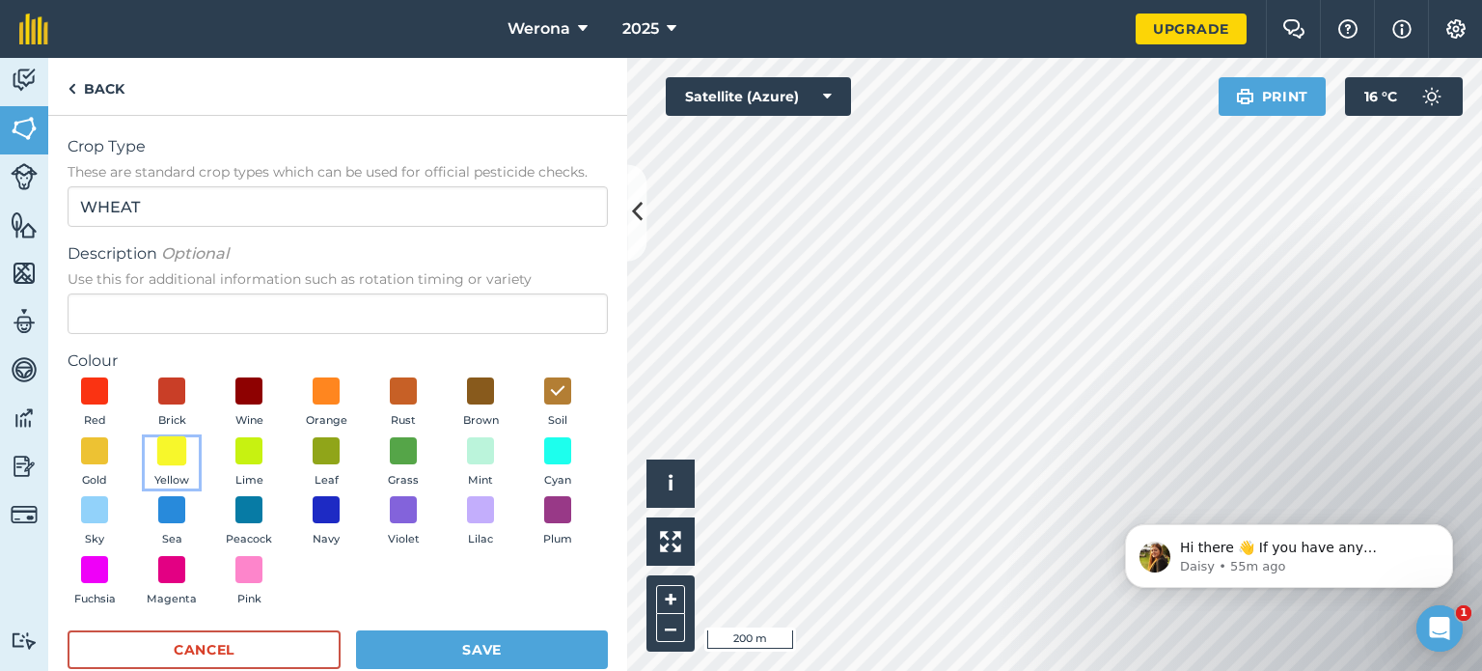
click at [187, 458] on span at bounding box center [172, 450] width 30 height 30
click at [489, 646] on button "Save" at bounding box center [482, 649] width 252 height 39
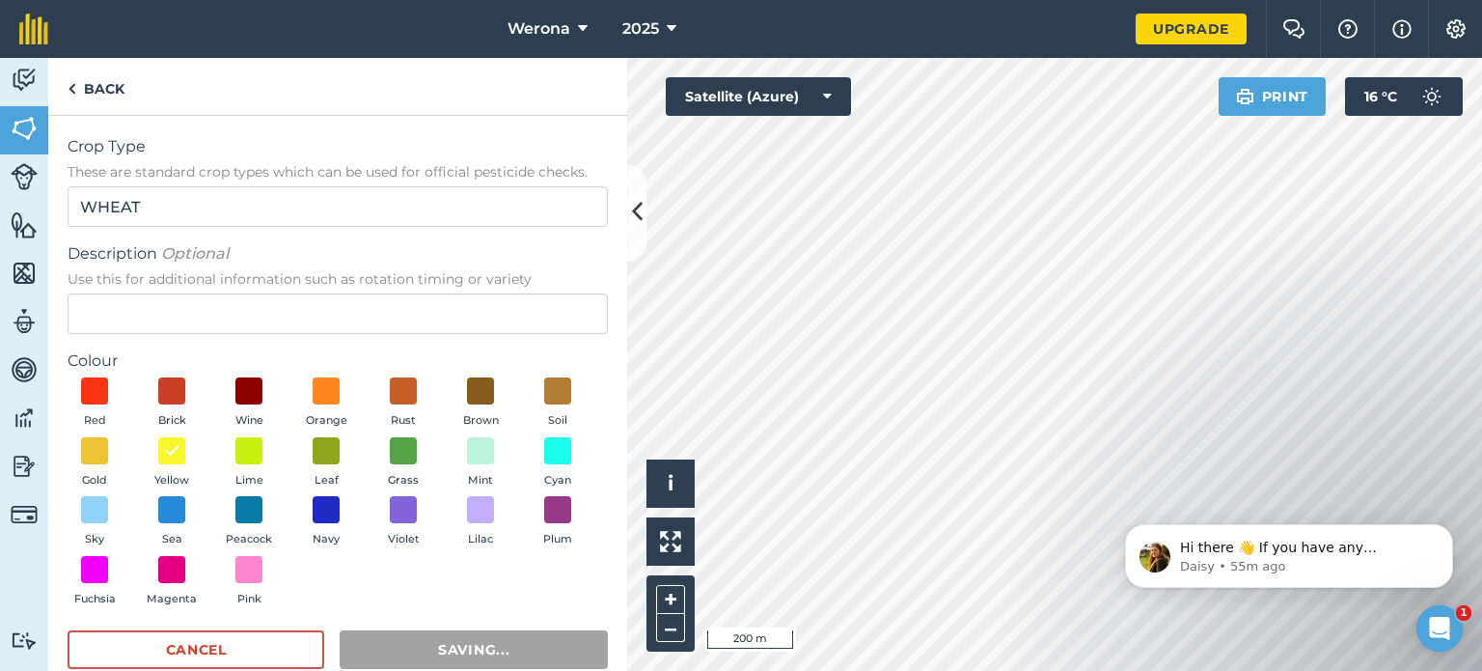
radio input "false"
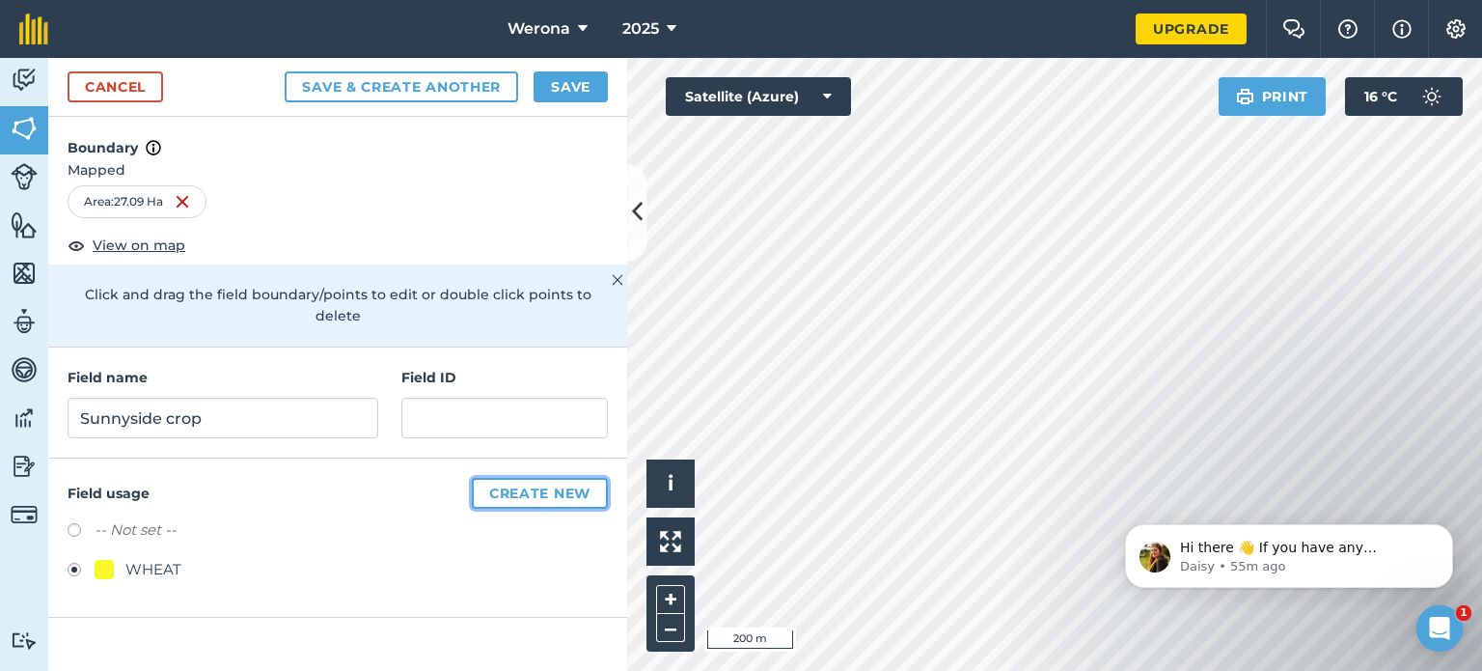
click at [525, 478] on button "Create new" at bounding box center [540, 493] width 136 height 31
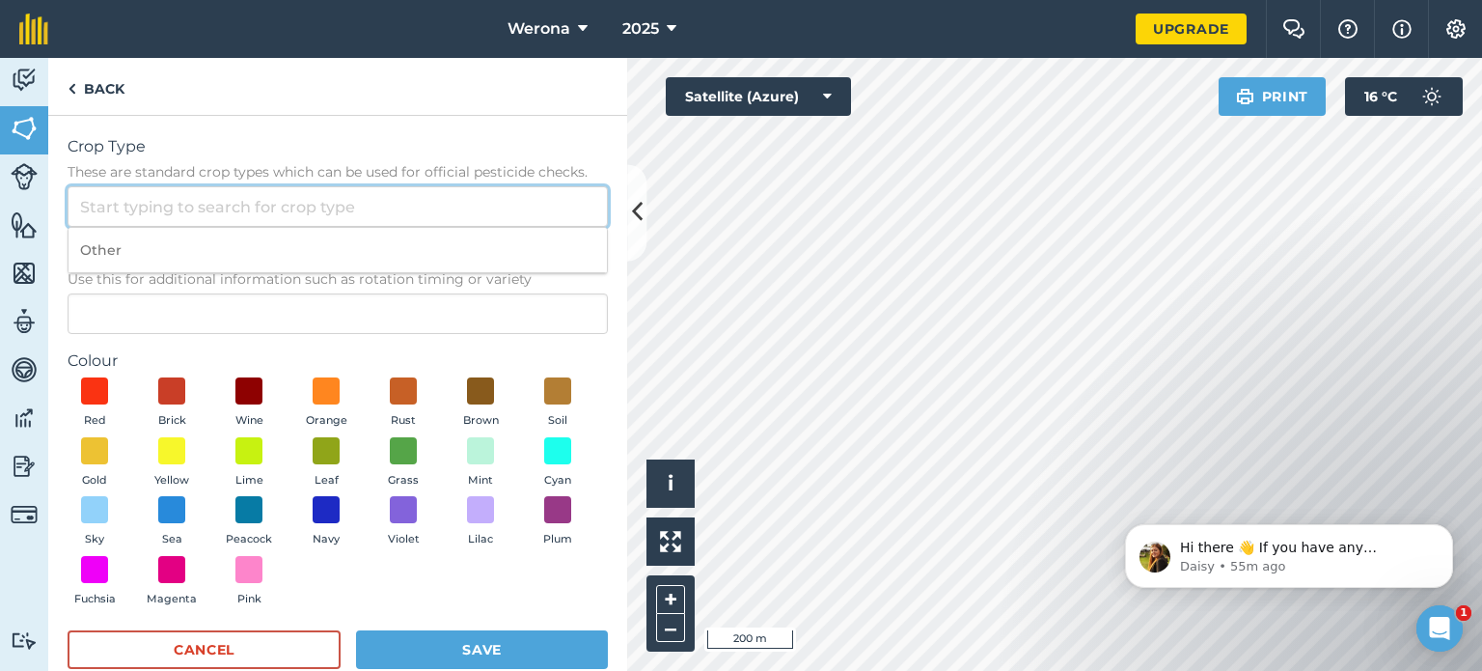
click at [245, 211] on input "Crop Type These are standard crop types which can be used for official pesticid…" at bounding box center [338, 206] width 540 height 41
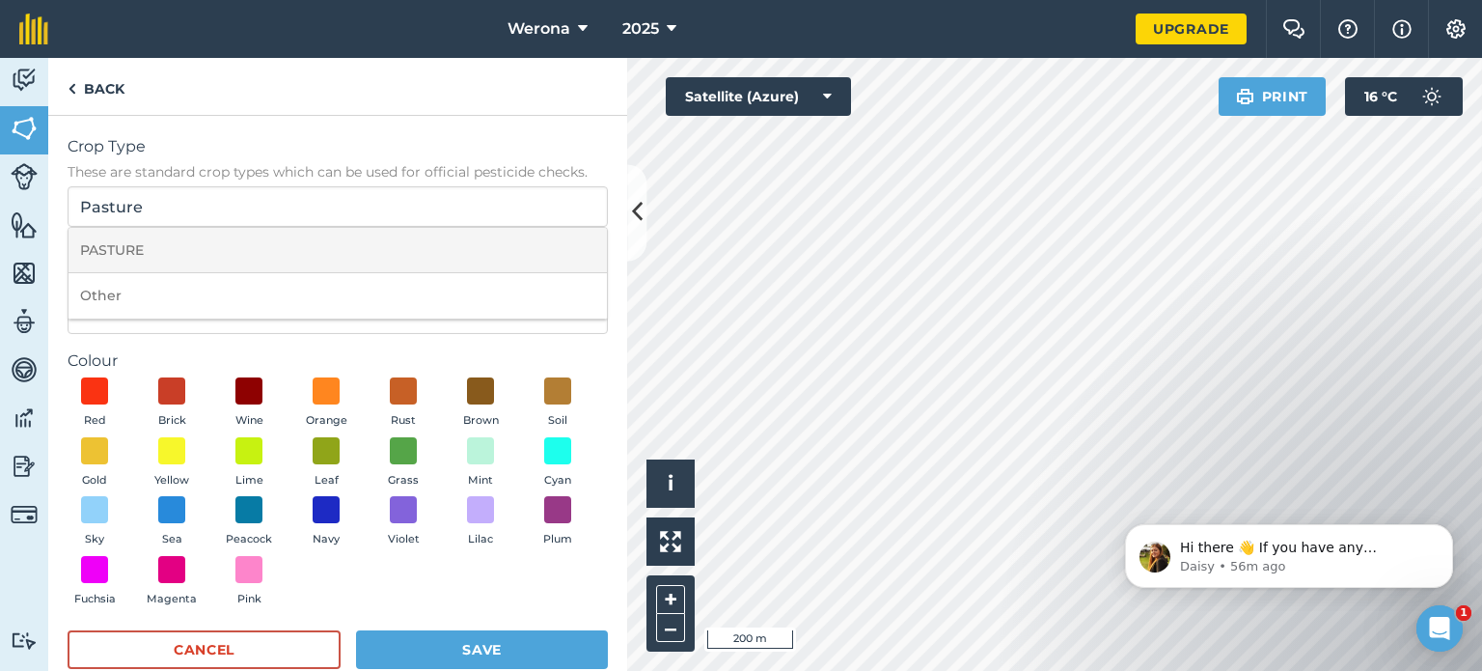
click at [141, 248] on li "PASTURE" at bounding box center [338, 250] width 538 height 45
type input "PASTURE"
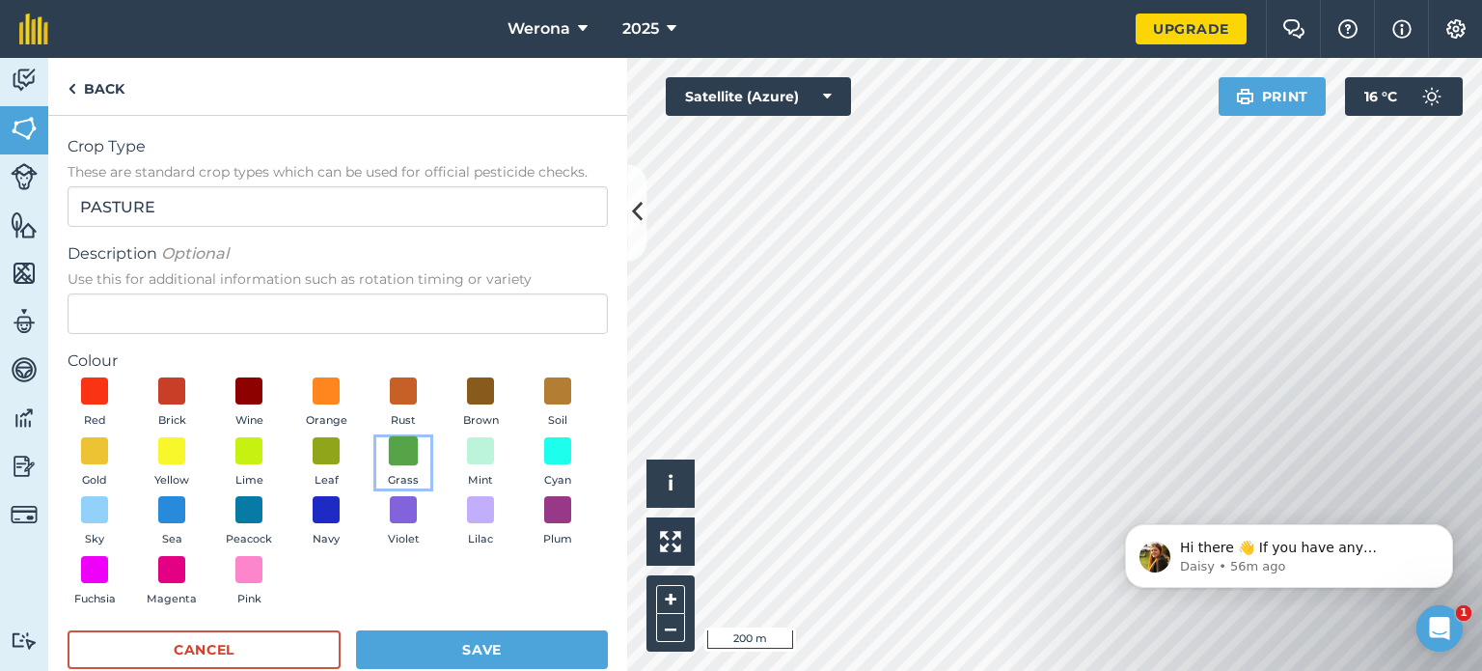
click at [419, 456] on span at bounding box center [404, 450] width 30 height 30
click at [496, 650] on button "Save" at bounding box center [482, 649] width 252 height 39
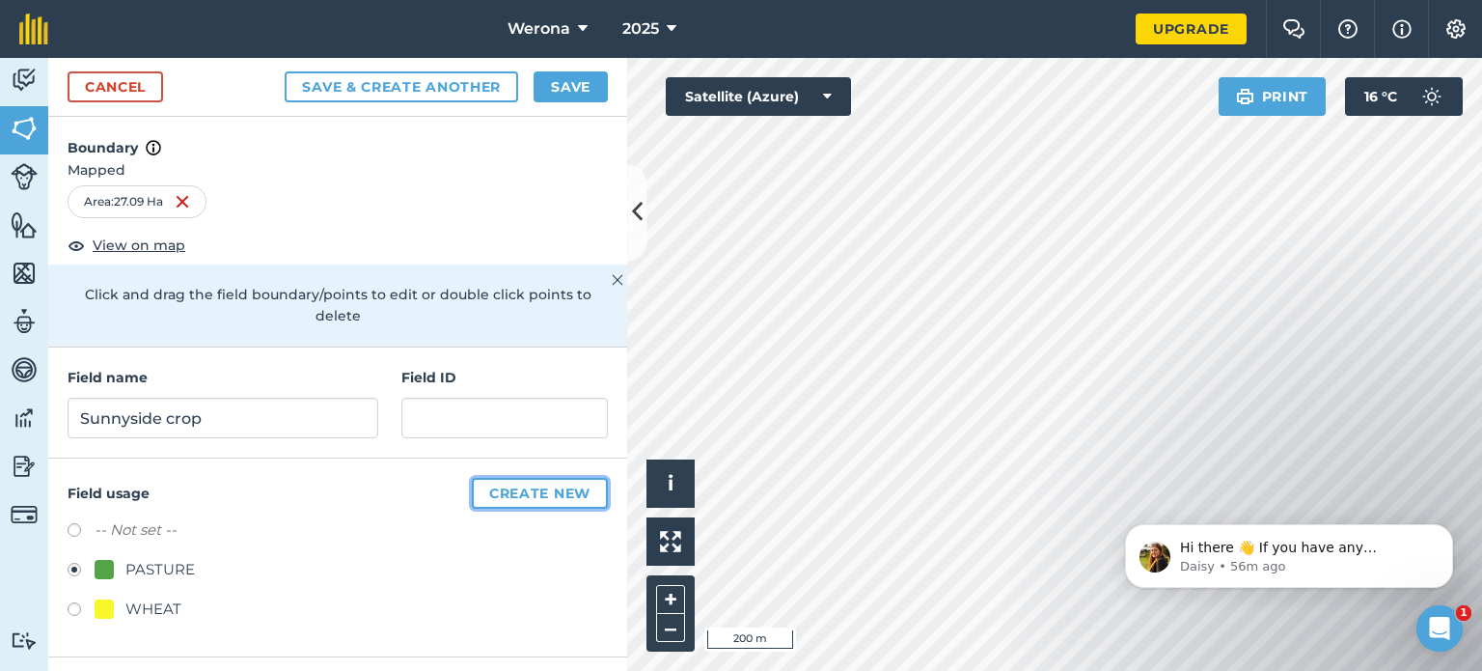
click at [513, 478] on button "Create new" at bounding box center [540, 493] width 136 height 31
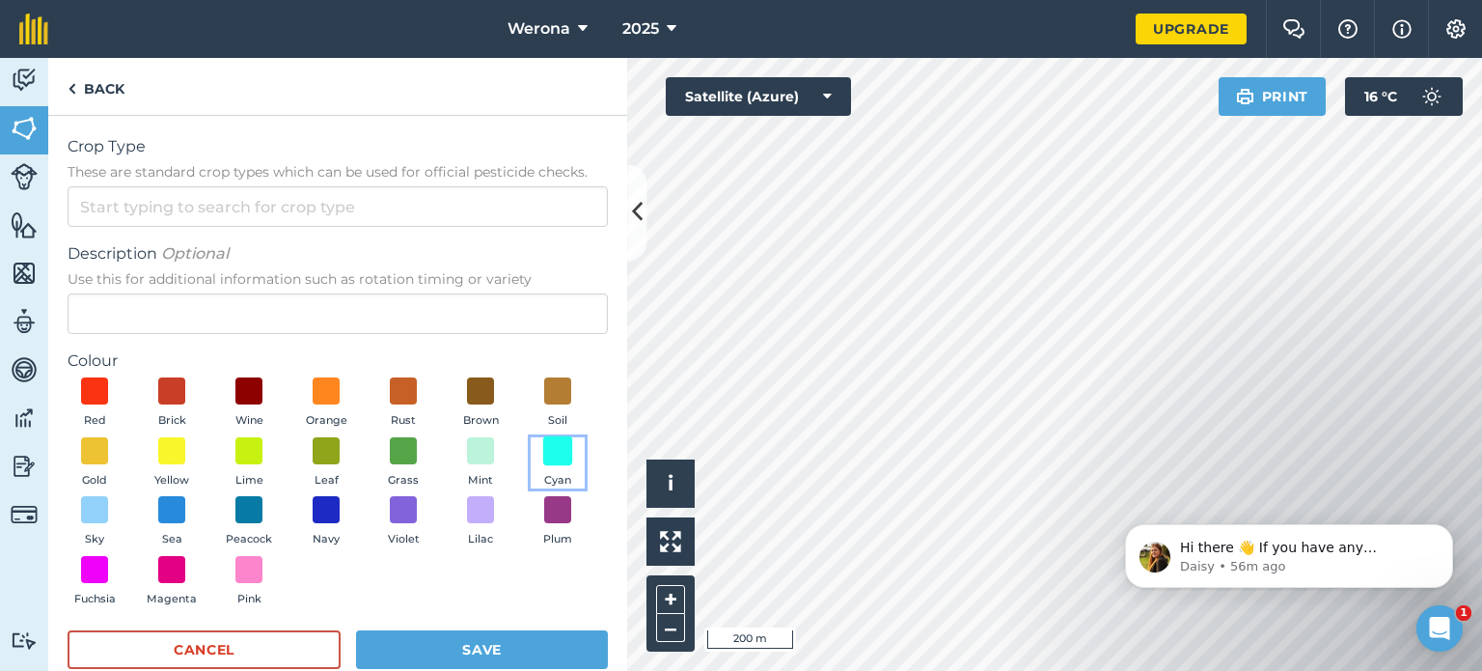
click at [543, 465] on span at bounding box center [558, 450] width 30 height 30
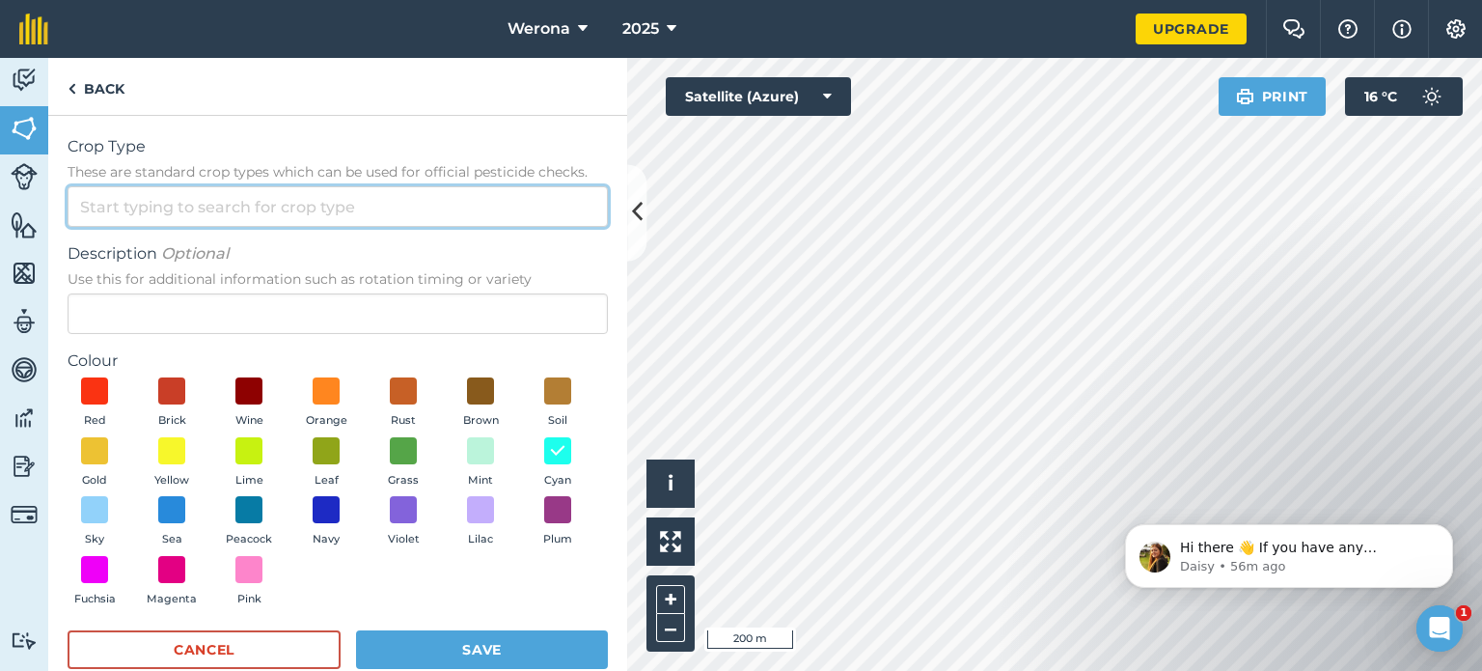
click at [208, 214] on input "Crop Type These are standard crop types which can be used for official pesticid…" at bounding box center [338, 206] width 540 height 41
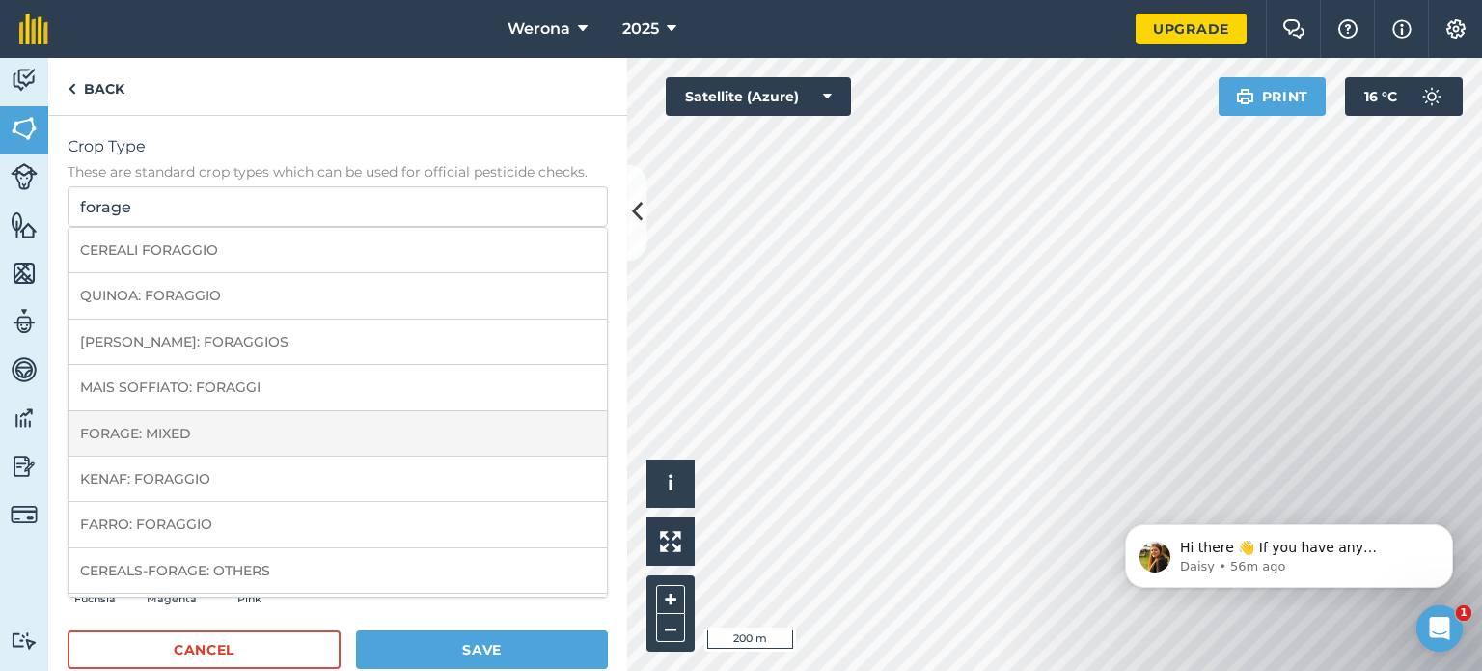
click at [193, 439] on li "FORAGE: MIXED" at bounding box center [338, 433] width 538 height 45
type input "FORAGE: MIXED"
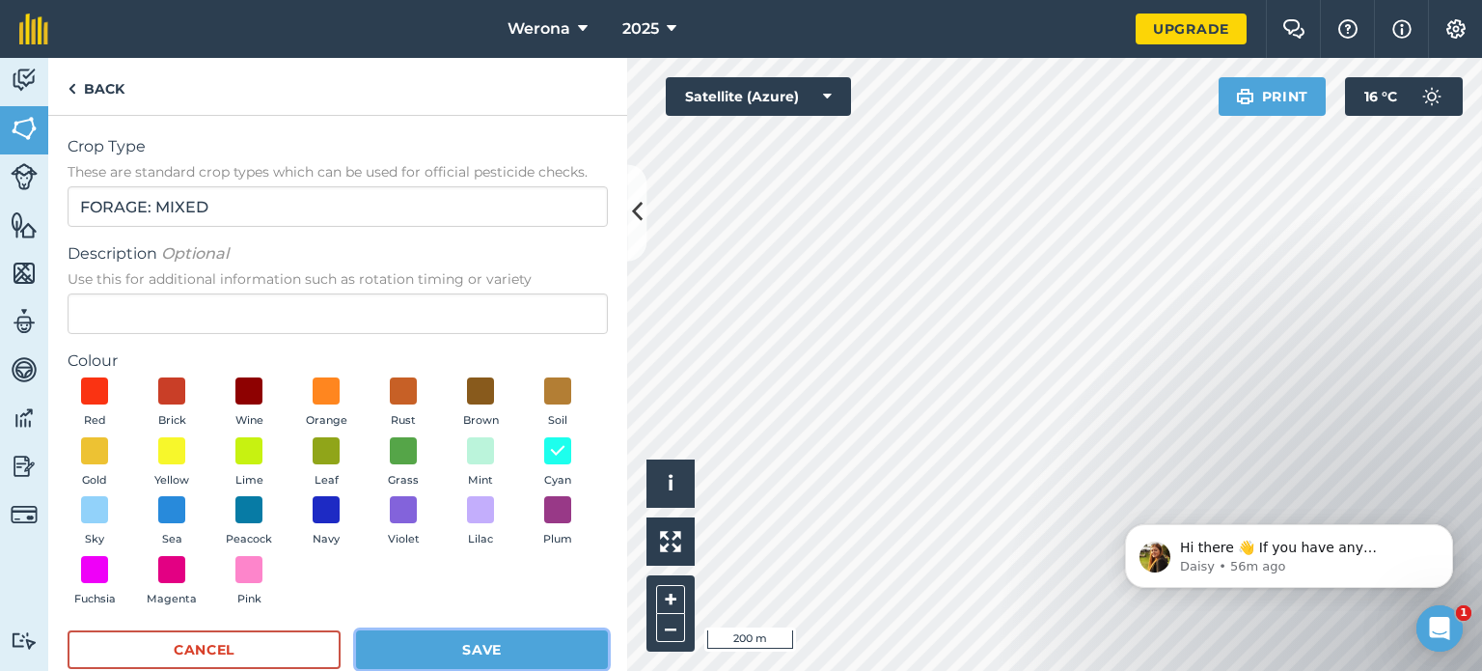
click at [467, 640] on button "Save" at bounding box center [482, 649] width 252 height 39
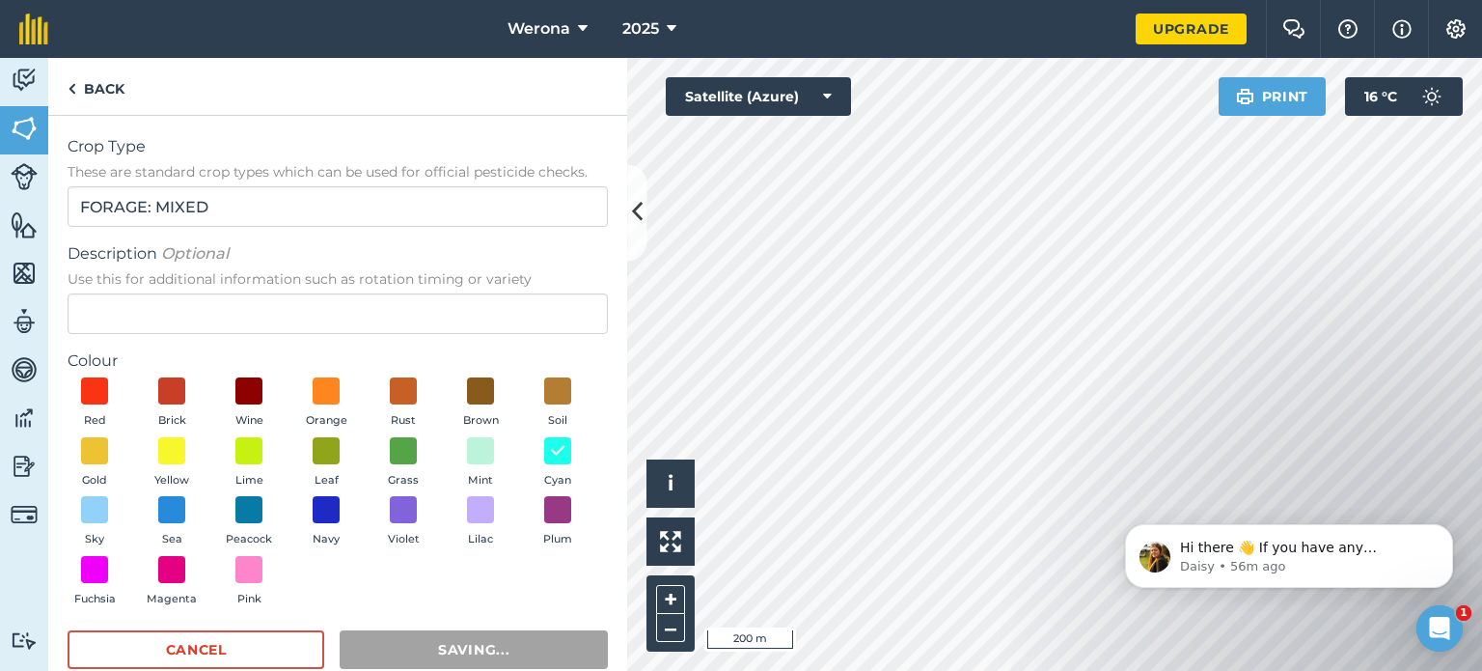
radio input "false"
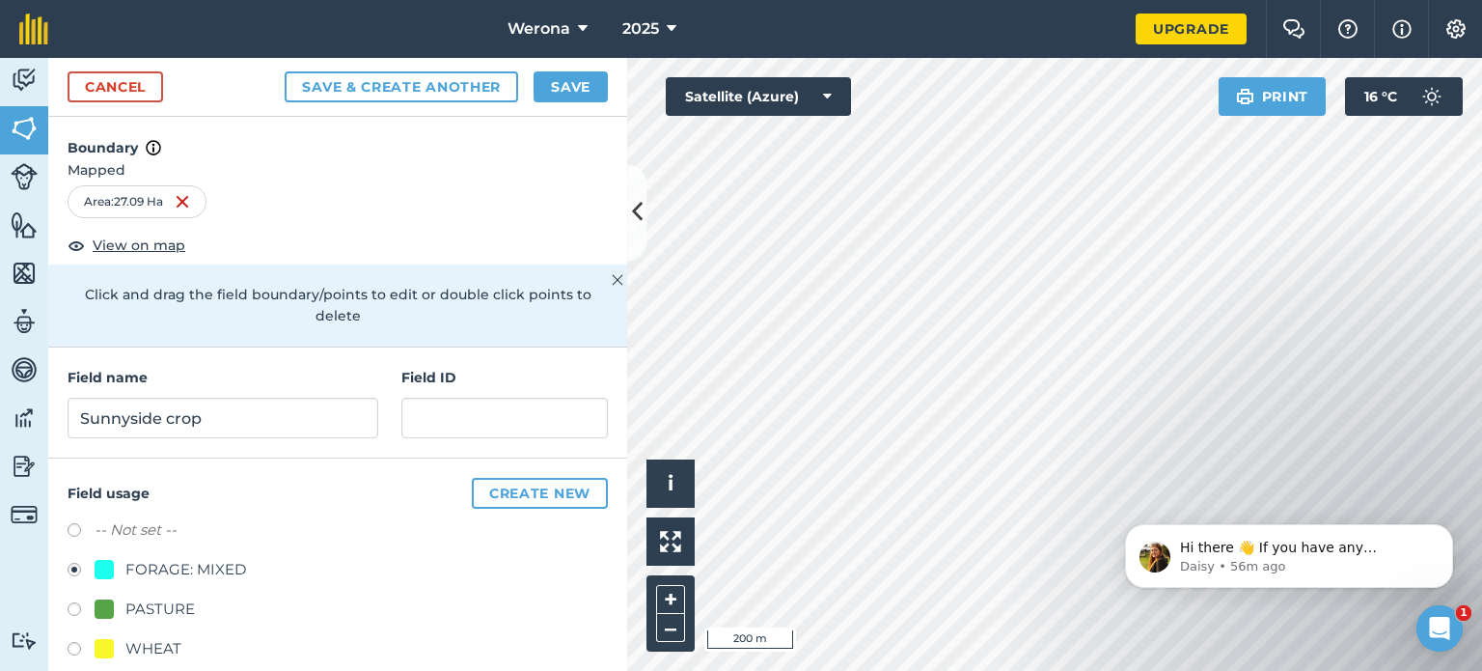
scroll to position [23, 0]
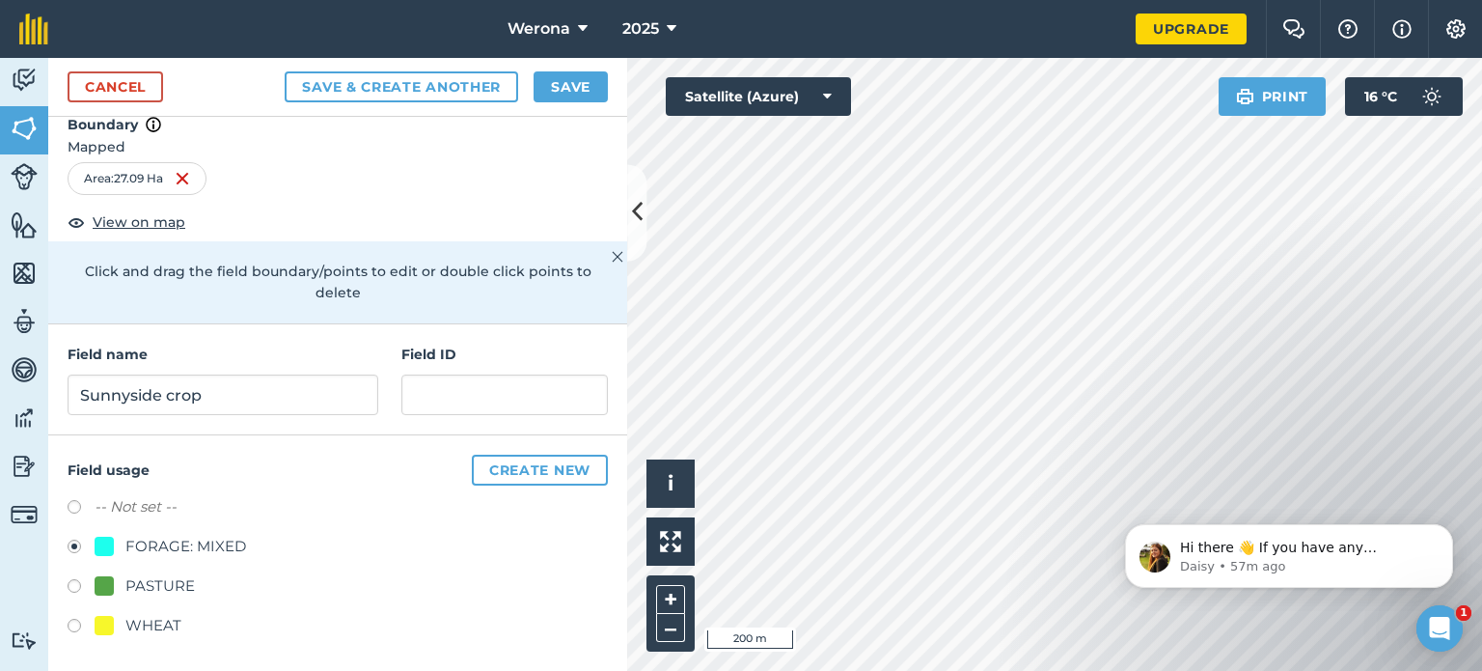
click at [73, 628] on label at bounding box center [81, 628] width 27 height 19
click at [427, 82] on button "Save & Create Another" at bounding box center [402, 86] width 234 height 31
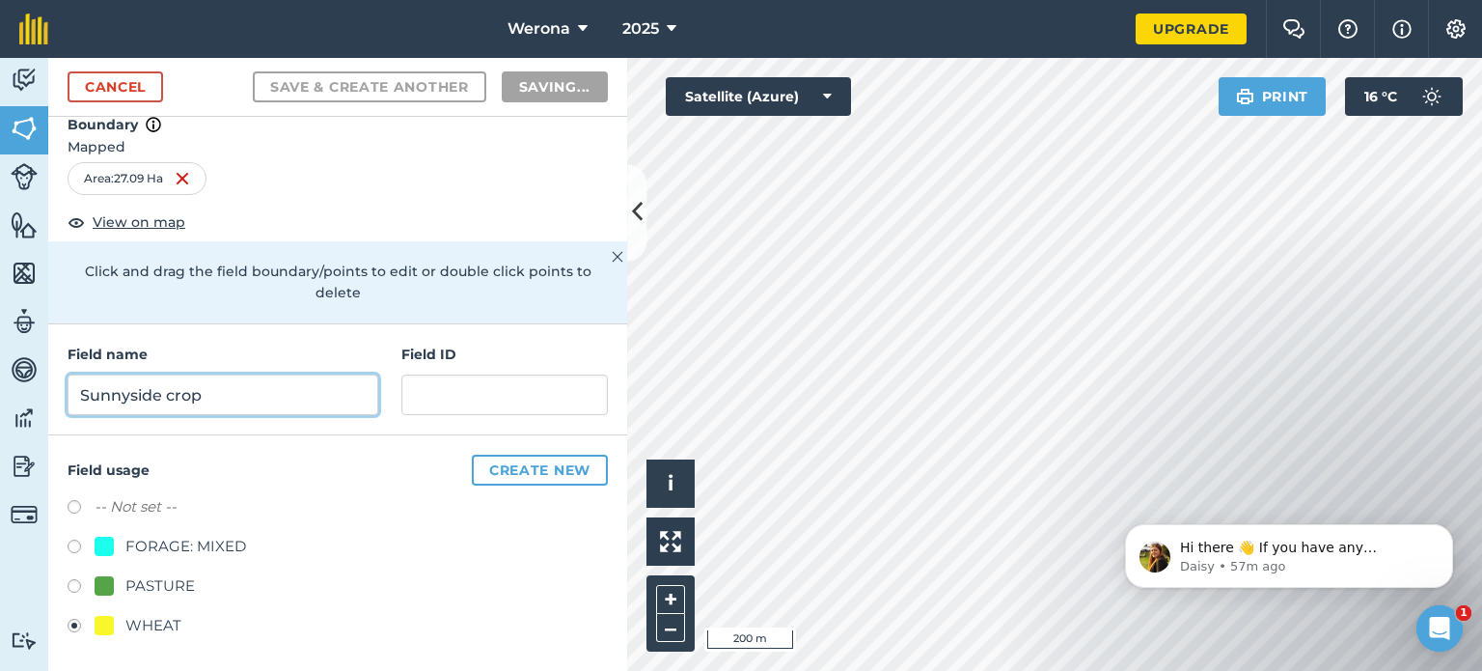
radio input "false"
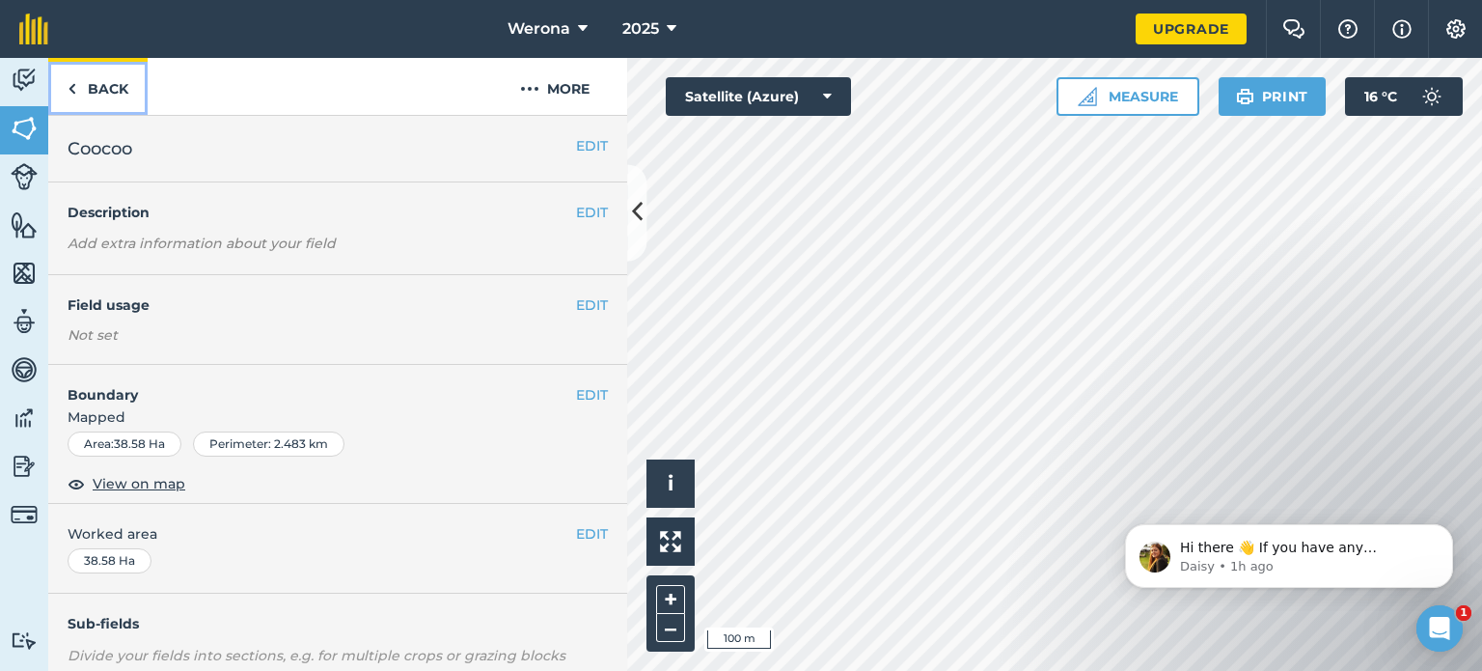
click at [75, 93] on img at bounding box center [72, 88] width 9 height 23
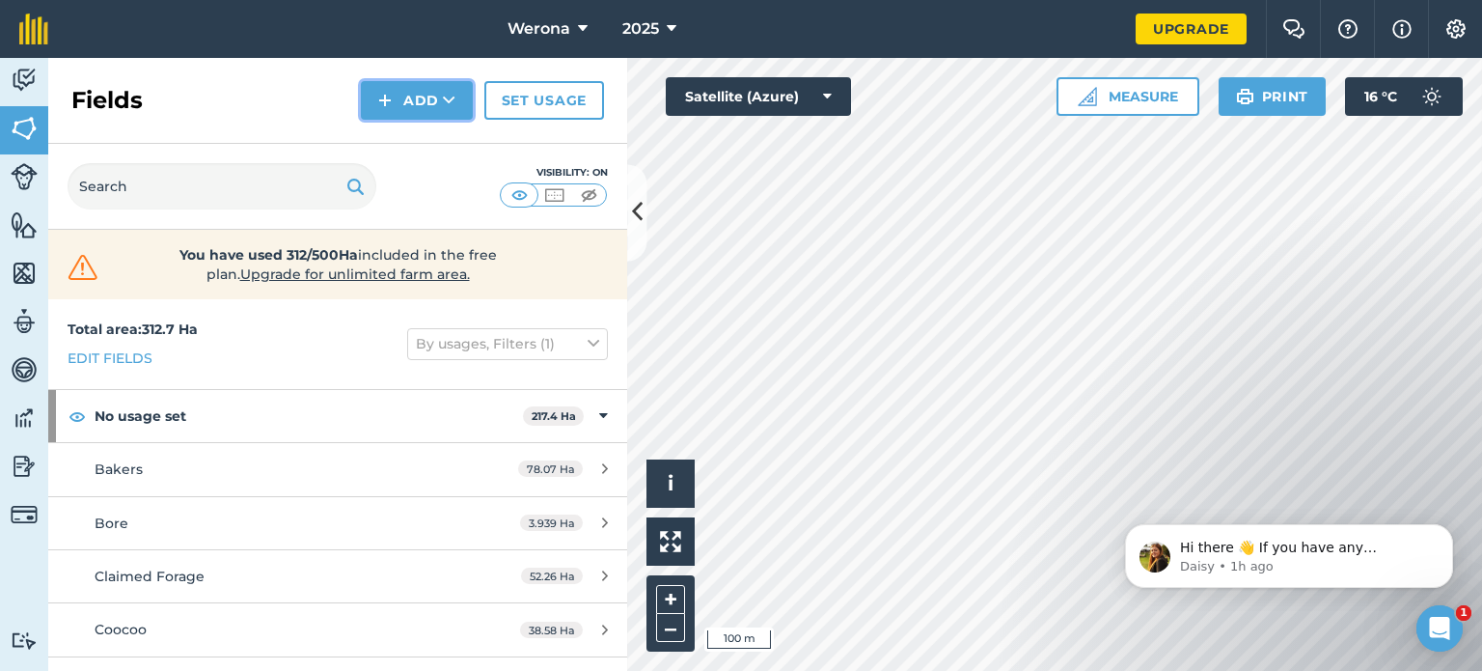
click at [440, 104] on button "Add" at bounding box center [417, 100] width 112 height 39
click at [432, 140] on link "Draw" at bounding box center [417, 144] width 106 height 42
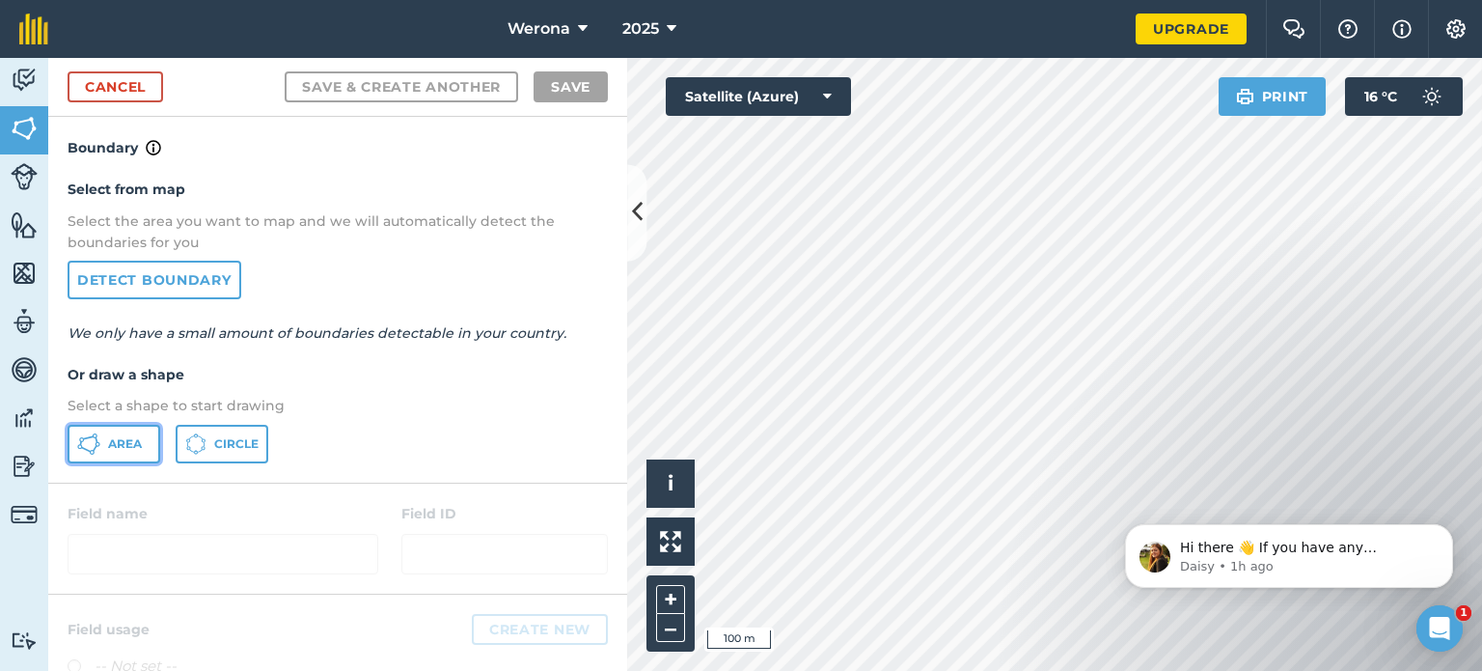
click at [114, 439] on span "Area" at bounding box center [125, 443] width 34 height 15
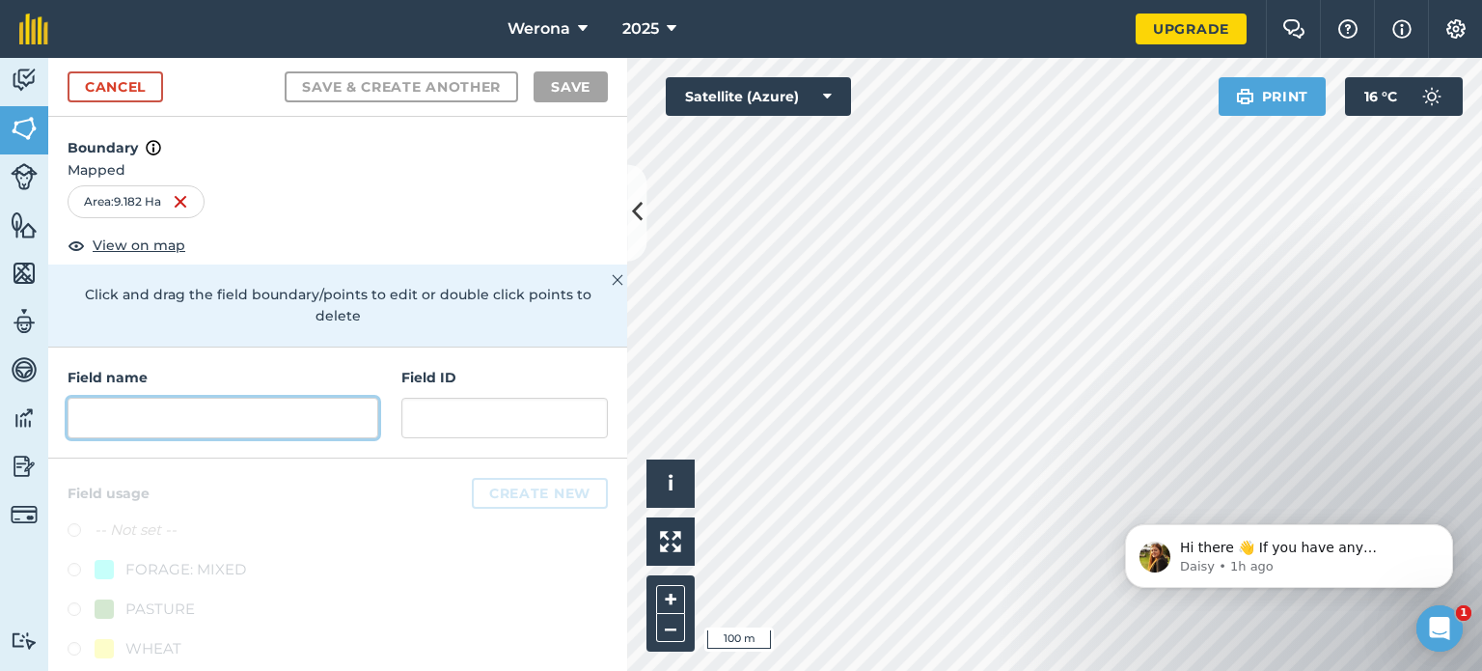
click at [199, 412] on input "text" at bounding box center [223, 418] width 311 height 41
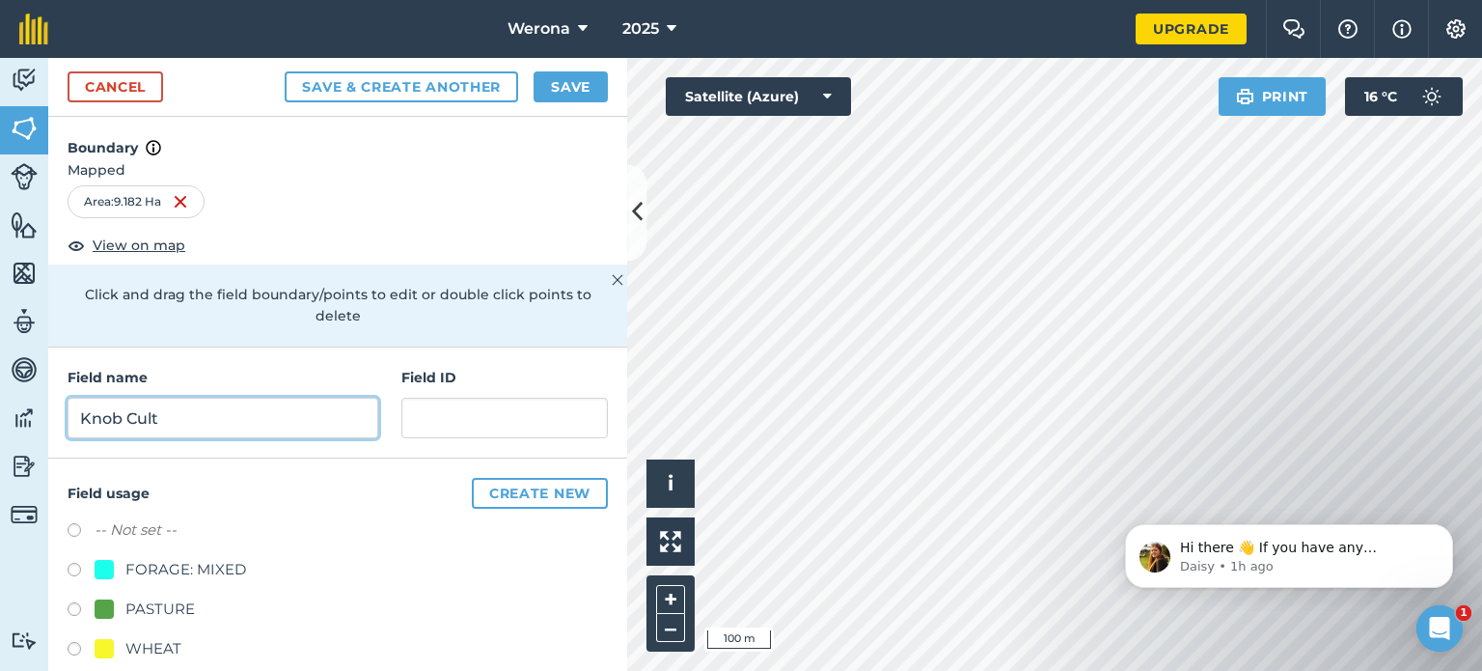
type input "Knob Cult"
click at [73, 566] on label at bounding box center [81, 572] width 27 height 19
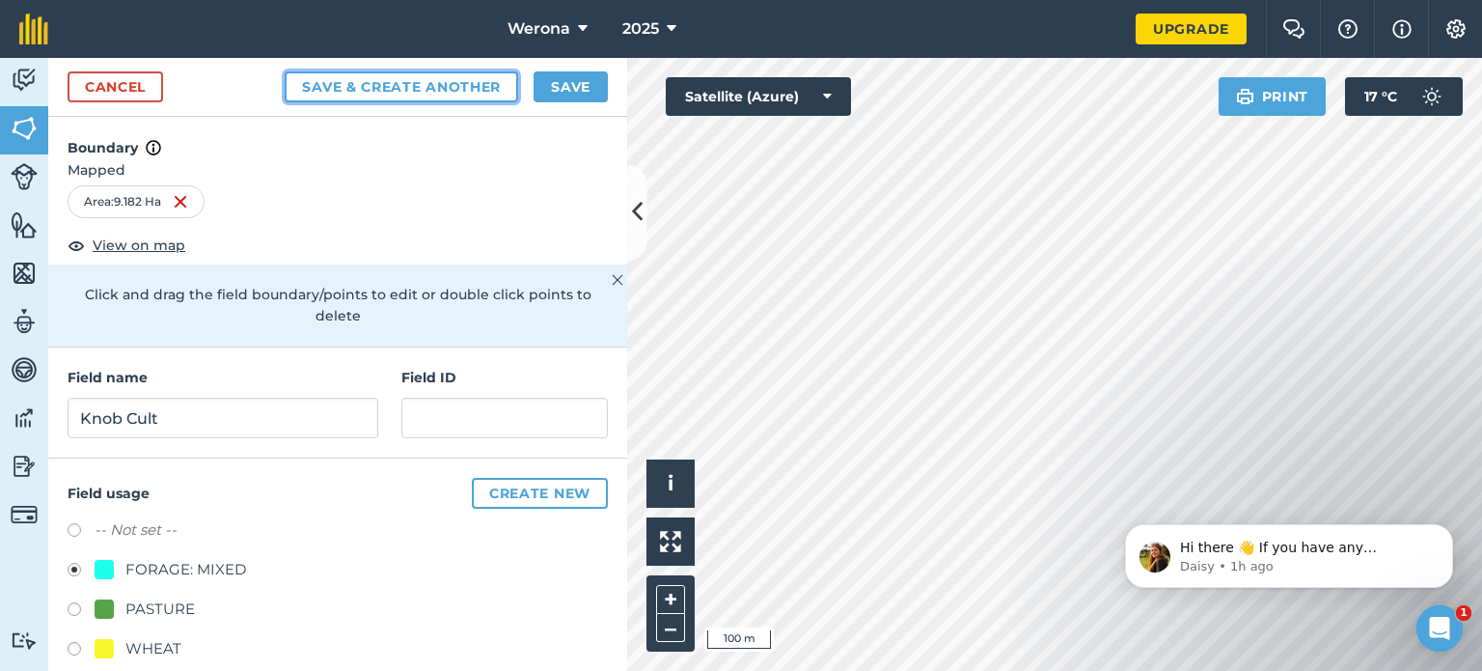
click at [455, 88] on button "Save & Create Another" at bounding box center [402, 86] width 234 height 31
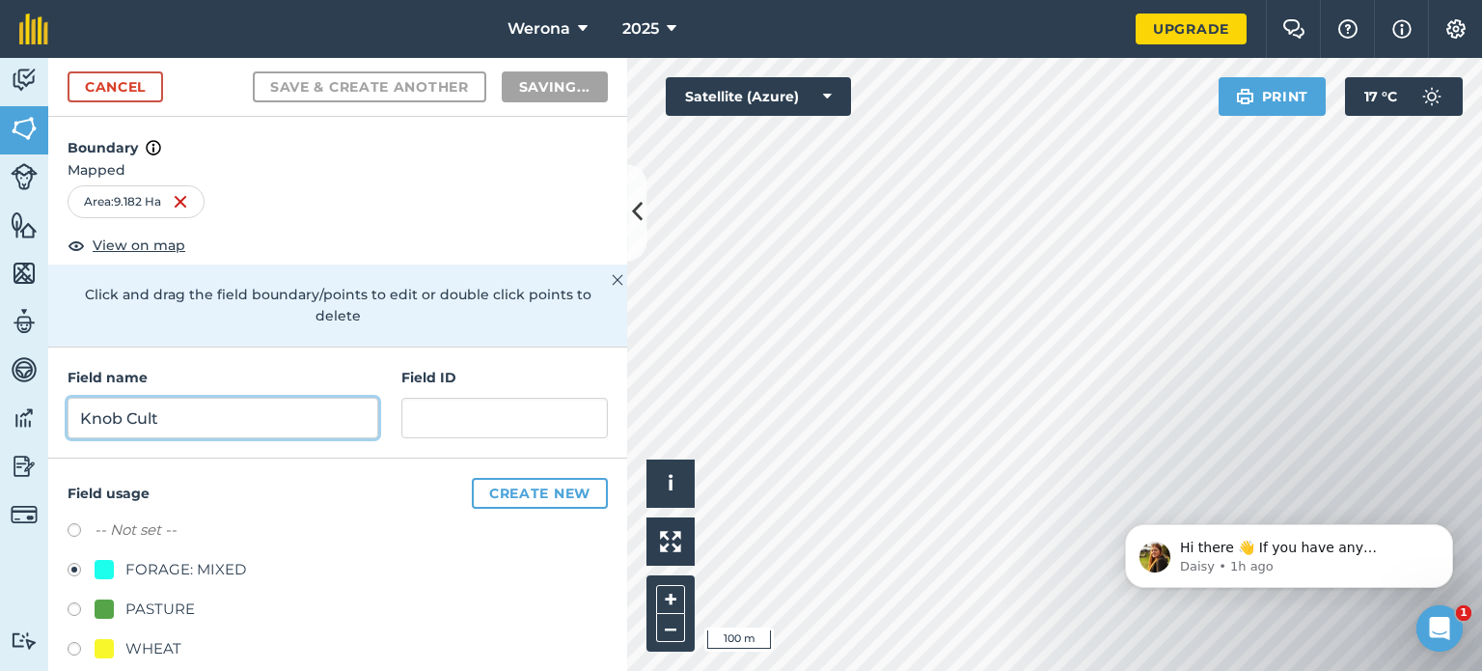
radio input "false"
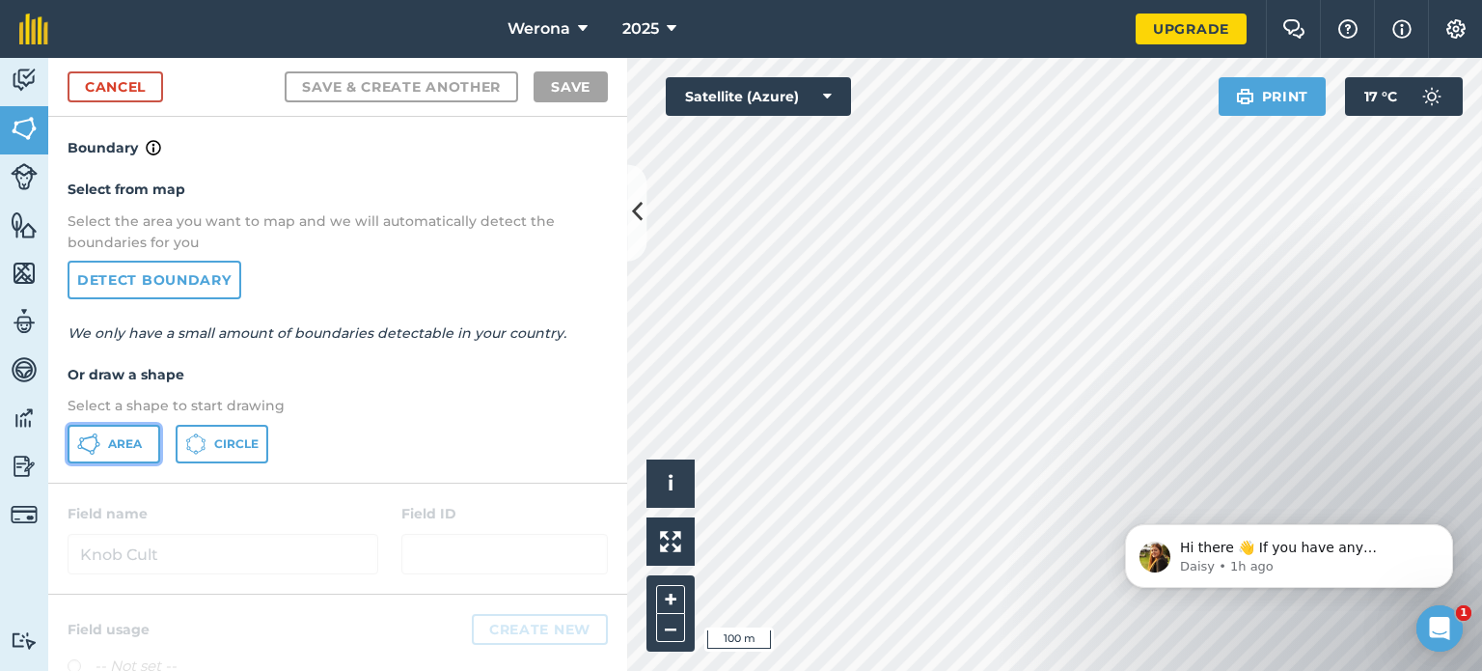
click at [133, 447] on span "Area" at bounding box center [125, 443] width 34 height 15
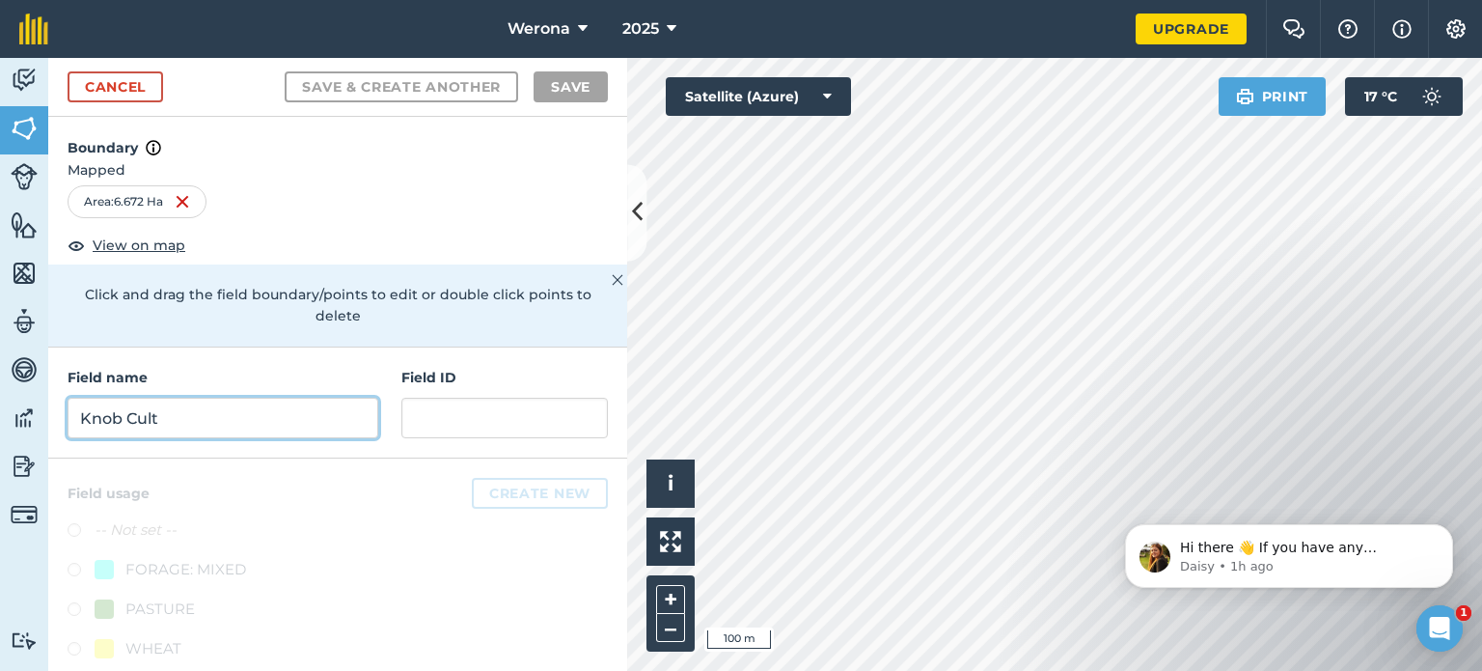
click at [179, 430] on input "Knob Cult" at bounding box center [223, 418] width 311 height 41
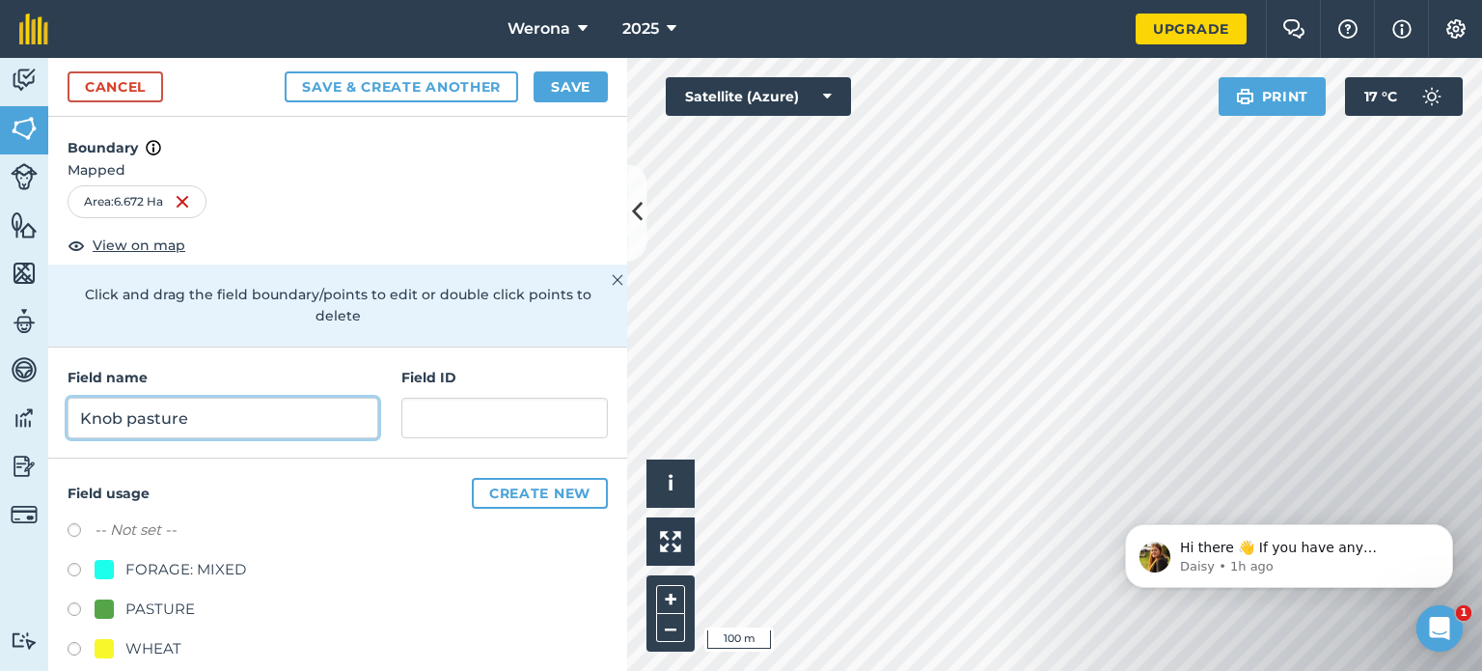
type input "Knob pasture"
click at [71, 602] on label at bounding box center [81, 611] width 27 height 19
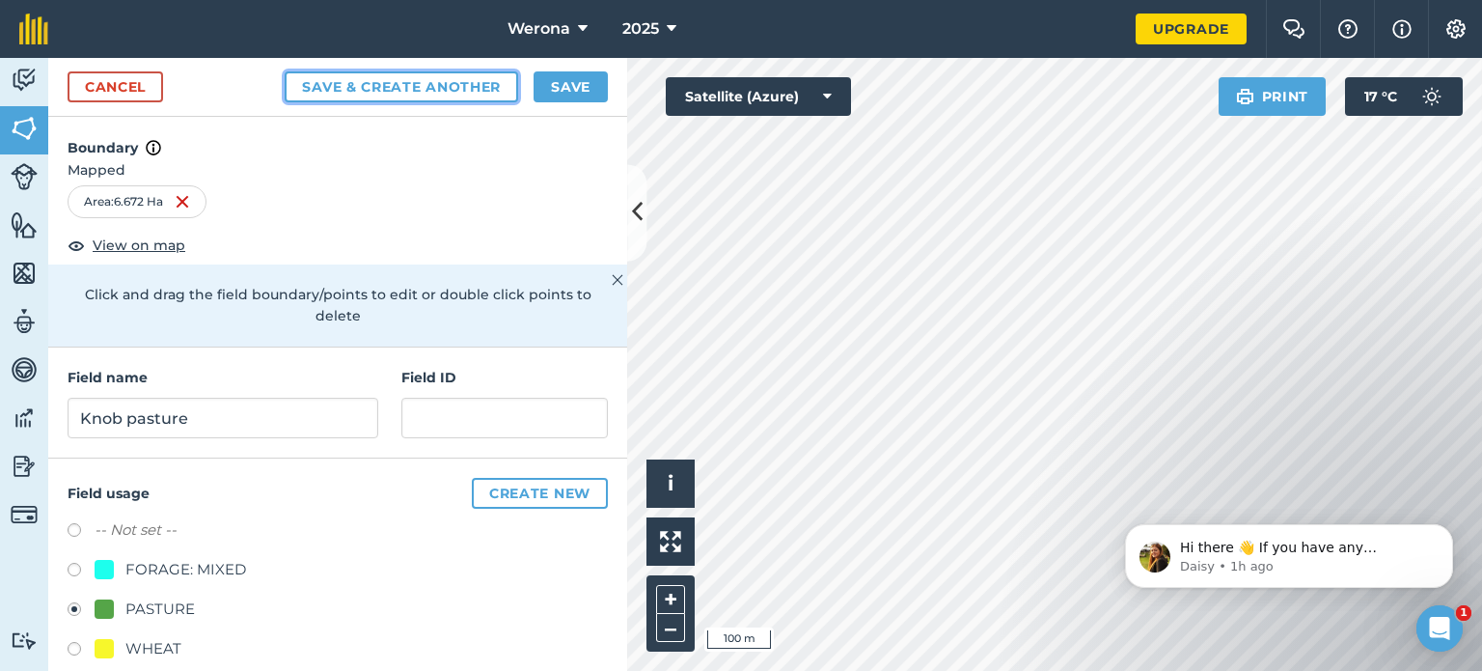
click at [445, 83] on button "Save & Create Another" at bounding box center [402, 86] width 234 height 31
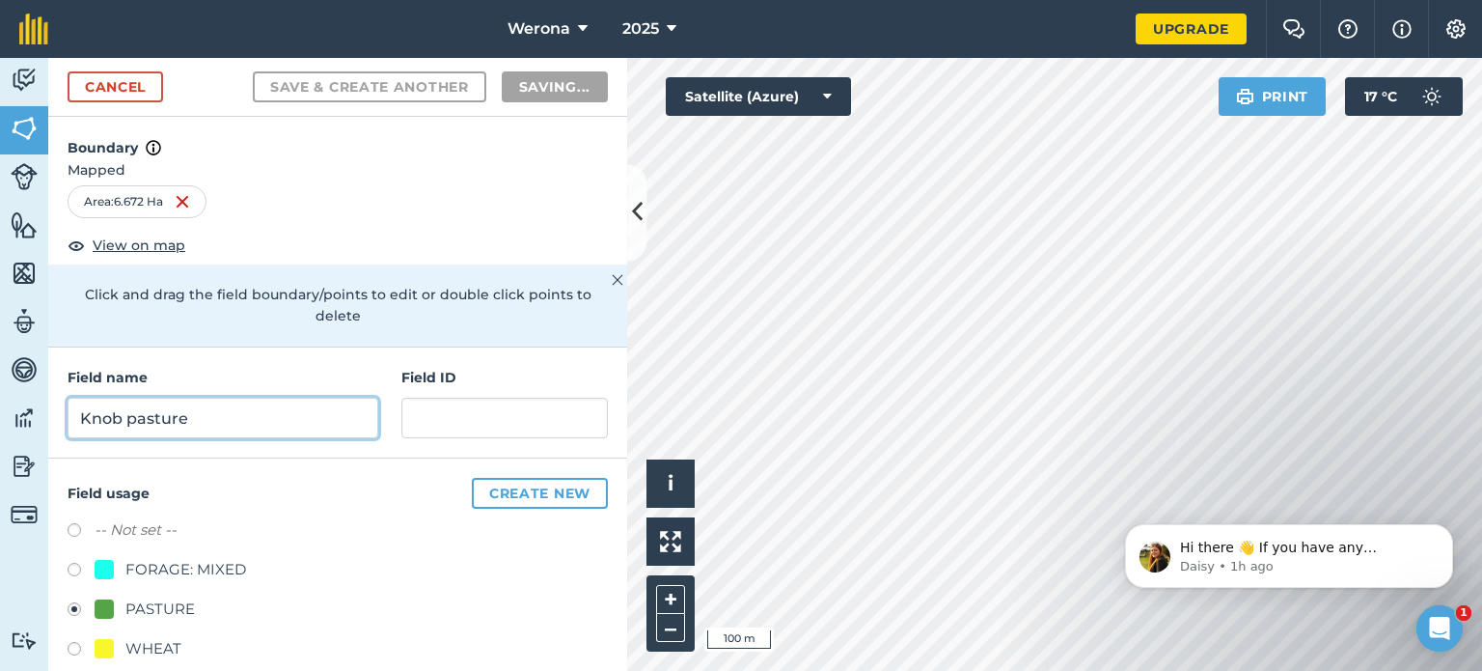
radio input "false"
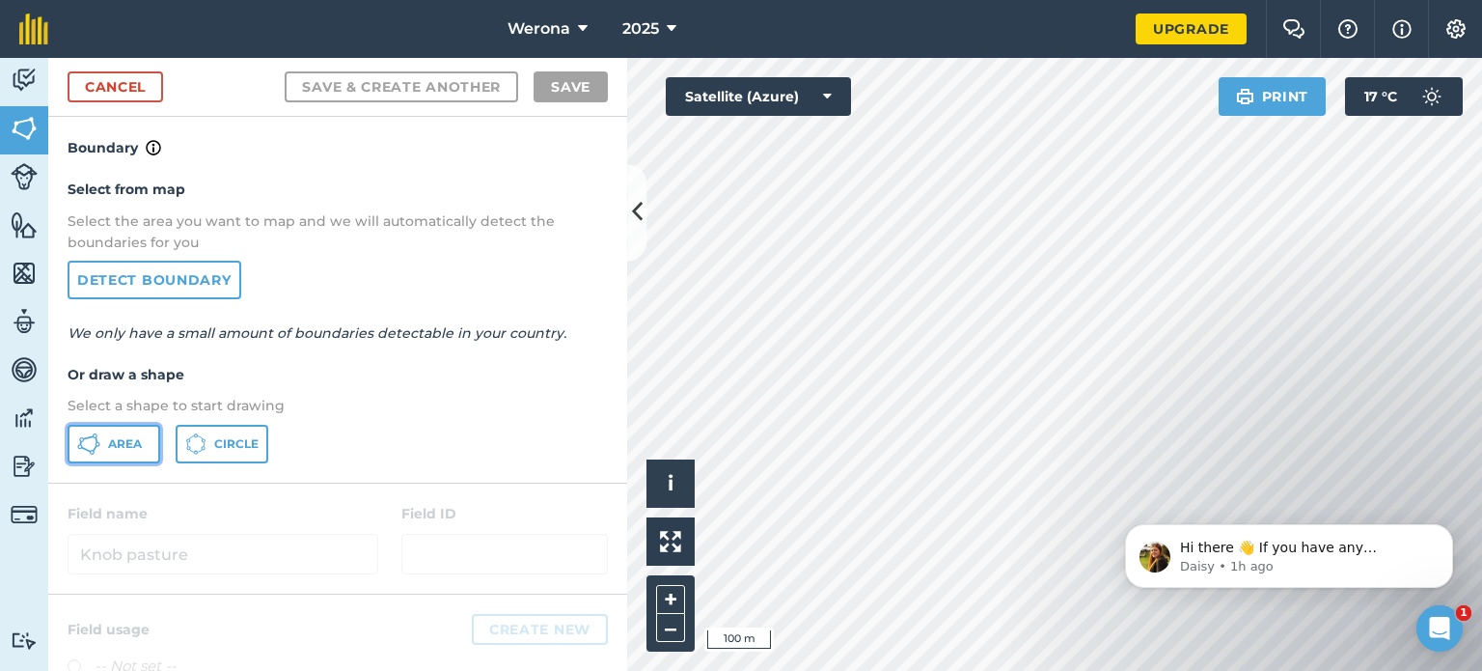
click at [100, 443] on button "Area" at bounding box center [114, 444] width 93 height 39
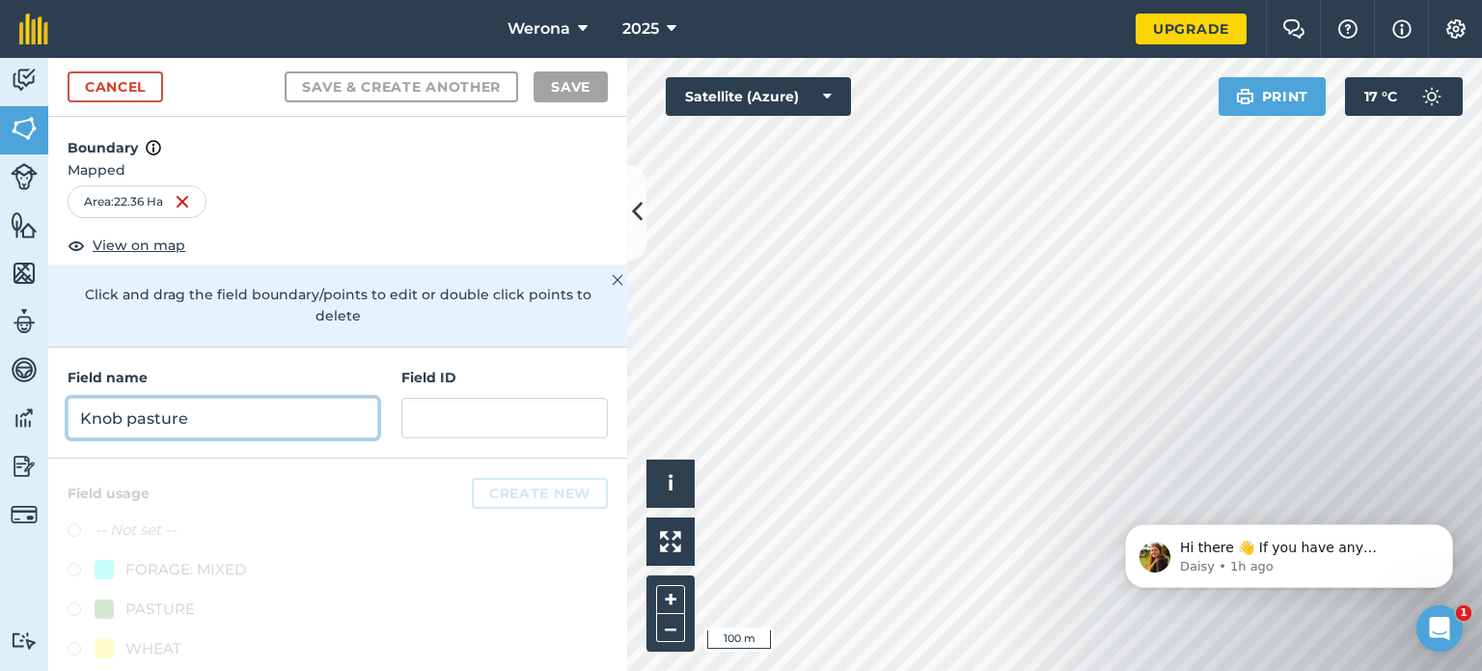
click at [198, 412] on input "Knob pasture" at bounding box center [223, 418] width 311 height 41
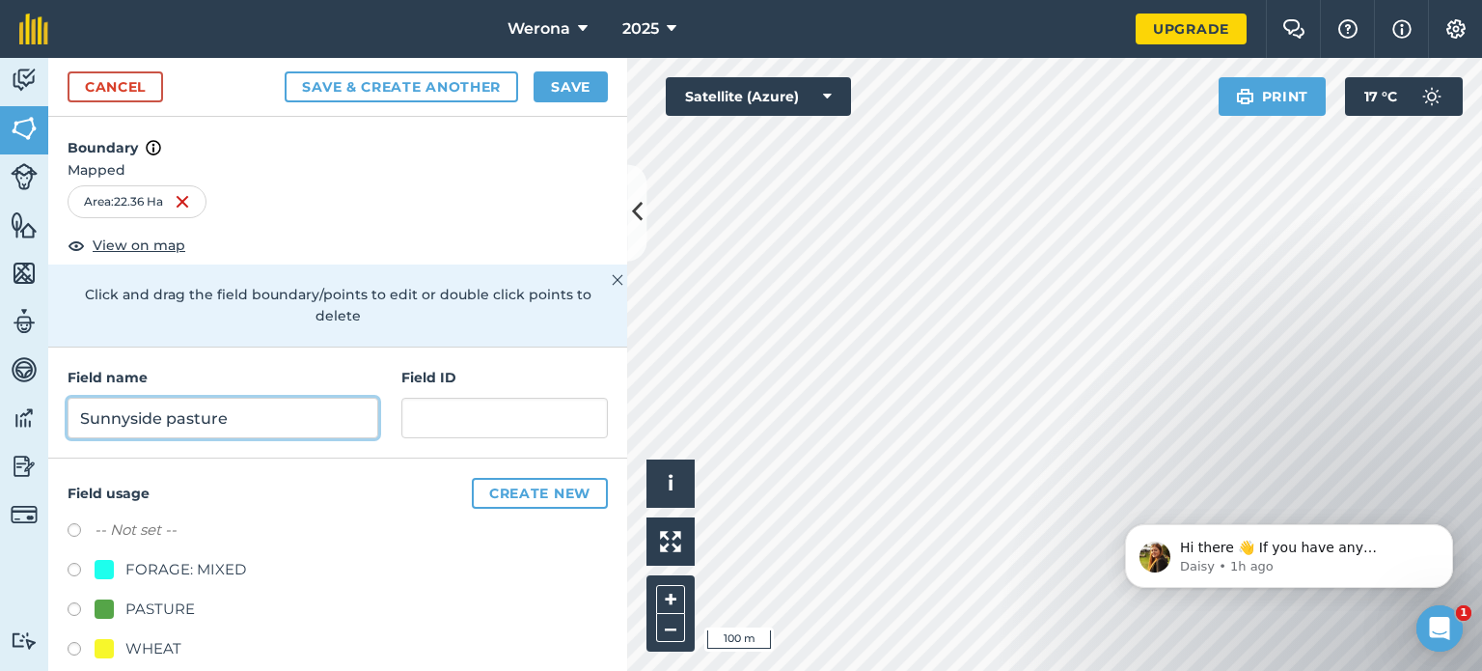
type input "Sunnyside pasture"
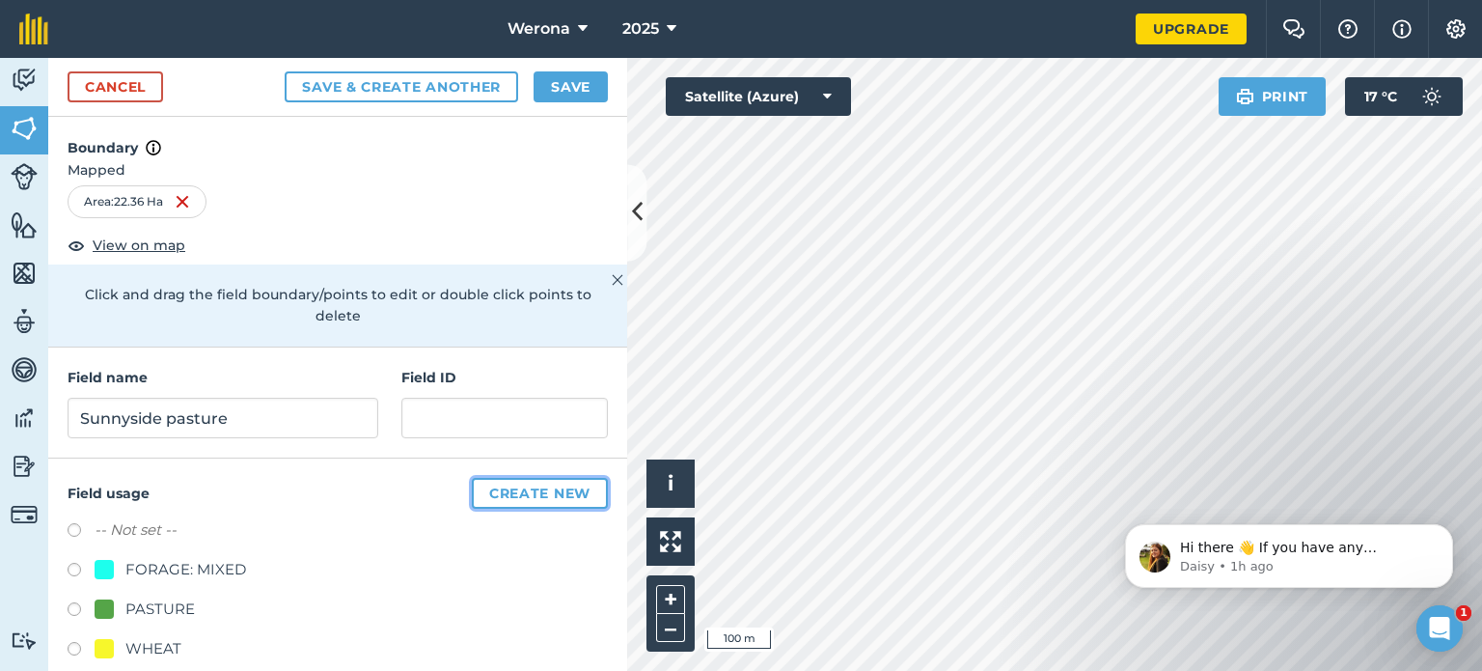
click at [500, 501] on button "Create new" at bounding box center [540, 493] width 136 height 31
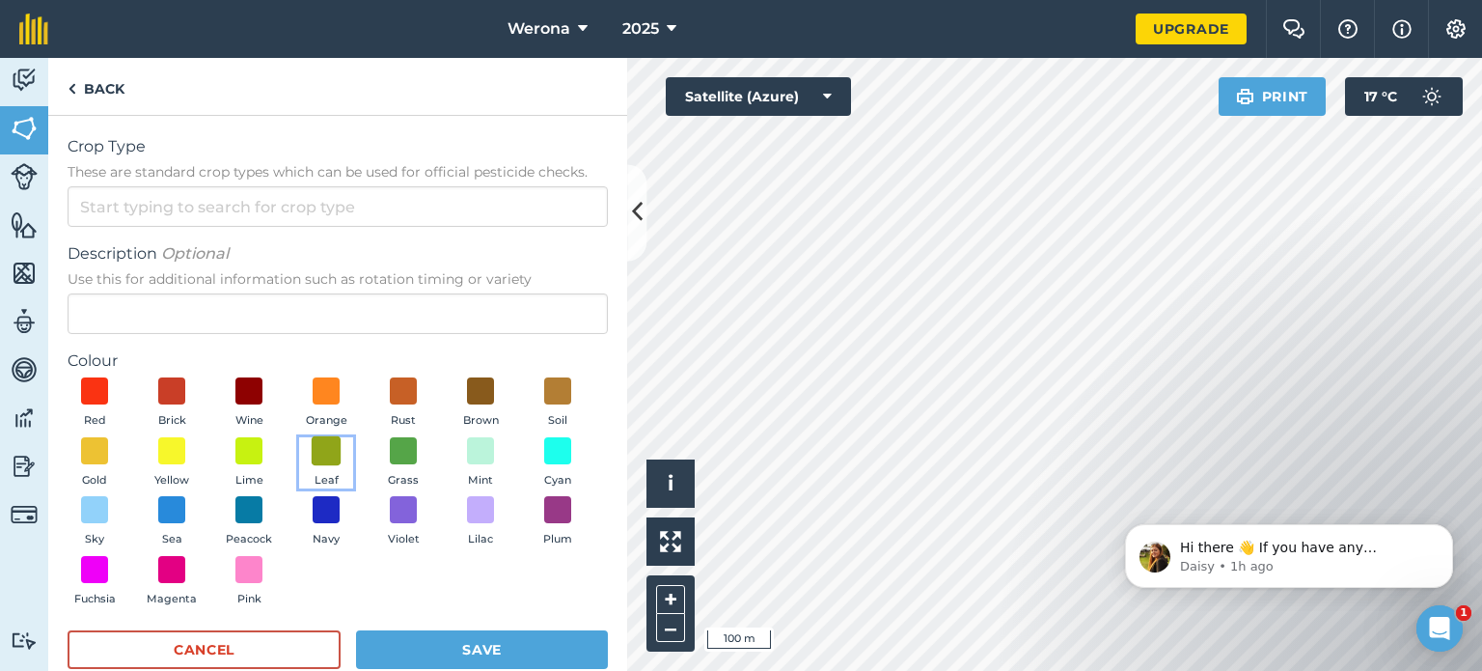
click at [342, 452] on span at bounding box center [327, 450] width 30 height 30
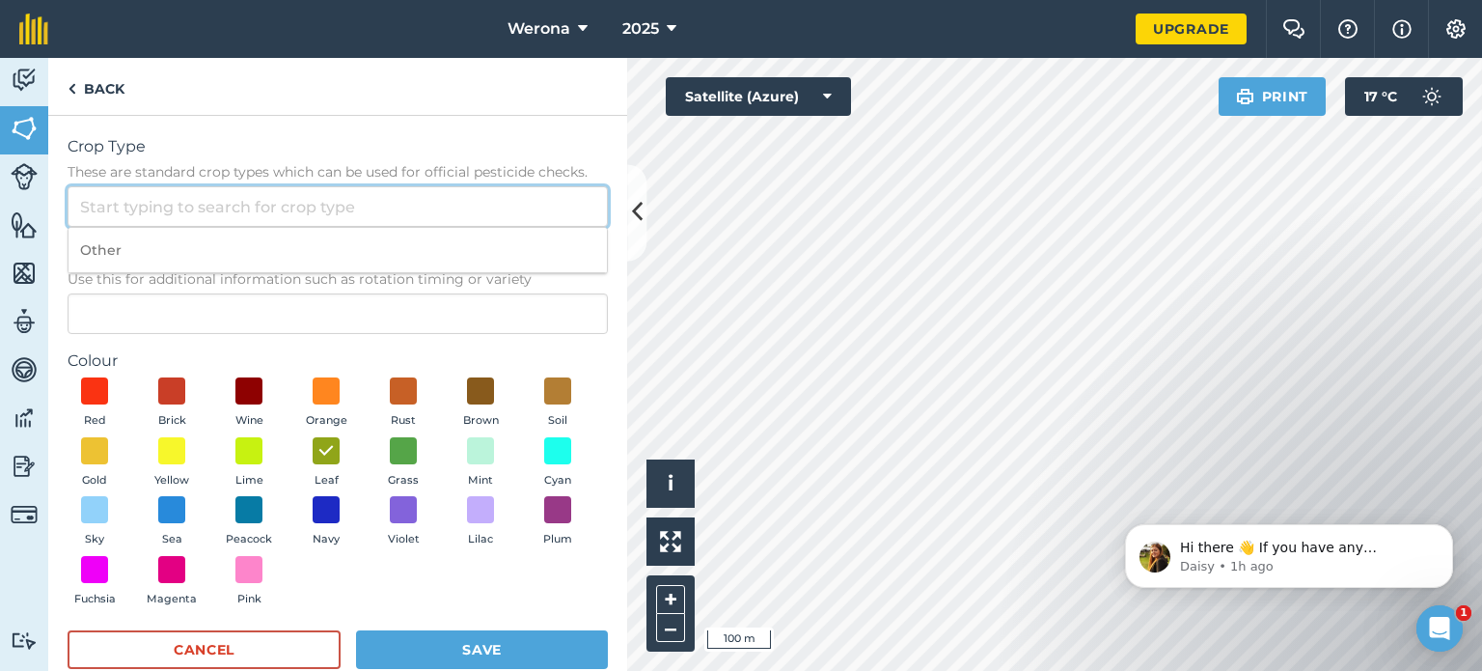
click at [317, 217] on input "Crop Type These are standard crop types which can be used for official pesticid…" at bounding box center [338, 206] width 540 height 41
type input "I"
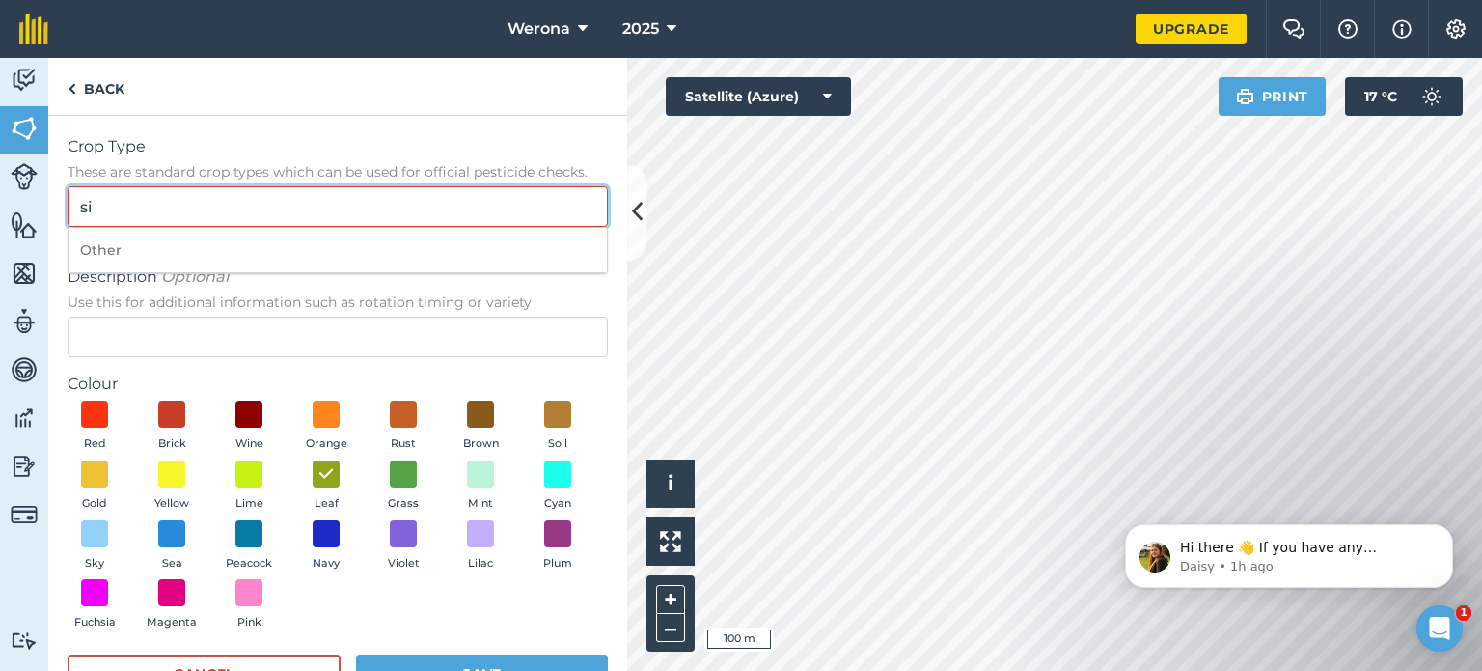
type input "s"
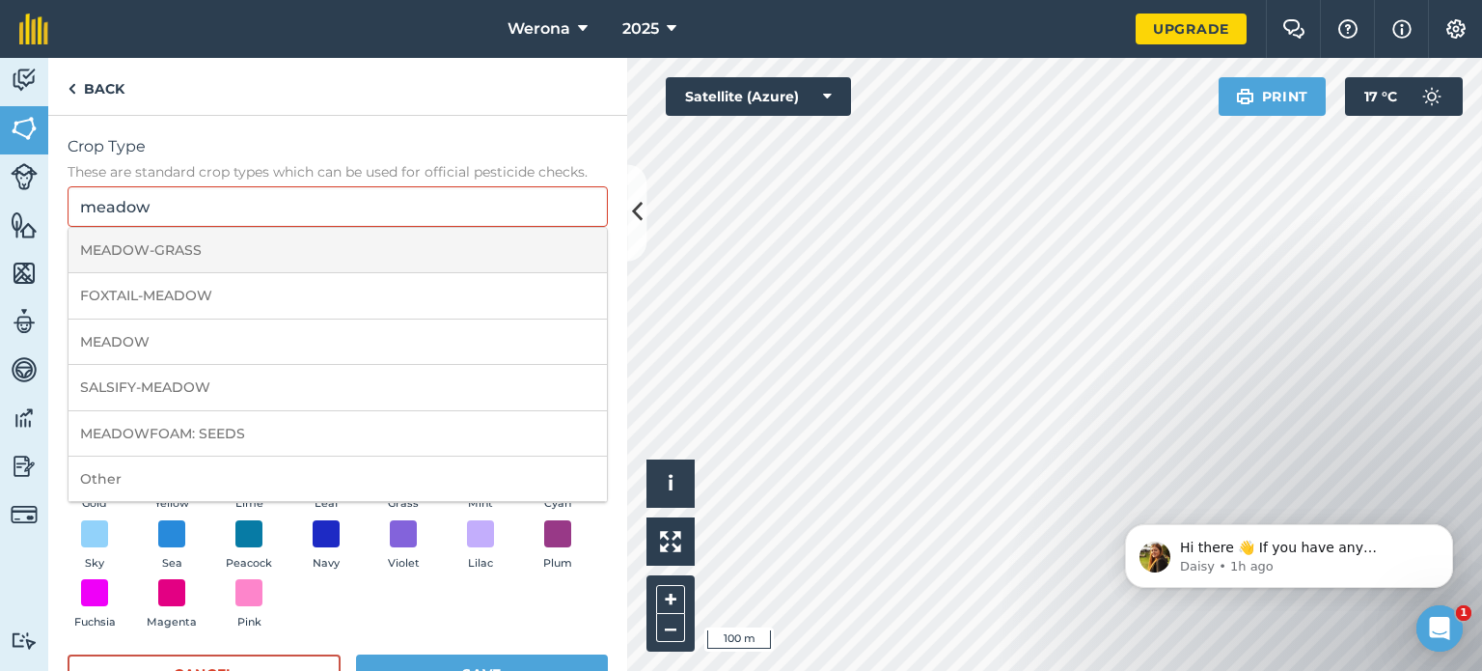
click at [247, 236] on li "MEADOW-GRASS" at bounding box center [338, 250] width 538 height 45
type input "MEADOW-GRASS"
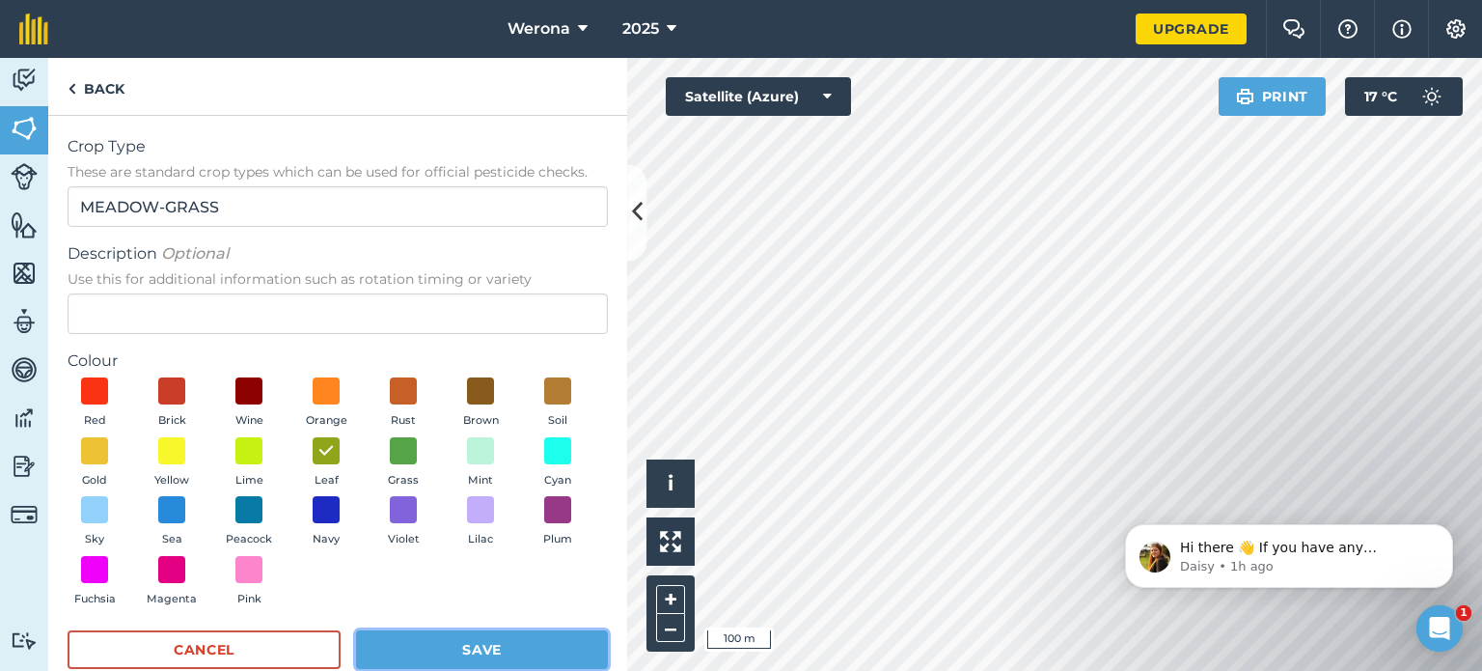
click at [463, 648] on button "Save" at bounding box center [482, 649] width 252 height 39
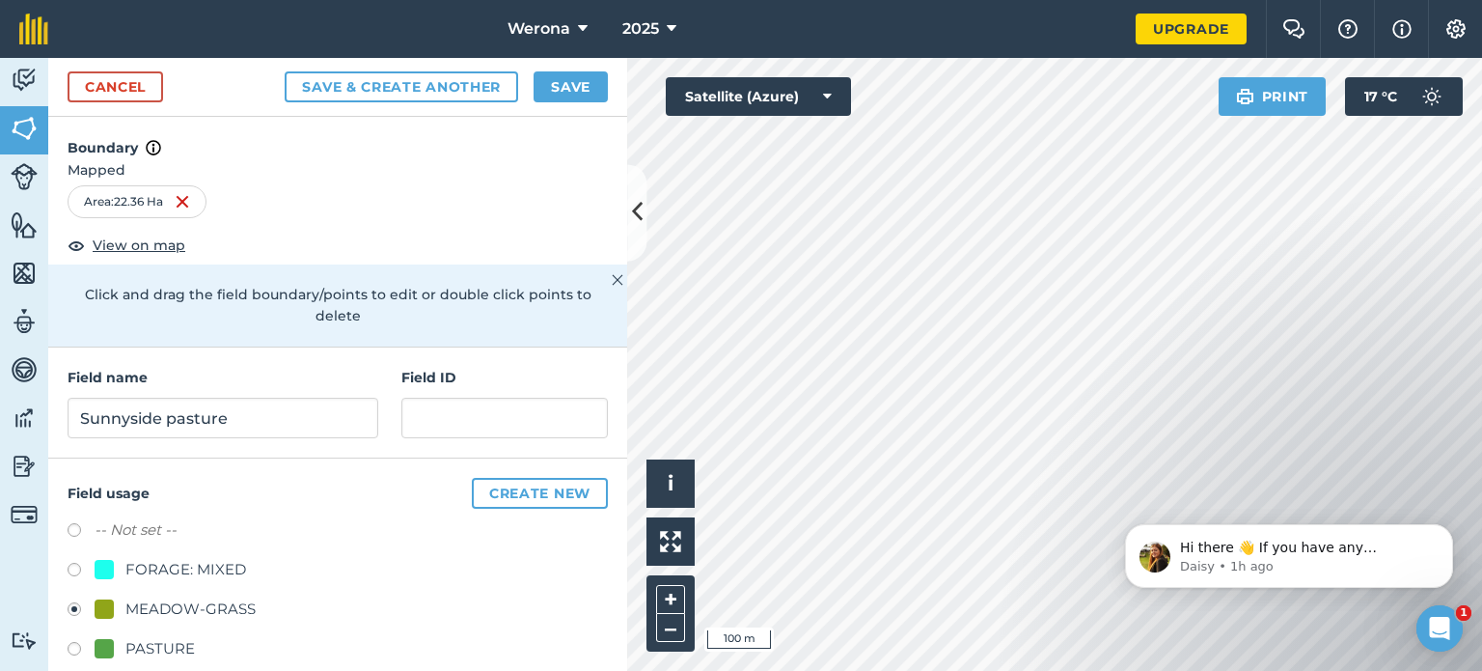
scroll to position [62, 0]
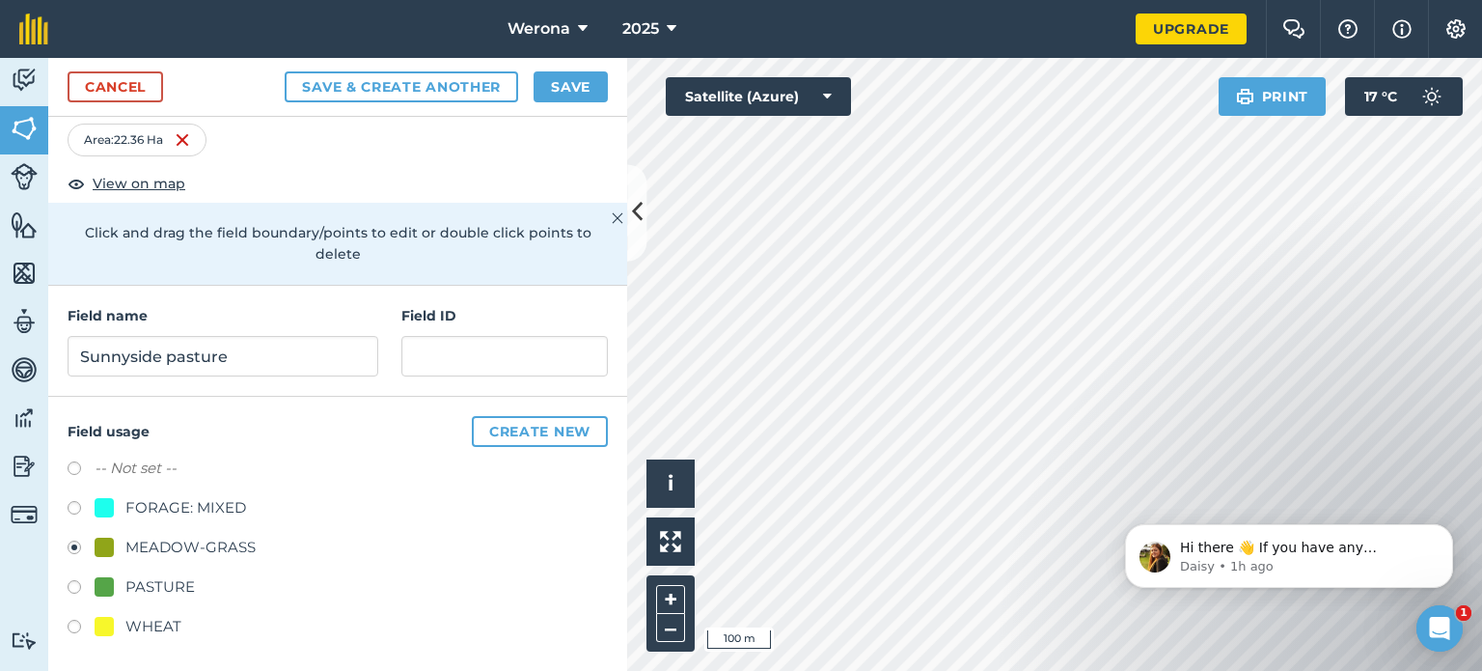
click at [70, 587] on label at bounding box center [81, 589] width 27 height 19
radio input "true"
click at [581, 84] on button "Save" at bounding box center [571, 86] width 74 height 31
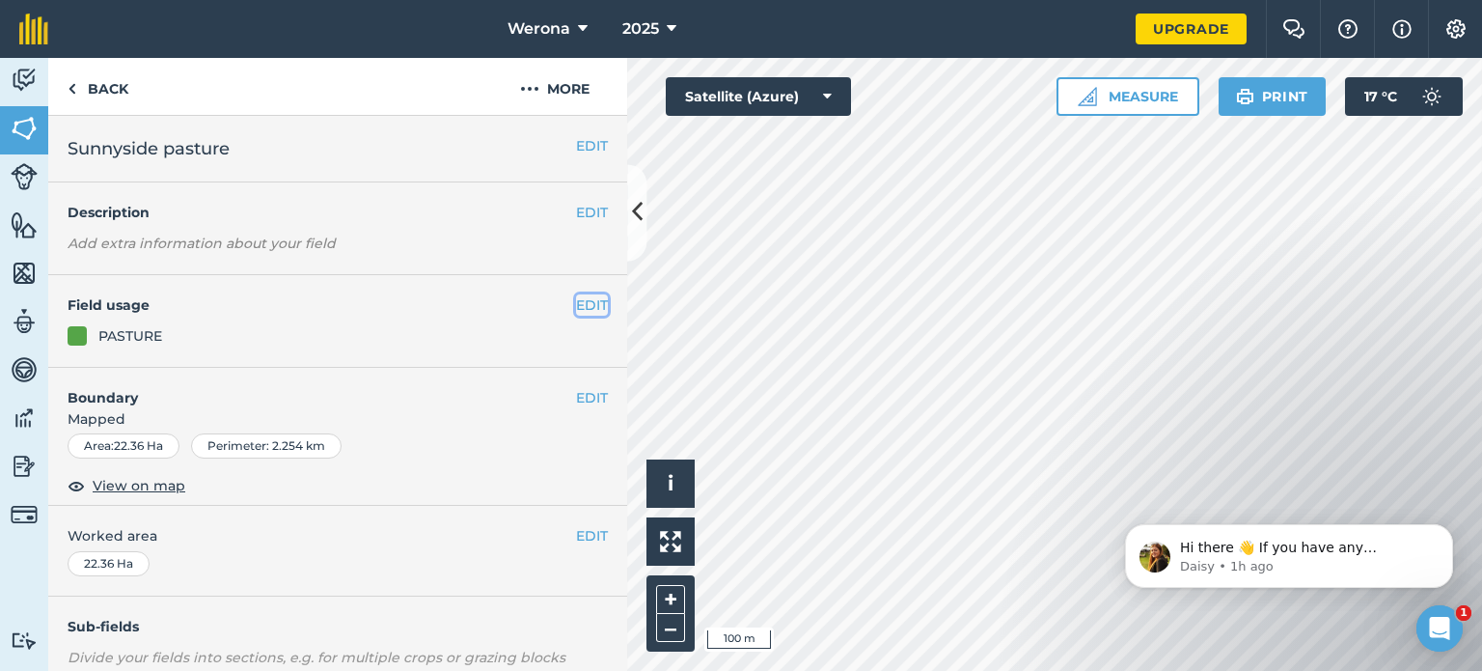
click at [579, 302] on button "EDIT" at bounding box center [592, 304] width 32 height 21
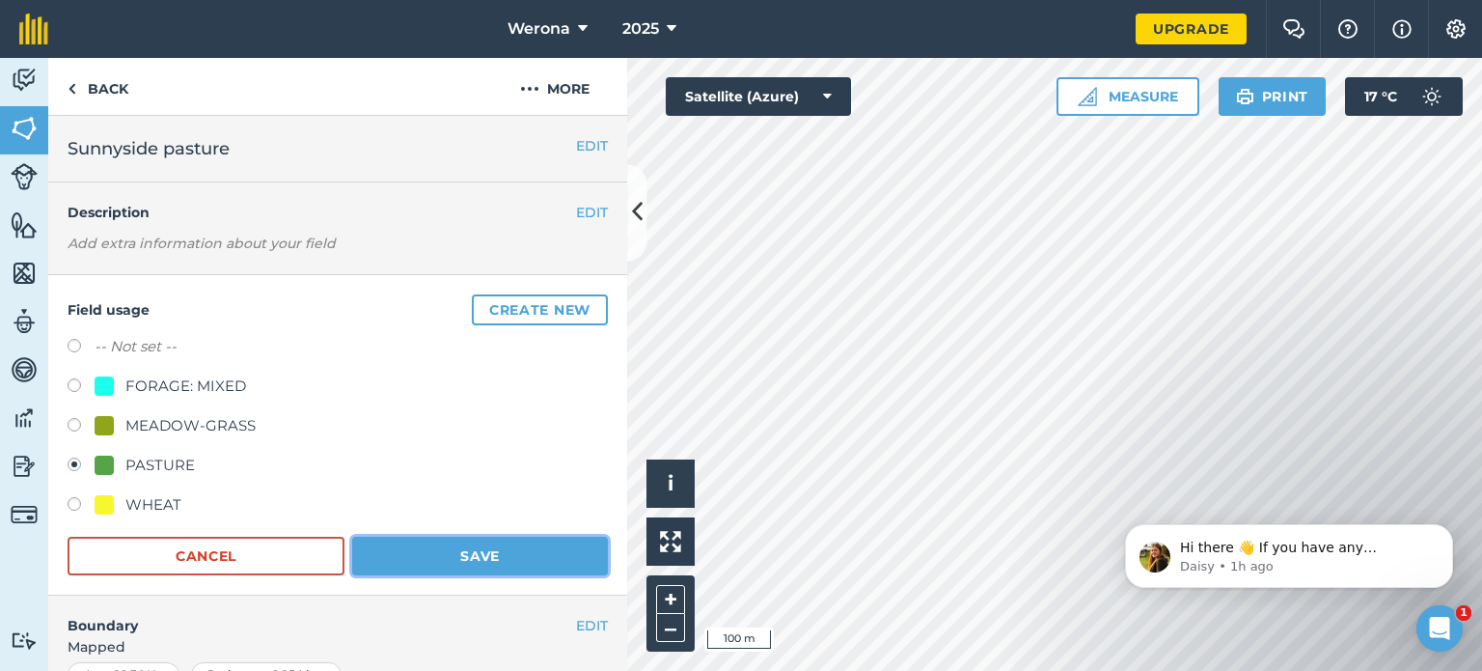
click at [411, 553] on button "Save" at bounding box center [480, 556] width 256 height 39
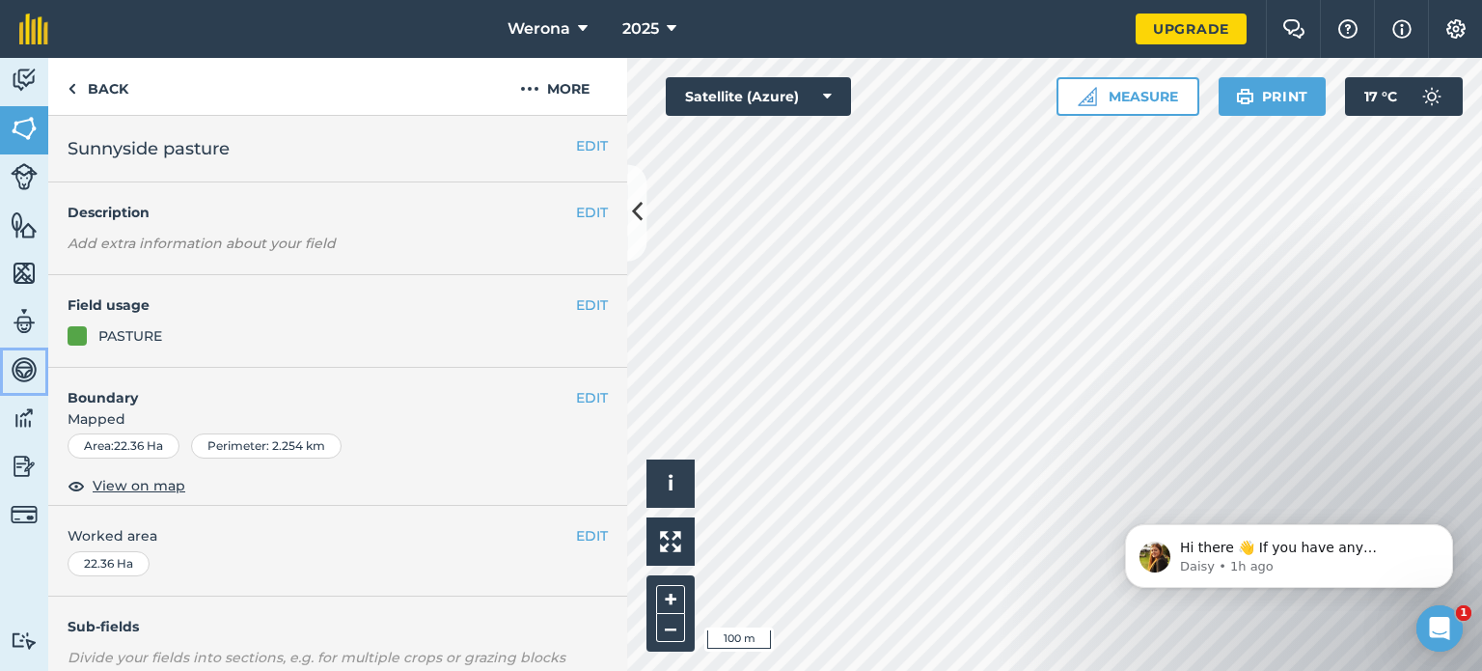
click at [0, 348] on link "Vehicles" at bounding box center [24, 371] width 48 height 48
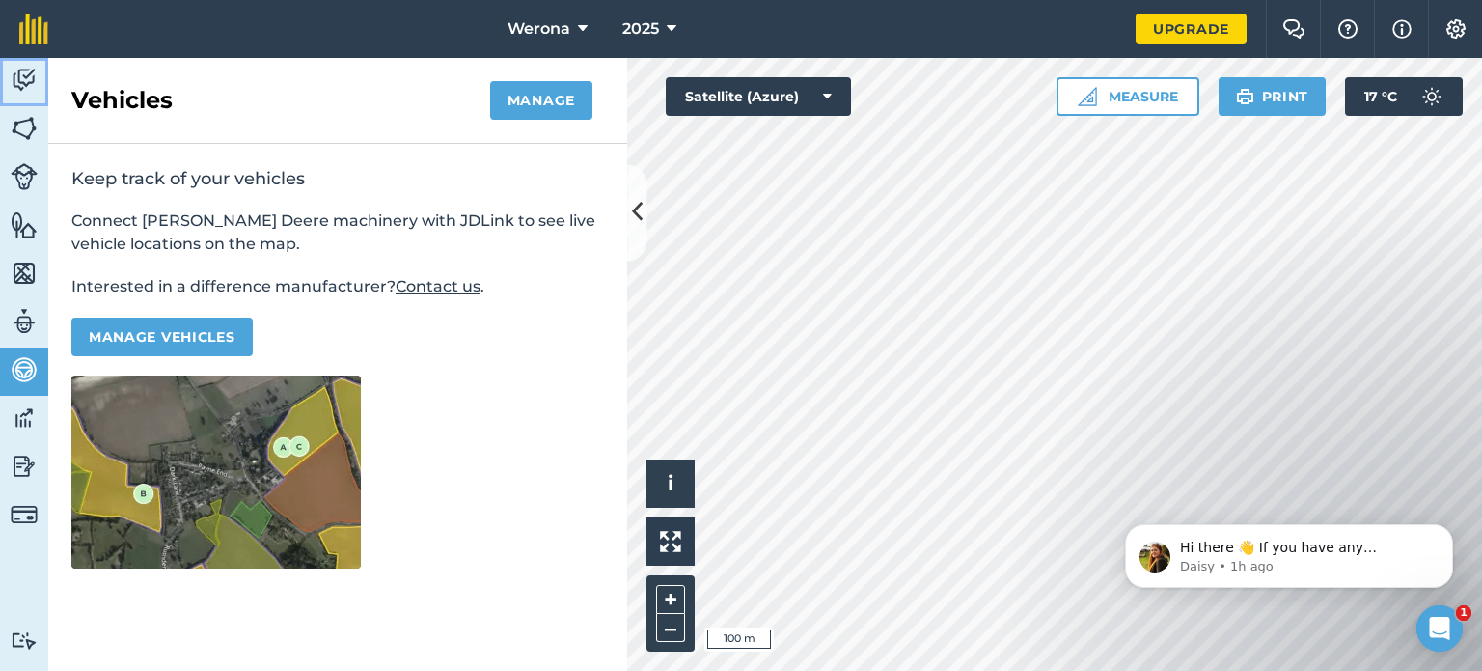
click at [19, 62] on link "Activity" at bounding box center [24, 82] width 48 height 48
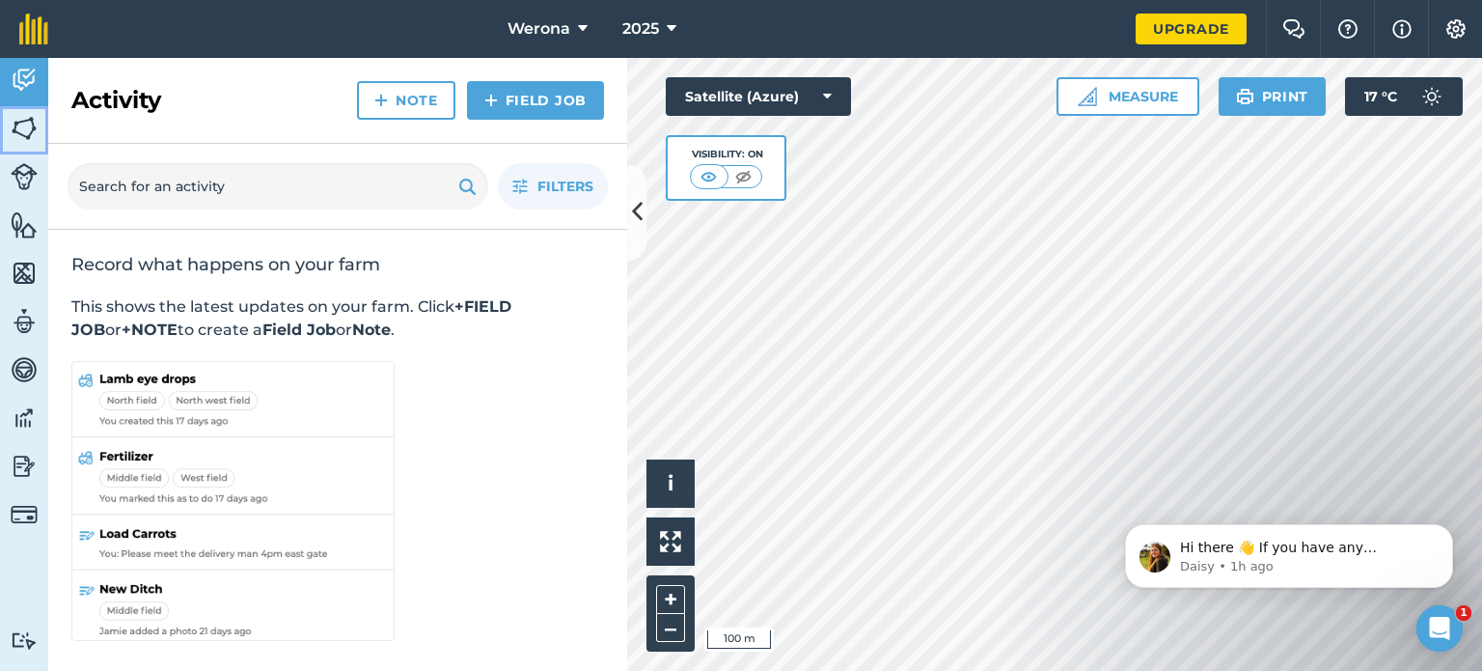
click at [14, 127] on img at bounding box center [24, 128] width 27 height 29
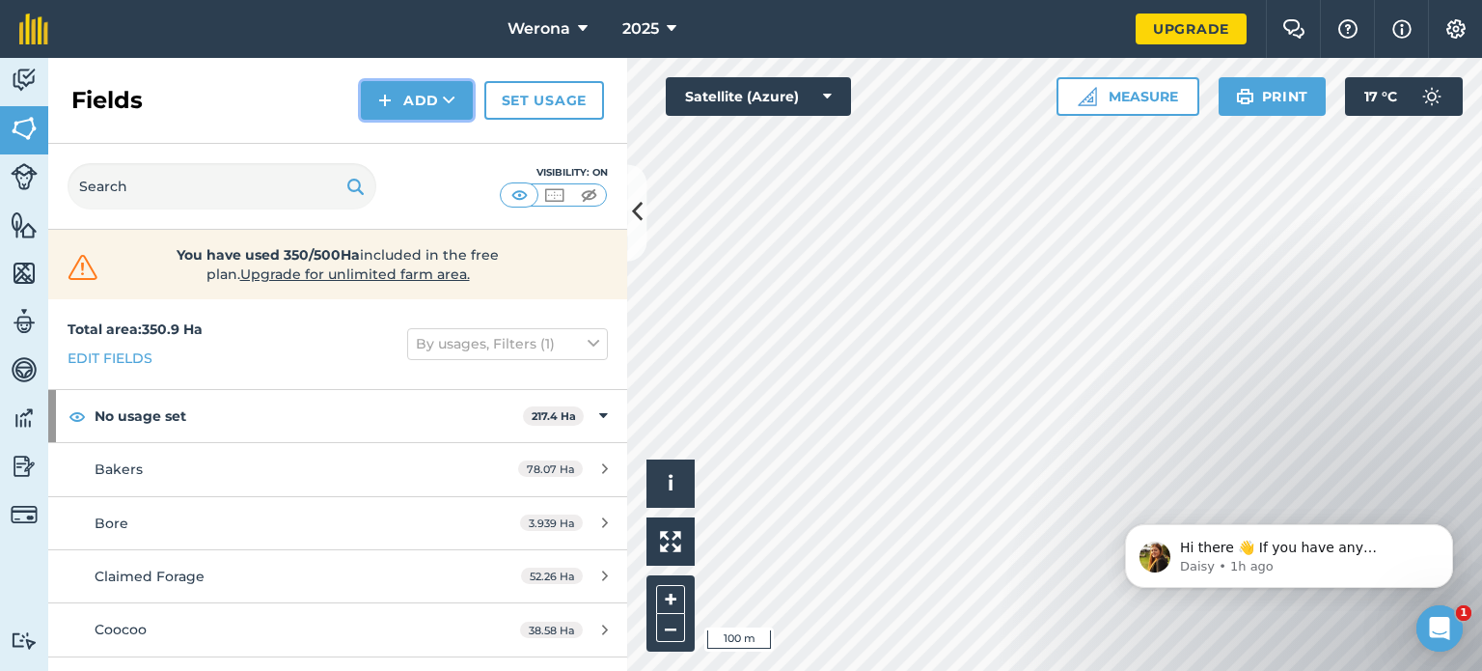
click at [414, 106] on button "Add" at bounding box center [417, 100] width 112 height 39
click at [415, 145] on link "Draw" at bounding box center [417, 144] width 106 height 42
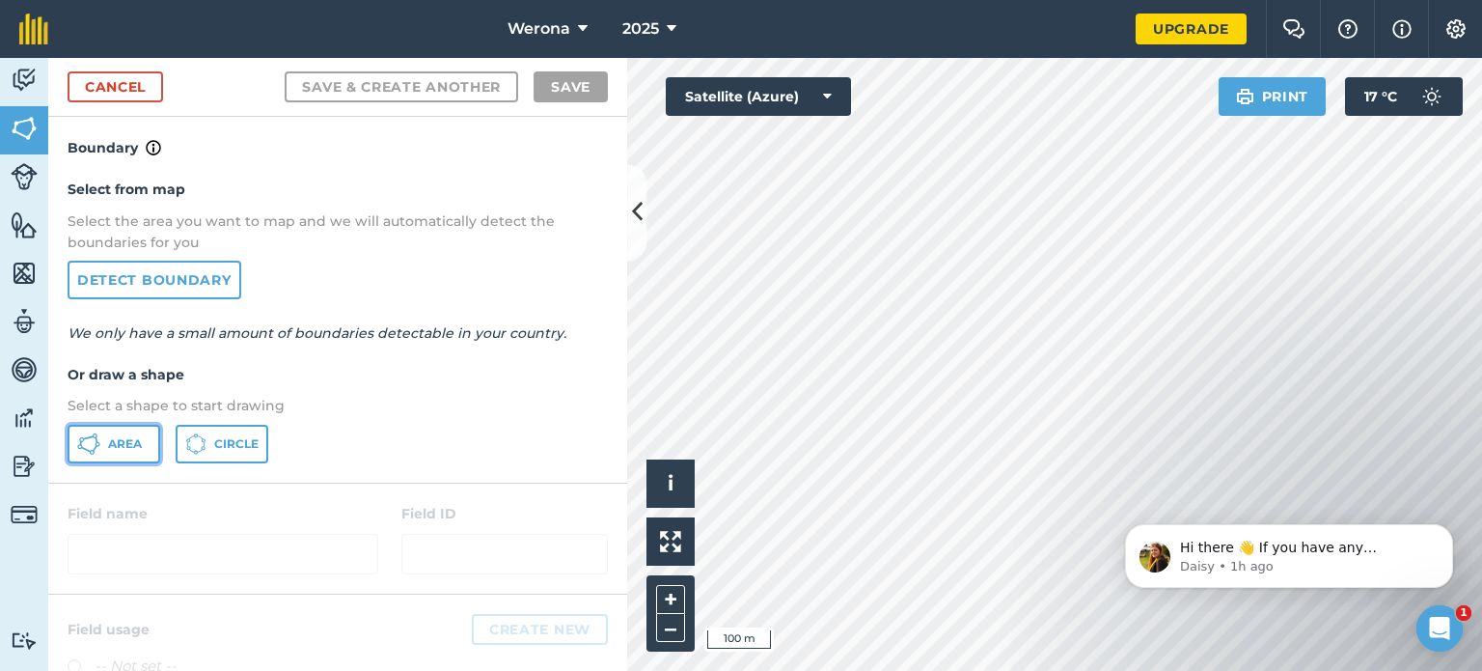
click at [132, 441] on span "Area" at bounding box center [125, 443] width 34 height 15
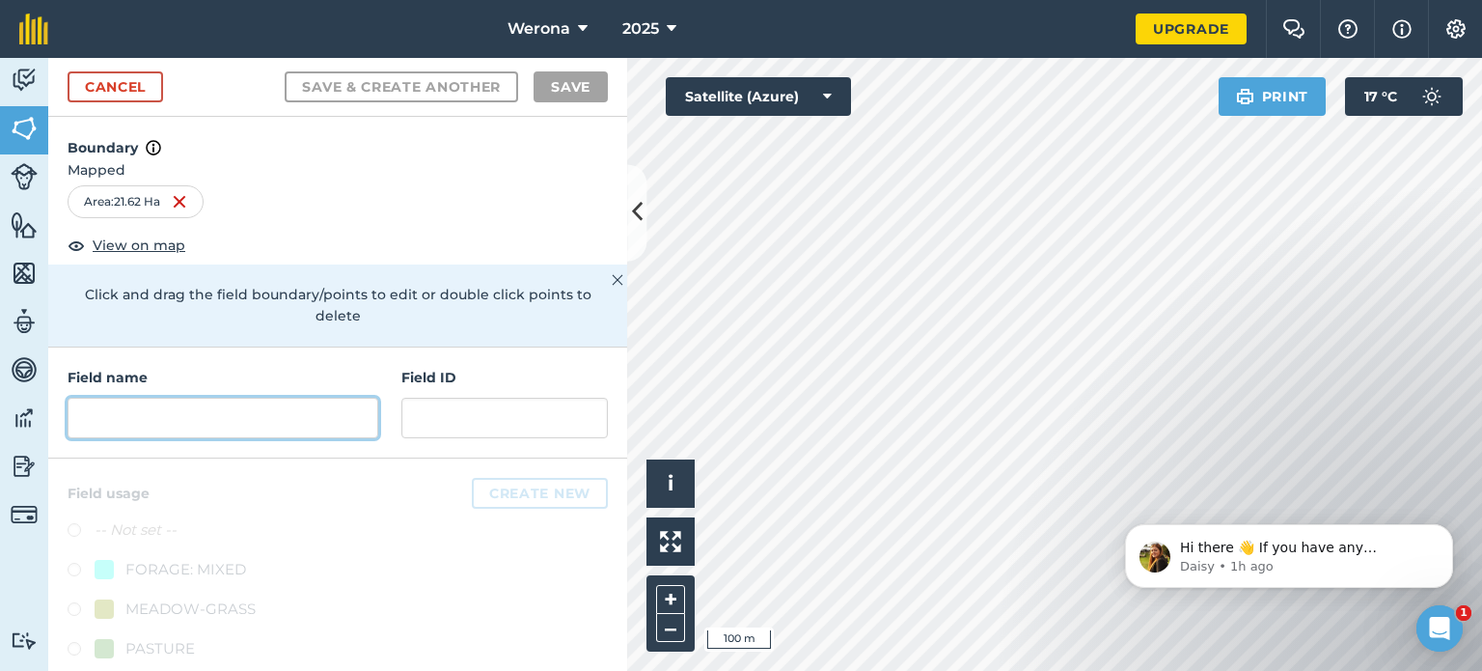
click at [203, 418] on input "text" at bounding box center [223, 418] width 311 height 41
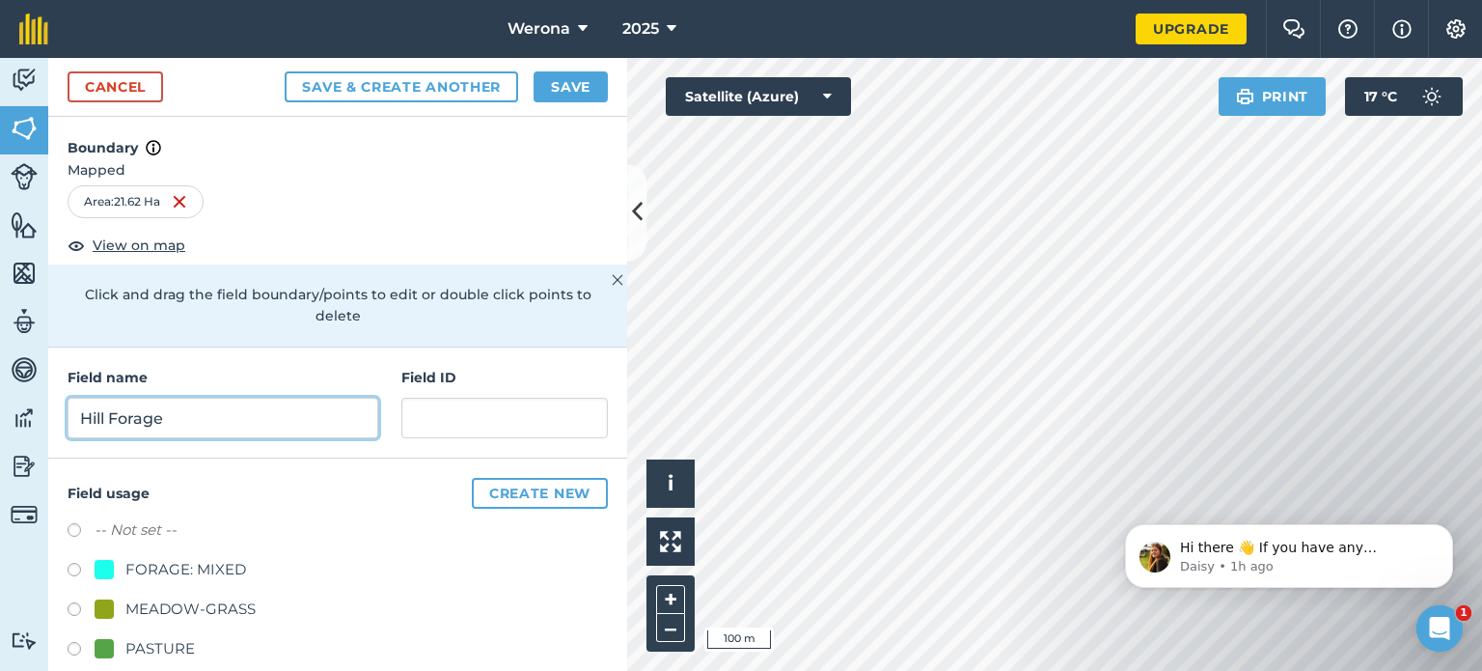
type input "Hill Forage"
click at [73, 565] on label at bounding box center [81, 572] width 27 height 19
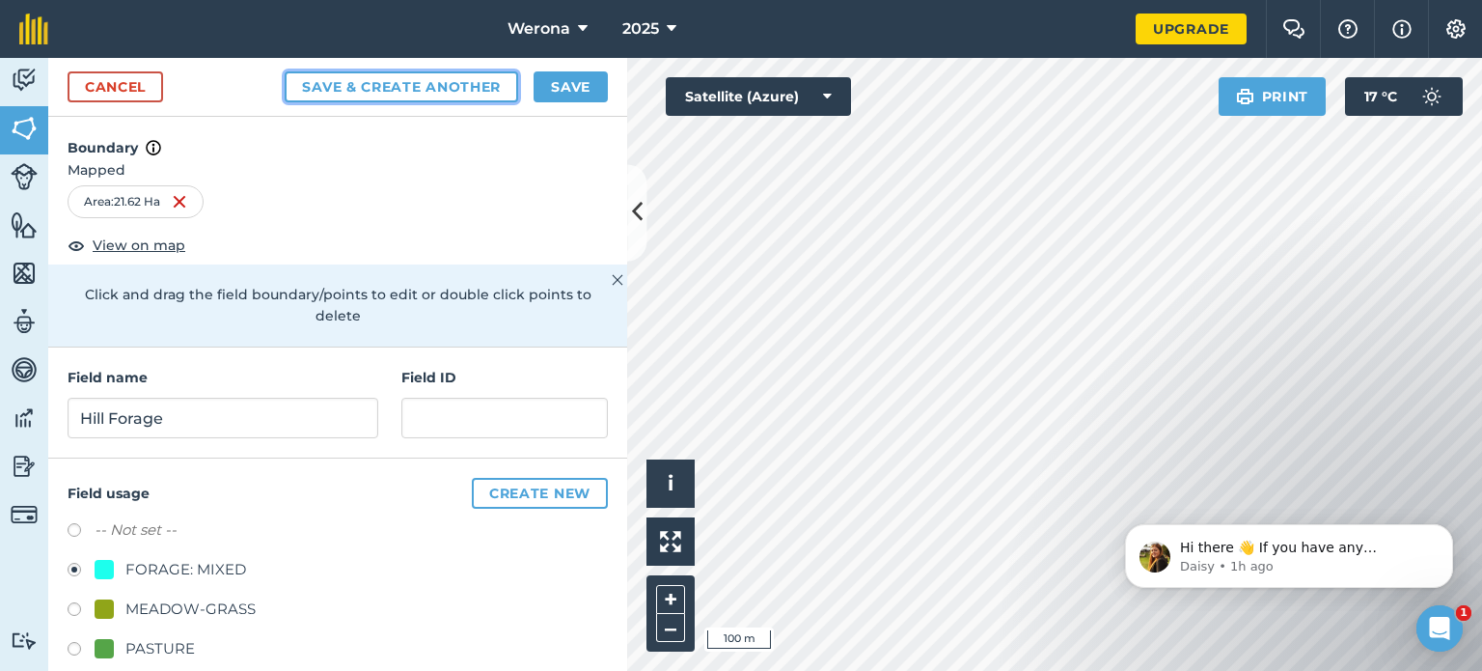
click at [401, 85] on button "Save & Create Another" at bounding box center [402, 86] width 234 height 31
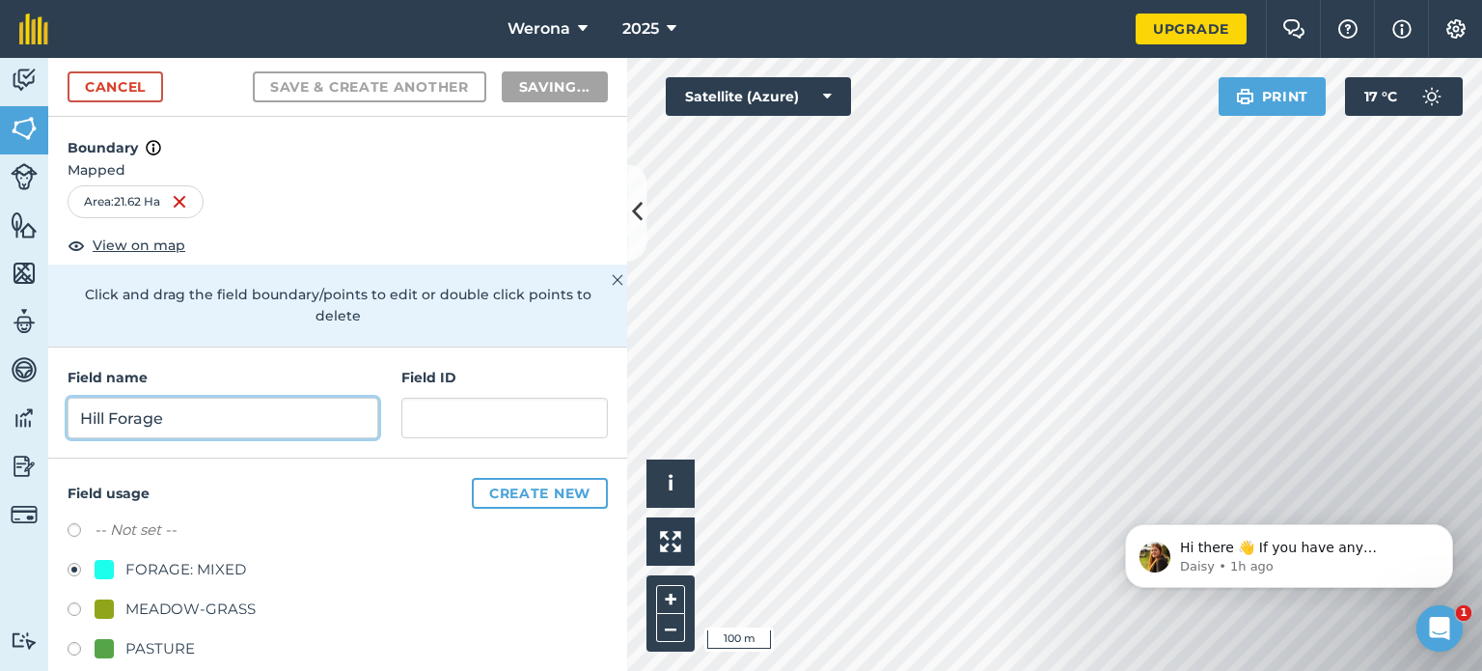
radio input "false"
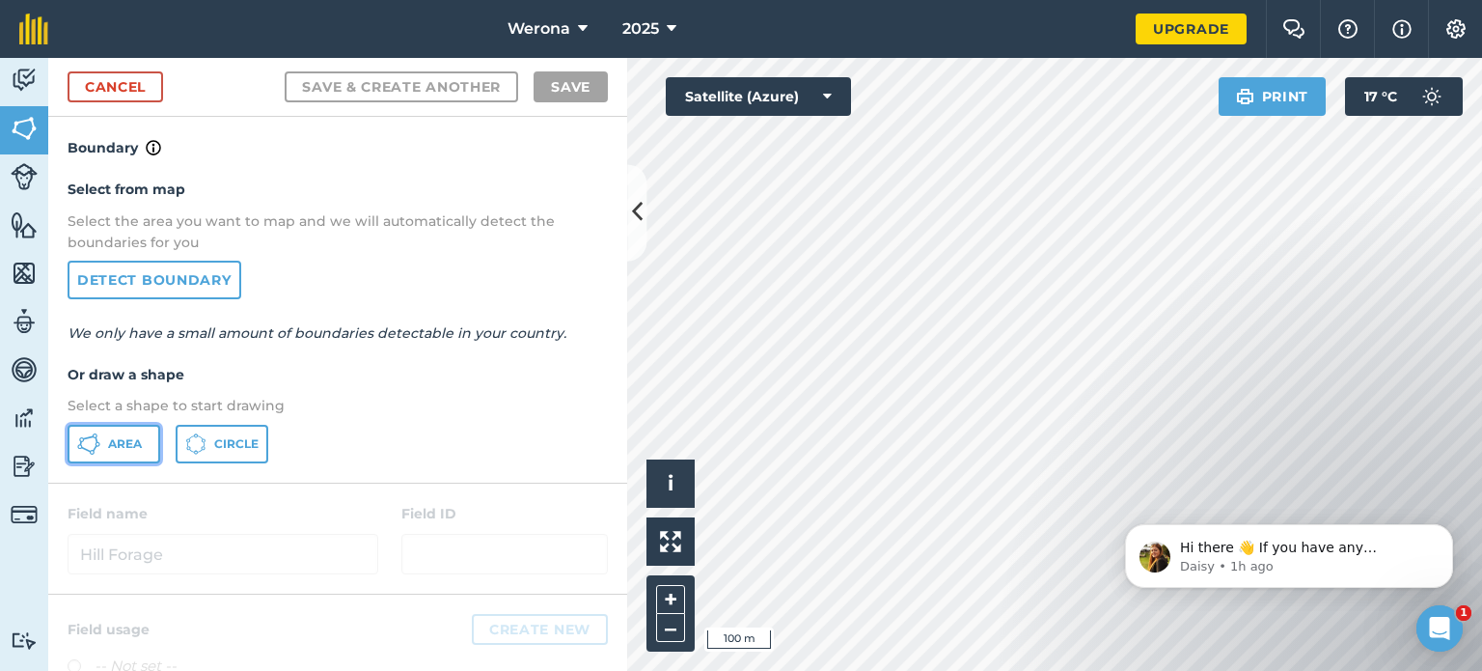
click at [124, 443] on span "Area" at bounding box center [125, 443] width 34 height 15
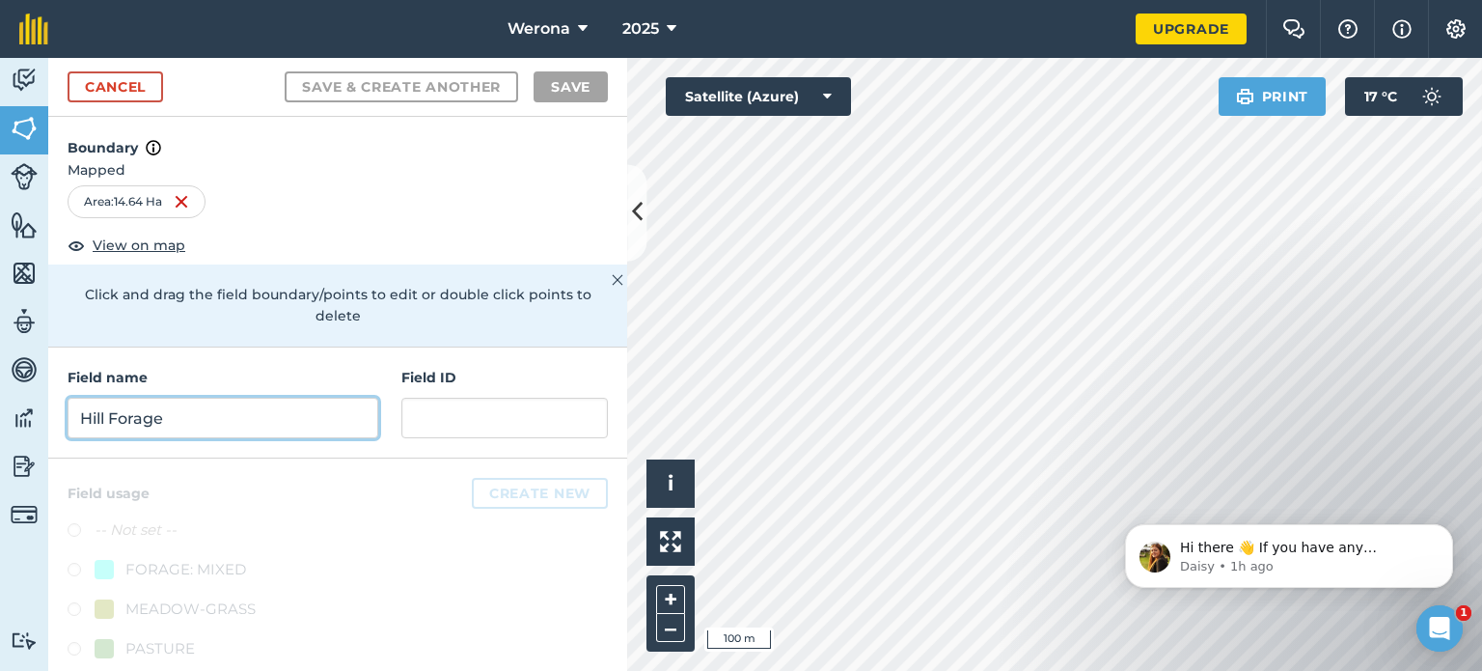
click at [193, 415] on input "Hill Forage" at bounding box center [223, 418] width 311 height 41
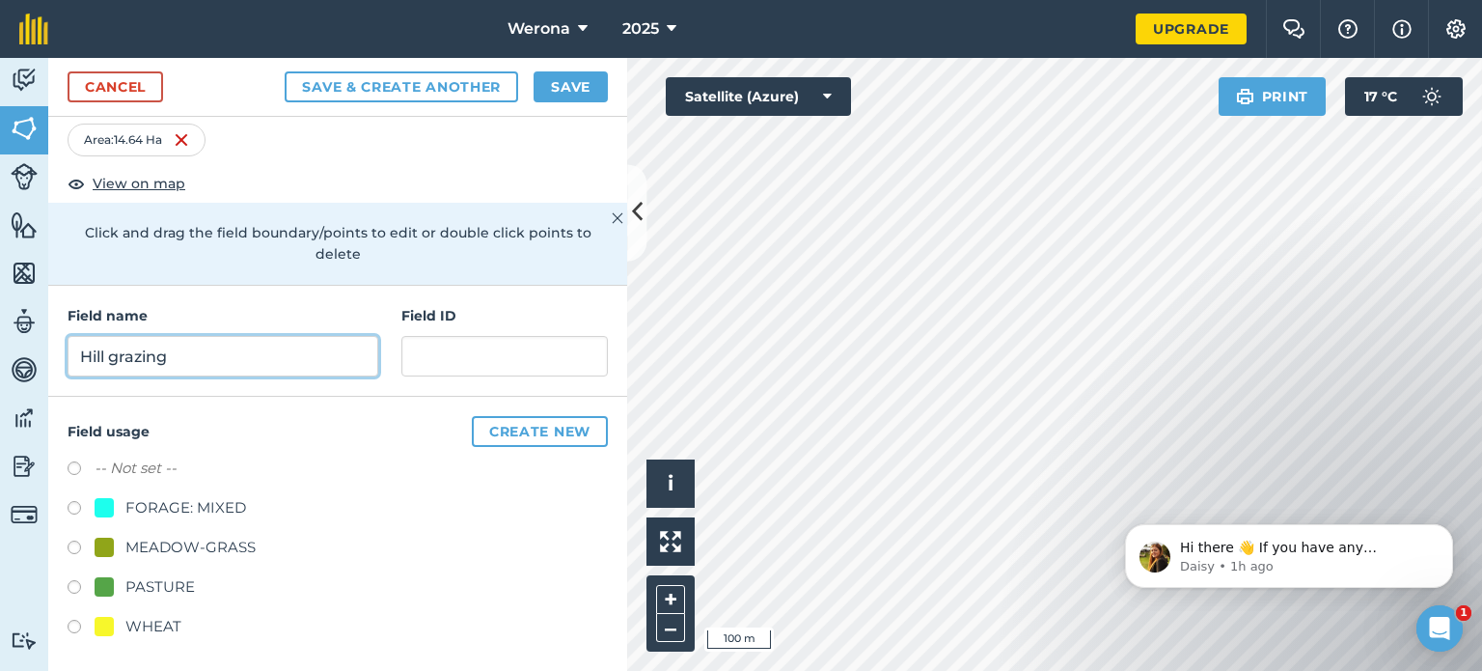
scroll to position [62, 0]
type input "Hill grazing"
click at [73, 541] on label at bounding box center [81, 549] width 27 height 19
radio input "true"
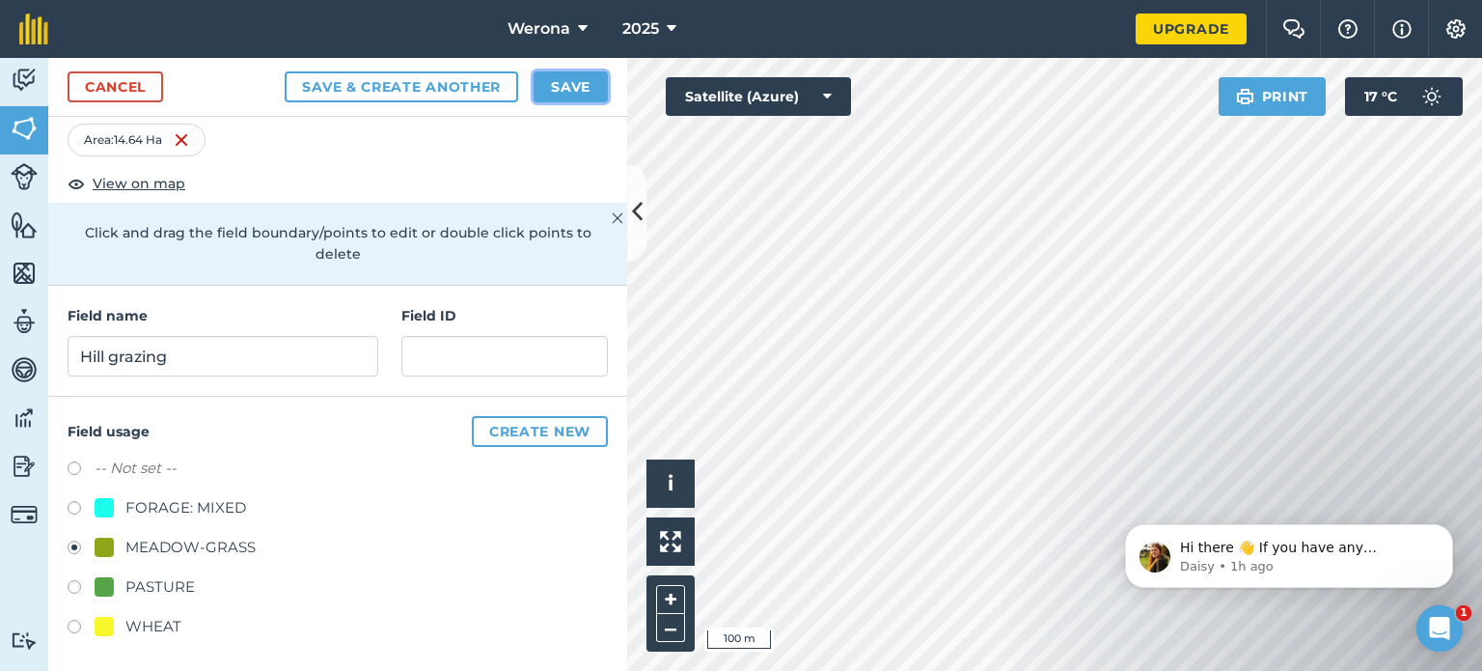
click at [573, 86] on button "Save" at bounding box center [571, 86] width 74 height 31
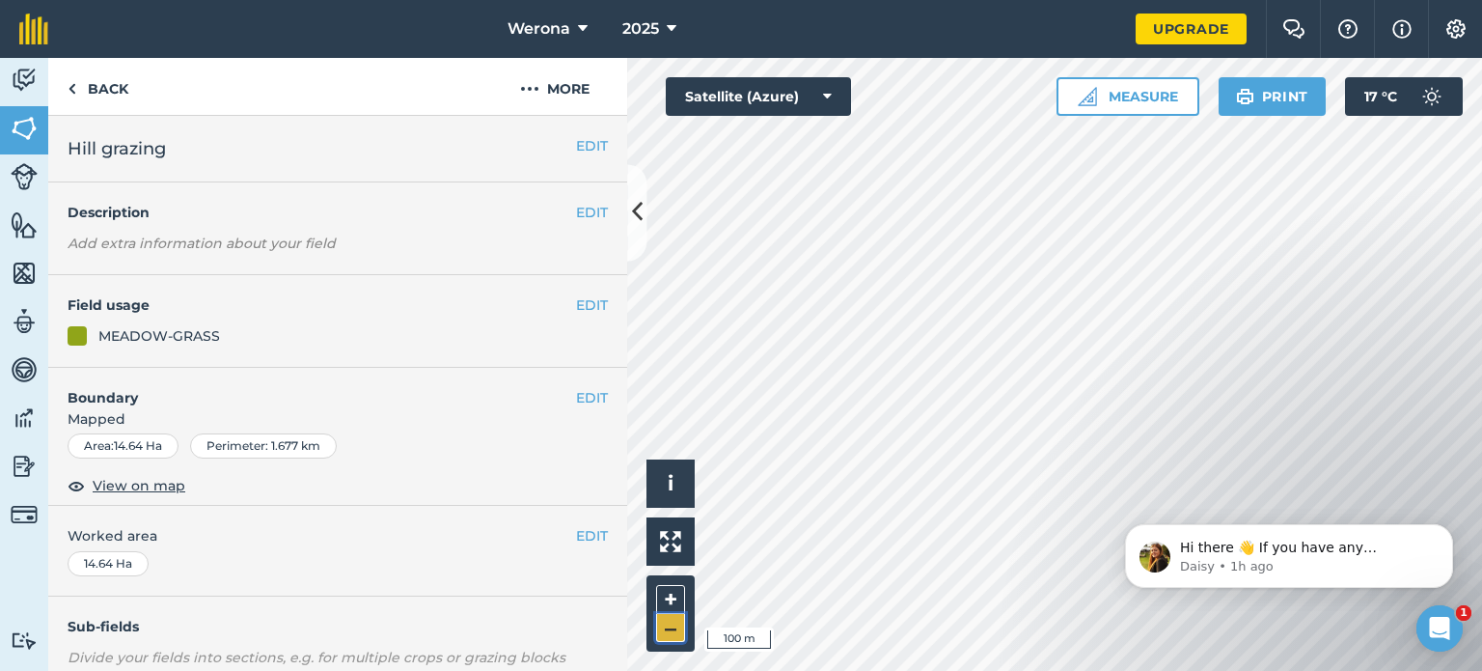
click at [675, 632] on button "–" at bounding box center [670, 628] width 29 height 28
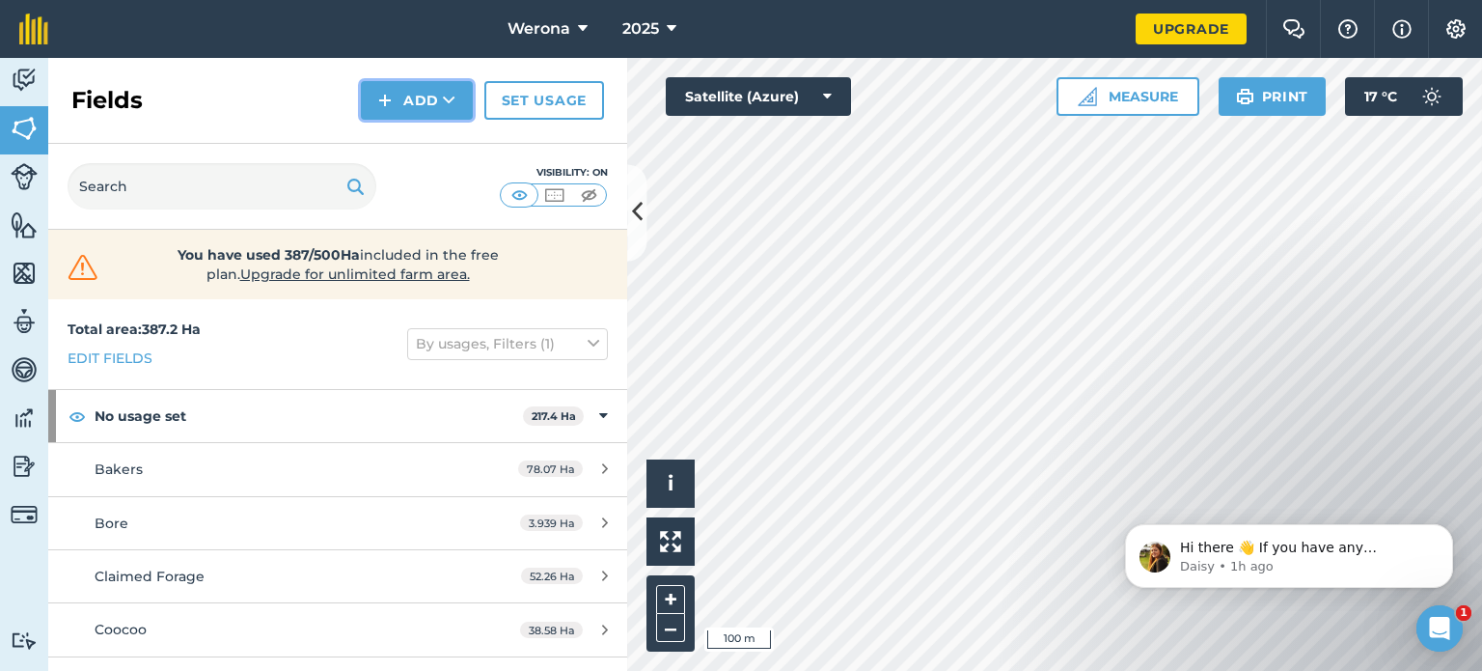
click at [452, 95] on icon at bounding box center [449, 100] width 13 height 19
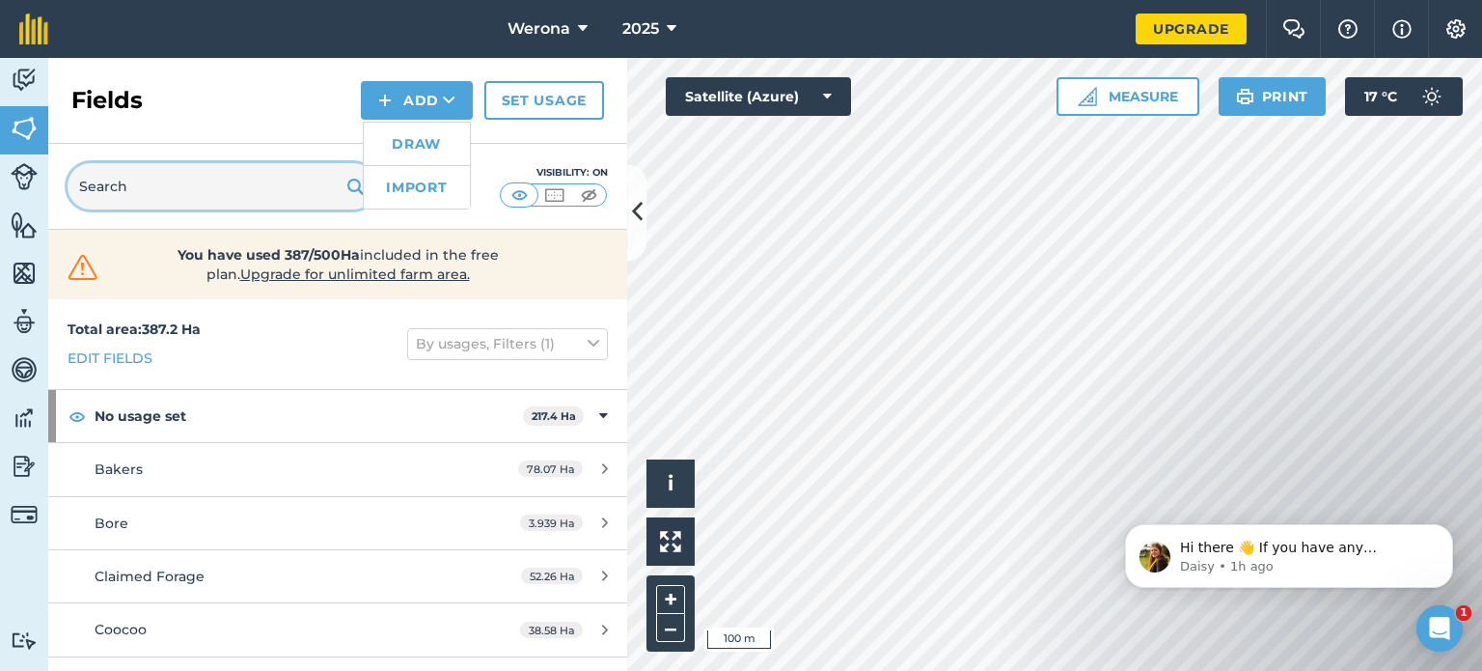
click at [162, 194] on input "text" at bounding box center [222, 186] width 309 height 46
type input "w"
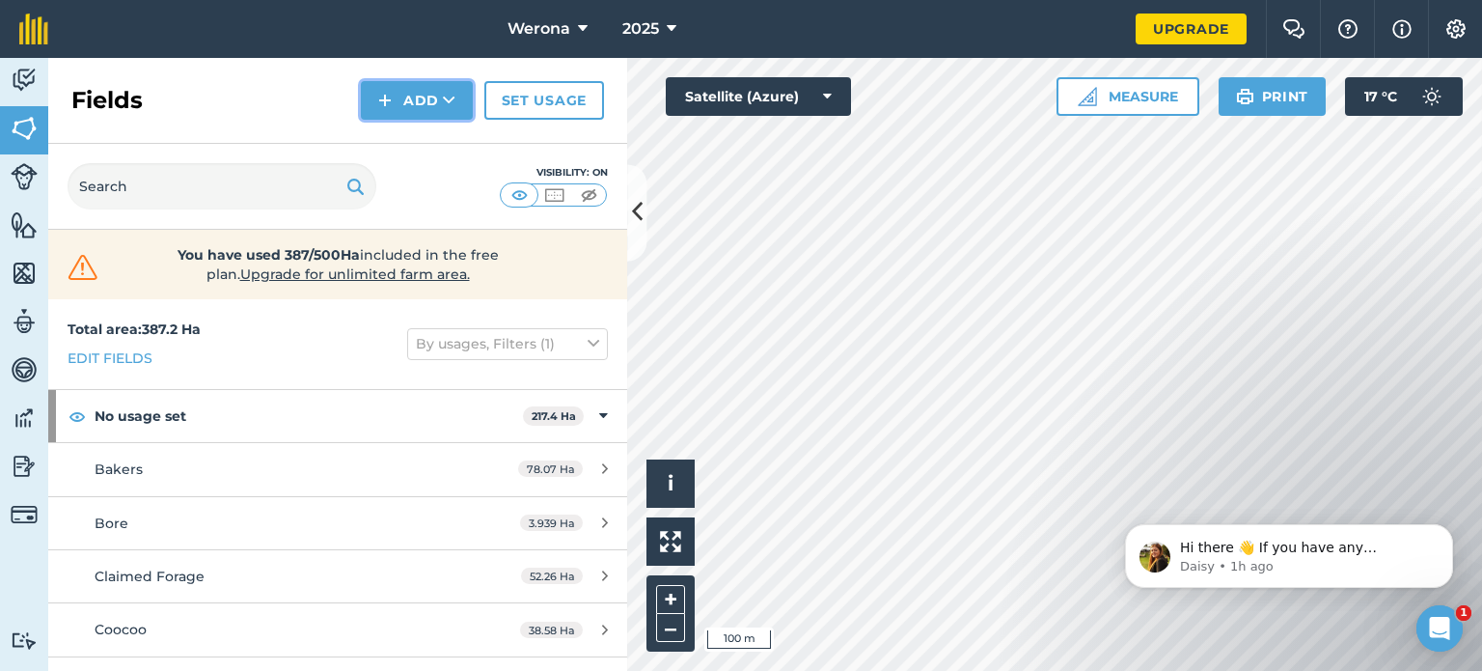
click at [430, 107] on button "Add" at bounding box center [417, 100] width 112 height 39
click at [417, 145] on link "Draw" at bounding box center [417, 144] width 106 height 42
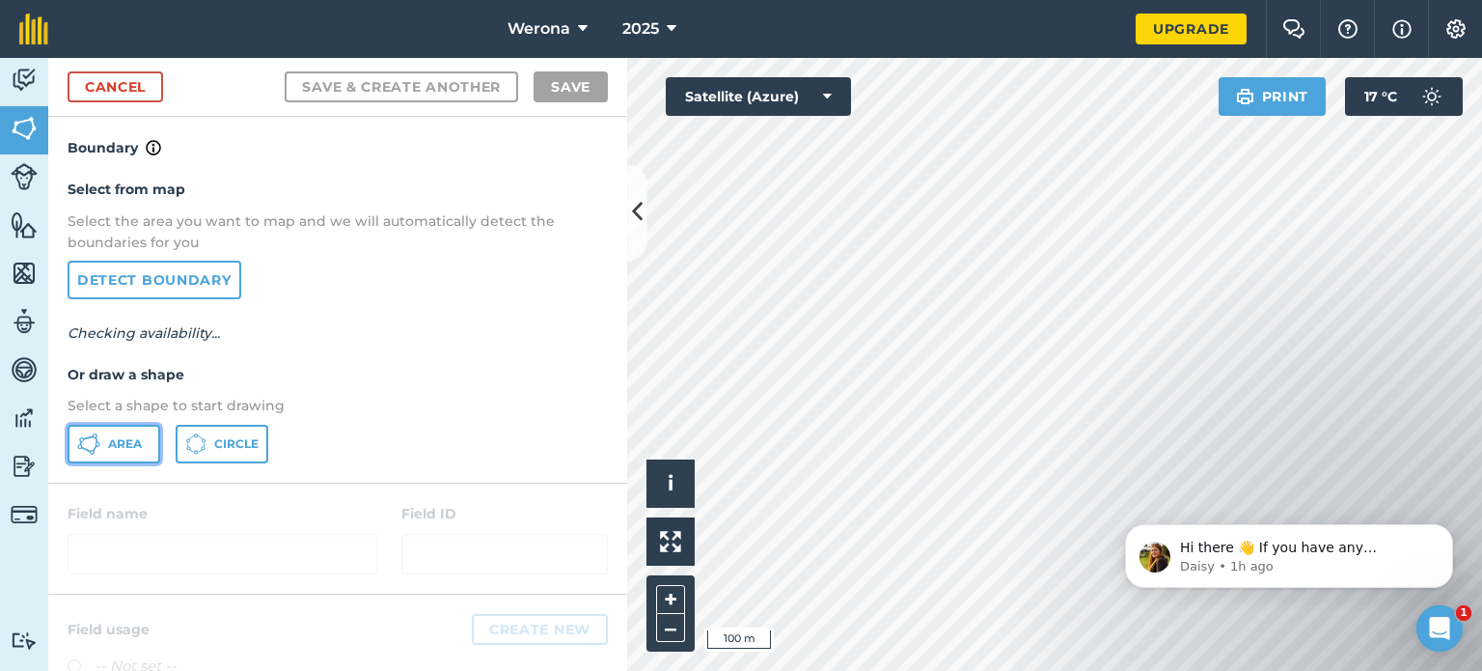
click at [117, 437] on span "Area" at bounding box center [125, 443] width 34 height 15
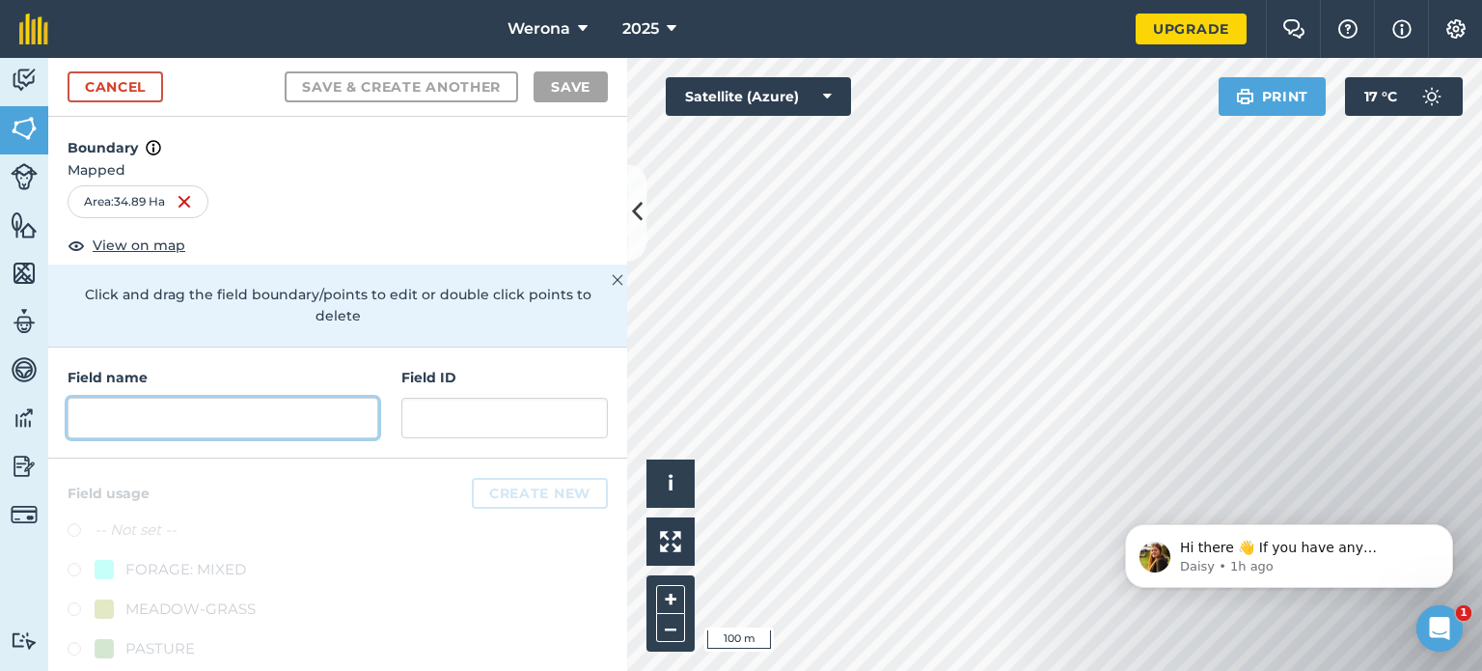
click at [213, 408] on input "text" at bounding box center [223, 418] width 311 height 41
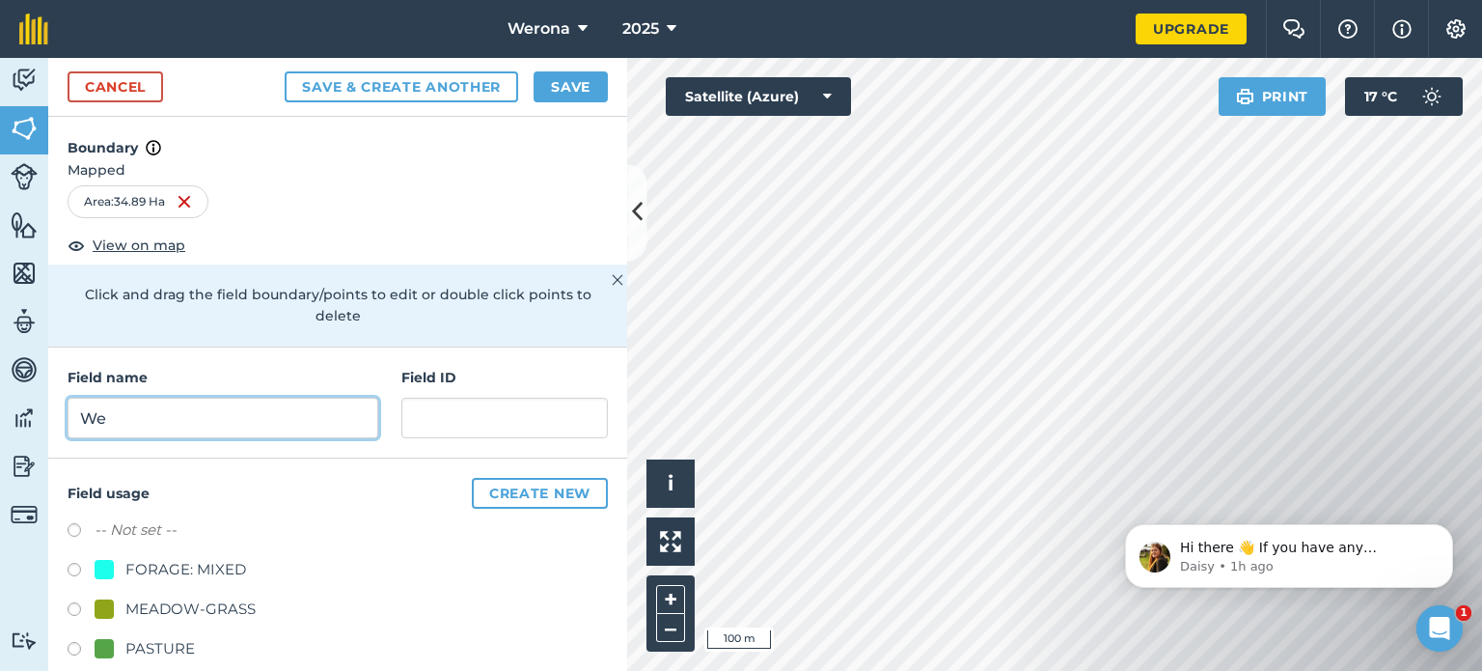
type input "W"
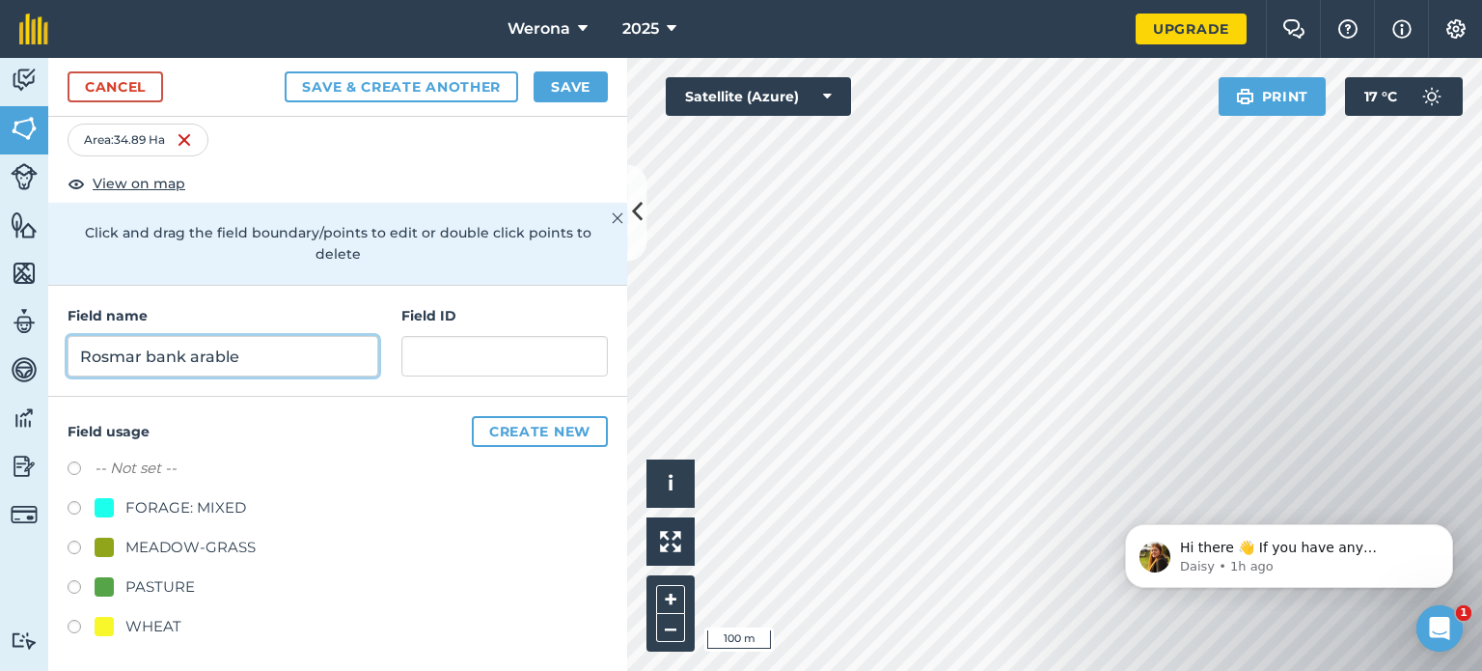
type input "Rosmar bank arable"
click at [73, 623] on label at bounding box center [81, 629] width 27 height 19
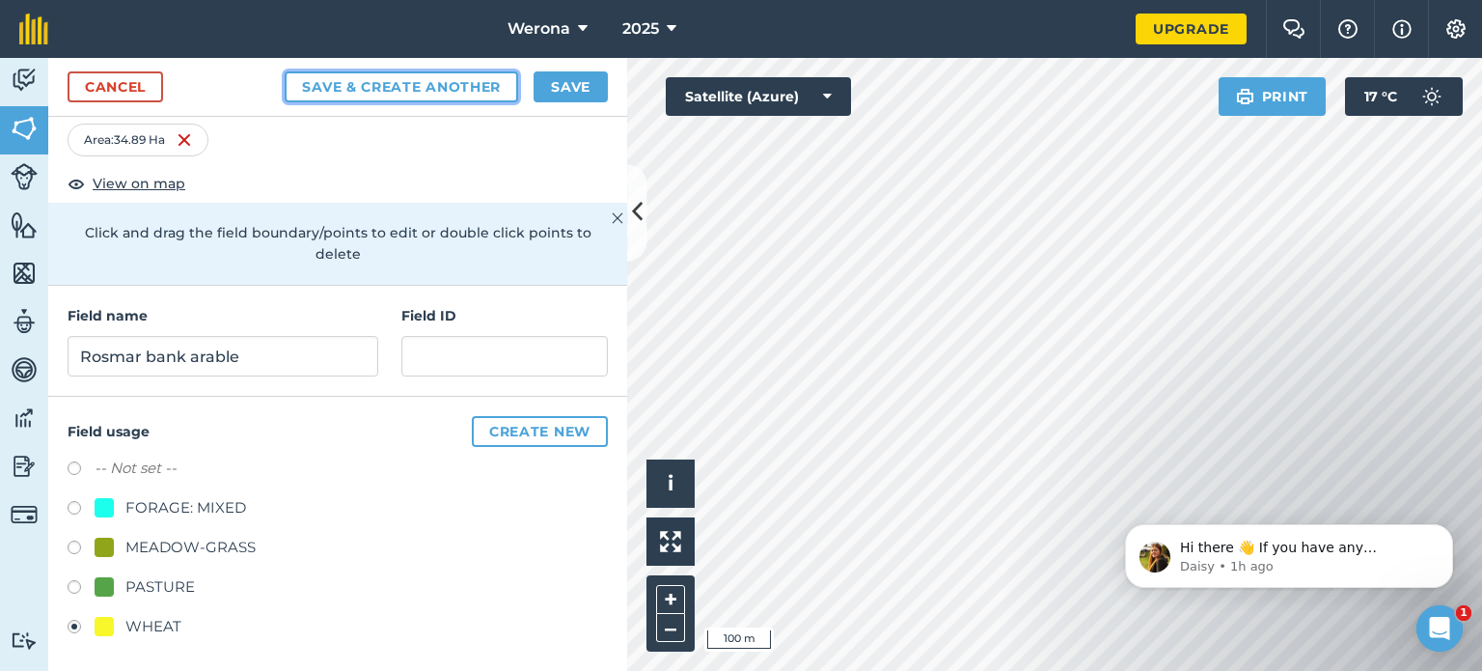
click at [417, 82] on button "Save & Create Another" at bounding box center [402, 86] width 234 height 31
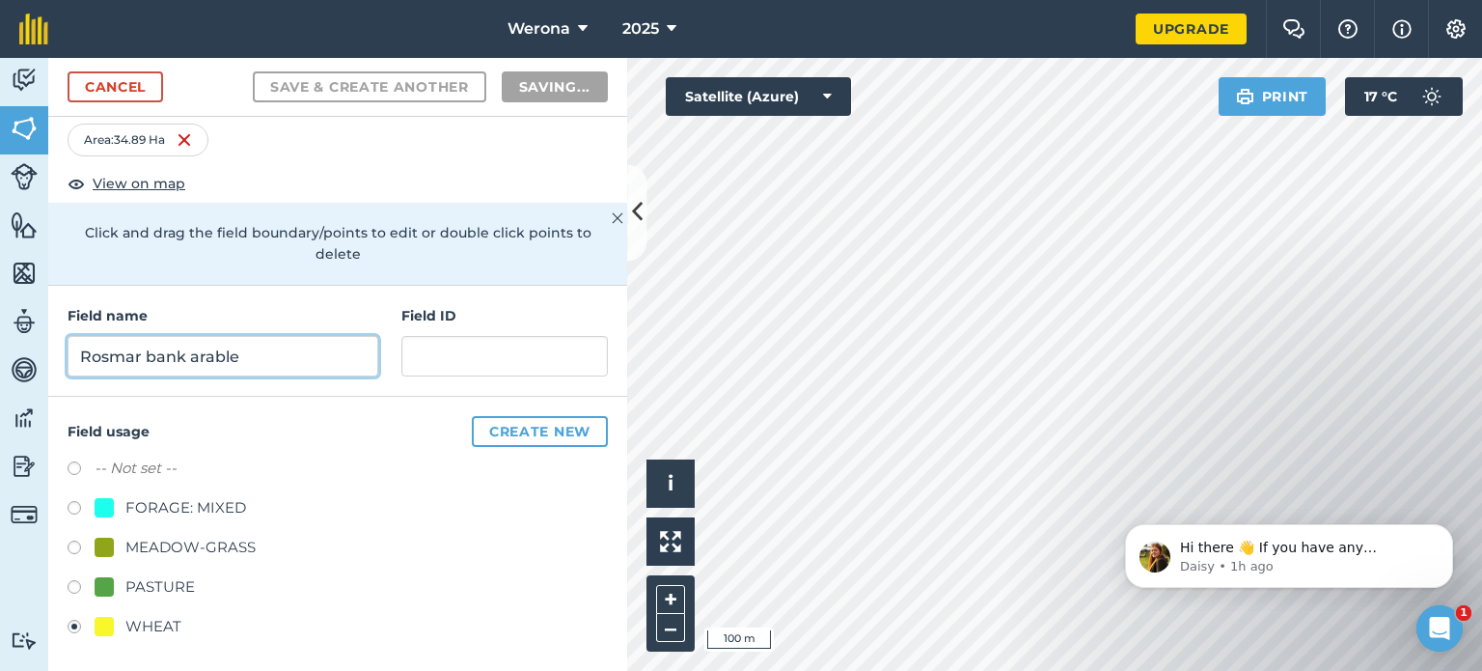
radio input "false"
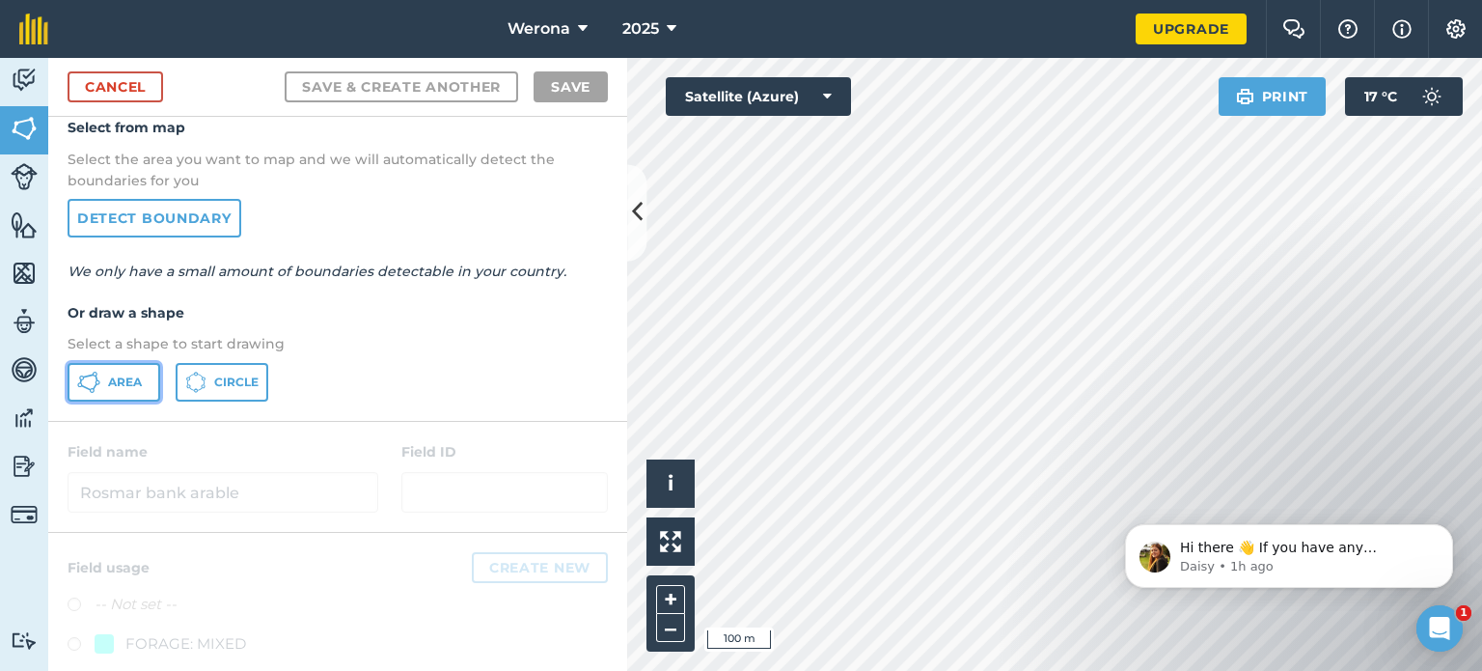
click at [120, 374] on span "Area" at bounding box center [125, 381] width 34 height 15
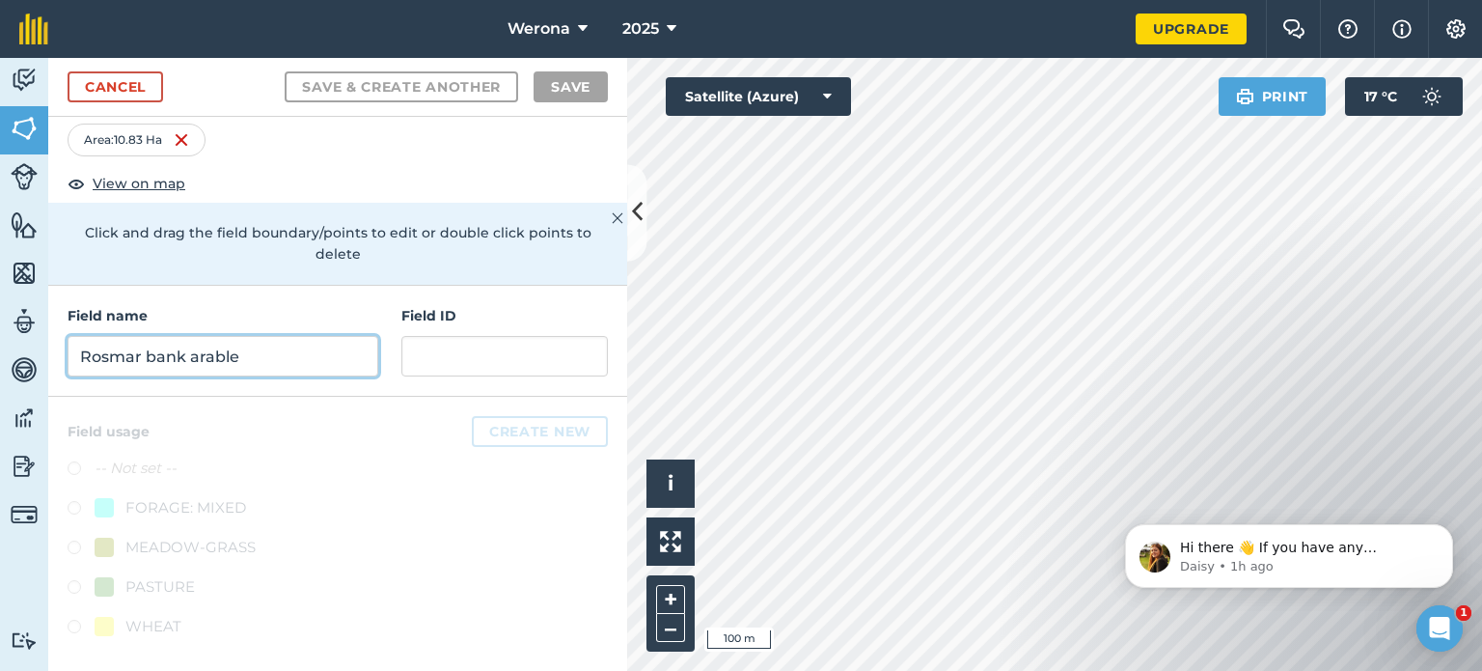
click at [247, 344] on input "Rosmar bank arable" at bounding box center [223, 356] width 311 height 41
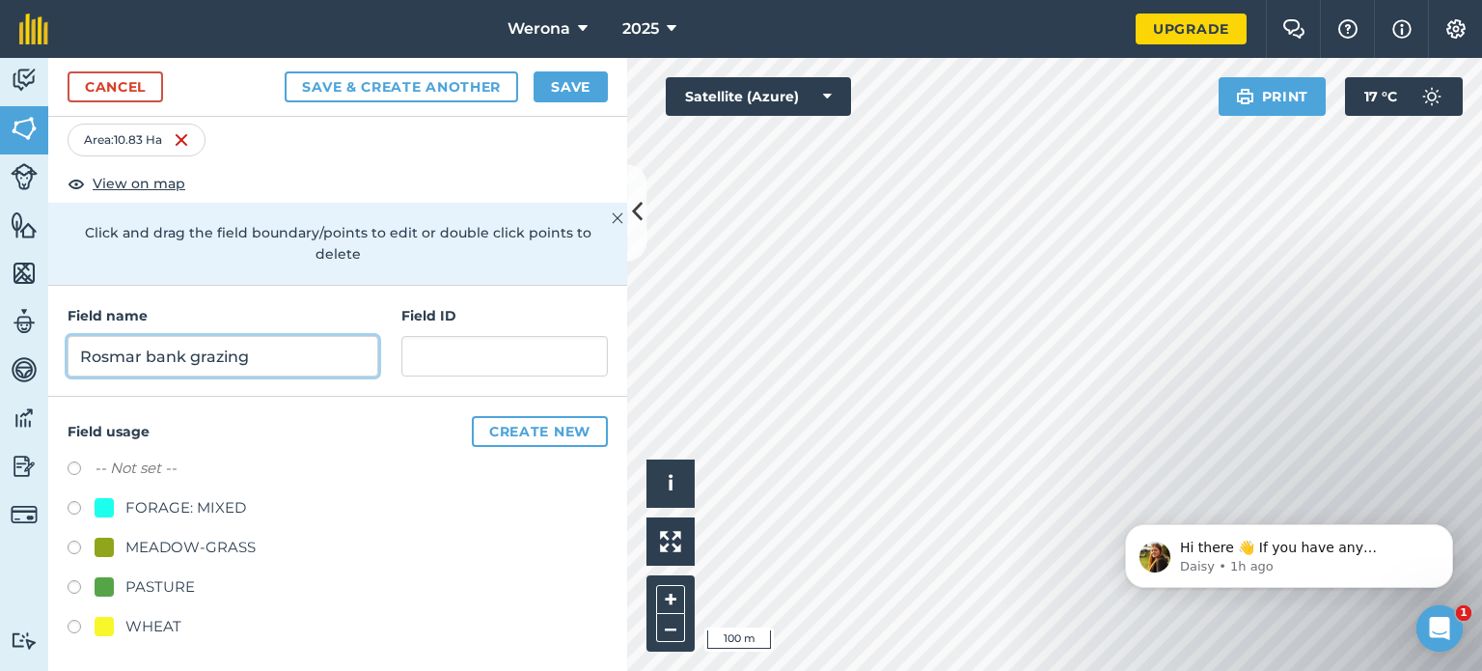
type input "Rosmar bank grazing"
click at [72, 543] on label at bounding box center [81, 549] width 27 height 19
radio input "true"
click at [588, 88] on button "Save" at bounding box center [571, 86] width 74 height 31
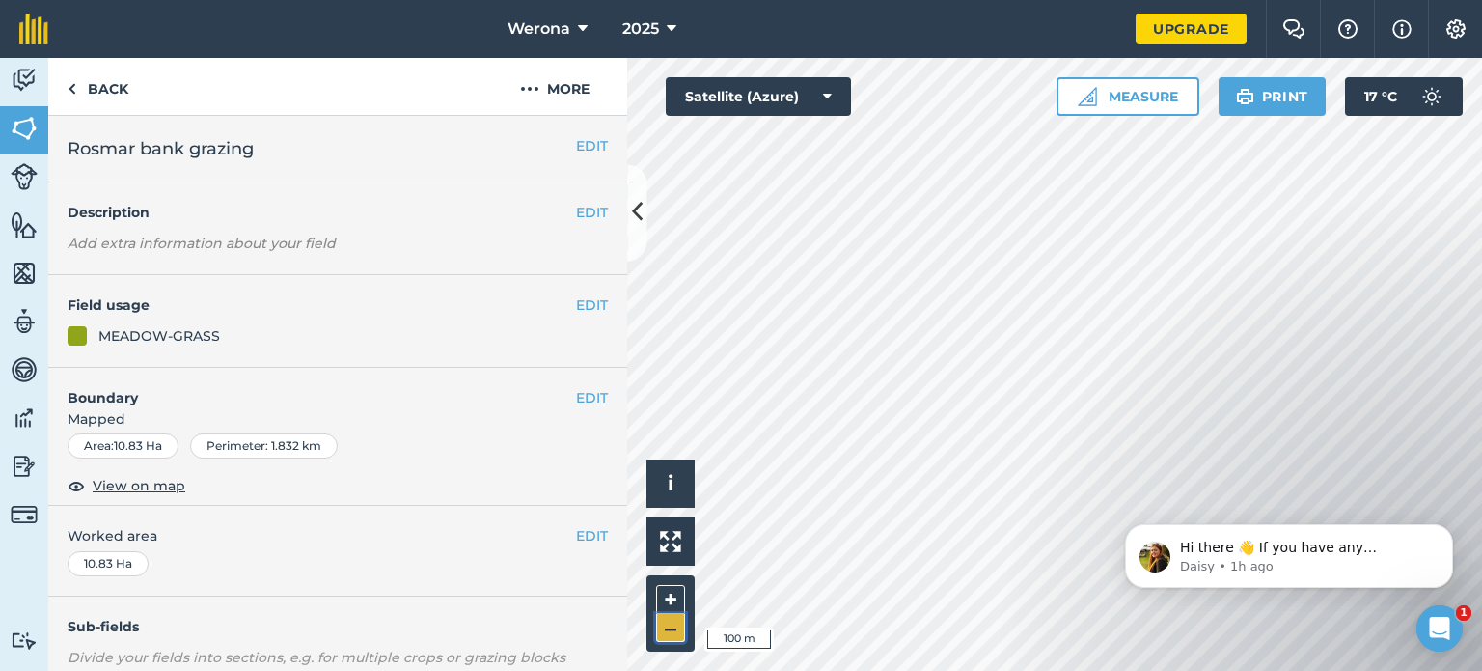
click at [678, 625] on button "–" at bounding box center [670, 628] width 29 height 28
click at [576, 302] on button "EDIT" at bounding box center [592, 304] width 32 height 21
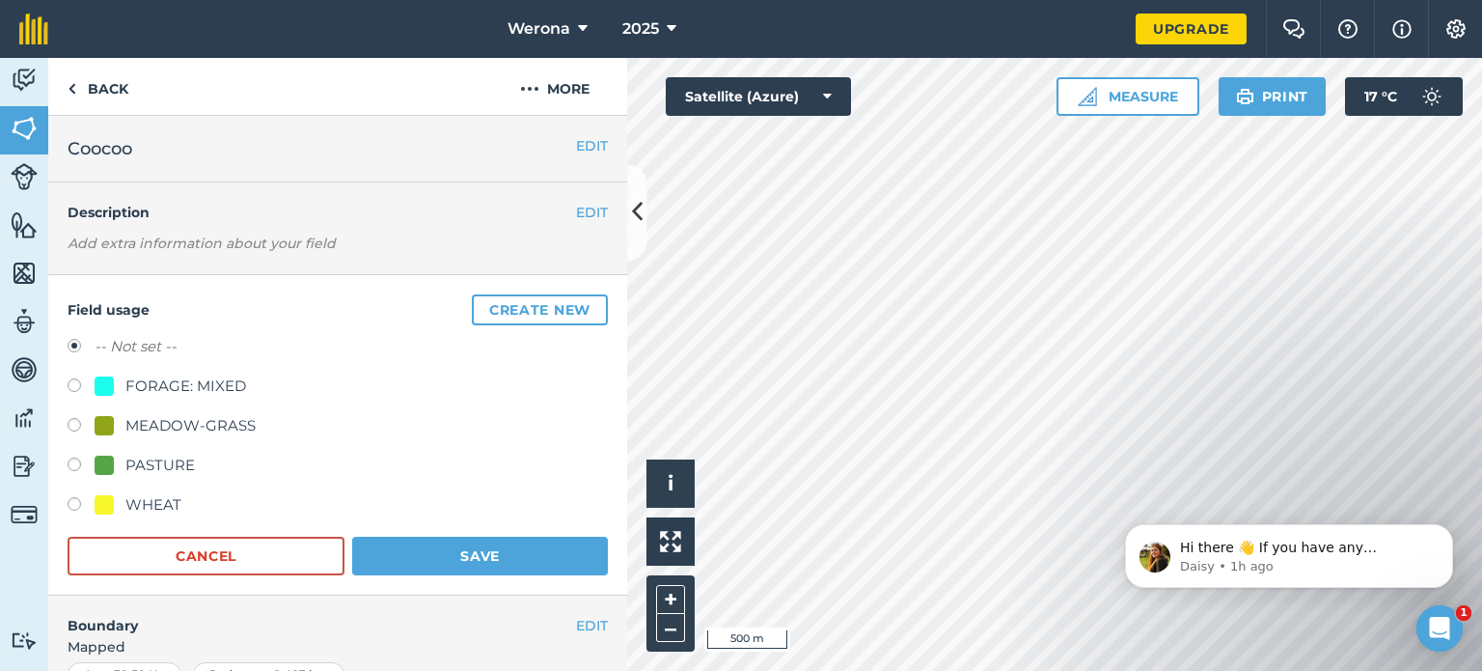
click at [72, 502] on label at bounding box center [81, 506] width 27 height 19
radio input "true"
radio input "false"
click at [435, 546] on button "Save" at bounding box center [480, 556] width 256 height 39
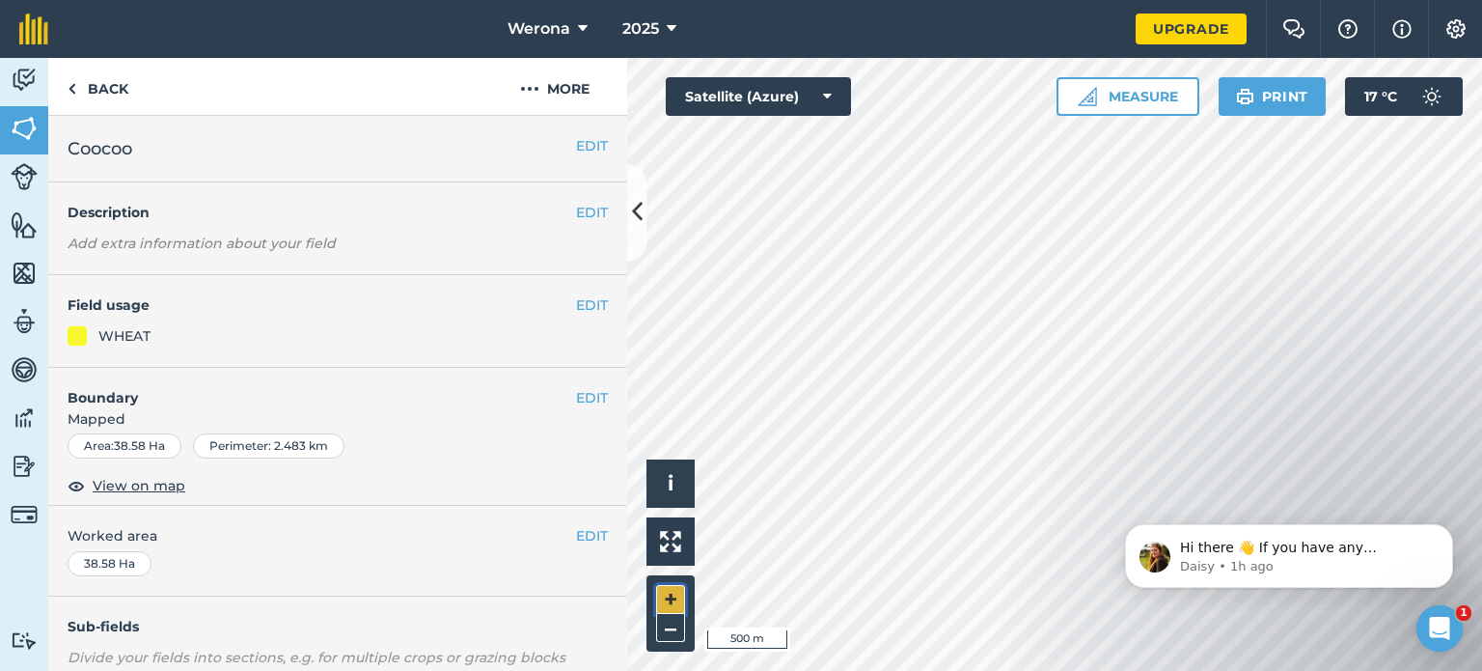
click at [672, 593] on button "+" at bounding box center [670, 599] width 29 height 29
click at [576, 304] on button "EDIT" at bounding box center [592, 304] width 32 height 21
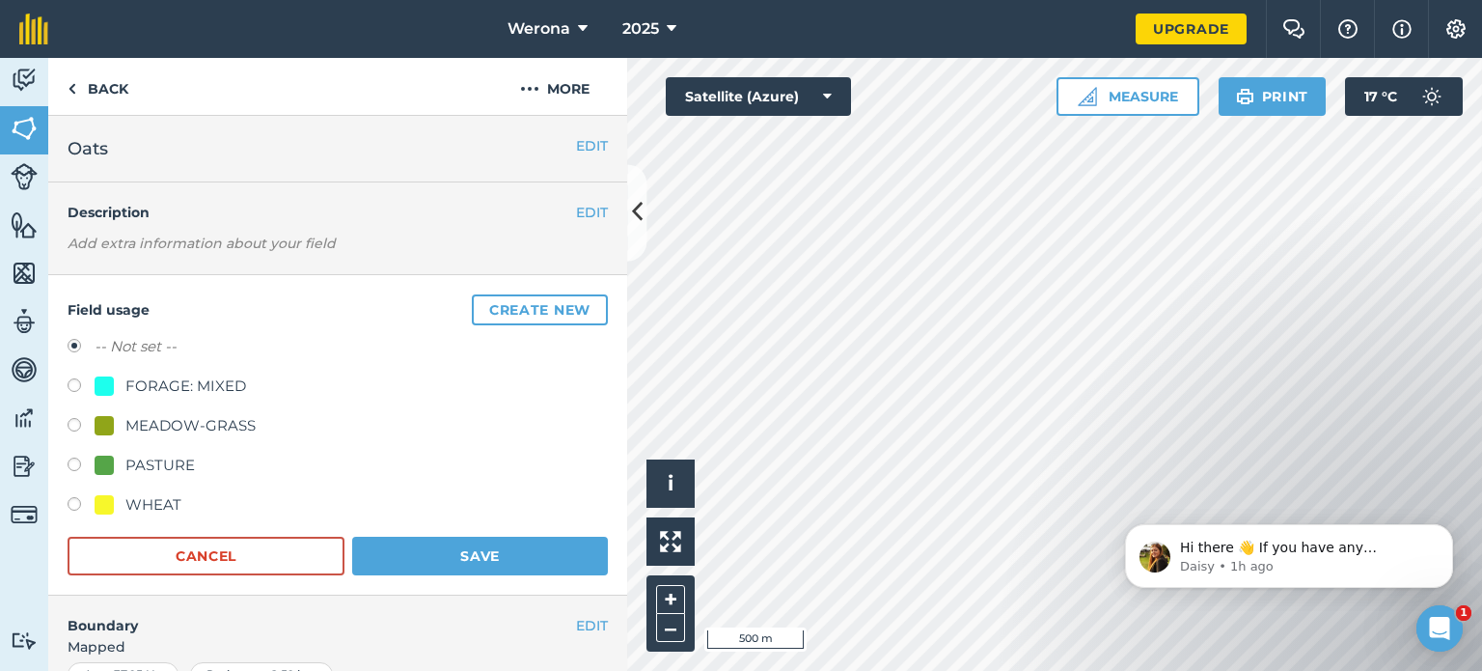
click at [73, 391] on label at bounding box center [81, 387] width 27 height 19
radio input "true"
radio input "false"
click at [469, 547] on button "Save" at bounding box center [480, 556] width 256 height 39
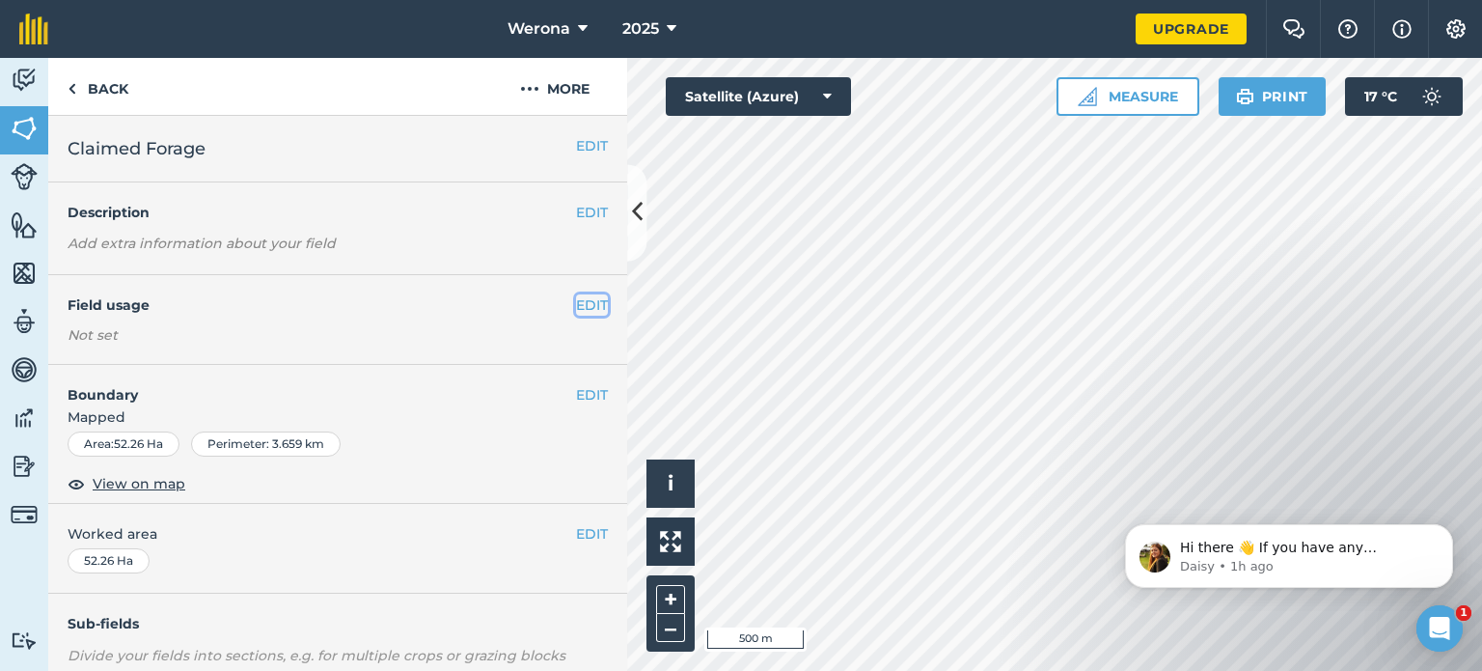
click at [576, 303] on button "EDIT" at bounding box center [592, 304] width 32 height 21
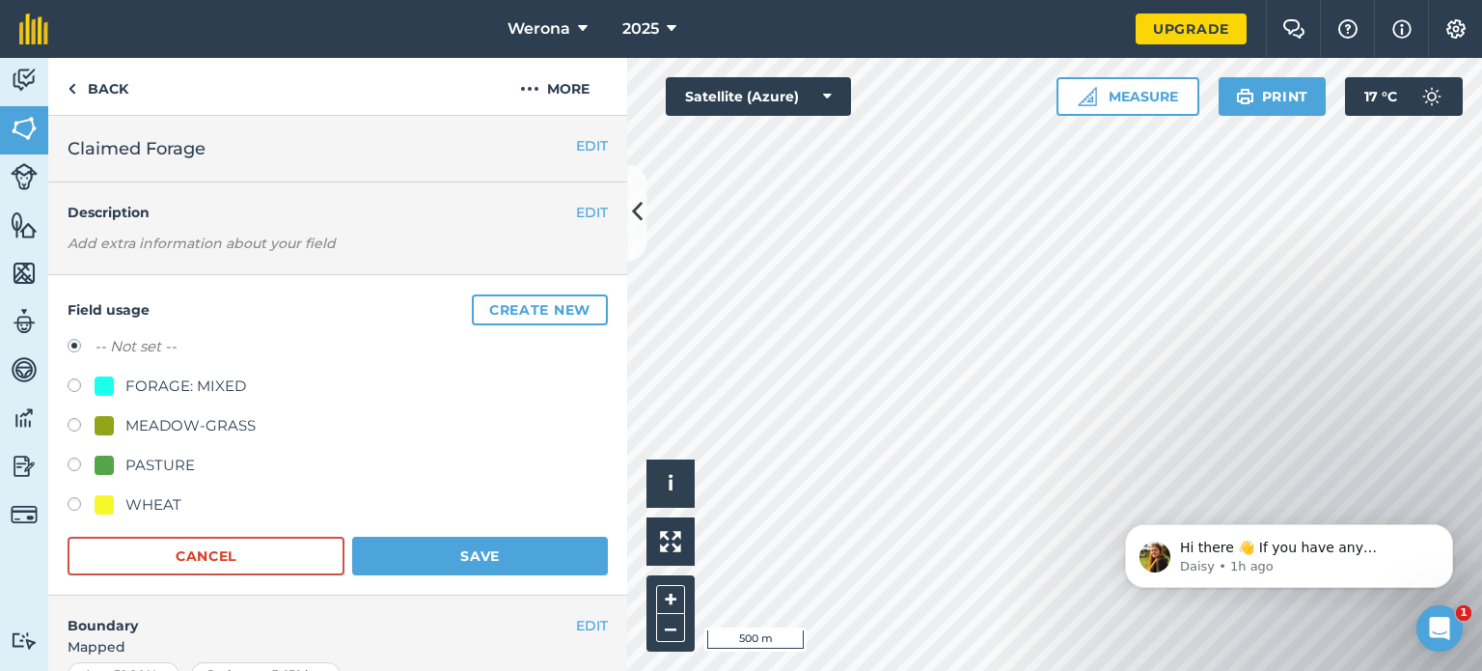
click at [173, 385] on div "FORAGE: MIXED" at bounding box center [185, 385] width 121 height 23
radio input "true"
radio input "false"
click at [432, 555] on button "Save" at bounding box center [480, 556] width 256 height 39
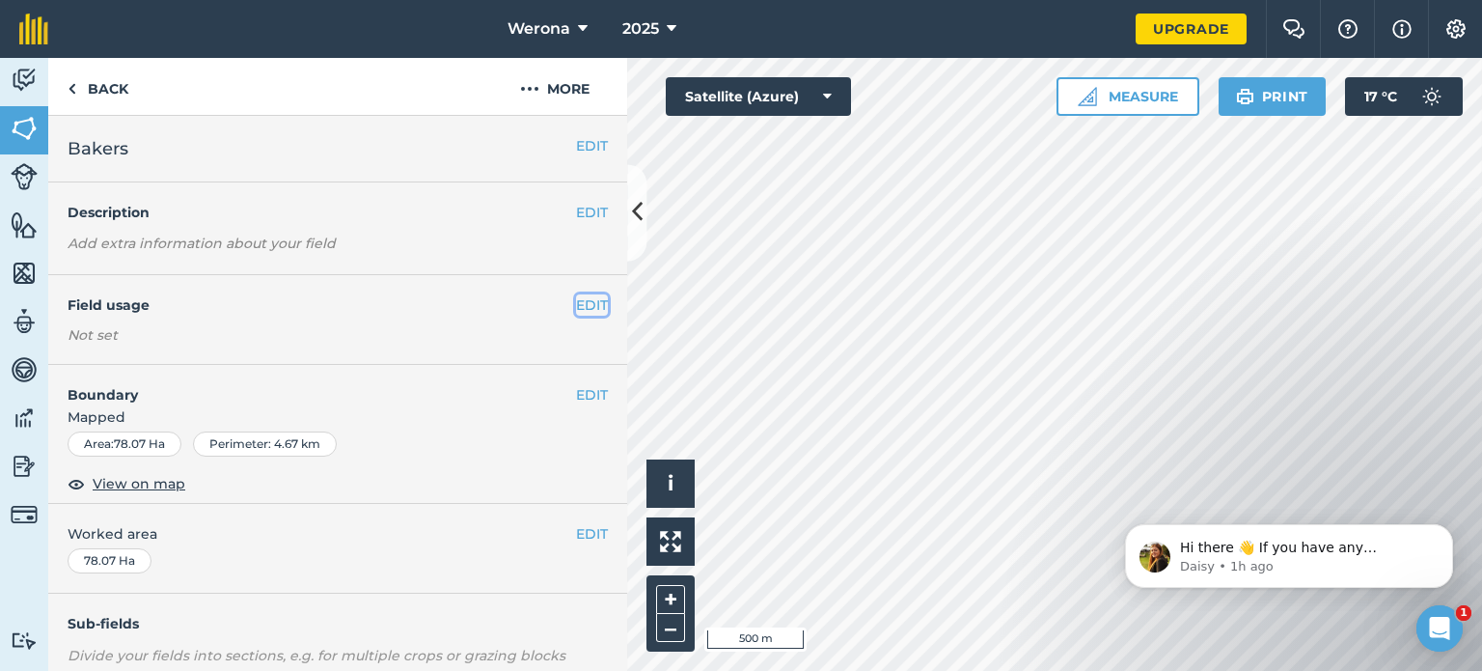
click at [577, 300] on button "EDIT" at bounding box center [592, 304] width 32 height 21
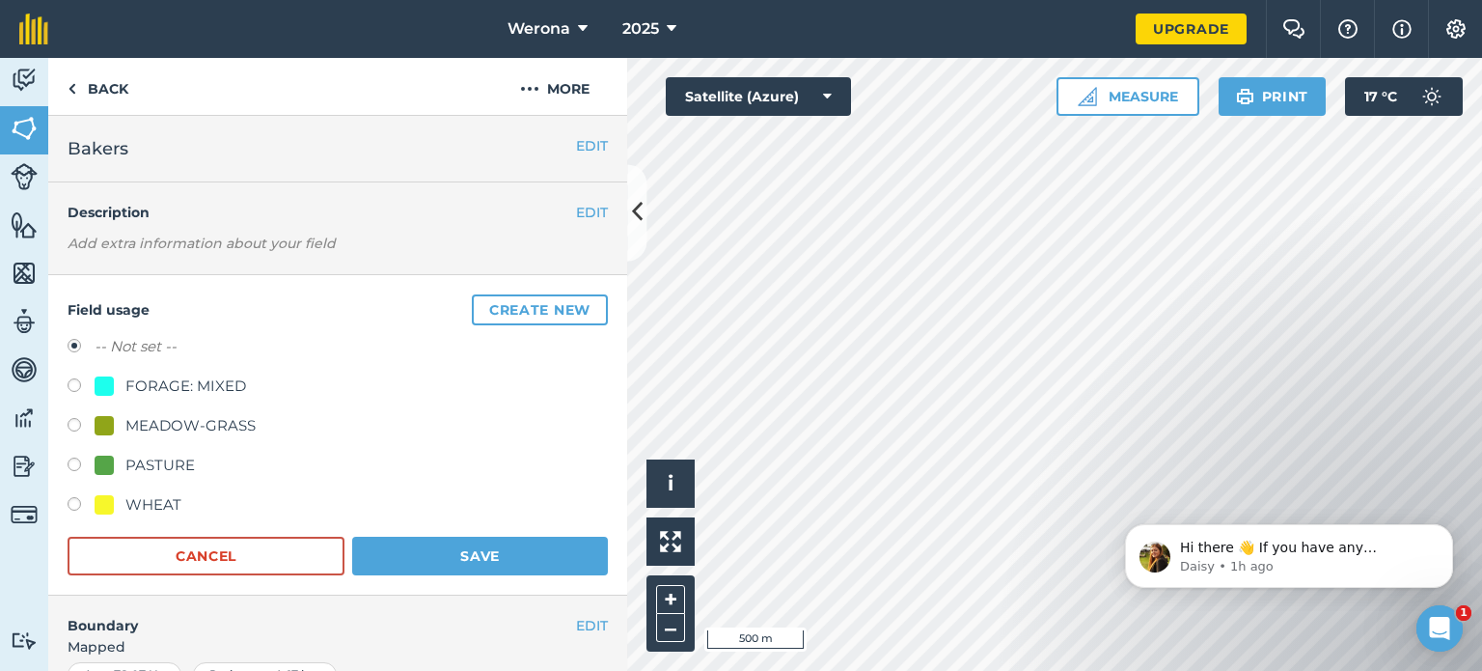
click at [102, 502] on div at bounding box center [104, 504] width 19 height 19
radio input "true"
radio input "false"
click at [450, 539] on button "Save" at bounding box center [480, 556] width 256 height 39
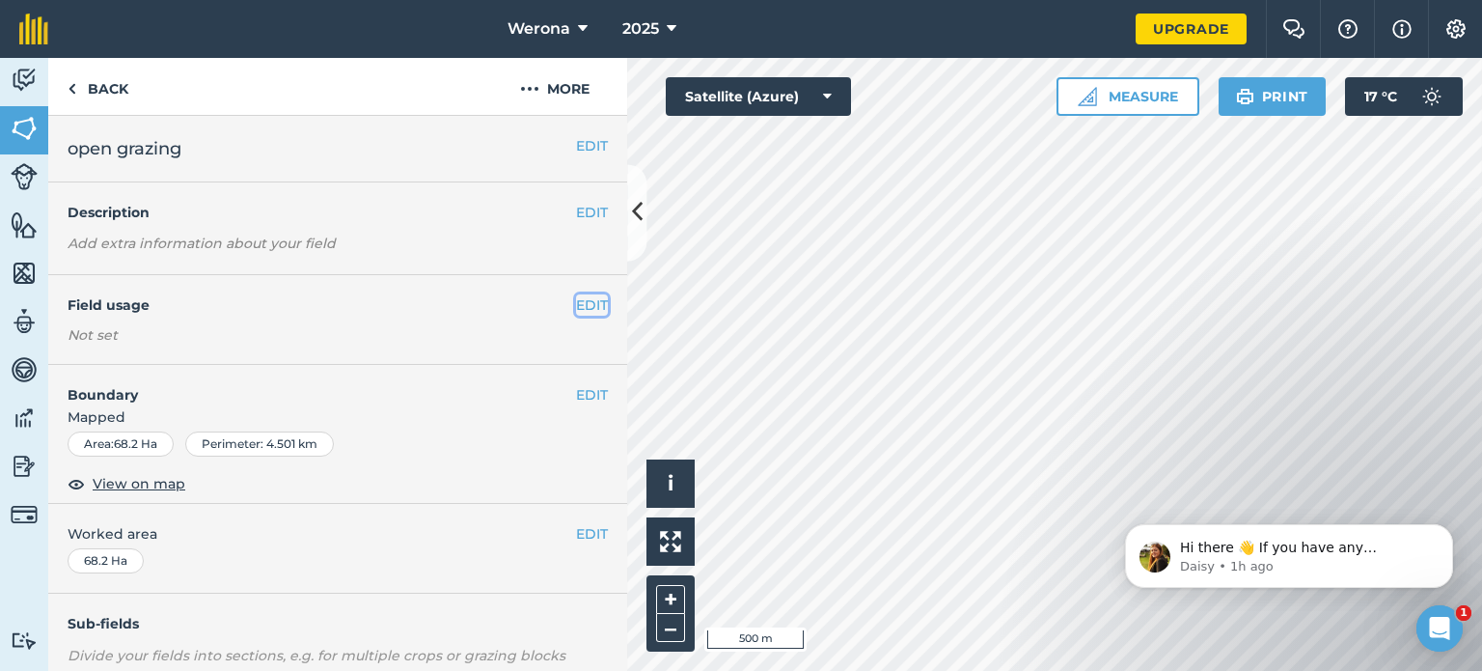
click at [576, 305] on button "EDIT" at bounding box center [592, 304] width 32 height 21
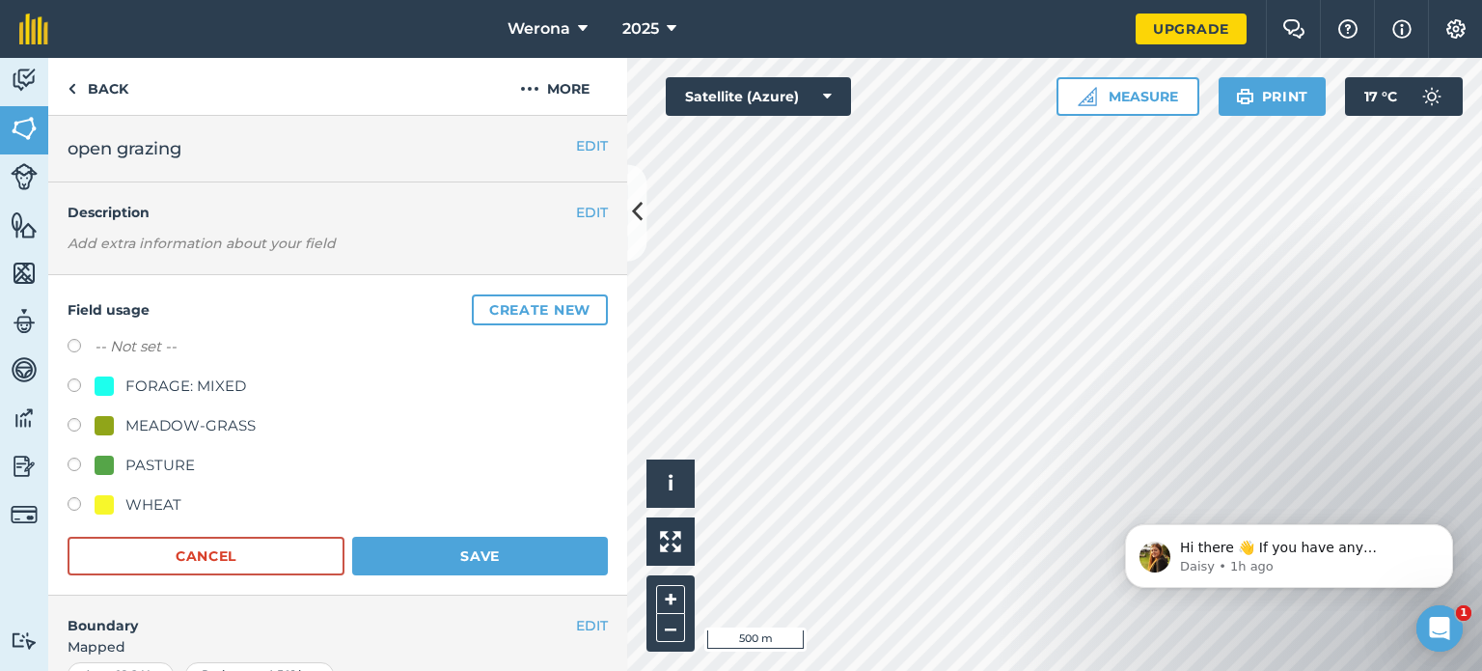
click at [69, 421] on label at bounding box center [81, 427] width 27 height 19
radio input "true"
click at [445, 549] on button "Save" at bounding box center [480, 556] width 256 height 39
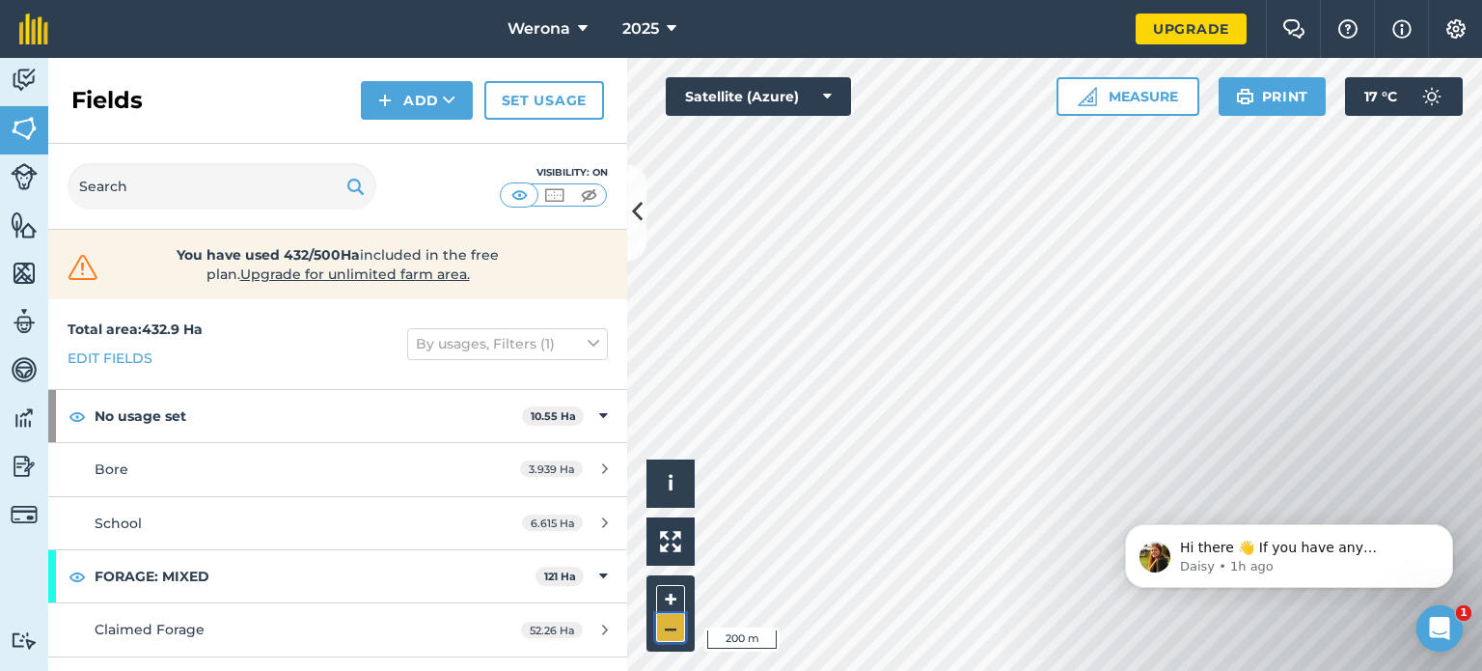
click at [675, 628] on button "–" at bounding box center [670, 628] width 29 height 28
click at [662, 601] on button "+" at bounding box center [670, 599] width 29 height 29
